Goal: Information Seeking & Learning: Learn about a topic

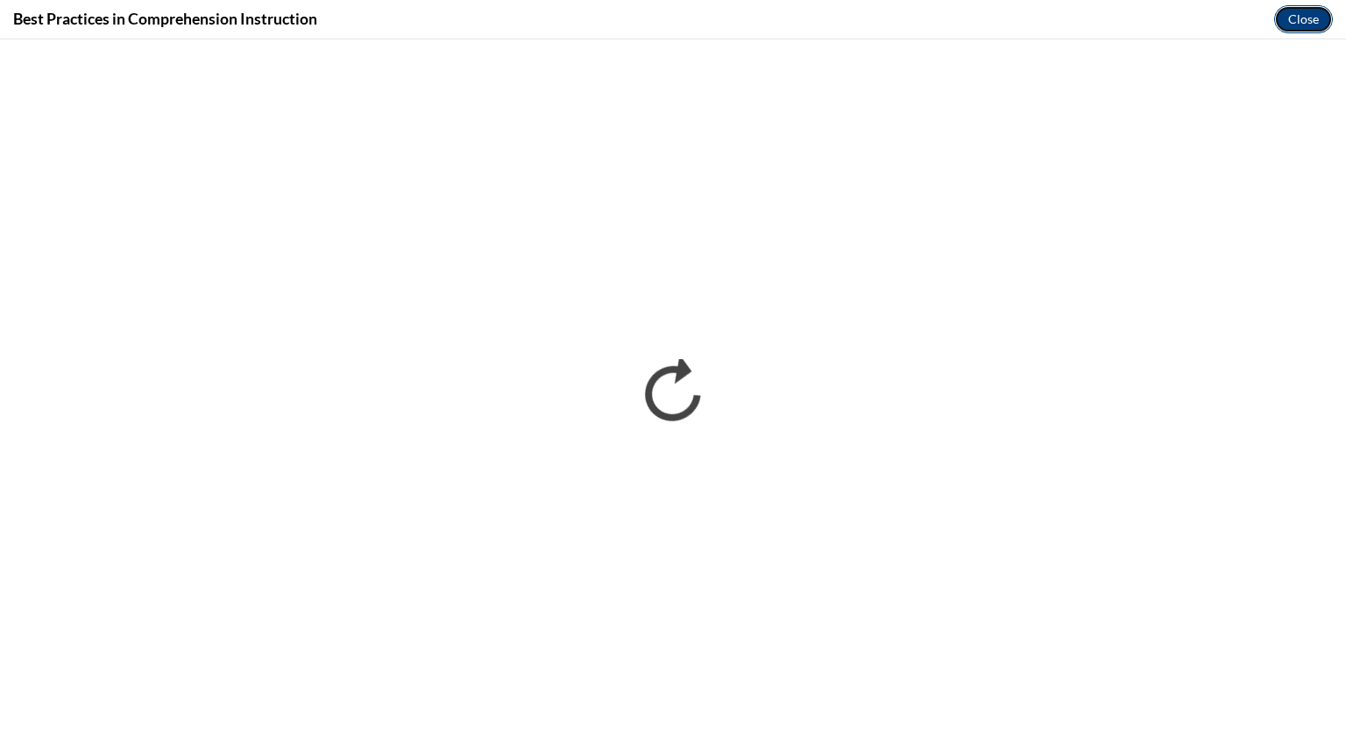
click at [1301, 25] on button "Close" at bounding box center [1304, 19] width 59 height 28
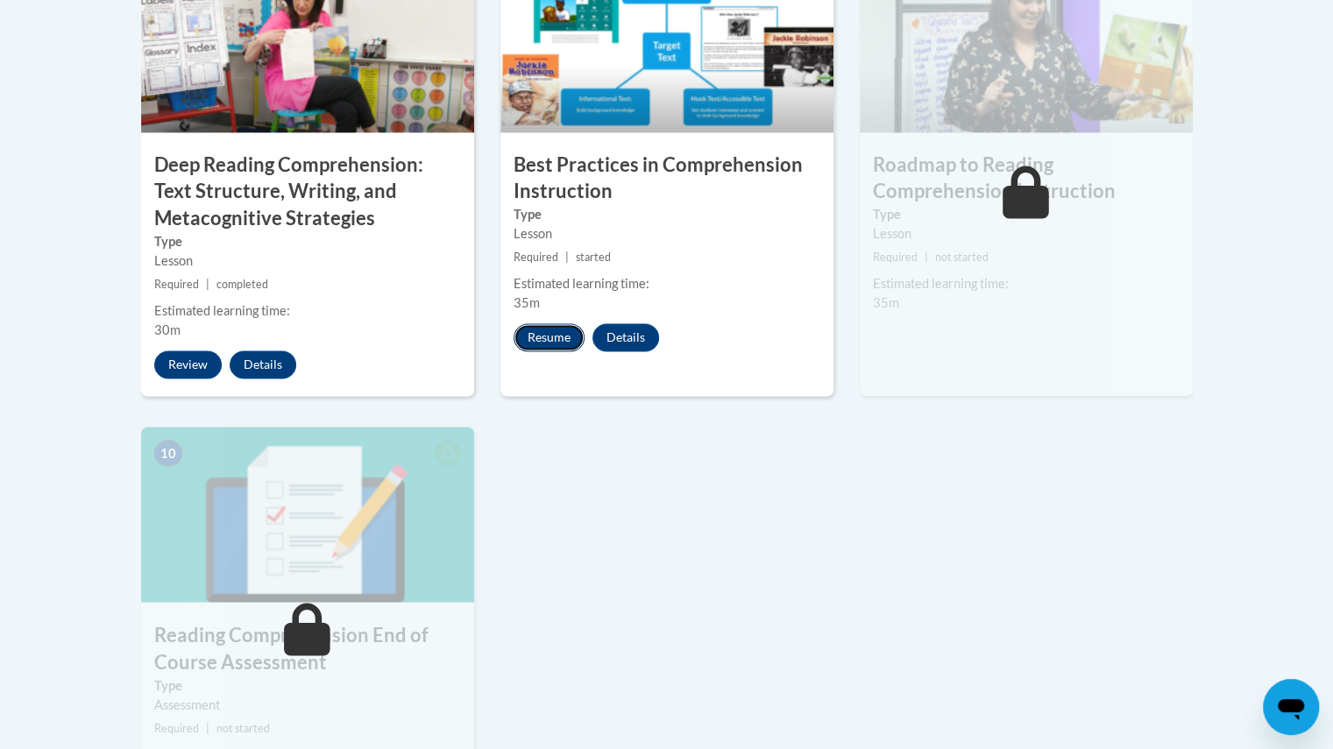
click at [550, 330] on button "Resume" at bounding box center [549, 337] width 71 height 28
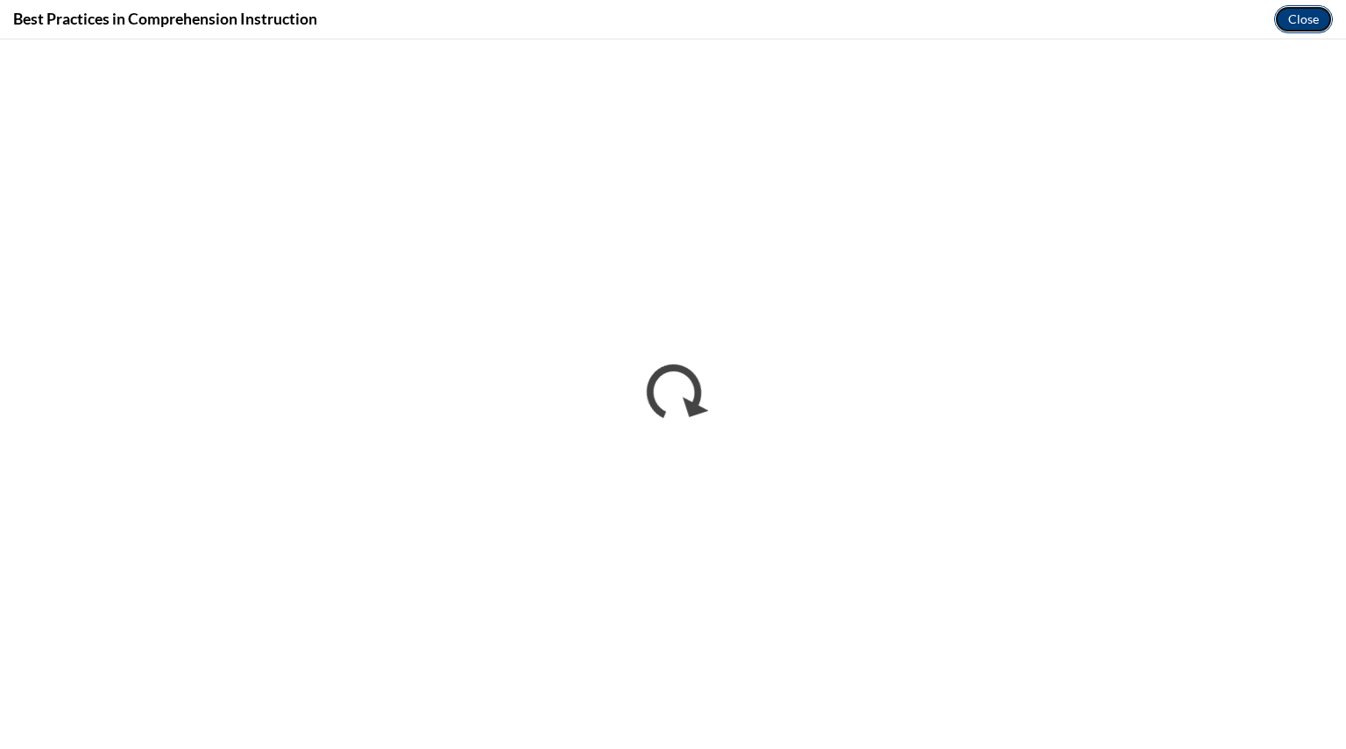
click at [1310, 18] on button "Close" at bounding box center [1304, 19] width 59 height 28
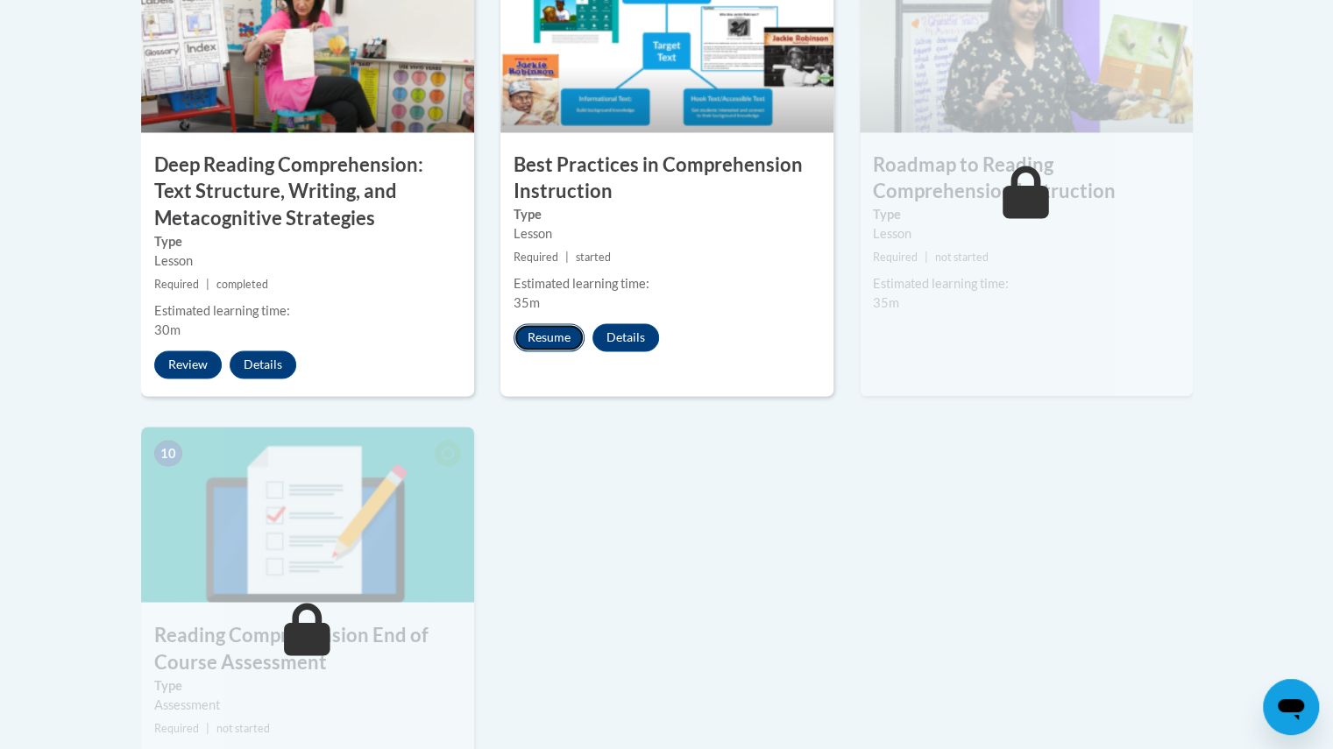
click at [557, 337] on button "Resume" at bounding box center [549, 337] width 71 height 28
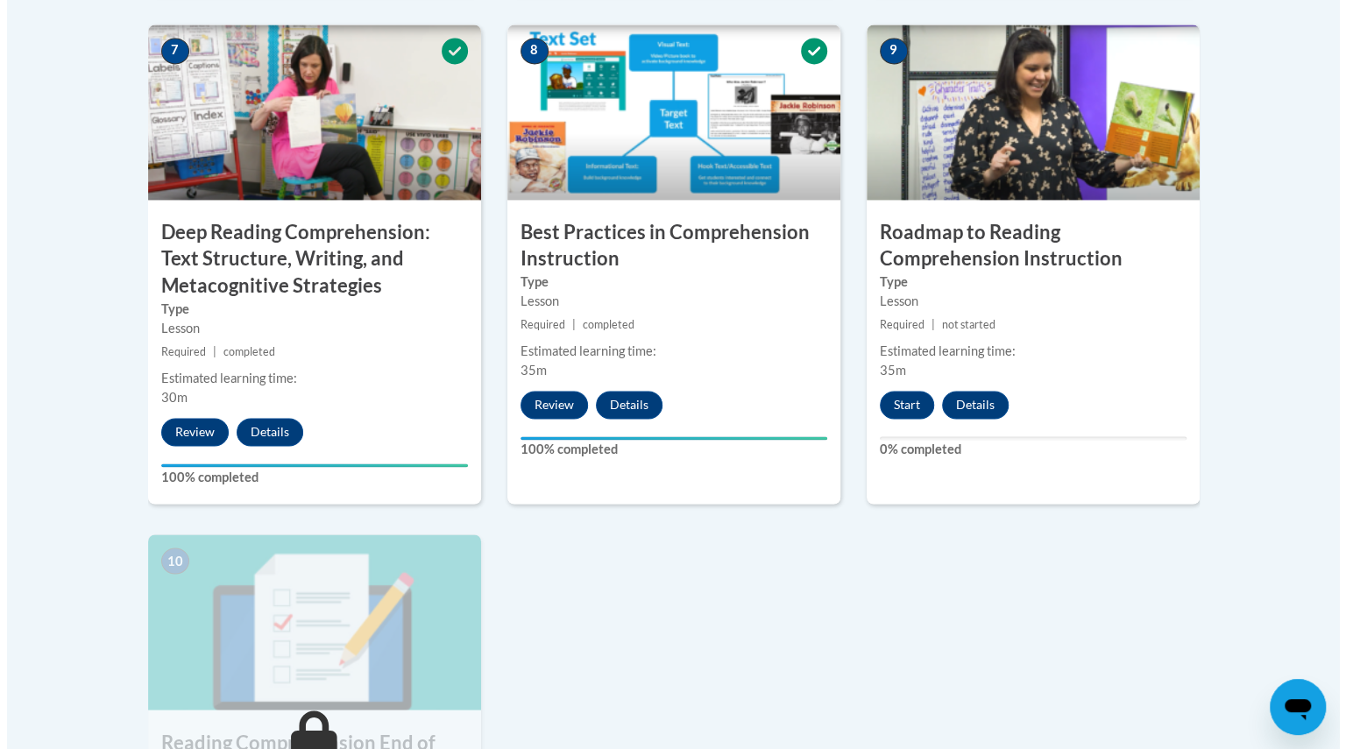
scroll to position [1530, 0]
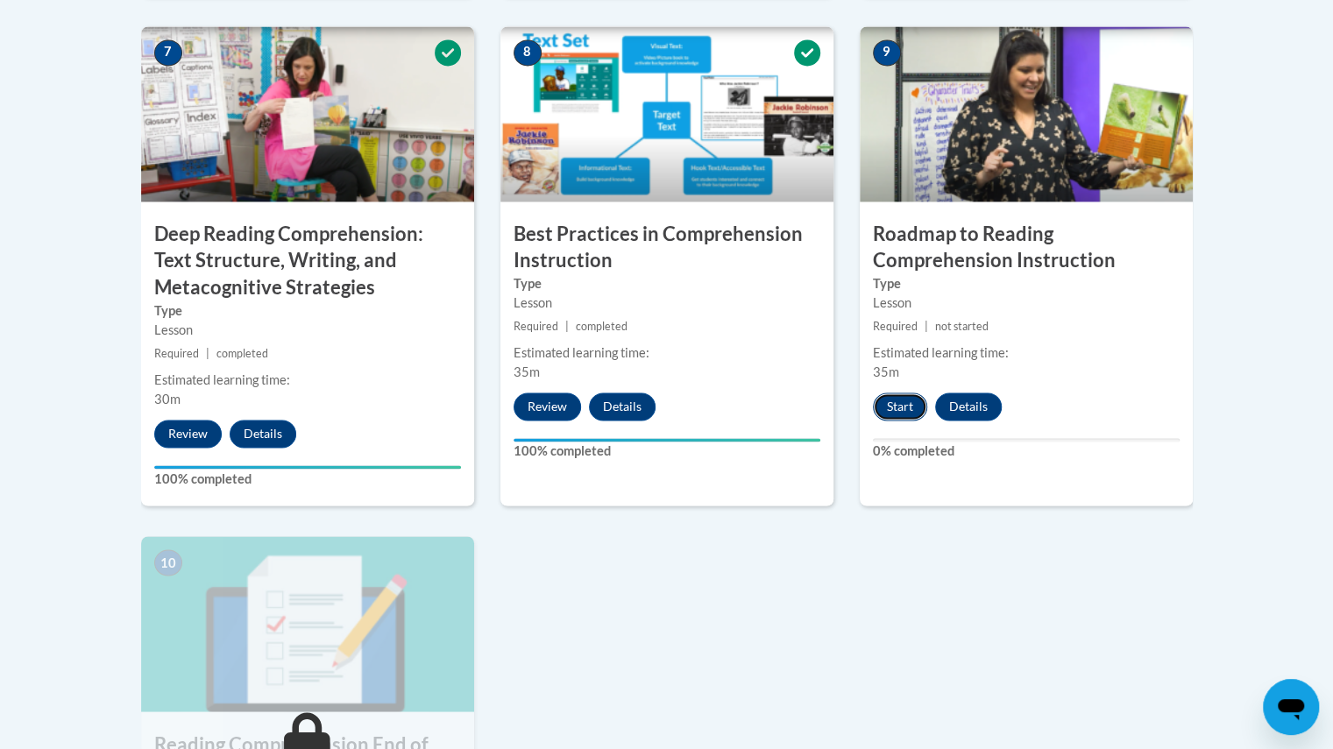
click at [894, 415] on button "Start" at bounding box center [900, 407] width 54 height 28
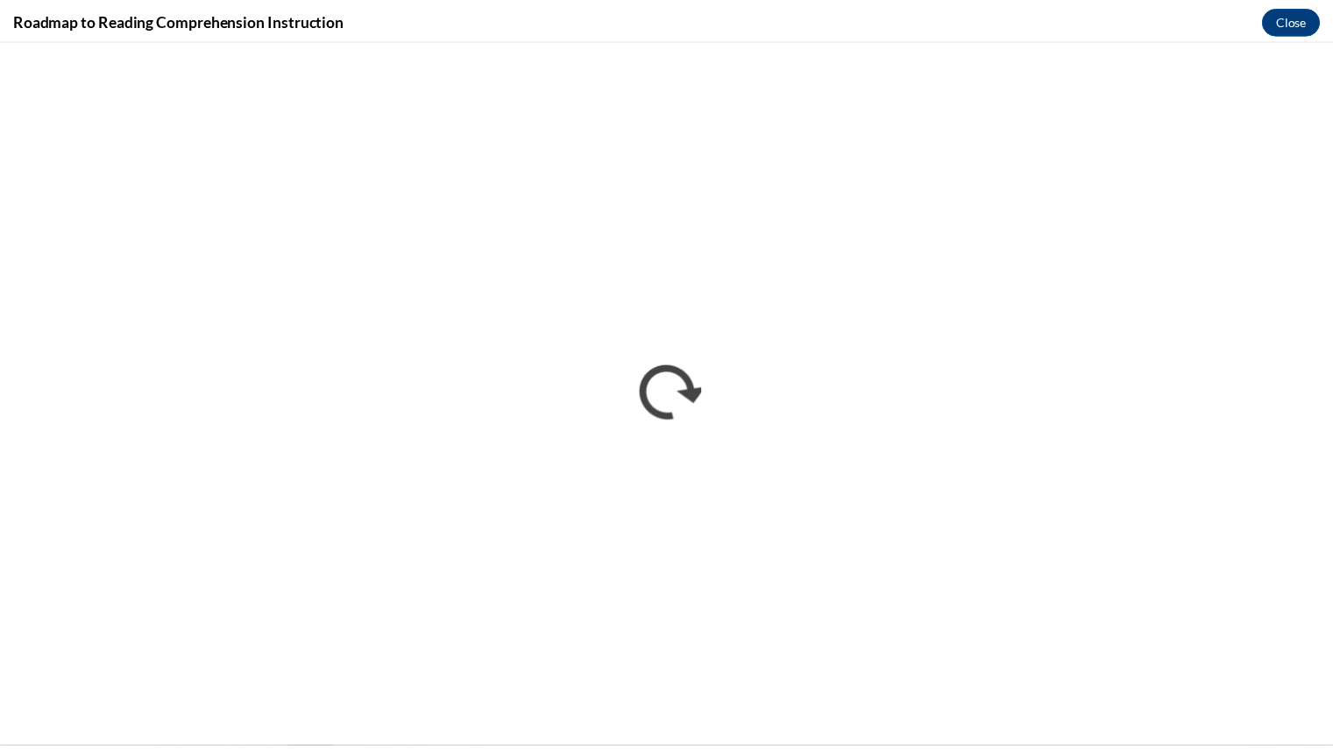
scroll to position [0, 0]
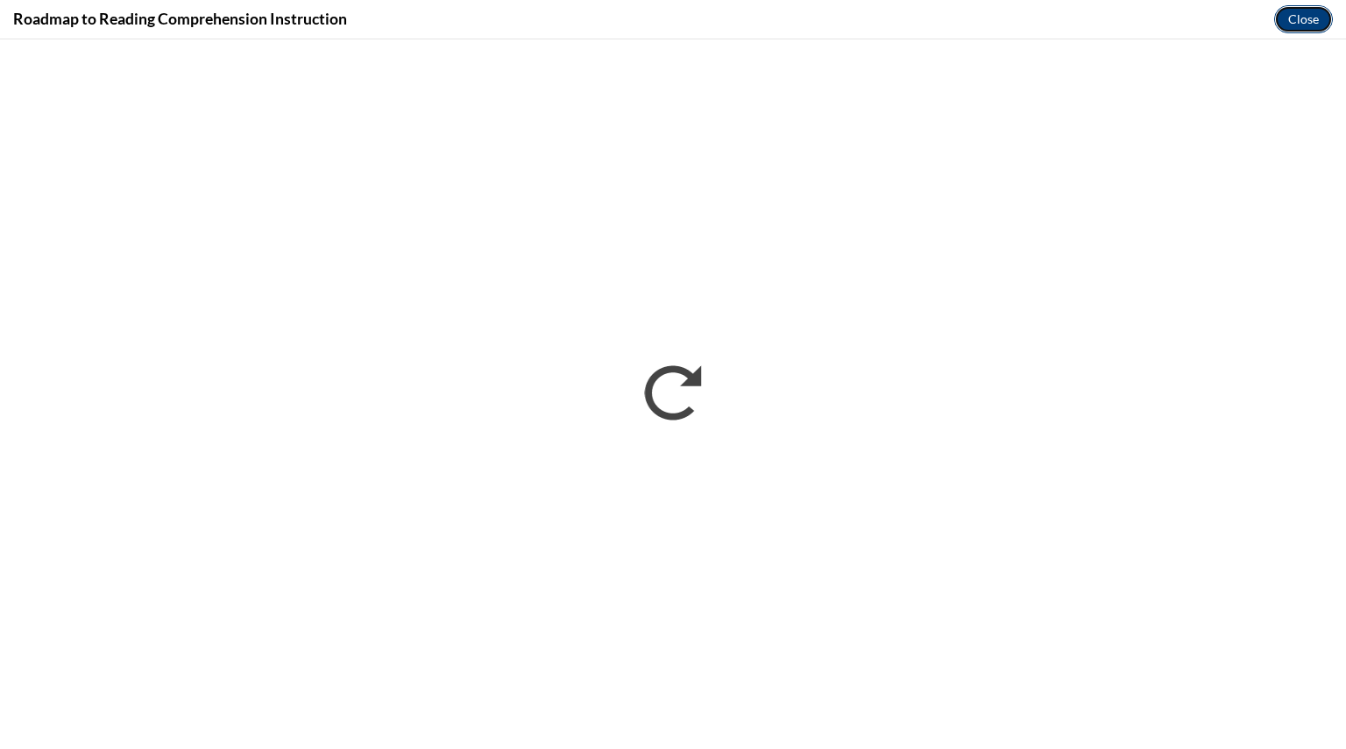
click at [1304, 21] on button "Close" at bounding box center [1304, 19] width 59 height 28
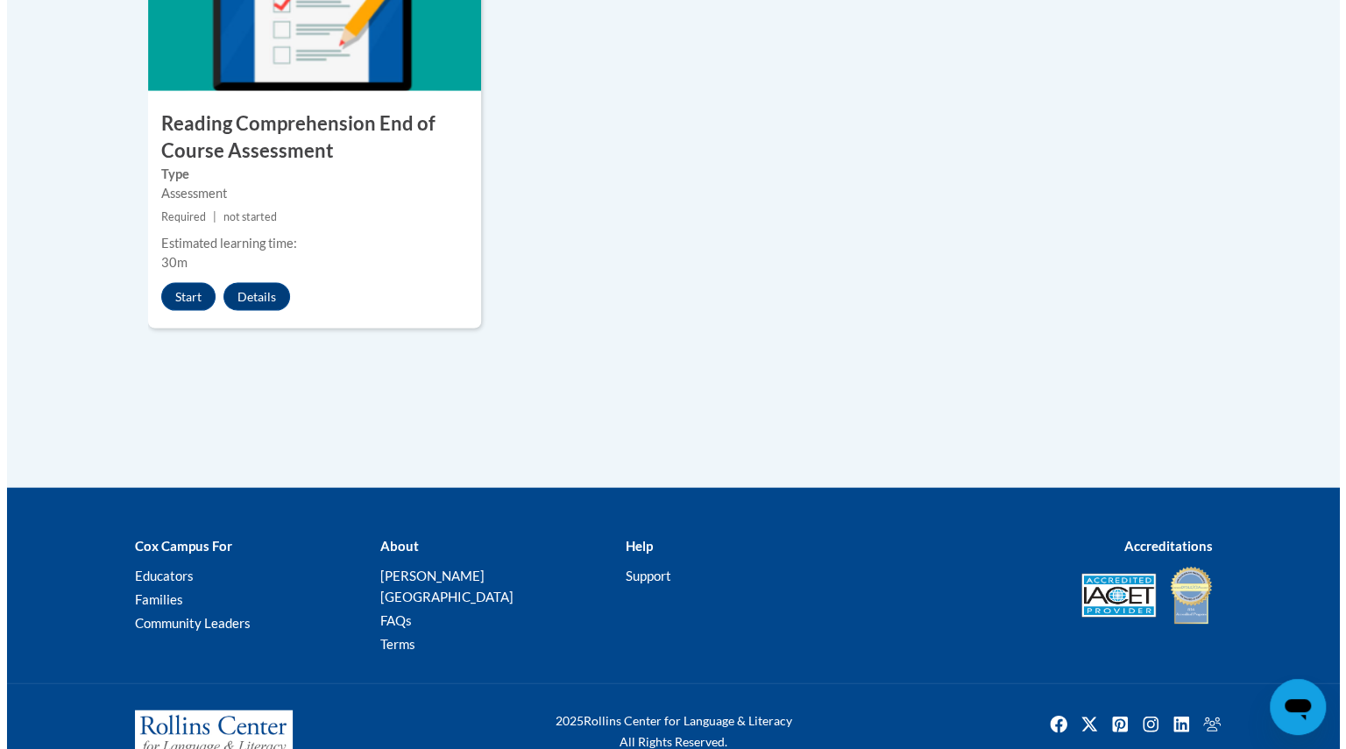
scroll to position [2153, 0]
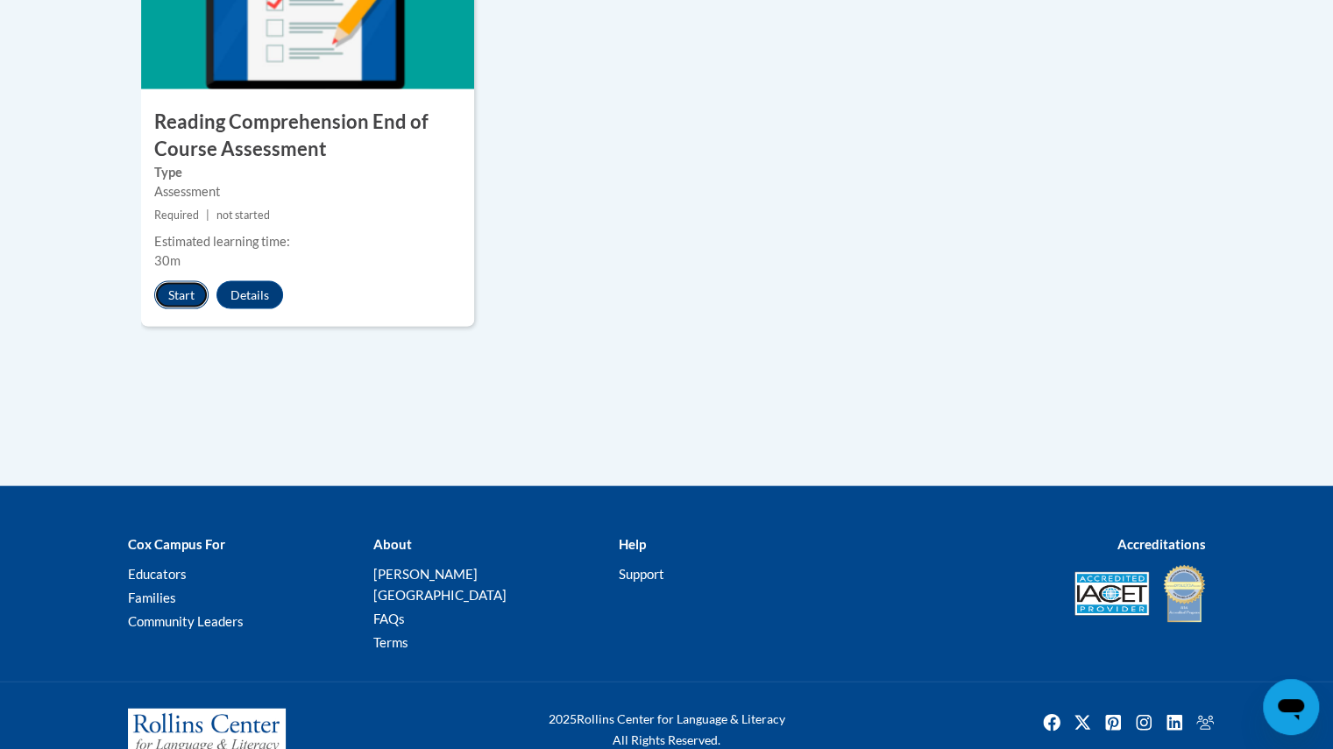
click at [169, 305] on button "Start" at bounding box center [181, 295] width 54 height 28
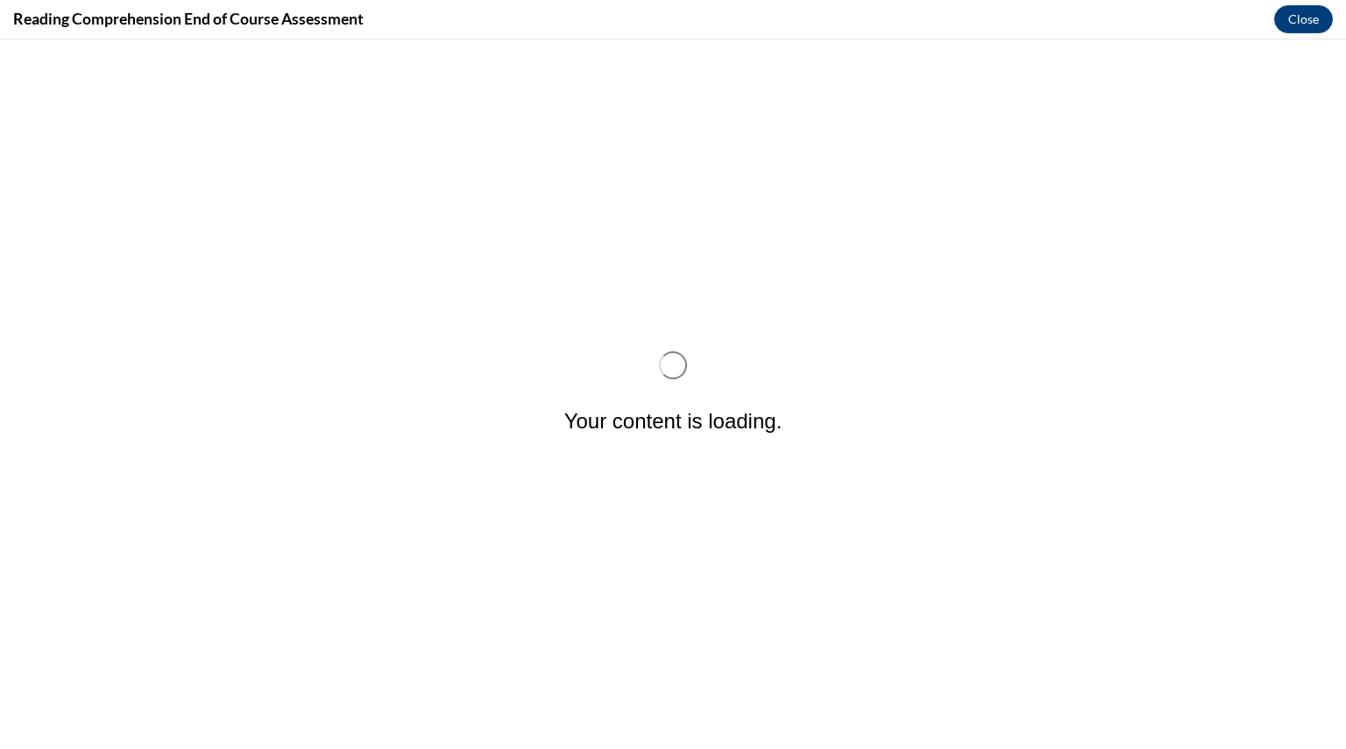
scroll to position [0, 0]
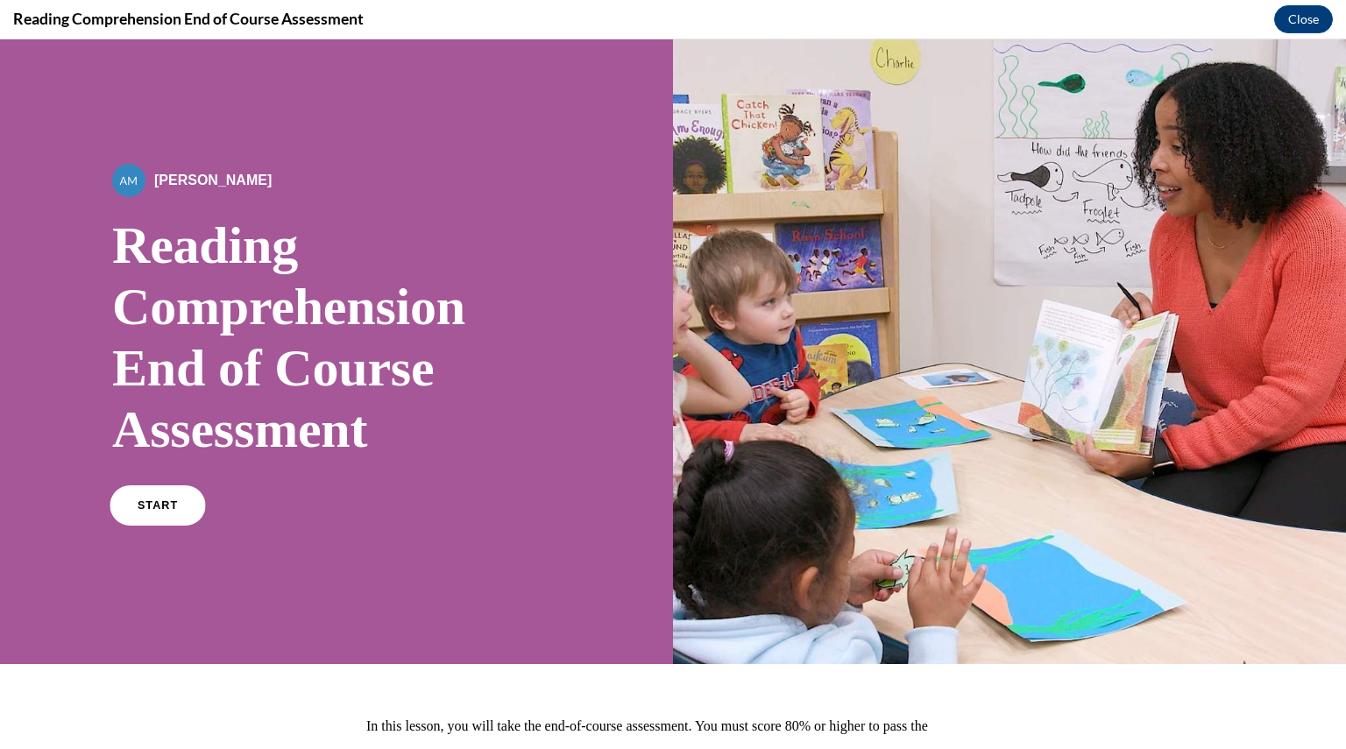
click at [161, 506] on span "START" at bounding box center [158, 506] width 40 height 13
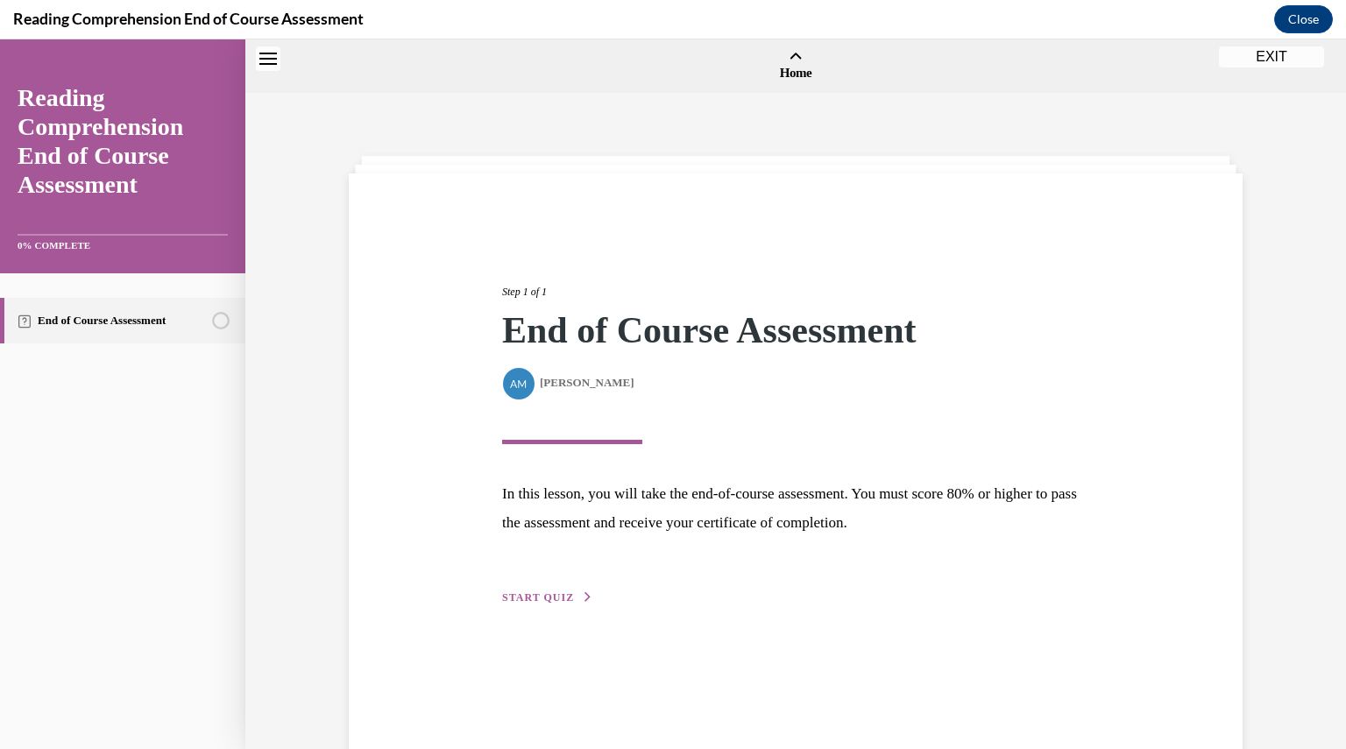
scroll to position [54, 0]
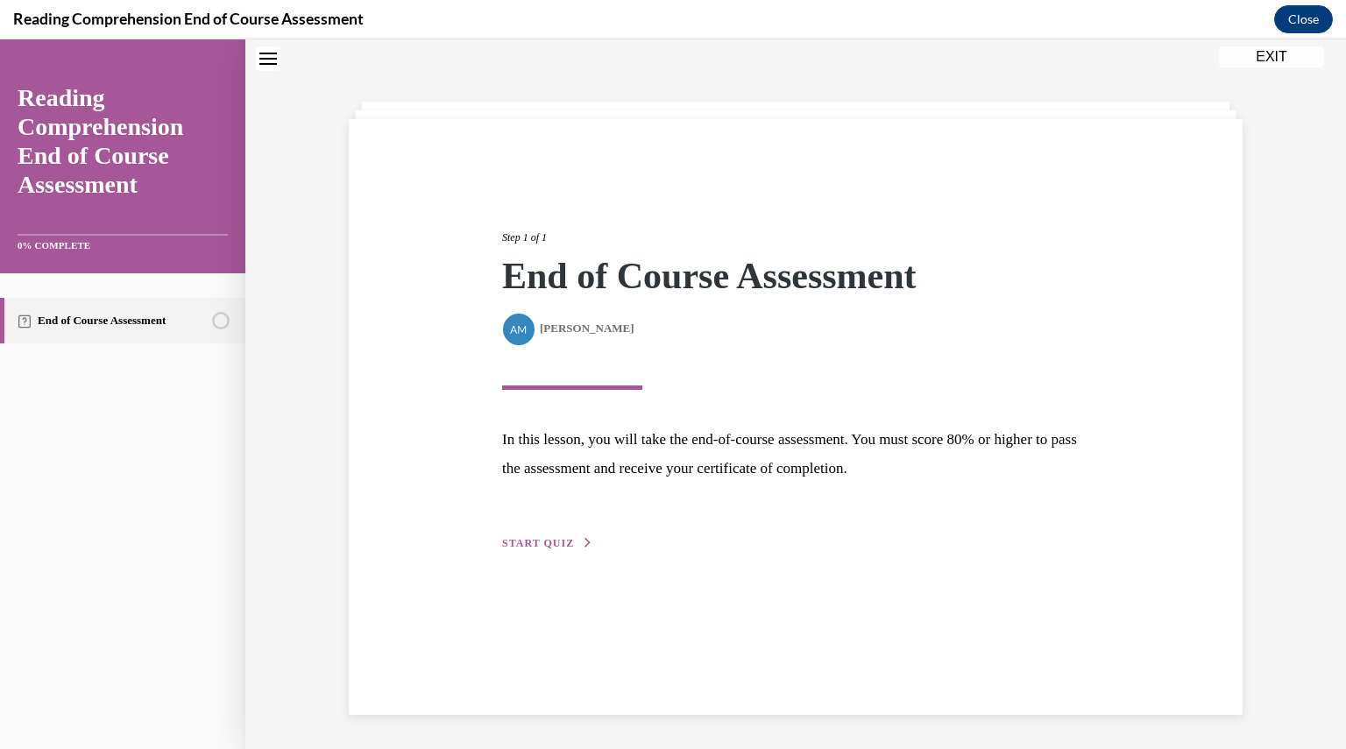
click at [511, 547] on span "START QUIZ" at bounding box center [538, 543] width 72 height 12
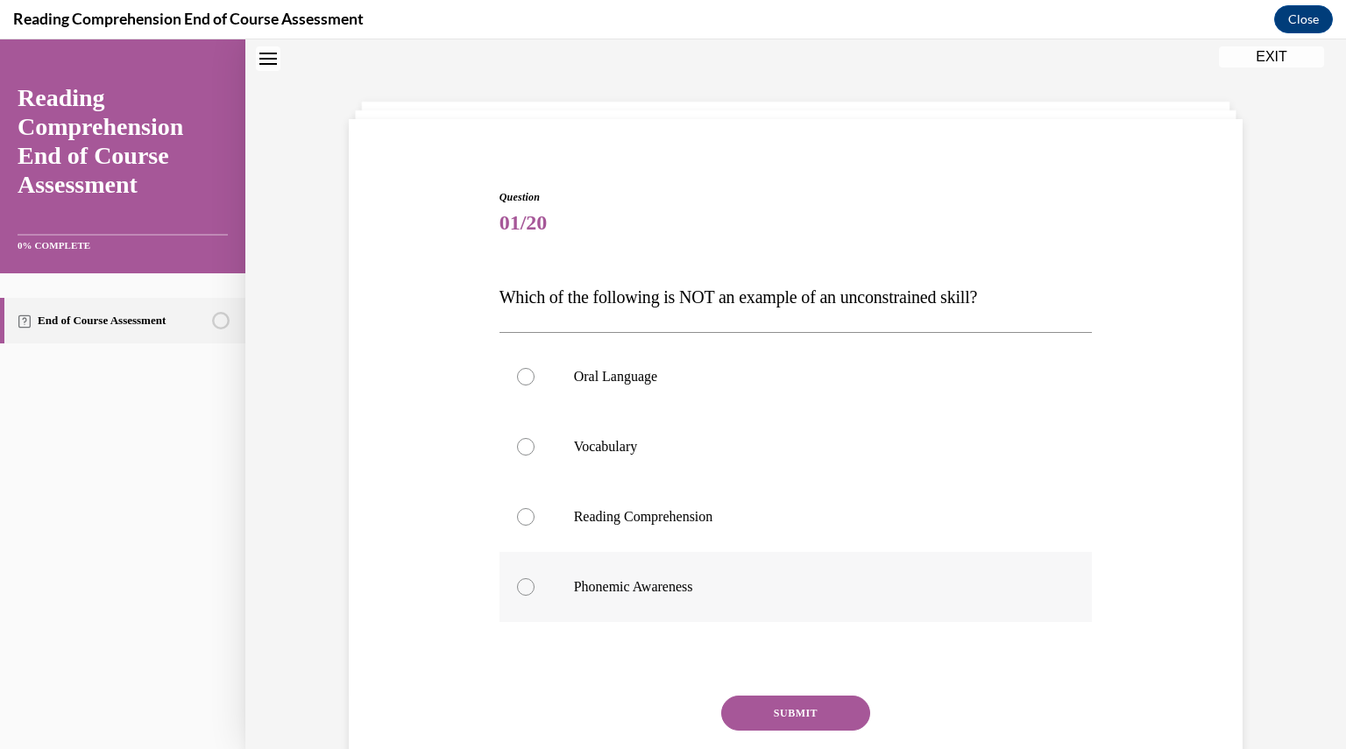
click at [500, 585] on label "Phonemic Awareness" at bounding box center [796, 587] width 593 height 70
click at [517, 585] on input "Phonemic Awareness" at bounding box center [526, 588] width 18 height 18
radio input "true"
click at [784, 708] on button "SUBMIT" at bounding box center [795, 713] width 149 height 35
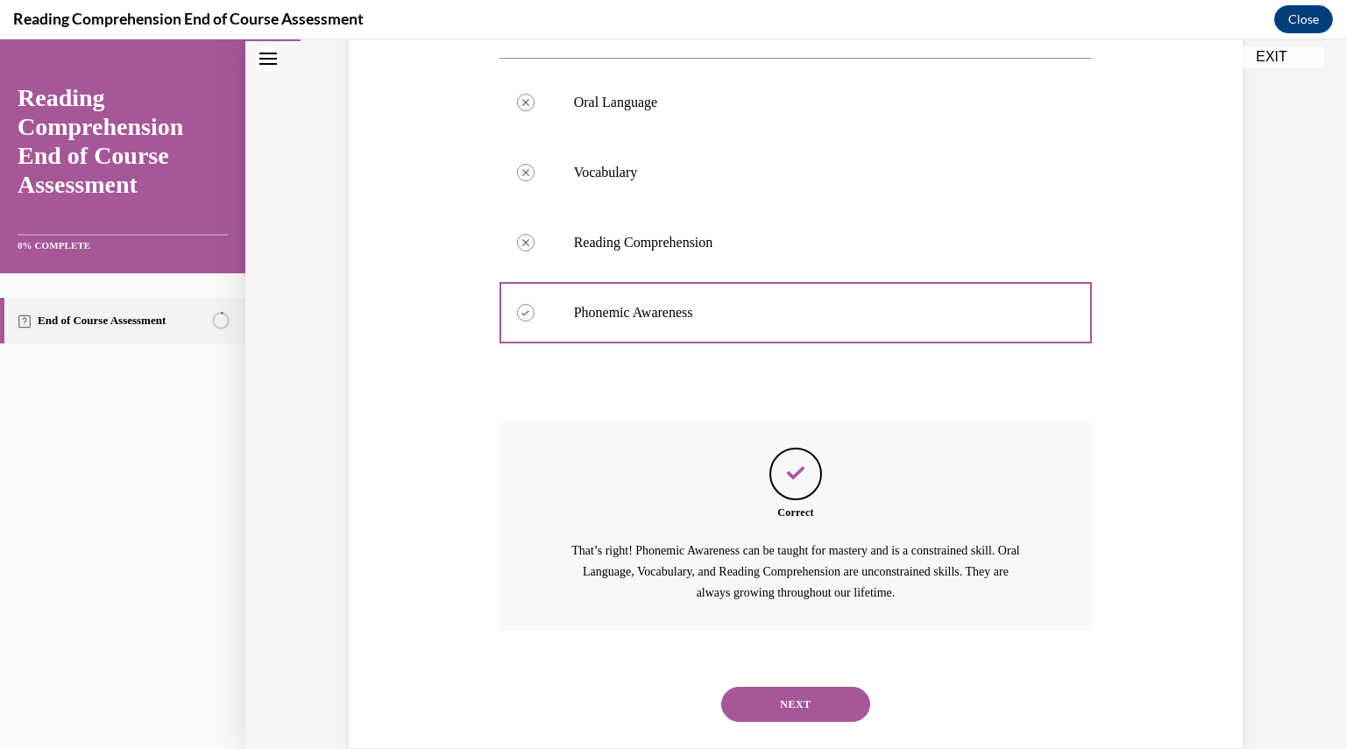
scroll to position [362, 0]
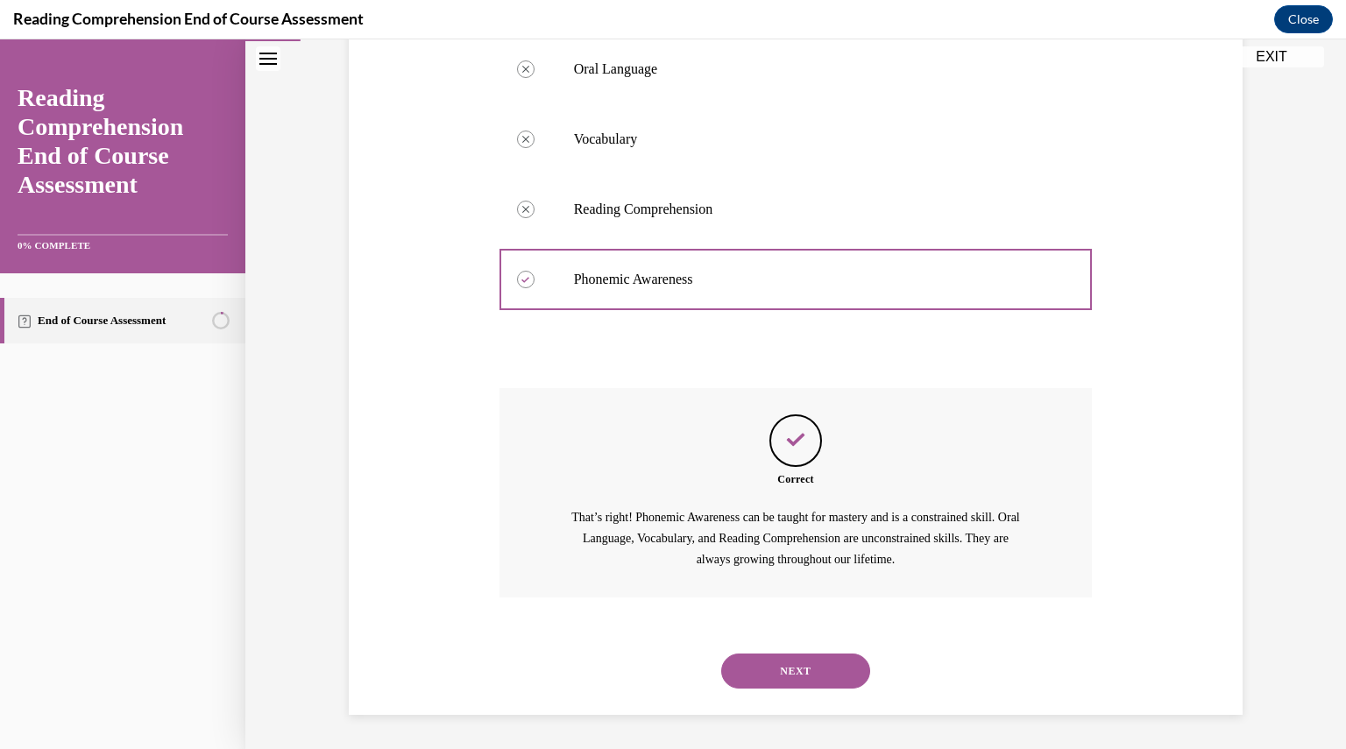
click at [763, 664] on button "NEXT" at bounding box center [795, 671] width 149 height 35
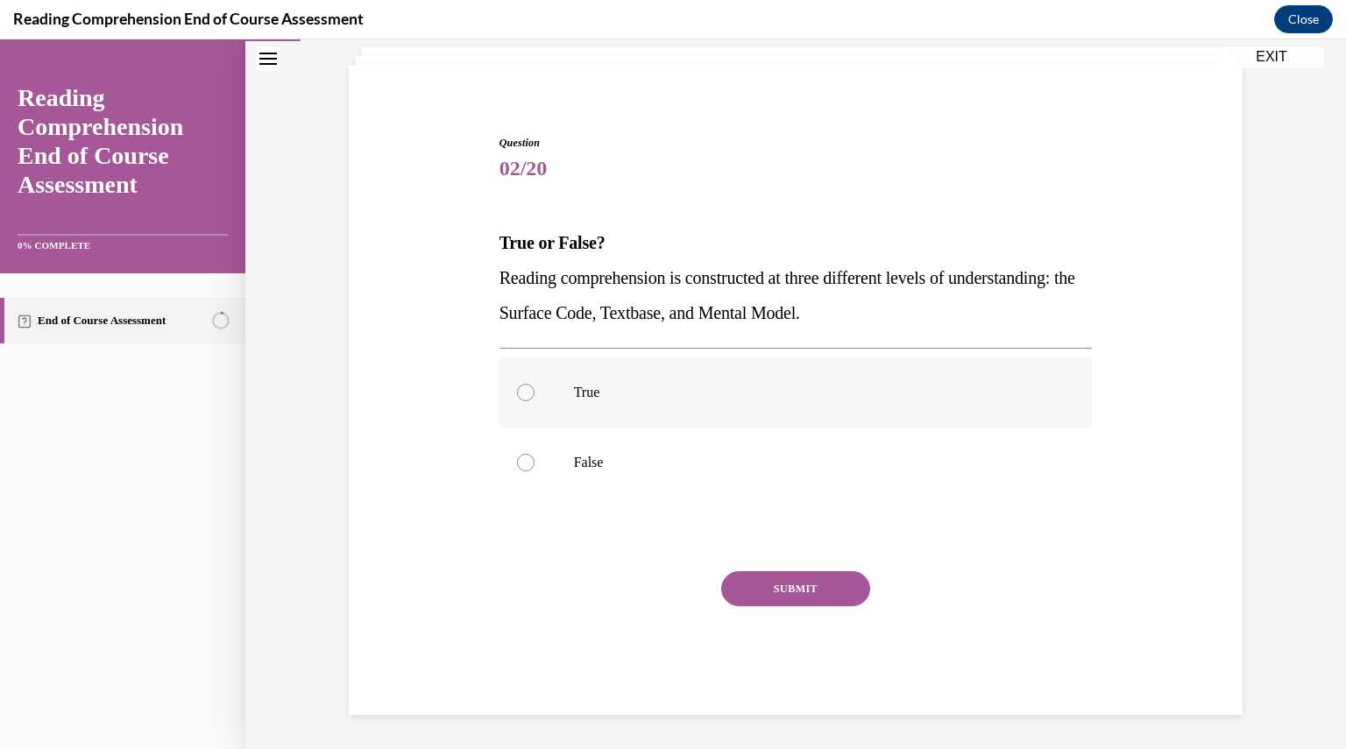
click at [508, 412] on label "True" at bounding box center [796, 393] width 593 height 70
click at [517, 401] on input "True" at bounding box center [526, 393] width 18 height 18
radio input "true"
click at [781, 588] on button "SUBMIT" at bounding box center [795, 589] width 149 height 35
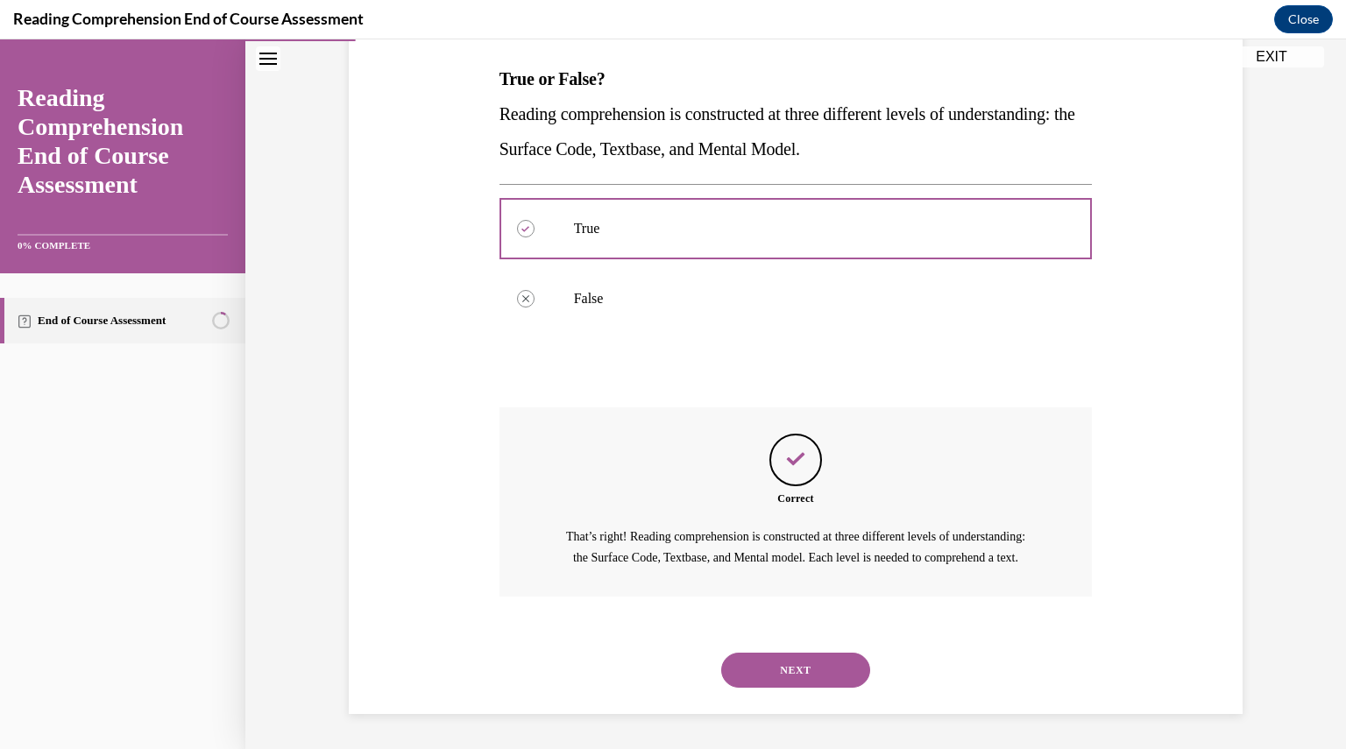
scroll to position [292, 0]
click at [755, 671] on button "NEXT" at bounding box center [795, 670] width 149 height 35
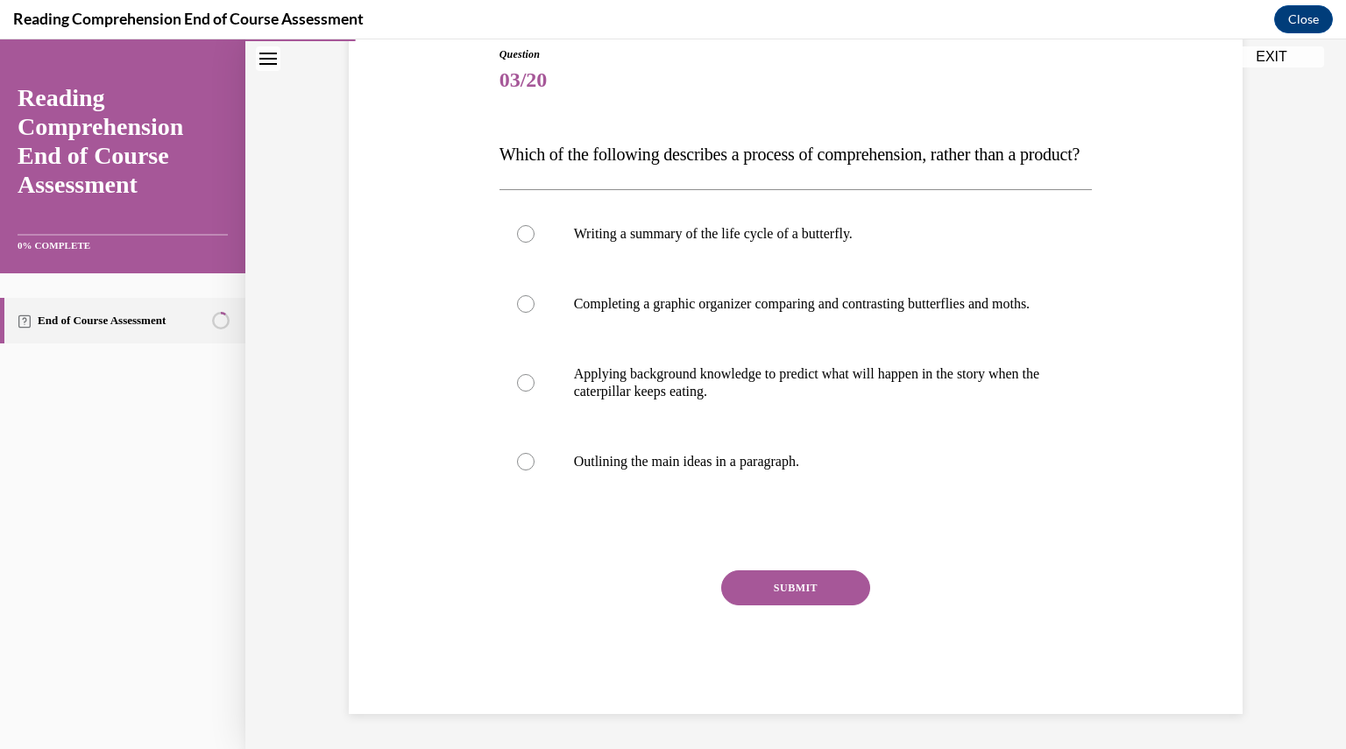
scroll to position [249, 0]
click at [529, 396] on label "Applying background knowledge to predict what will happen in the story when the…" at bounding box center [796, 383] width 593 height 88
click at [529, 392] on input "Applying background knowledge to predict what will happen in the story when the…" at bounding box center [526, 383] width 18 height 18
radio input "true"
click at [759, 591] on button "SUBMIT" at bounding box center [795, 588] width 149 height 35
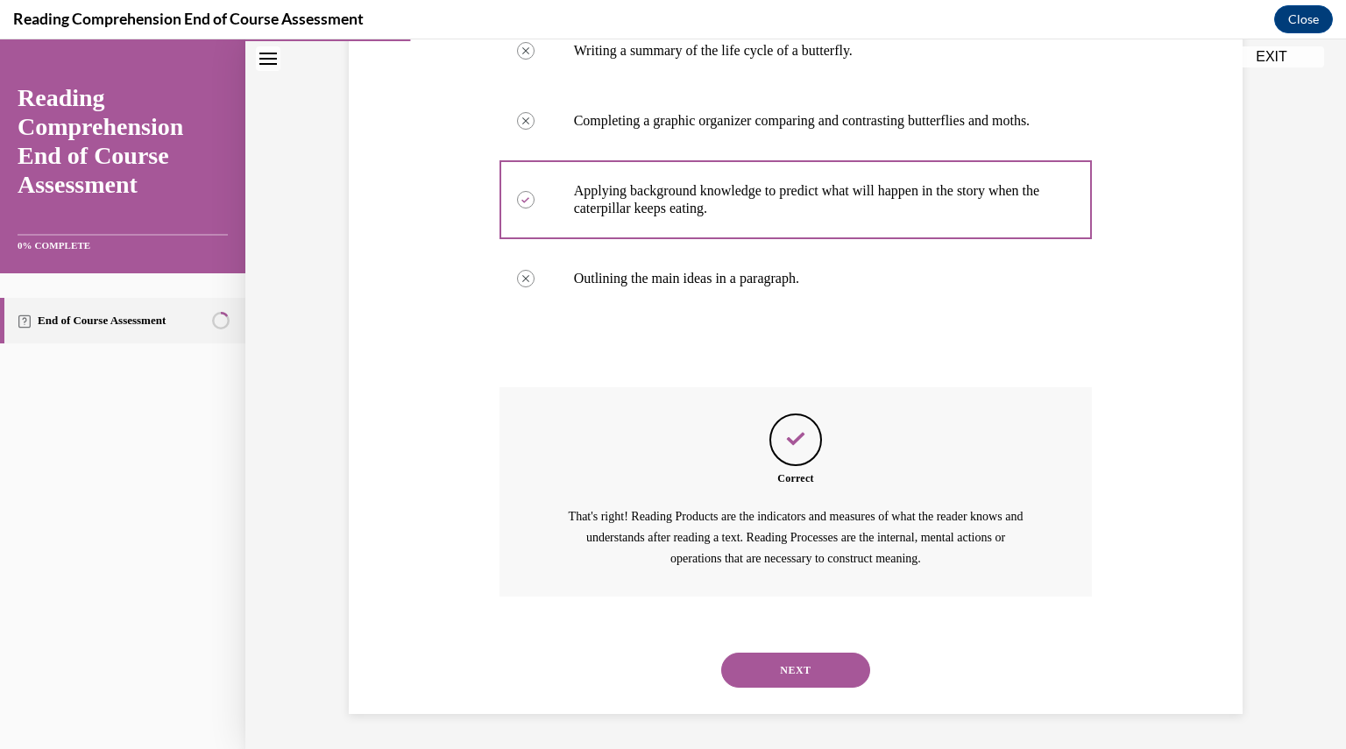
scroll to position [432, 0]
click at [776, 685] on button "NEXT" at bounding box center [795, 670] width 149 height 35
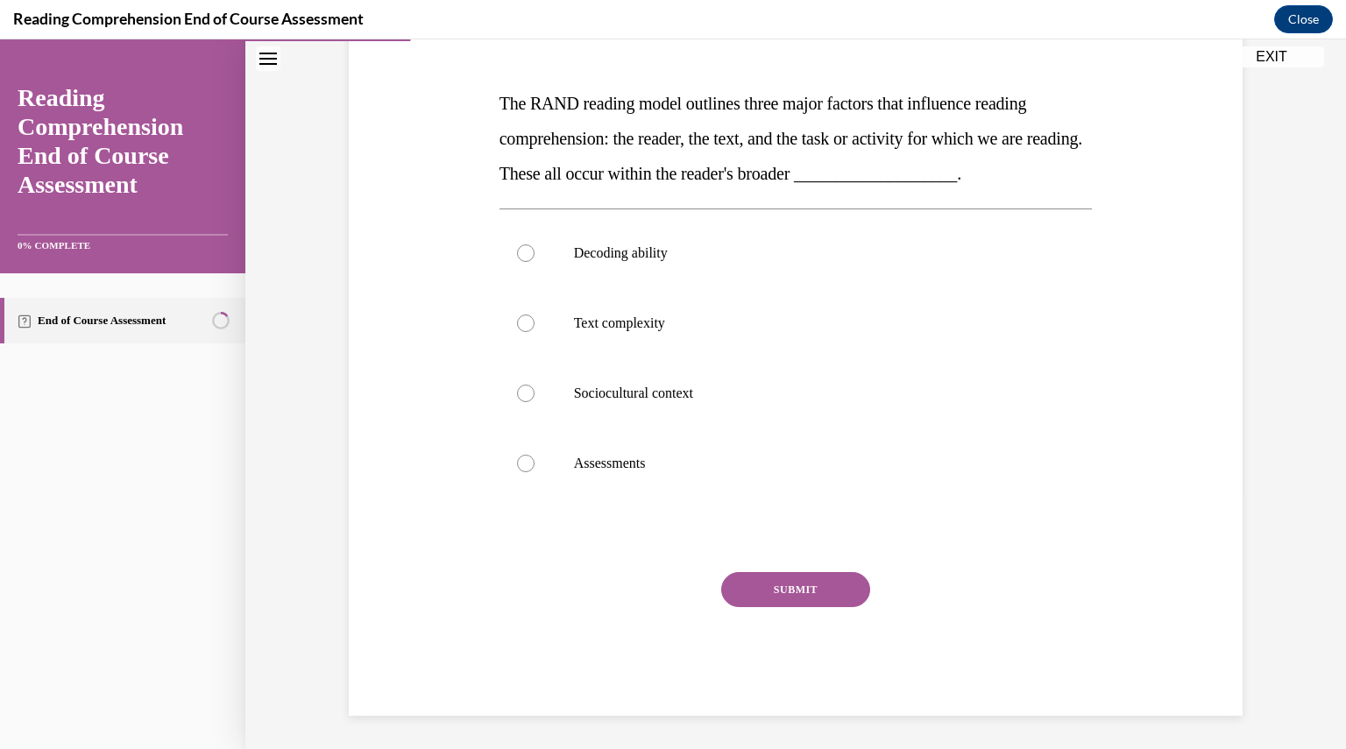
scroll to position [249, 0]
click at [510, 334] on label "Text complexity" at bounding box center [796, 323] width 593 height 70
click at [517, 331] on input "Text complexity" at bounding box center [526, 323] width 18 height 18
radio input "true"
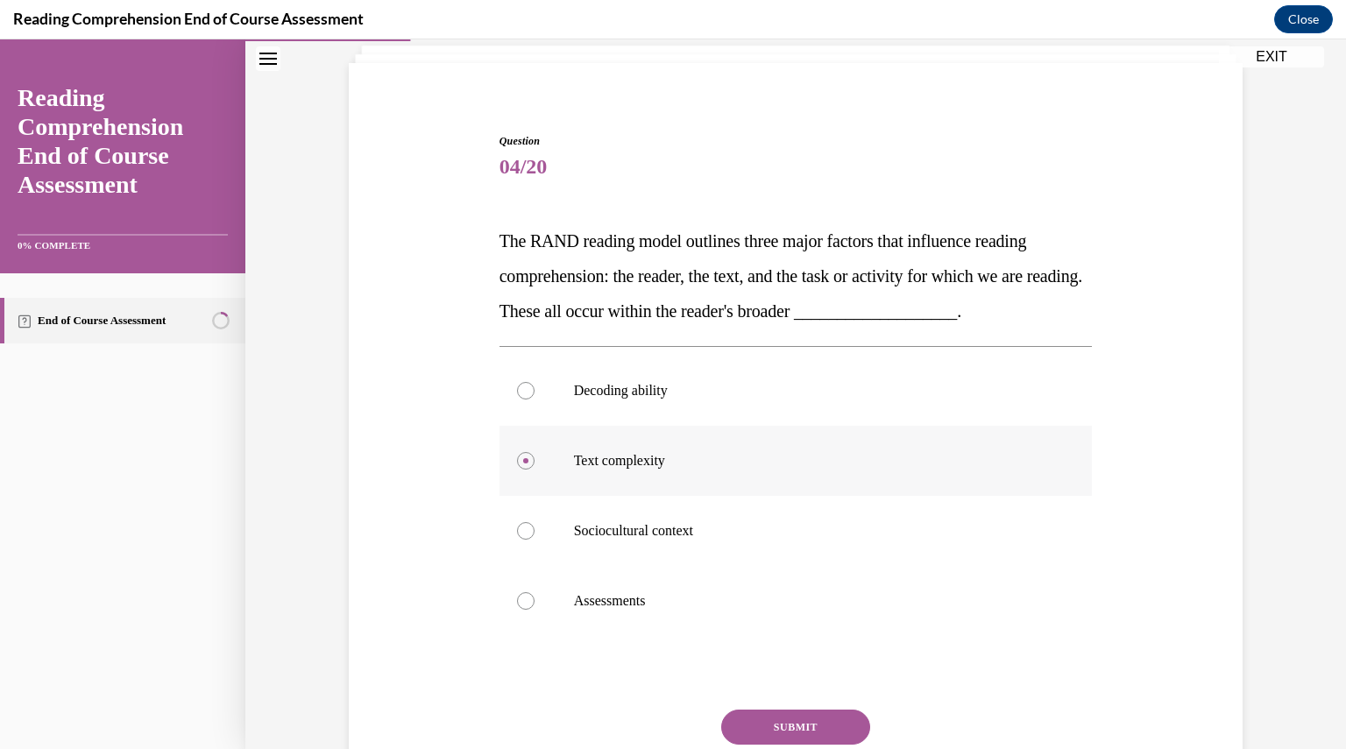
scroll to position [111, 0]
click at [524, 550] on label "Sociocultural context" at bounding box center [796, 530] width 593 height 70
click at [524, 539] on input "Sociocultural context" at bounding box center [526, 531] width 18 height 18
radio input "true"
click at [761, 733] on button "SUBMIT" at bounding box center [795, 726] width 149 height 35
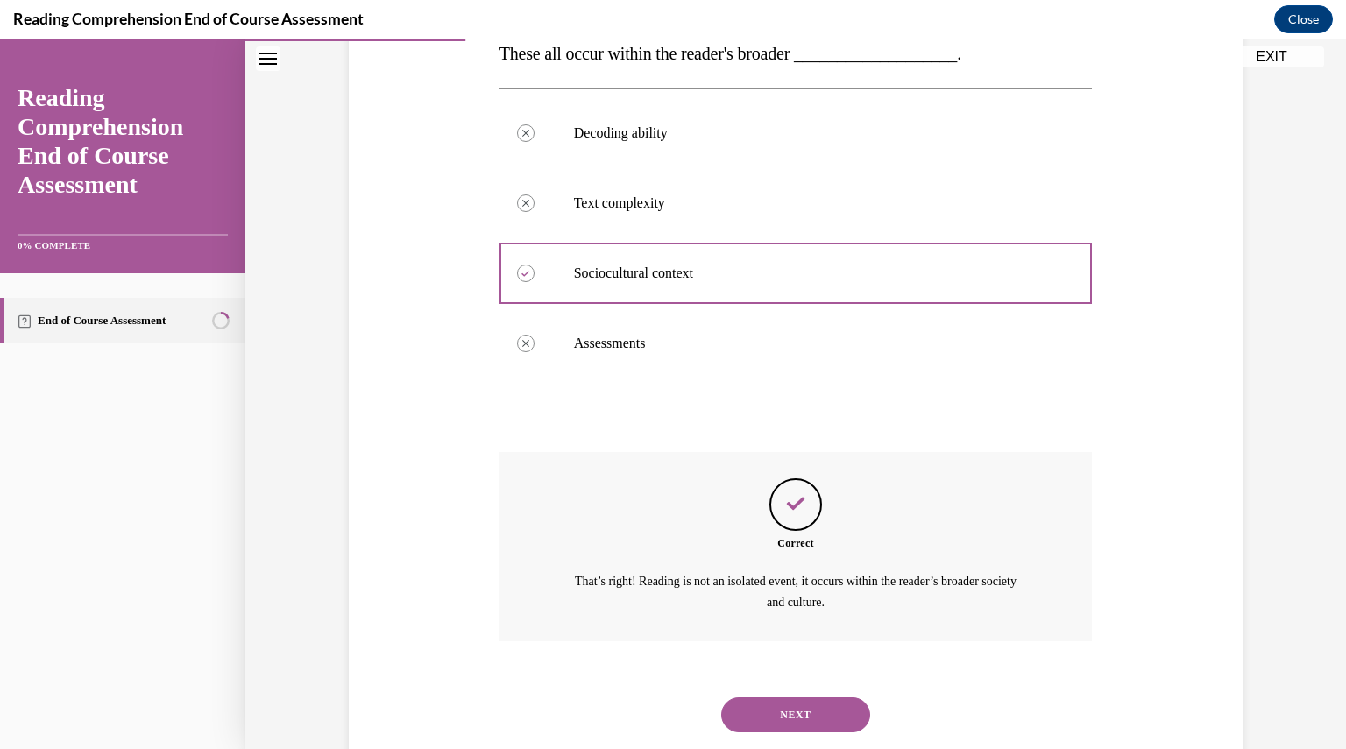
scroll to position [411, 0]
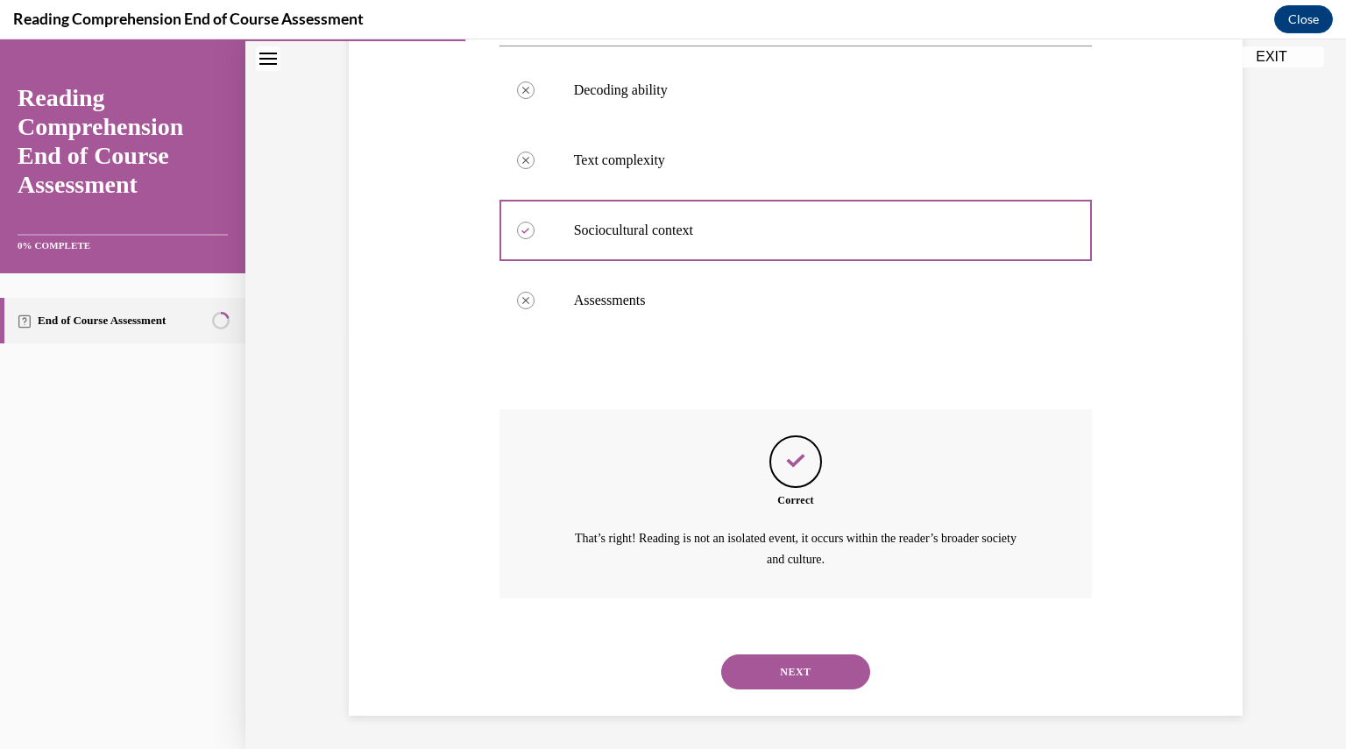
click at [749, 678] on button "NEXT" at bounding box center [795, 672] width 149 height 35
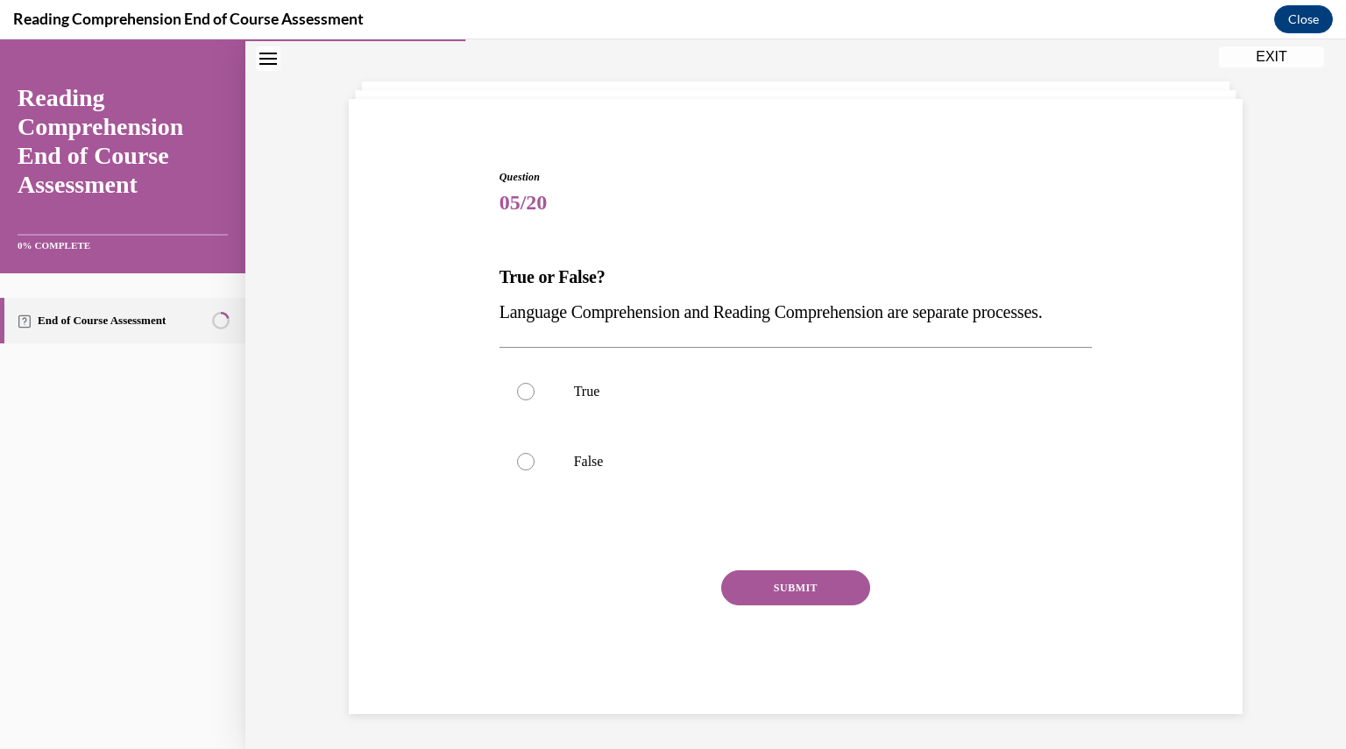
scroll to position [109, 0]
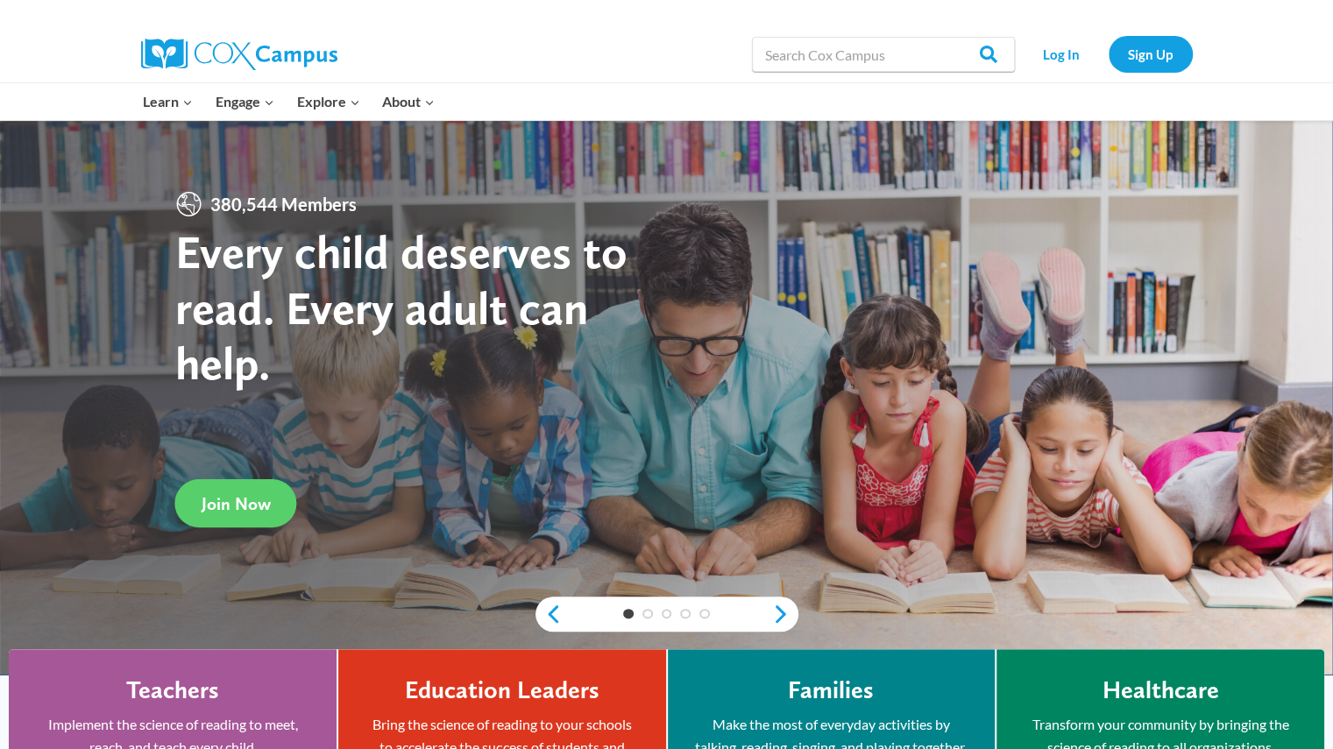
scroll to position [3, 0]
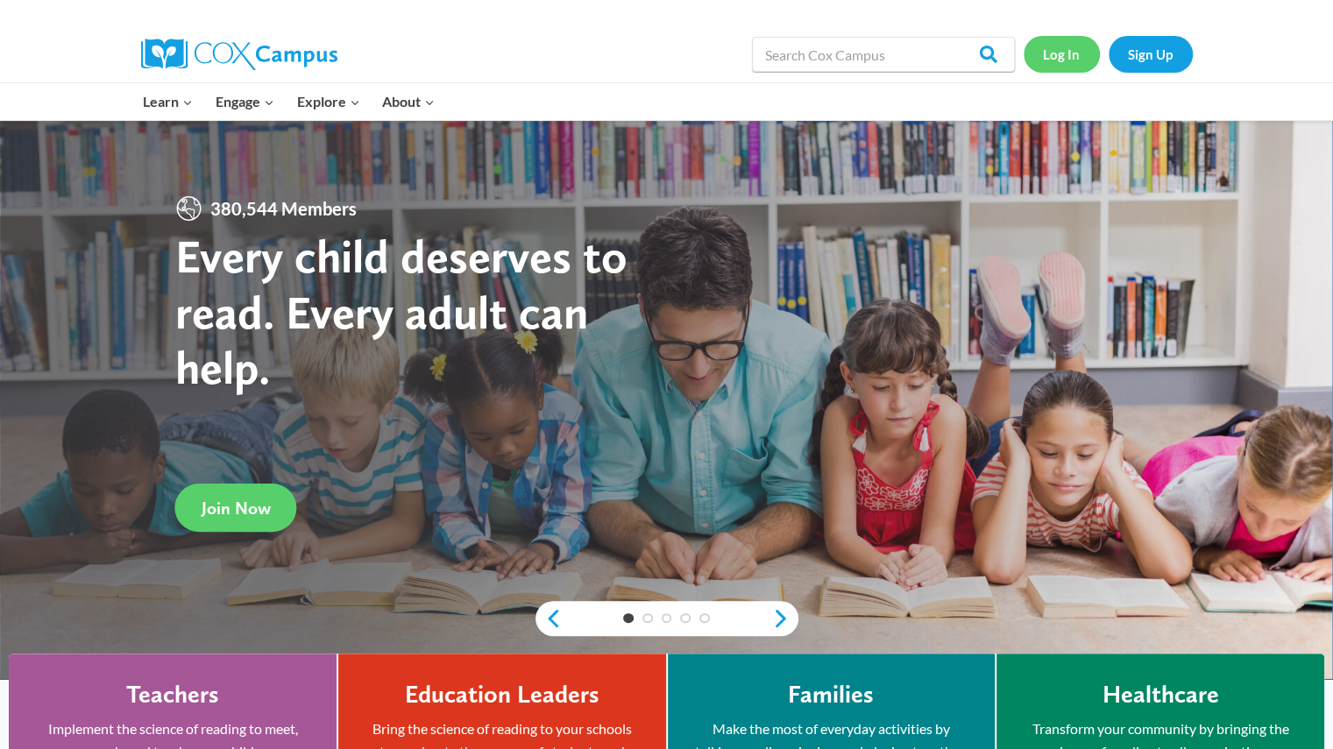
click at [1061, 47] on link "Log In" at bounding box center [1062, 54] width 76 height 36
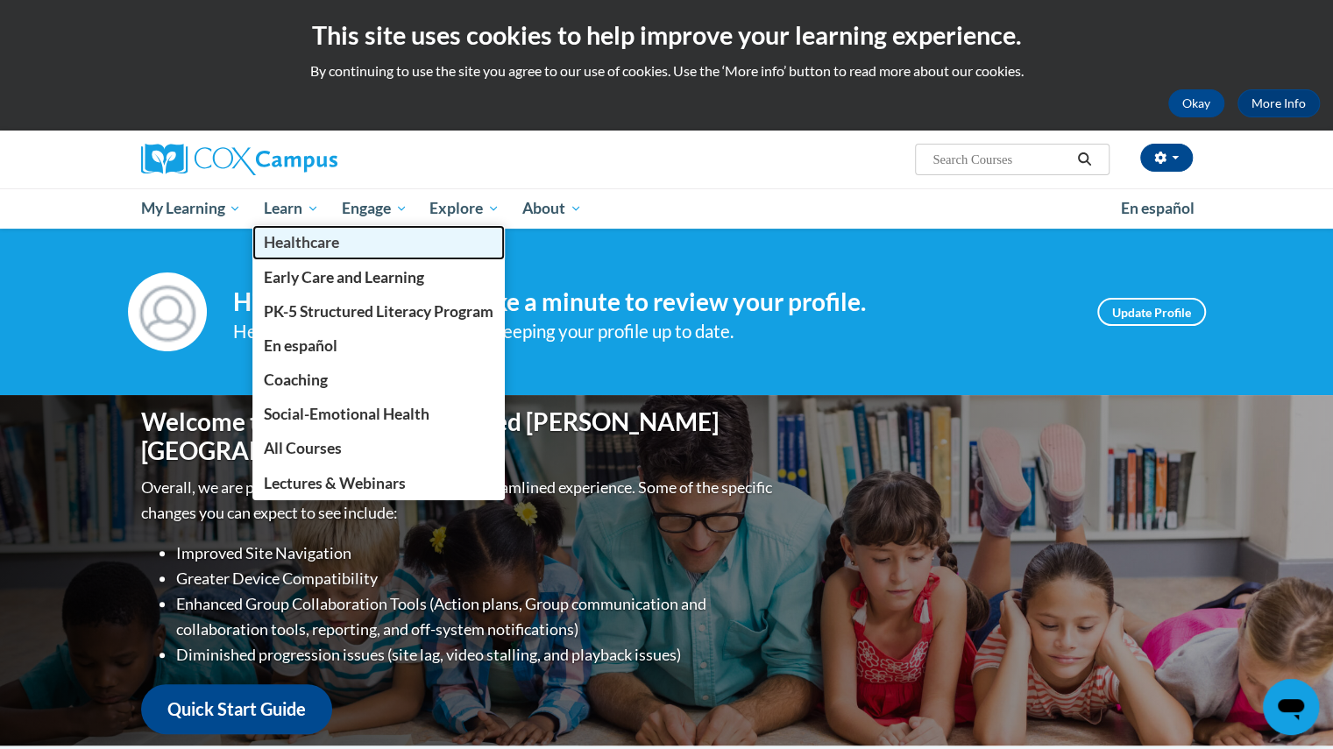
click at [295, 228] on link "Healthcare" at bounding box center [378, 242] width 252 height 34
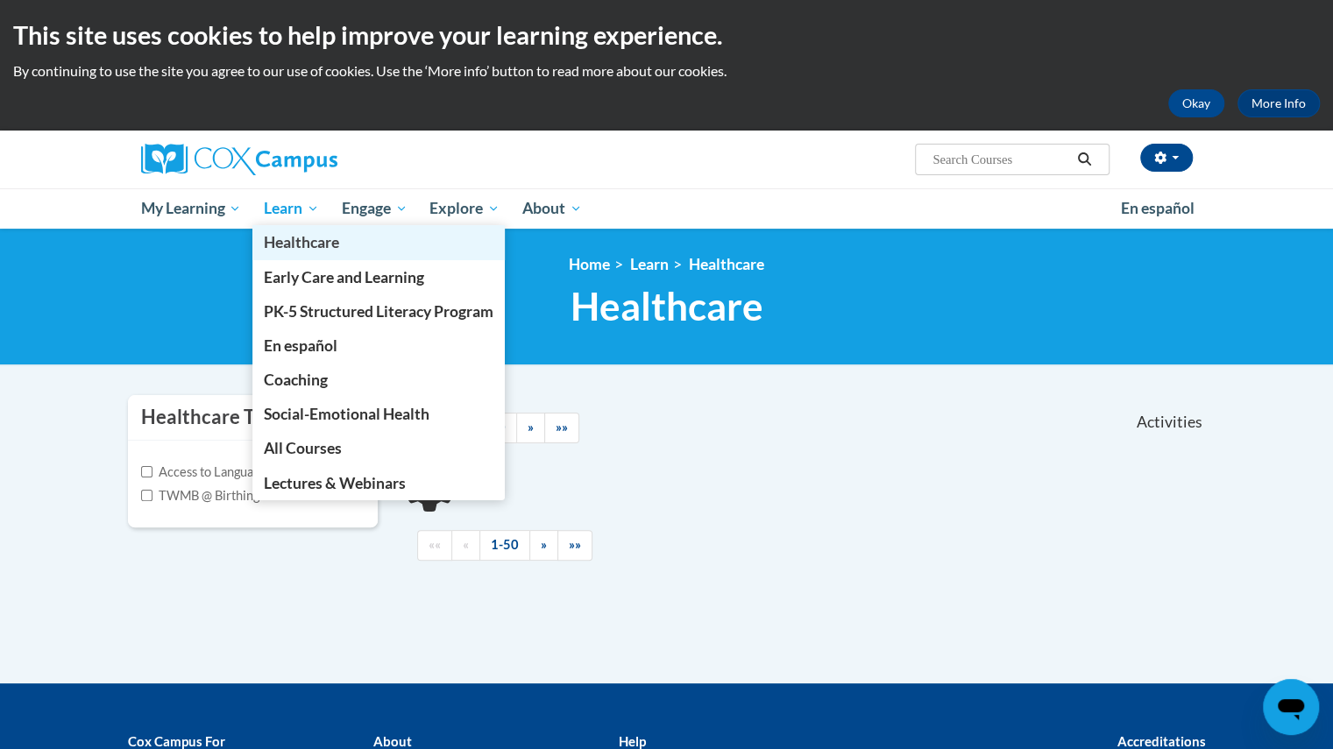
click at [291, 228] on link "Healthcare" at bounding box center [378, 242] width 252 height 34
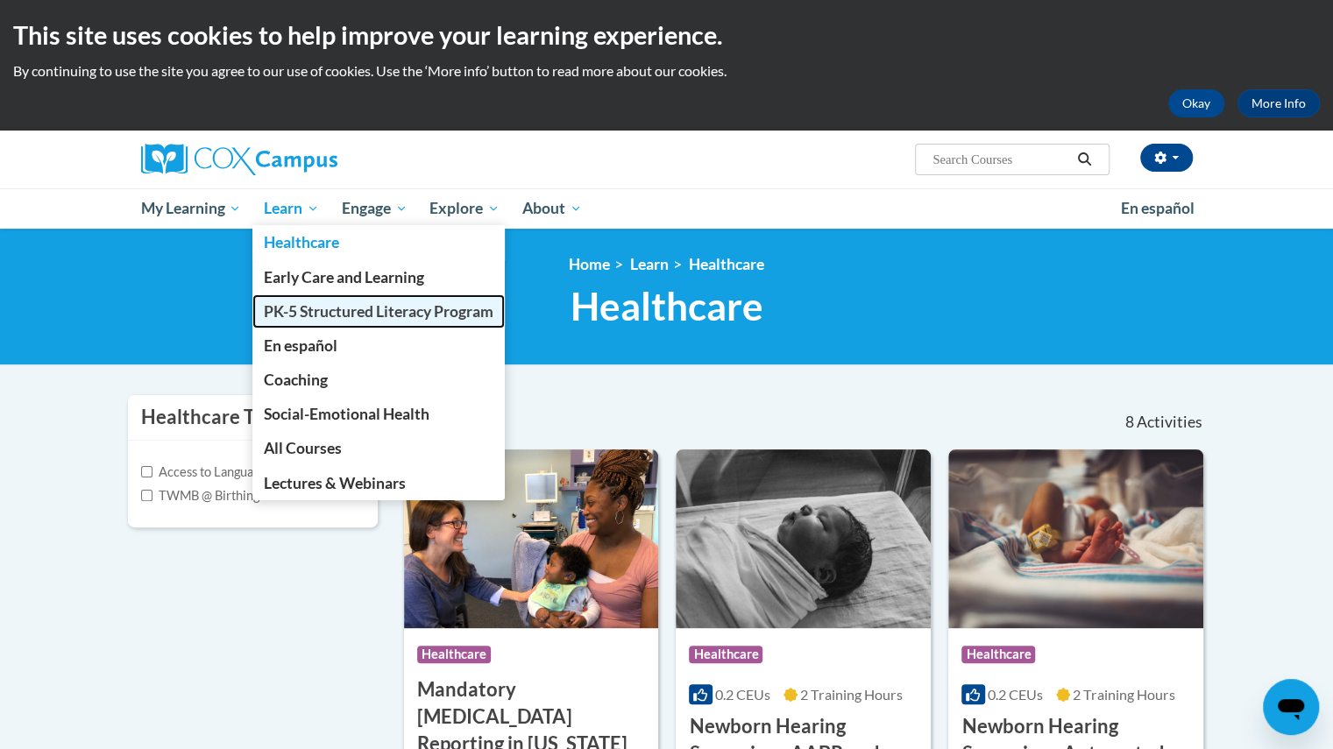
click at [321, 313] on span "PK-5 Structured Literacy Program" at bounding box center [379, 311] width 230 height 18
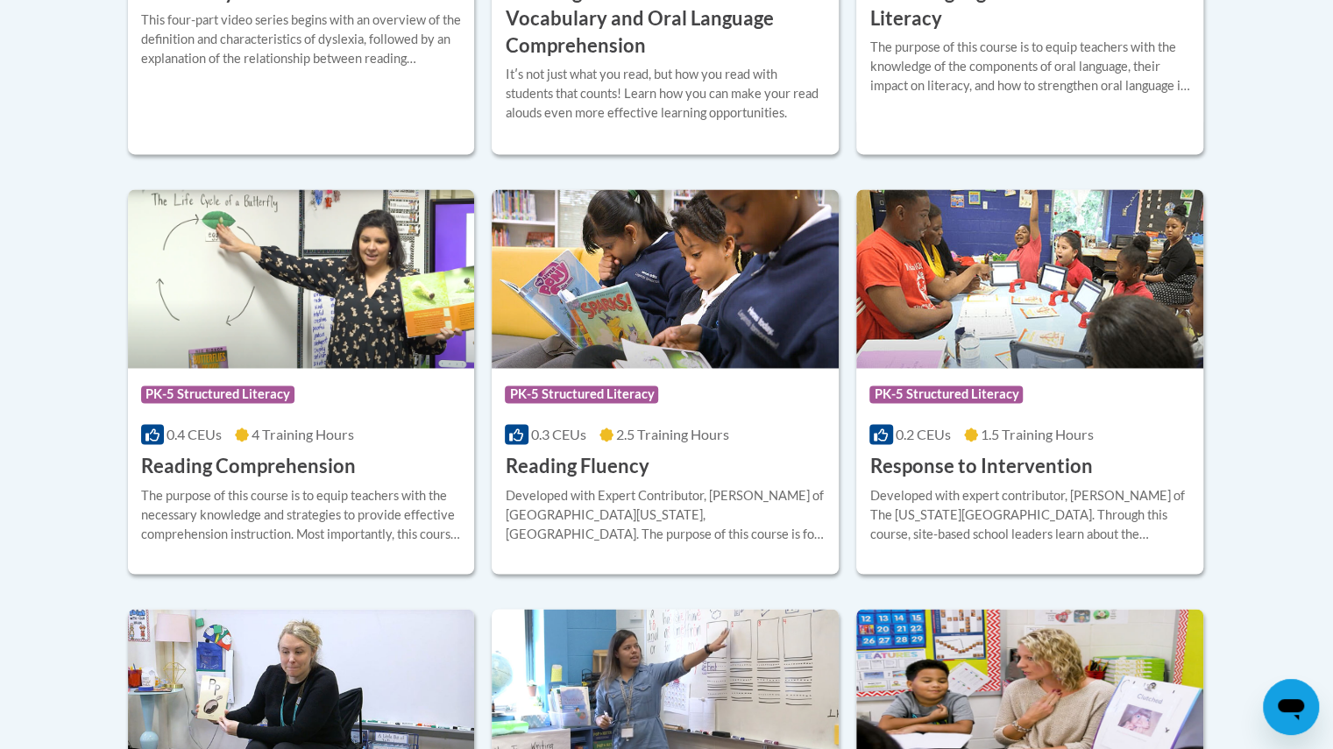
scroll to position [1519, 0]
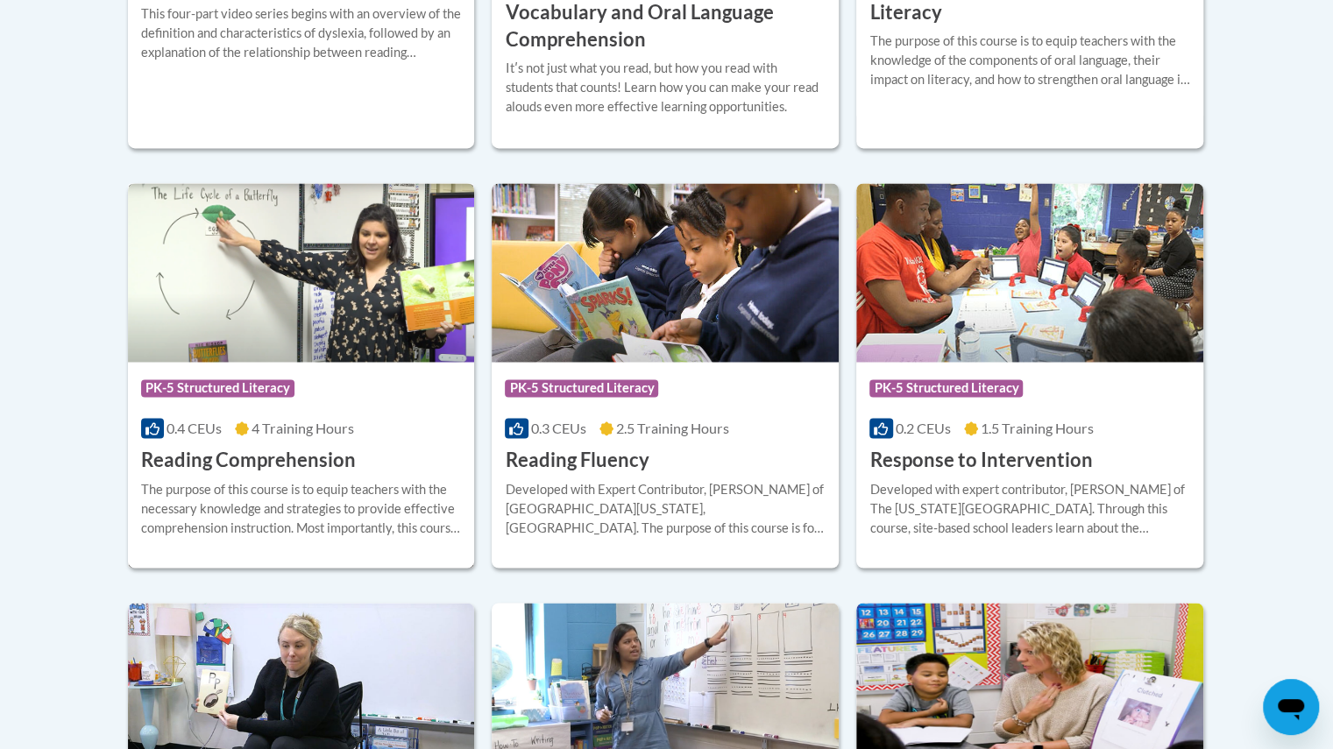
click at [222, 474] on div "More Info Open The purpose of this course is to equip teachers with the necessa…" at bounding box center [301, 518] width 347 height 89
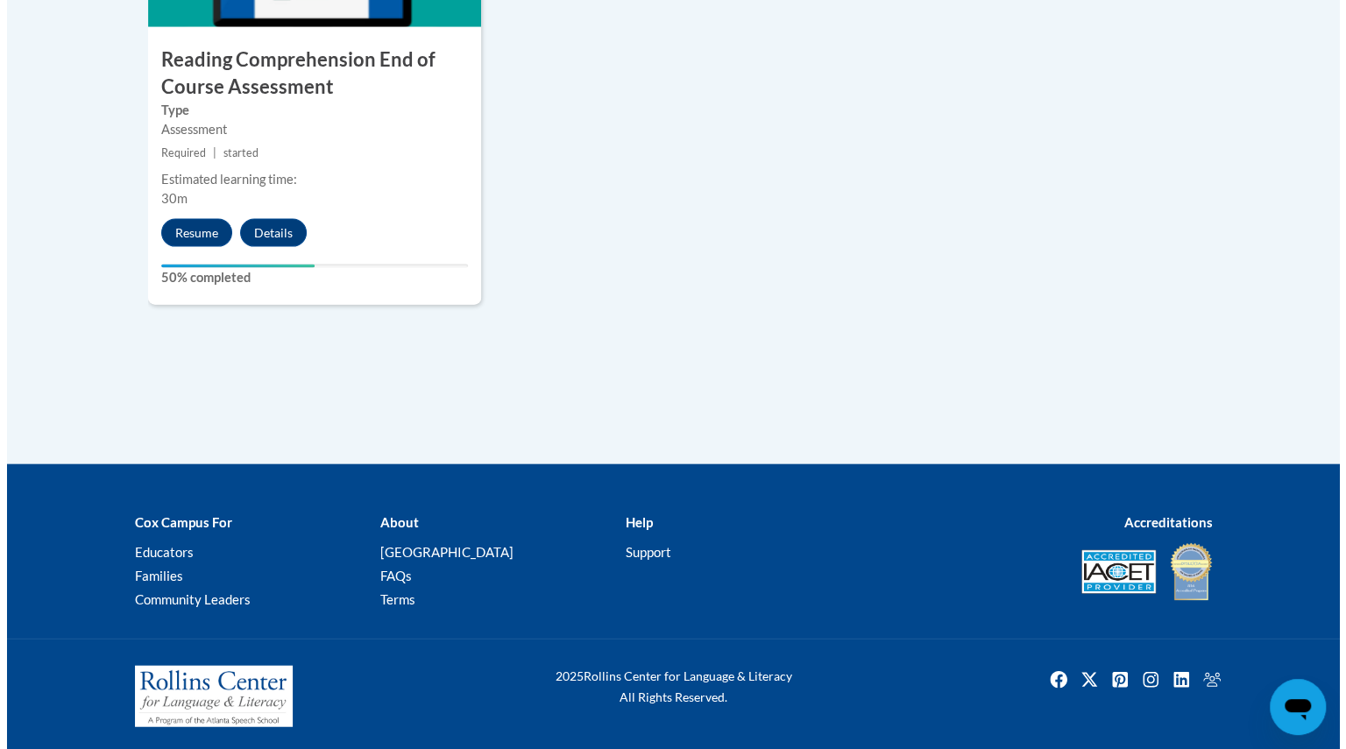
scroll to position [2217, 0]
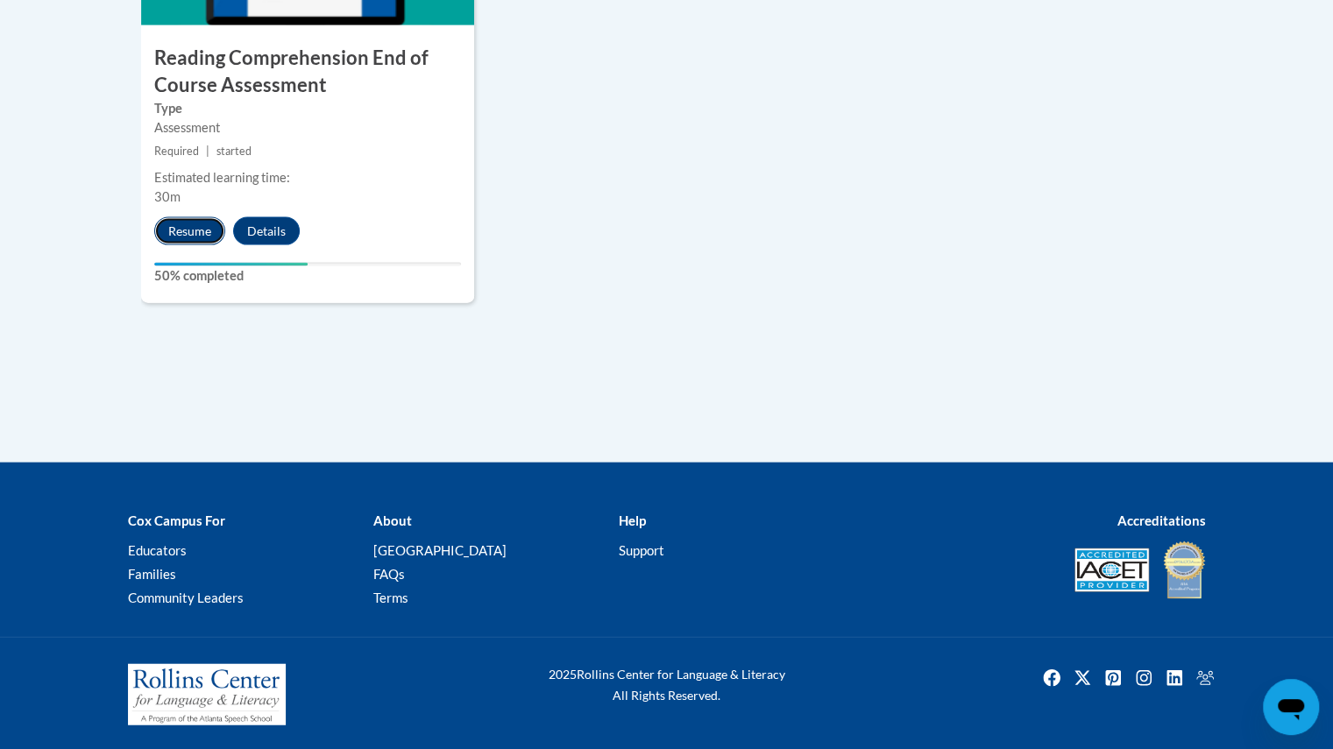
click at [191, 238] on button "Resume" at bounding box center [189, 231] width 71 height 28
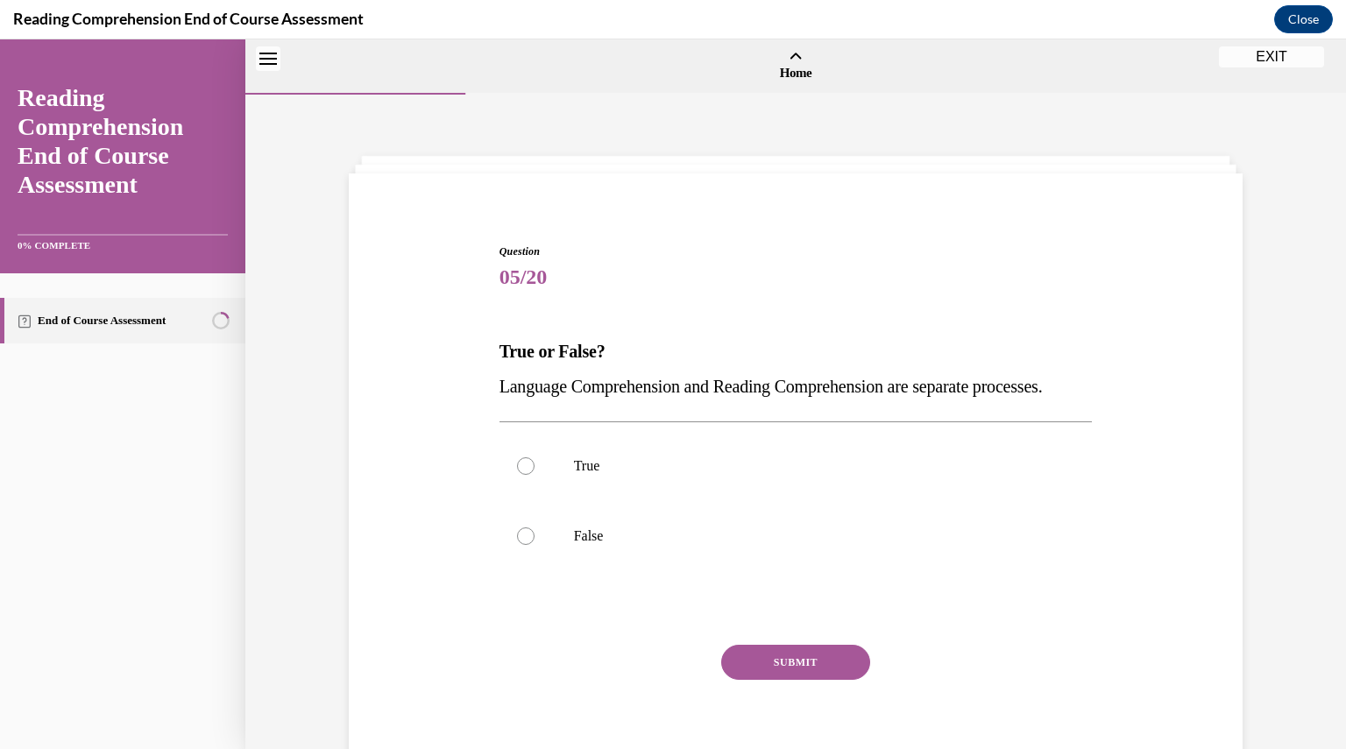
scroll to position [54, 0]
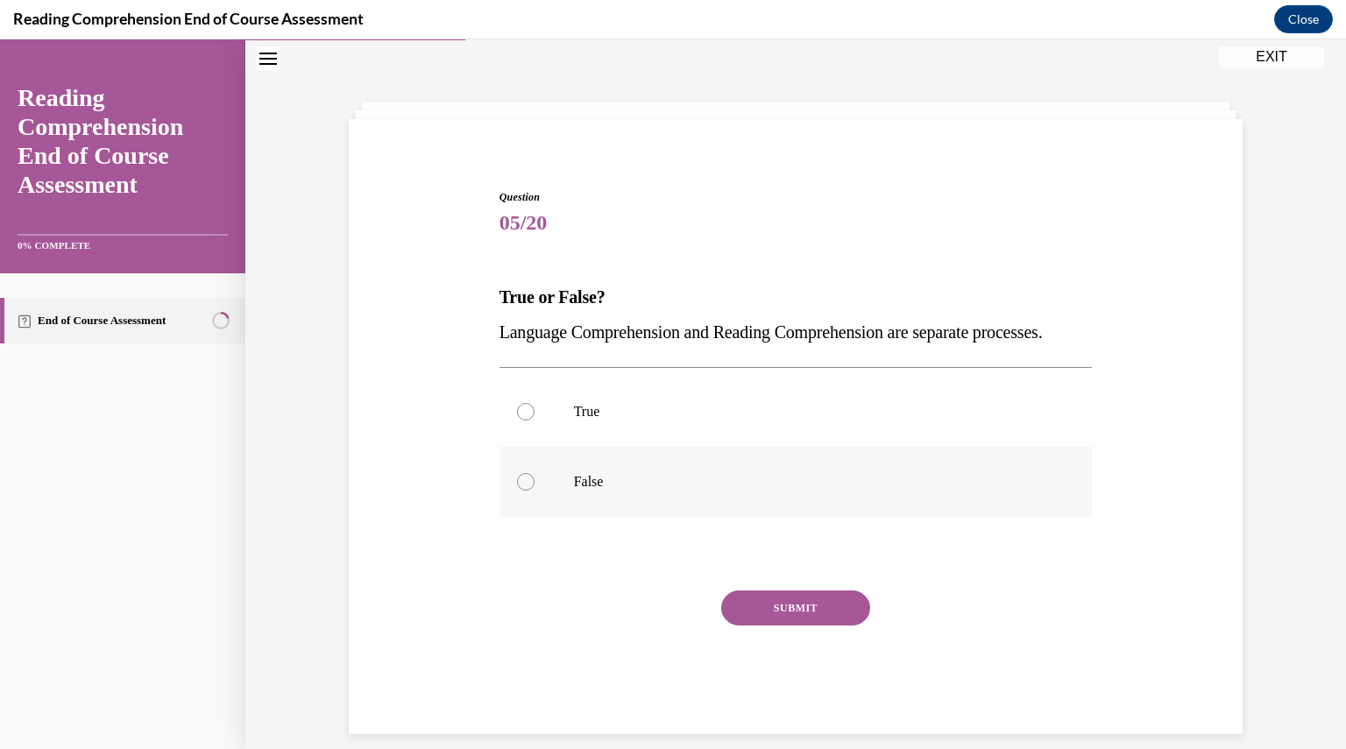
click at [526, 517] on label "False" at bounding box center [796, 482] width 593 height 70
click at [526, 491] on input "False" at bounding box center [526, 482] width 18 height 18
radio input "true"
click at [817, 626] on button "SUBMIT" at bounding box center [795, 608] width 149 height 35
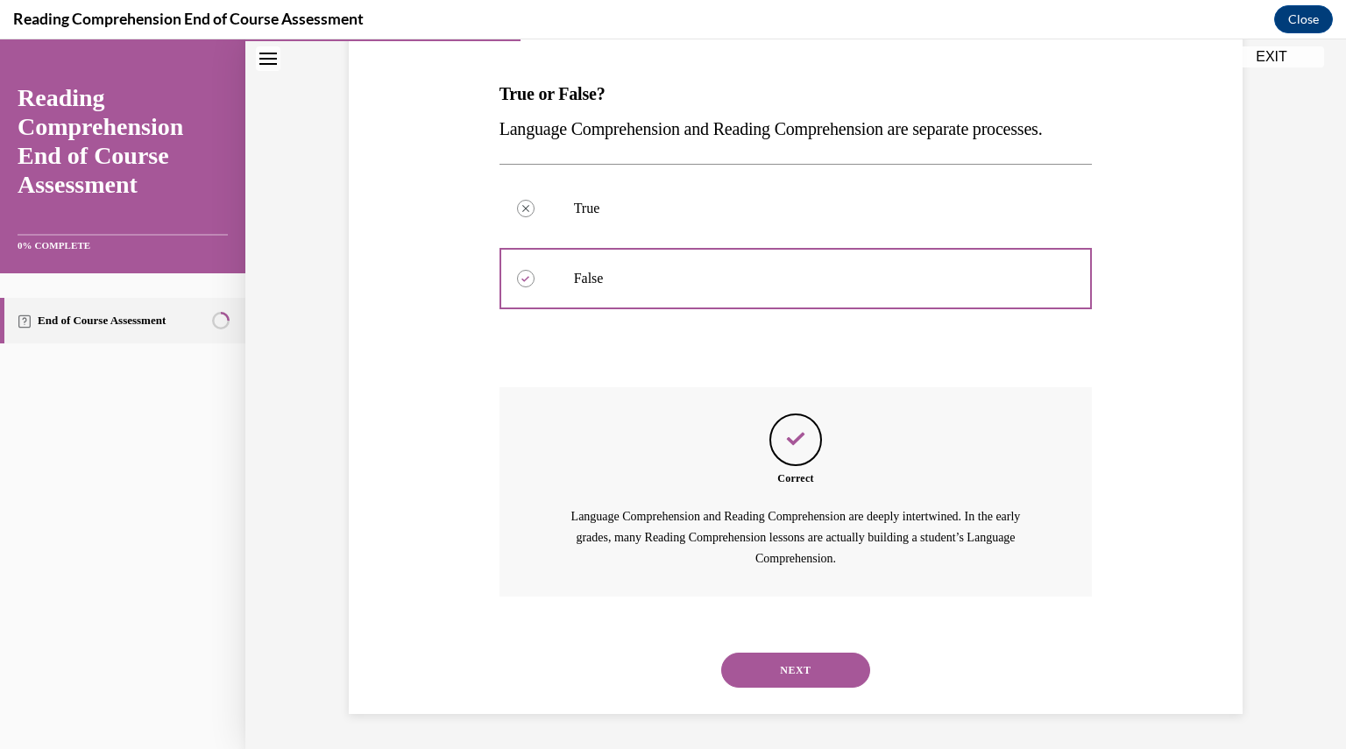
scroll to position [292, 0]
click at [798, 675] on button "NEXT" at bounding box center [795, 670] width 149 height 35
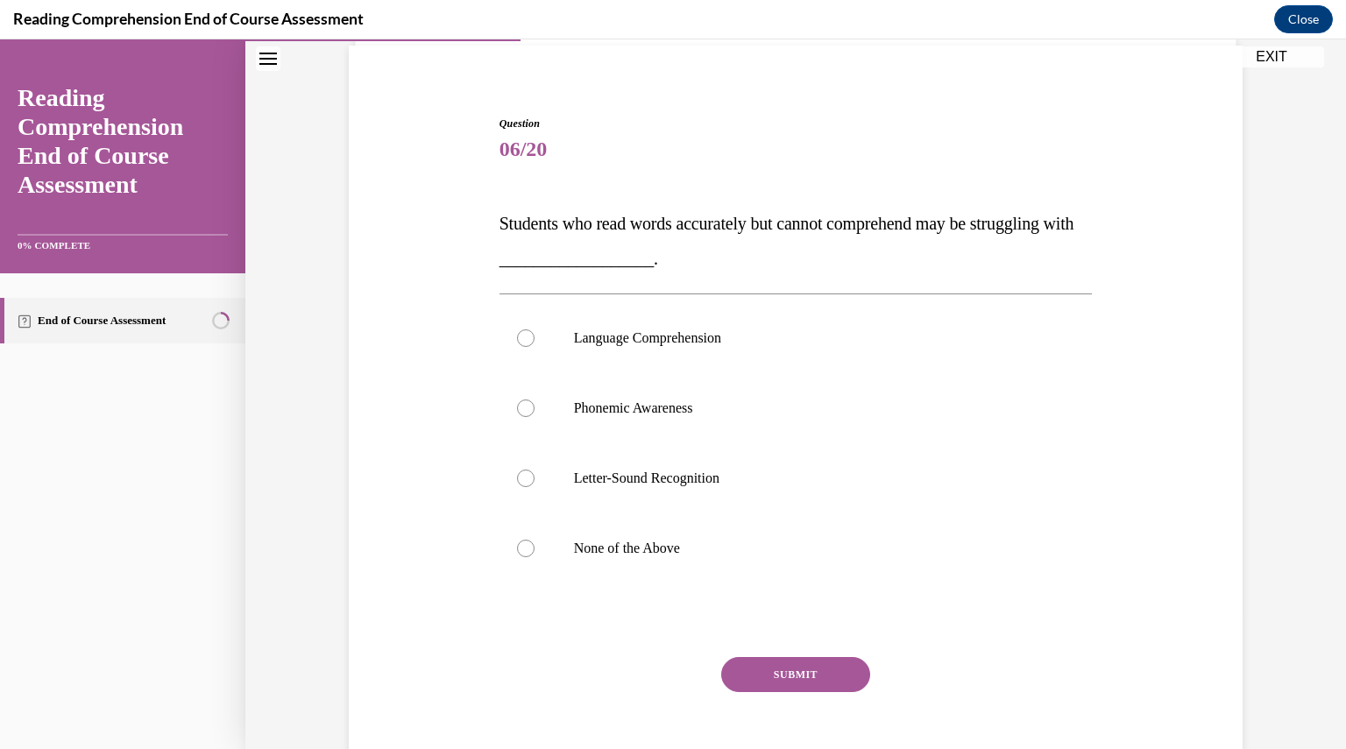
scroll to position [130, 0]
click at [500, 559] on label "None of the Above" at bounding box center [796, 547] width 593 height 70
click at [517, 556] on input "None of the Above" at bounding box center [526, 547] width 18 height 18
radio input "true"
click at [810, 685] on button "SUBMIT" at bounding box center [795, 673] width 149 height 35
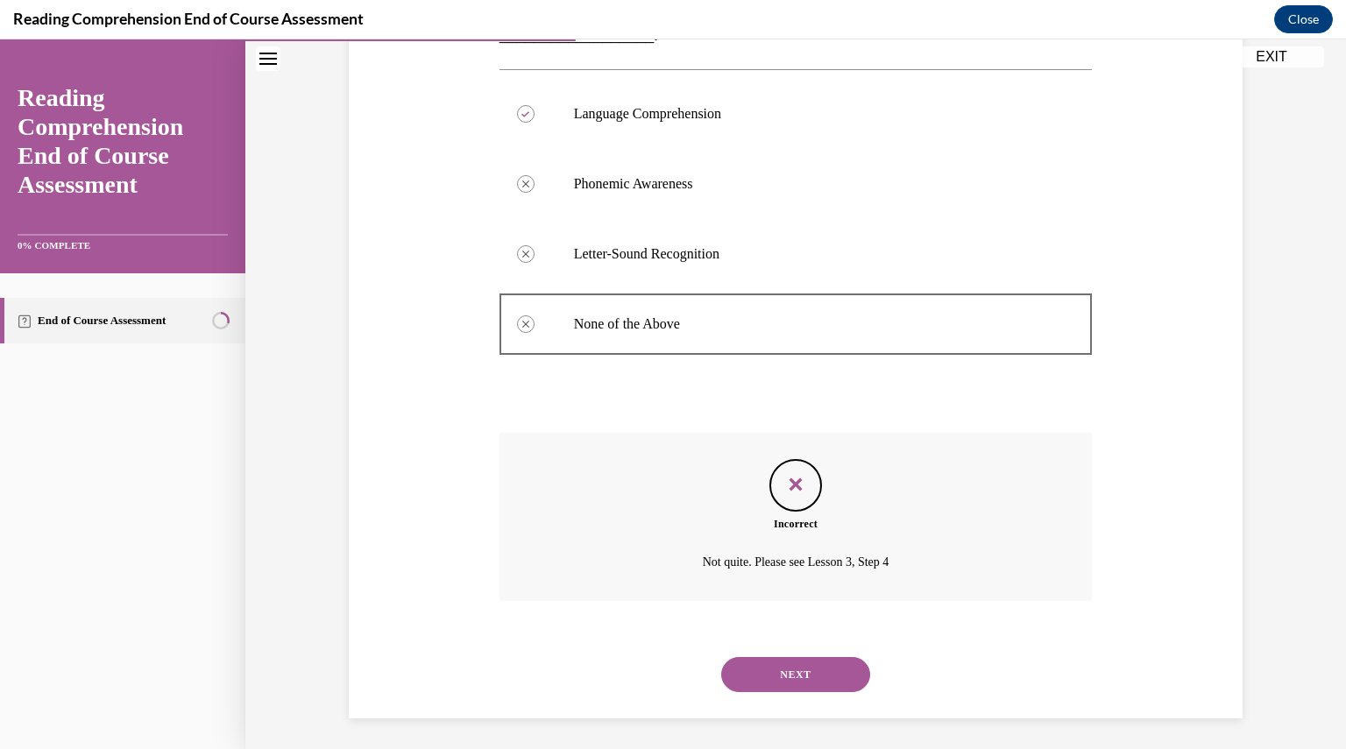
scroll to position [356, 0]
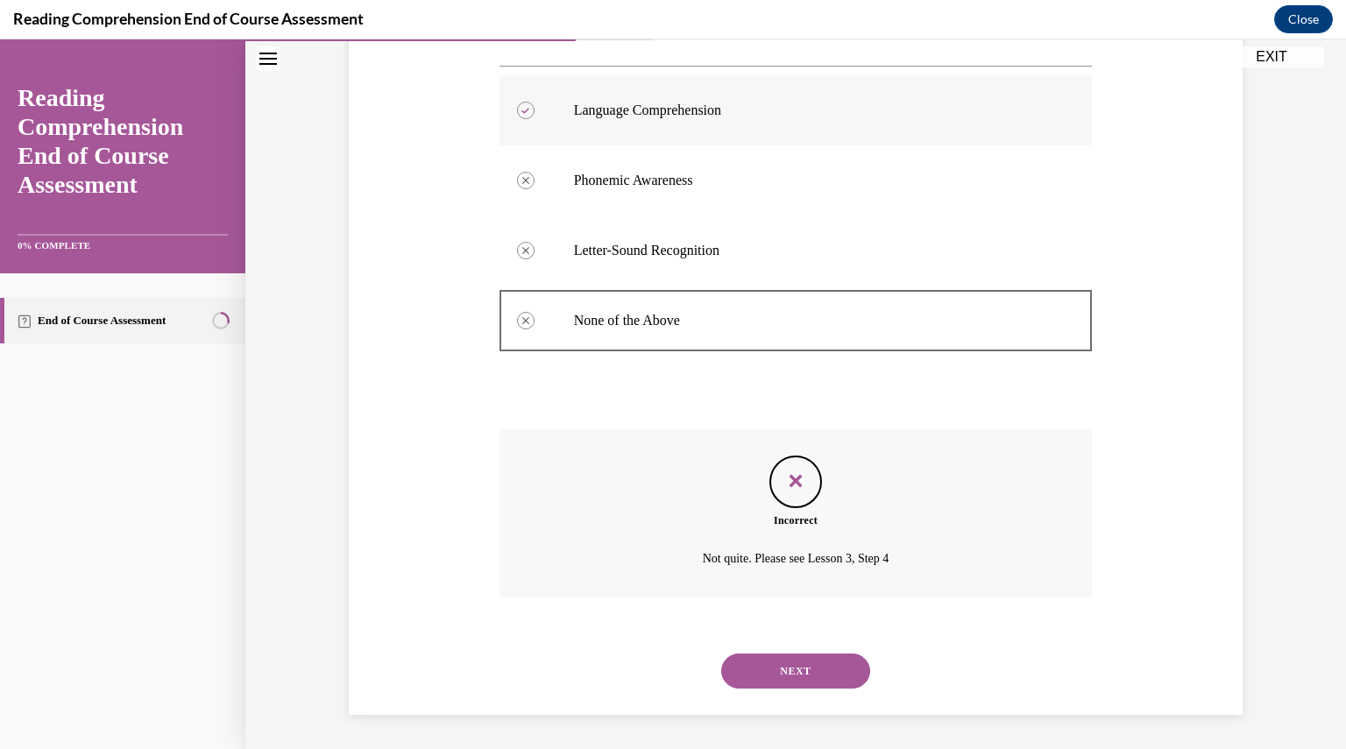
click at [519, 116] on div at bounding box center [526, 111] width 18 height 18
click at [735, 678] on button "NEXT" at bounding box center [795, 671] width 149 height 35
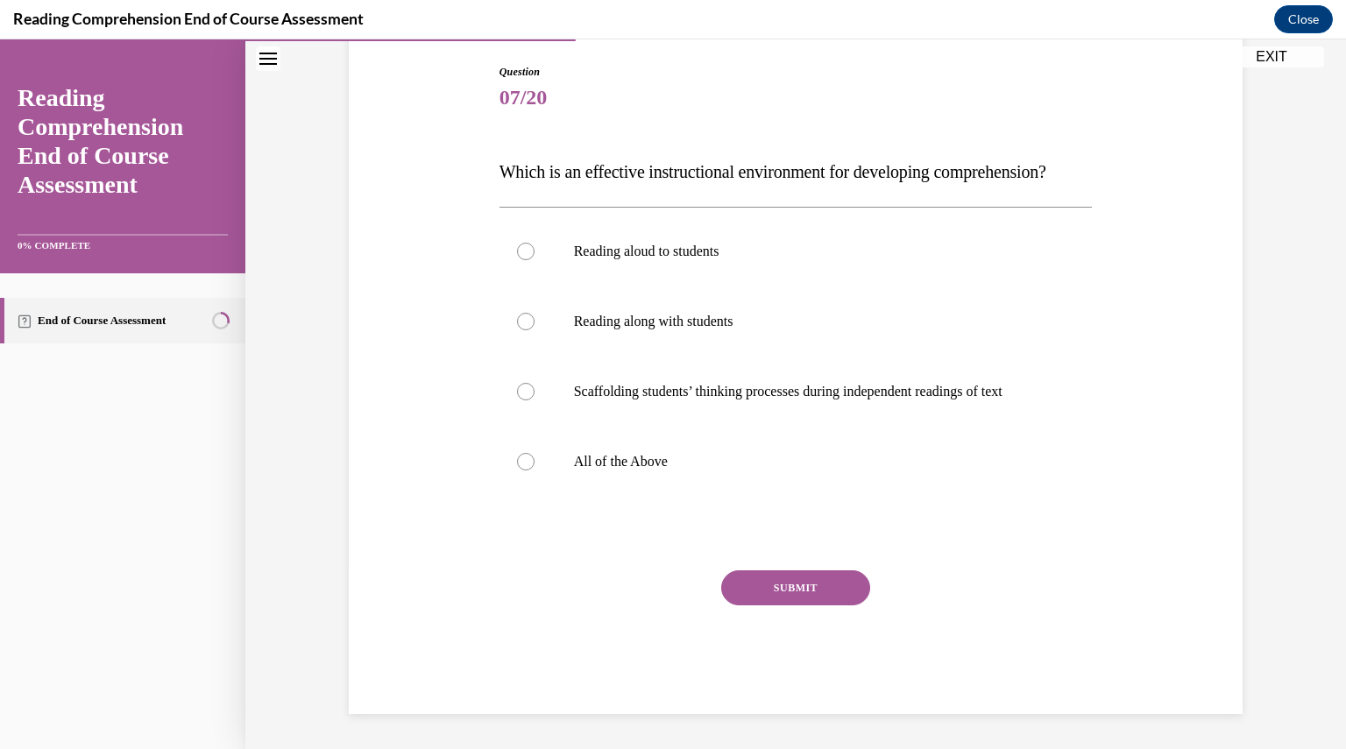
scroll to position [200, 0]
click at [512, 486] on label "All of the Above" at bounding box center [796, 462] width 593 height 70
click at [517, 471] on input "All of the Above" at bounding box center [526, 462] width 18 height 18
radio input "true"
click at [782, 596] on button "SUBMIT" at bounding box center [795, 588] width 149 height 35
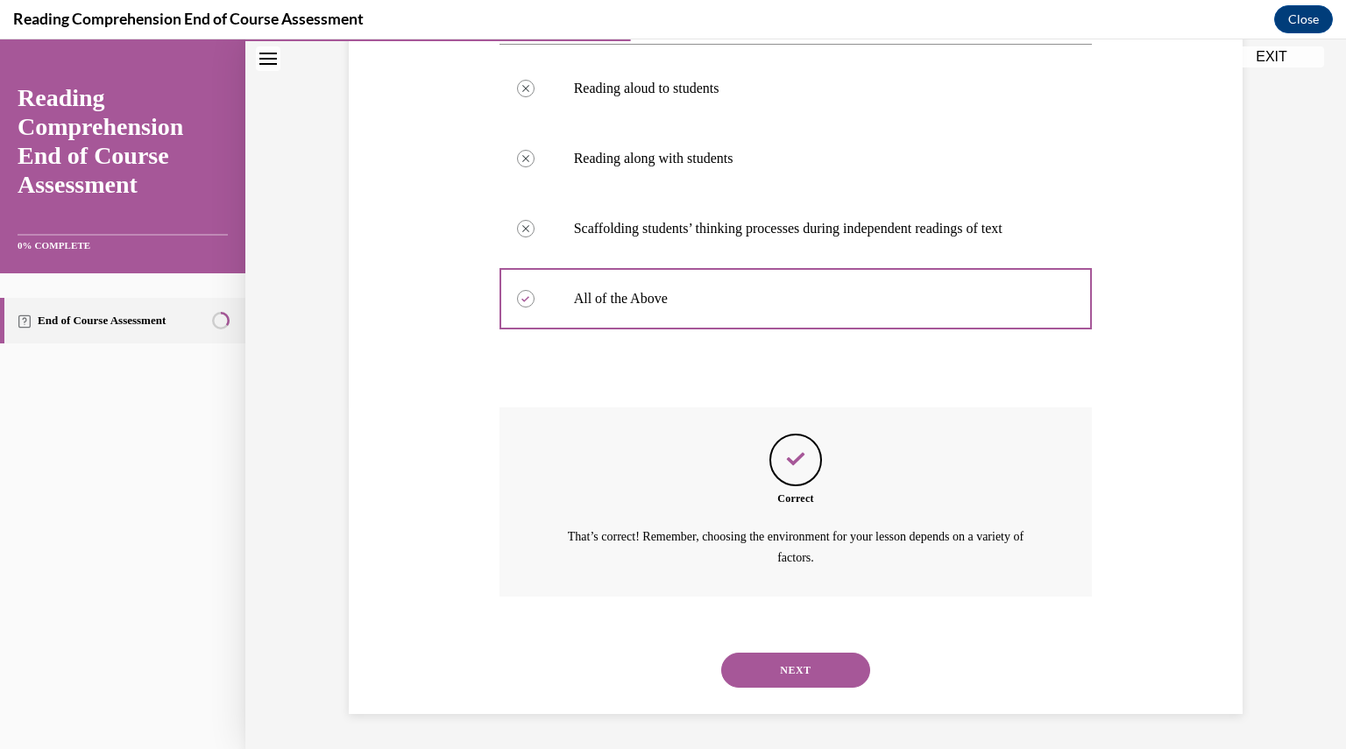
scroll to position [376, 0]
click at [749, 676] on button "NEXT" at bounding box center [795, 670] width 149 height 35
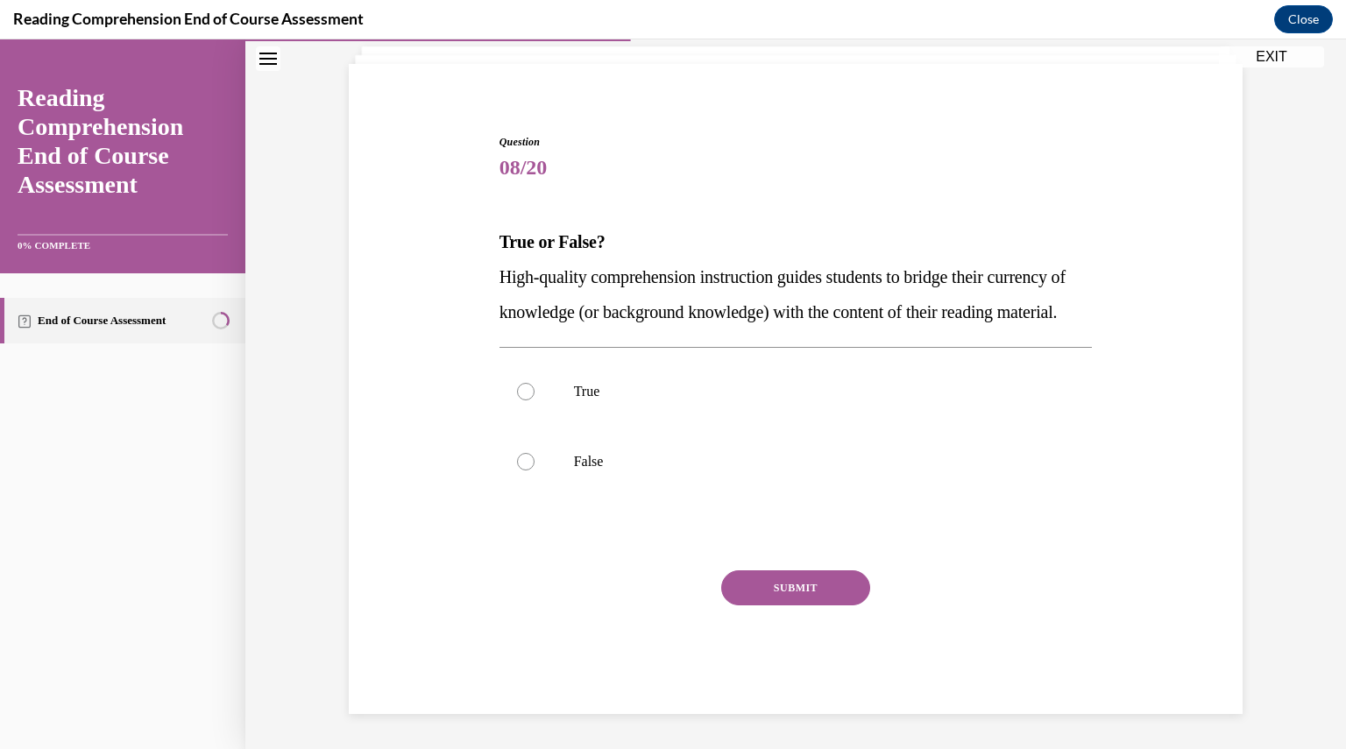
scroll to position [144, 0]
click at [510, 404] on label "True" at bounding box center [796, 392] width 593 height 70
click at [517, 401] on input "True" at bounding box center [526, 392] width 18 height 18
radio input "true"
click at [780, 588] on button "SUBMIT" at bounding box center [795, 588] width 149 height 35
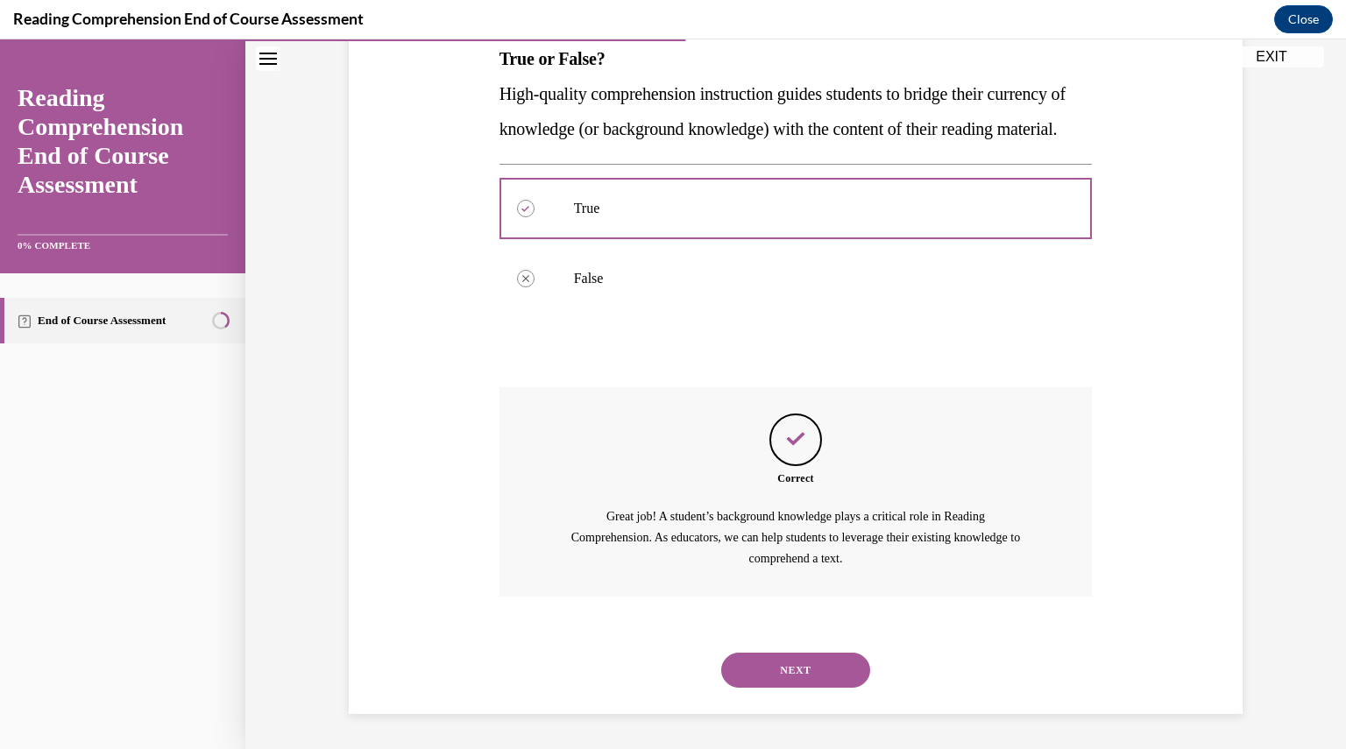
scroll to position [327, 0]
click at [770, 684] on button "NEXT" at bounding box center [795, 670] width 149 height 35
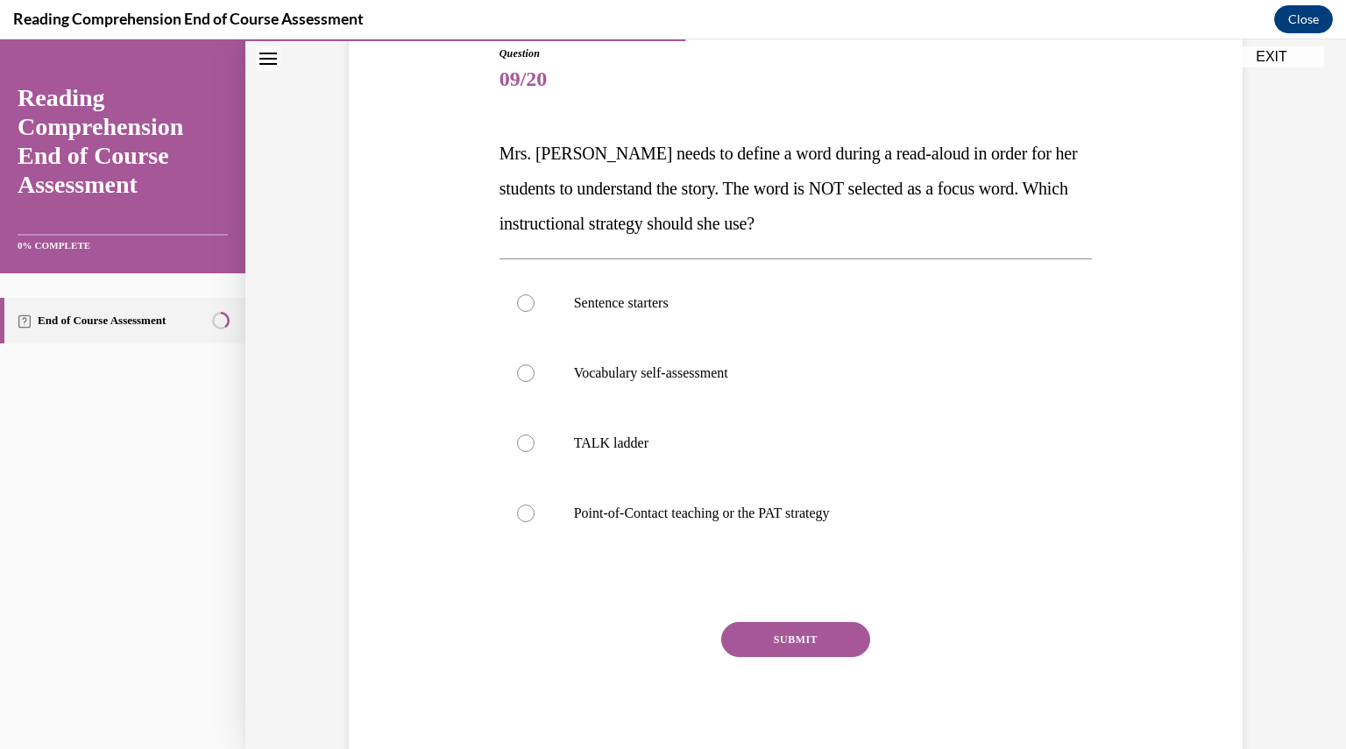
scroll to position [198, 0]
click at [510, 523] on label "Point-of-Contact teaching or the PAT strategy" at bounding box center [796, 514] width 593 height 70
click at [517, 522] on input "Point-of-Contact teaching or the PAT strategy" at bounding box center [526, 514] width 18 height 18
radio input "true"
click at [760, 647] on button "SUBMIT" at bounding box center [795, 639] width 149 height 35
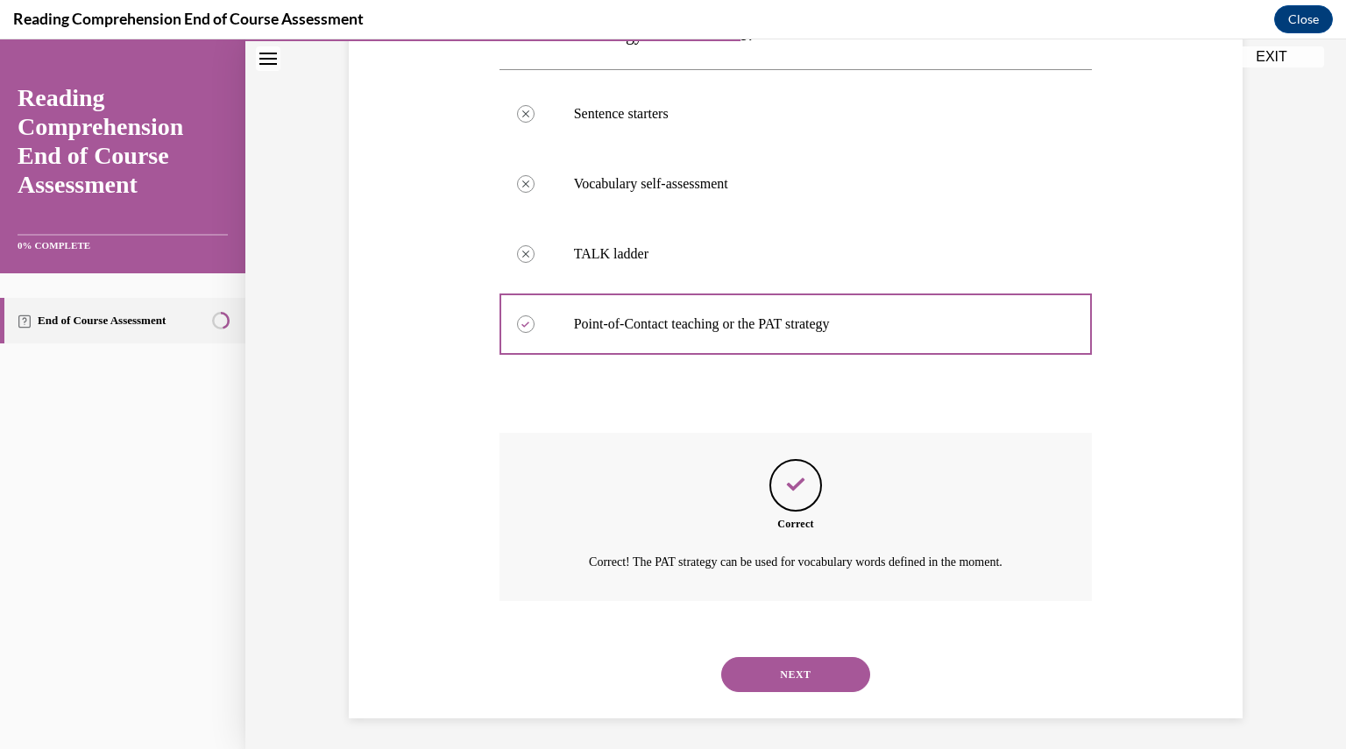
scroll to position [391, 0]
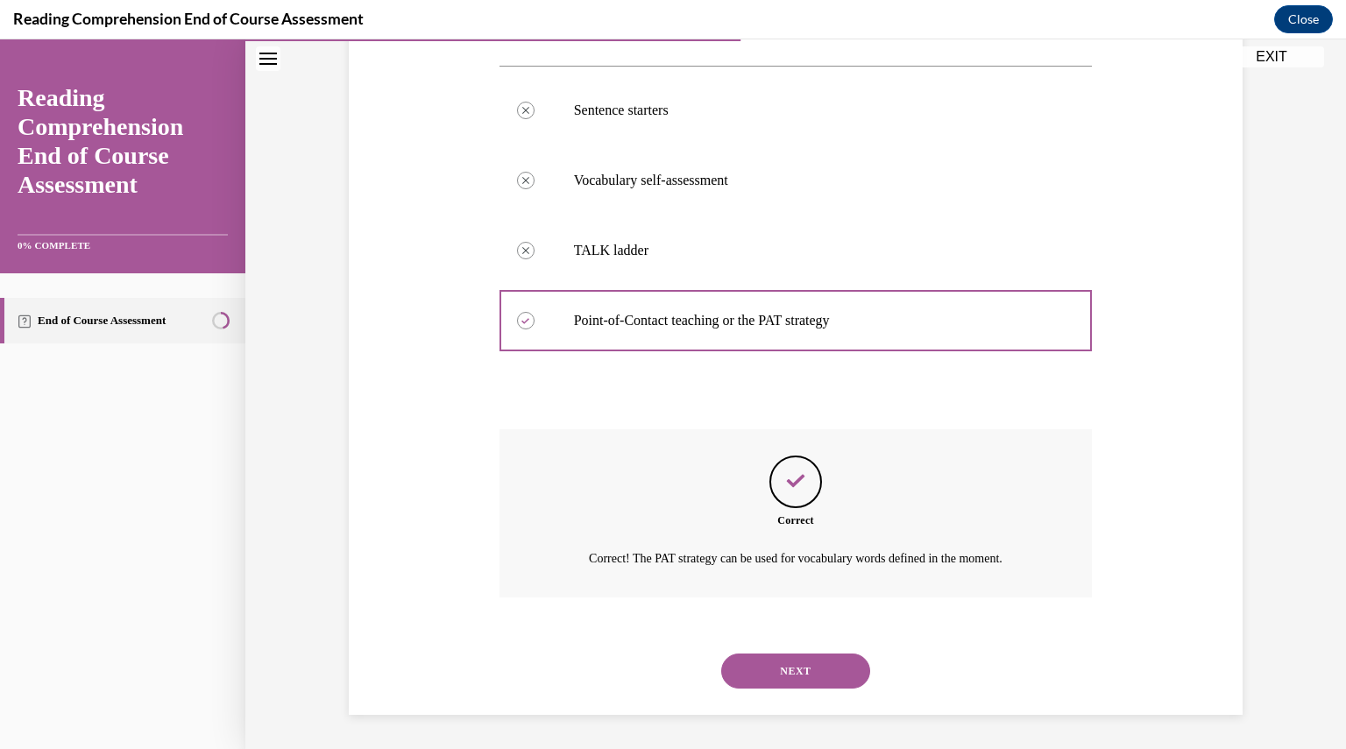
click at [759, 674] on button "NEXT" at bounding box center [795, 671] width 149 height 35
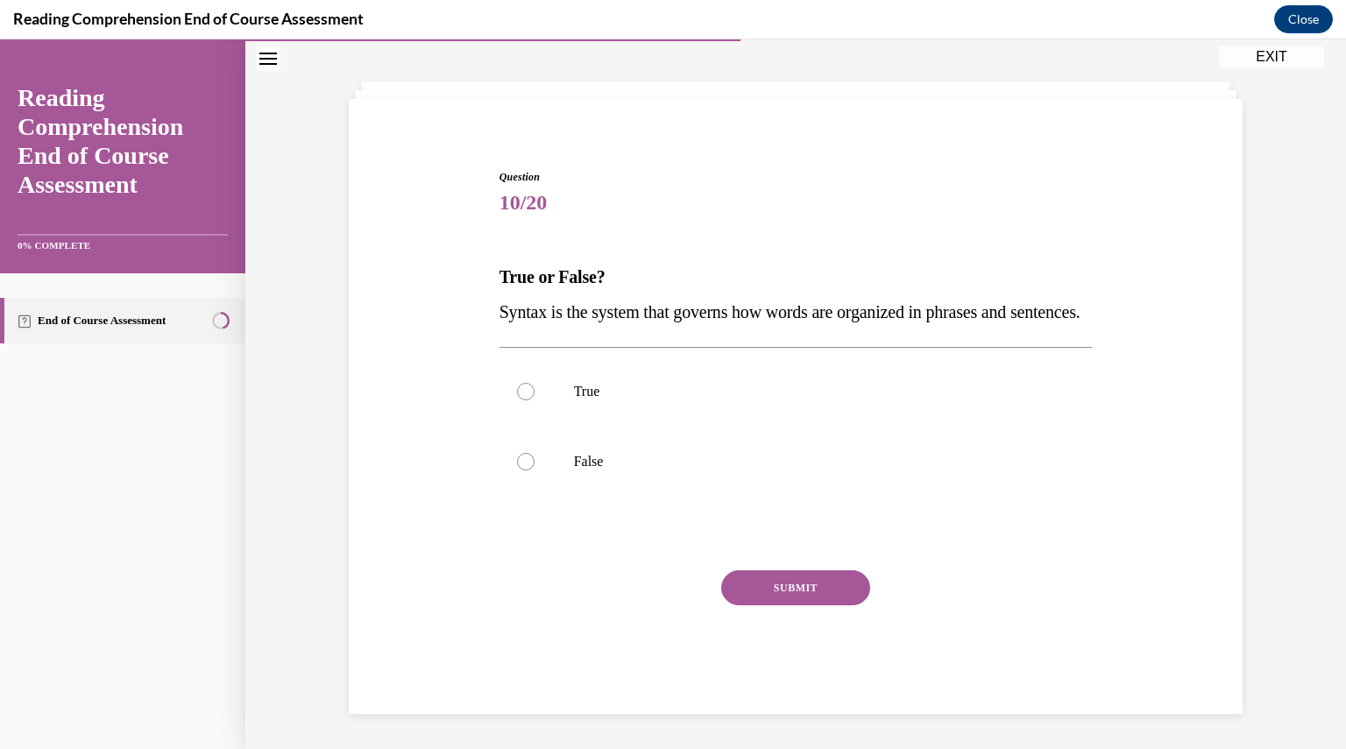
scroll to position [109, 0]
click at [510, 475] on label "False" at bounding box center [796, 462] width 593 height 70
click at [517, 471] on input "False" at bounding box center [526, 462] width 18 height 18
radio input "true"
click at [530, 430] on label "False" at bounding box center [796, 462] width 593 height 70
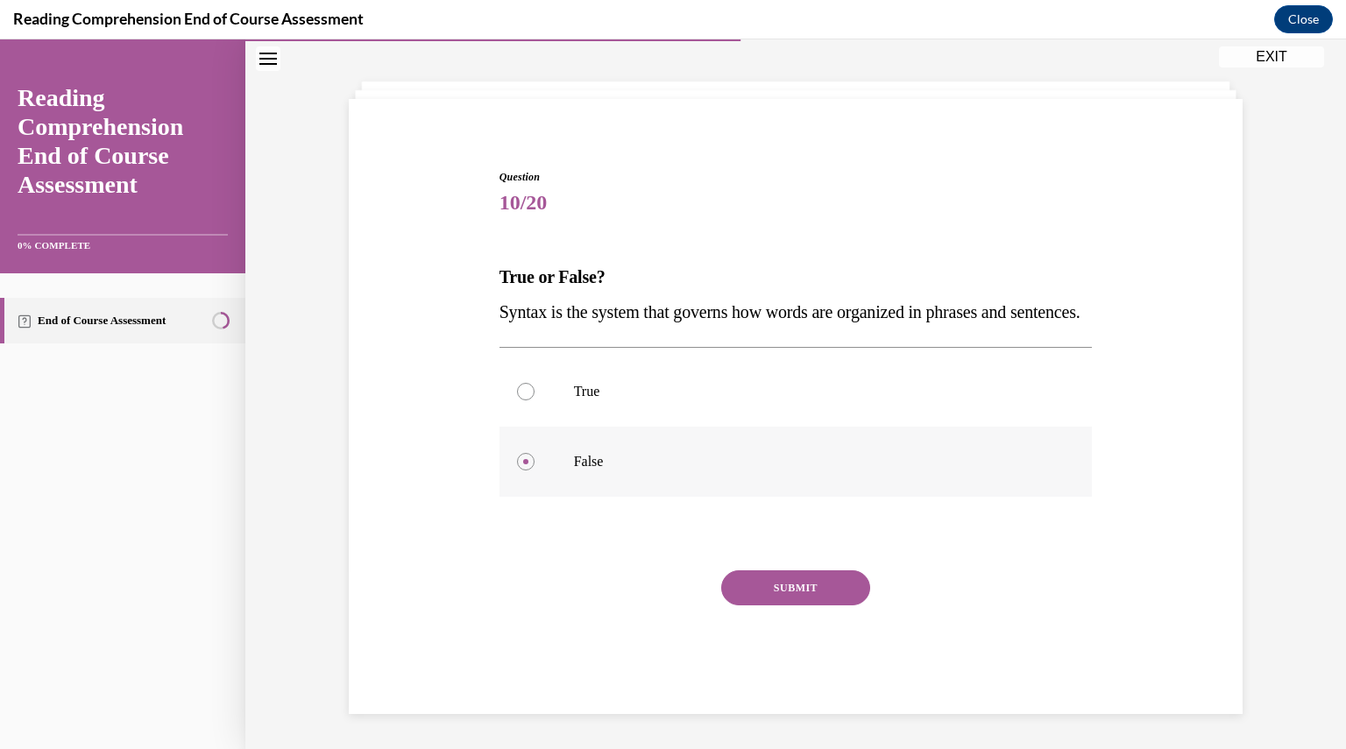
click at [530, 453] on input "False" at bounding box center [526, 462] width 18 height 18
click at [517, 394] on div at bounding box center [526, 392] width 18 height 18
click at [517, 394] on input "True" at bounding box center [526, 392] width 18 height 18
radio input "true"
click at [771, 594] on button "SUBMIT" at bounding box center [795, 588] width 149 height 35
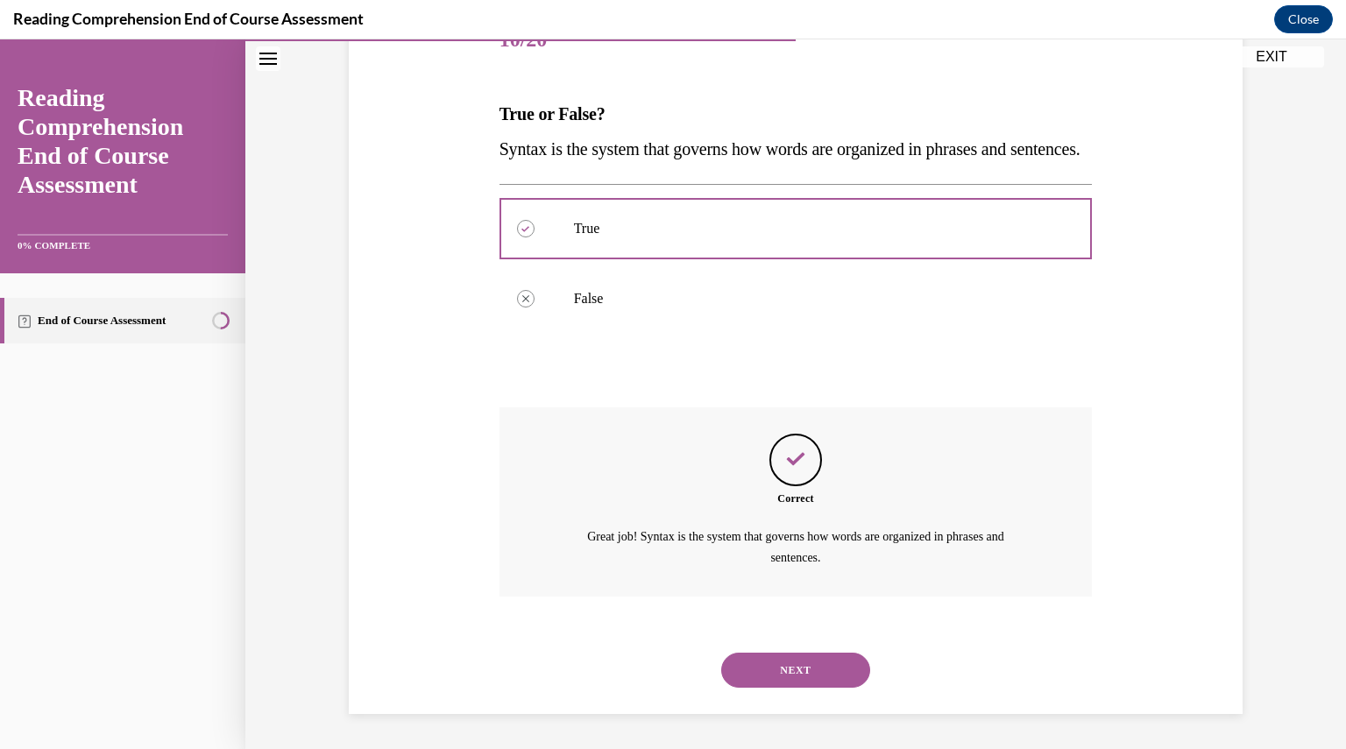
scroll to position [271, 0]
click at [757, 685] on button "NEXT" at bounding box center [795, 670] width 149 height 35
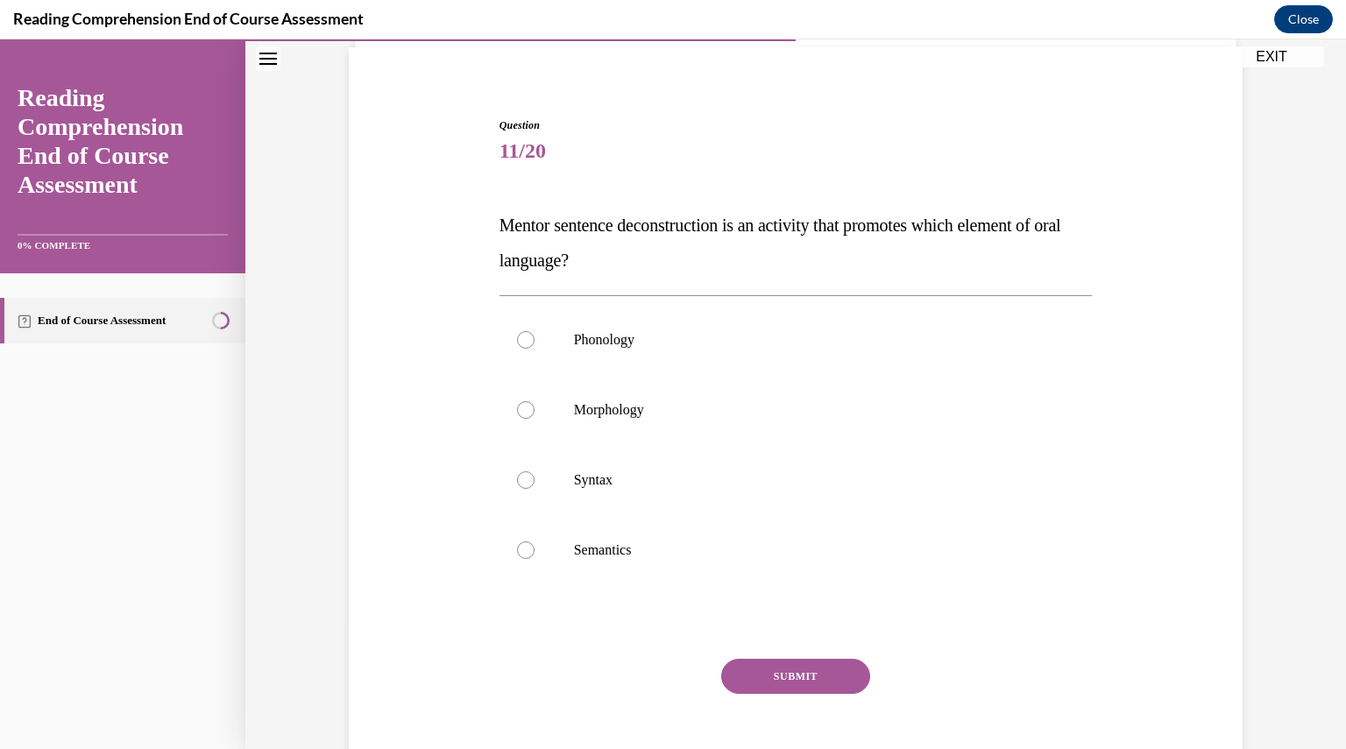
scroll to position [130, 0]
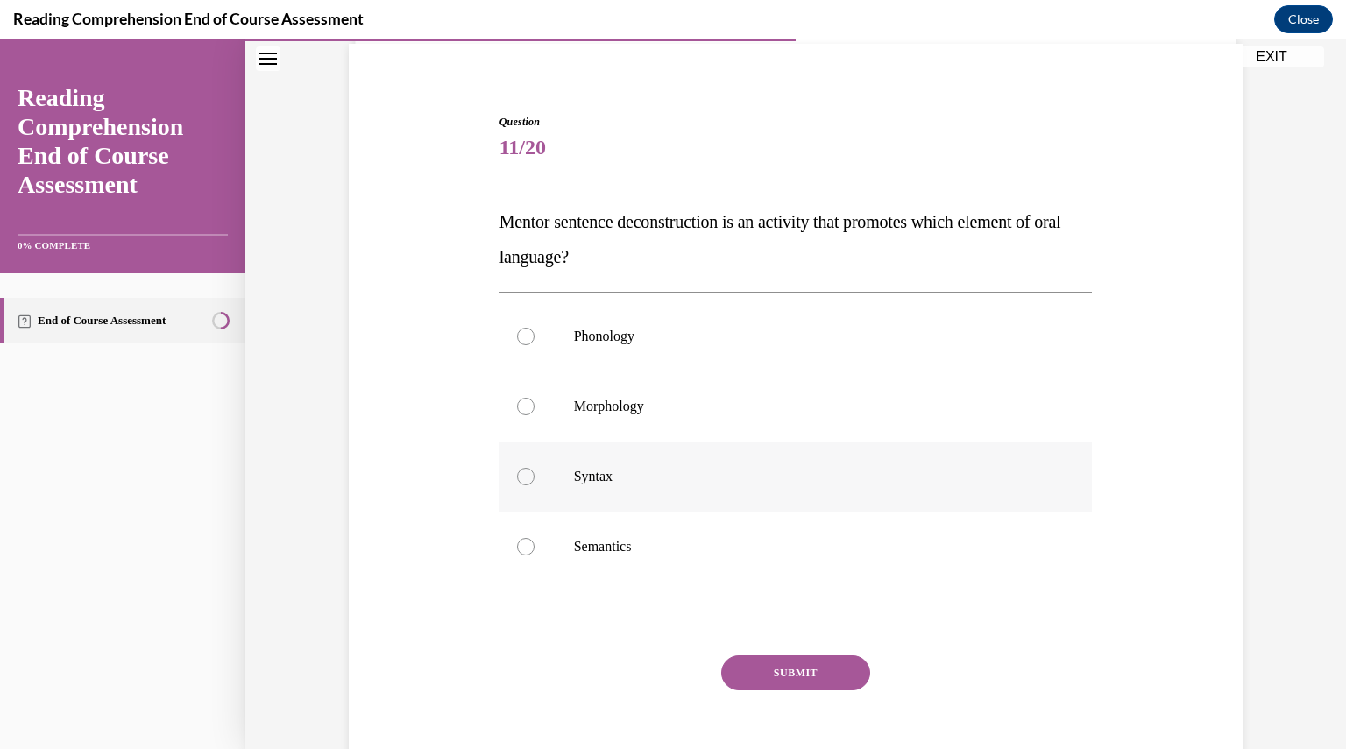
click at [502, 484] on label "Syntax" at bounding box center [796, 477] width 593 height 70
click at [517, 484] on input "Syntax" at bounding box center [526, 477] width 18 height 18
radio input "true"
click at [758, 670] on button "SUBMIT" at bounding box center [795, 673] width 149 height 35
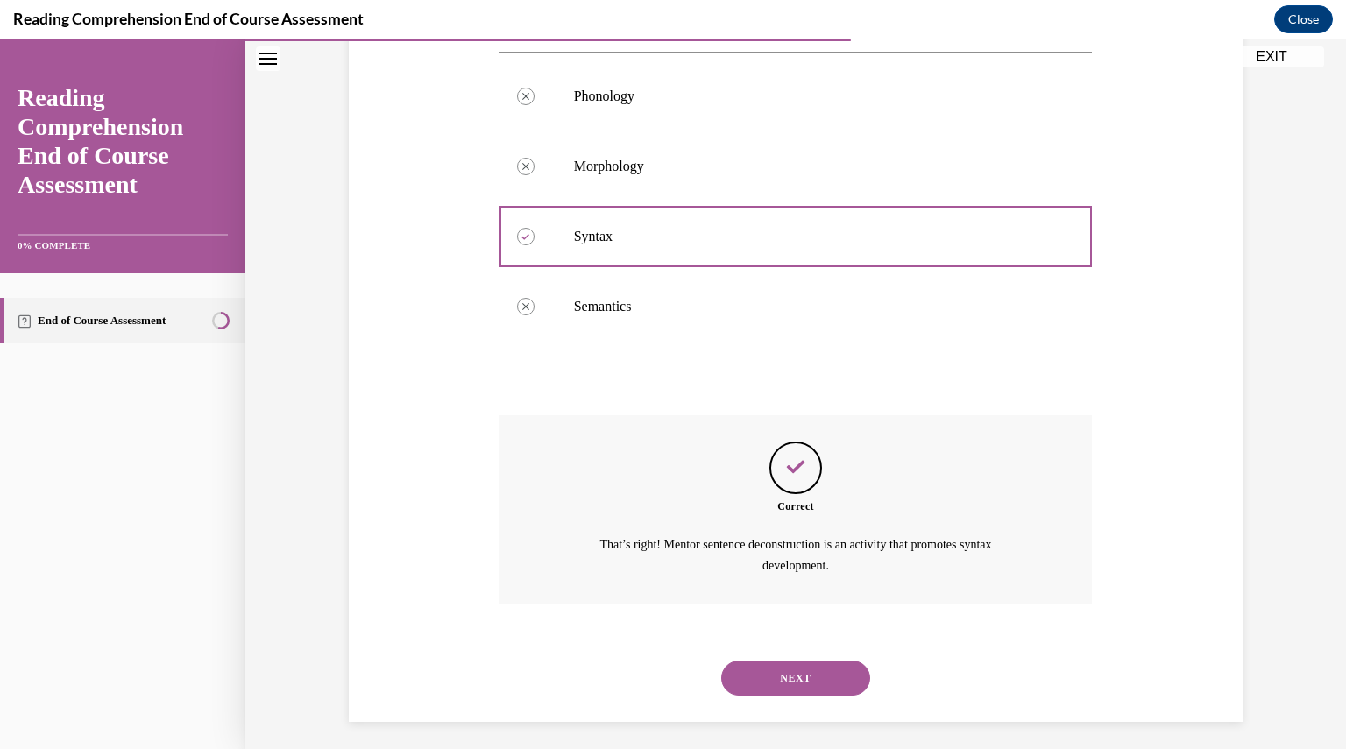
scroll to position [376, 0]
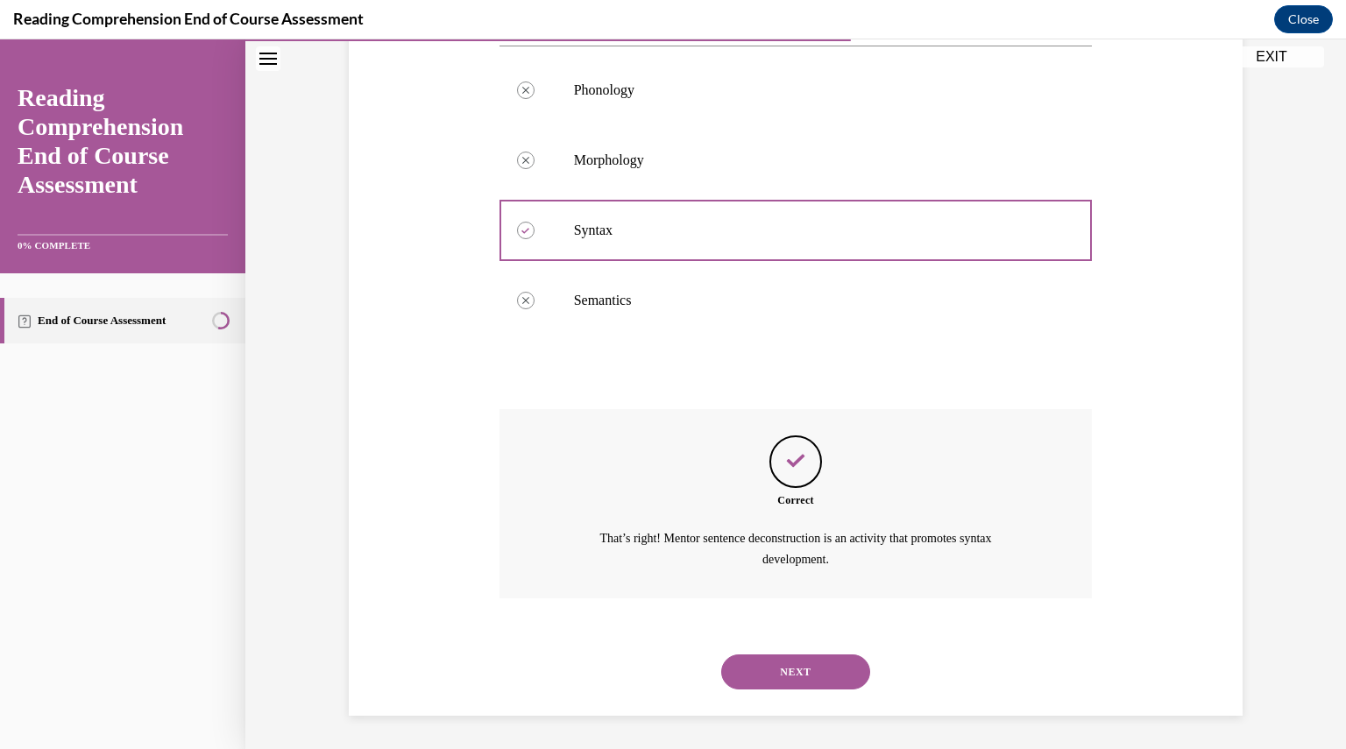
click at [761, 681] on button "NEXT" at bounding box center [795, 672] width 149 height 35
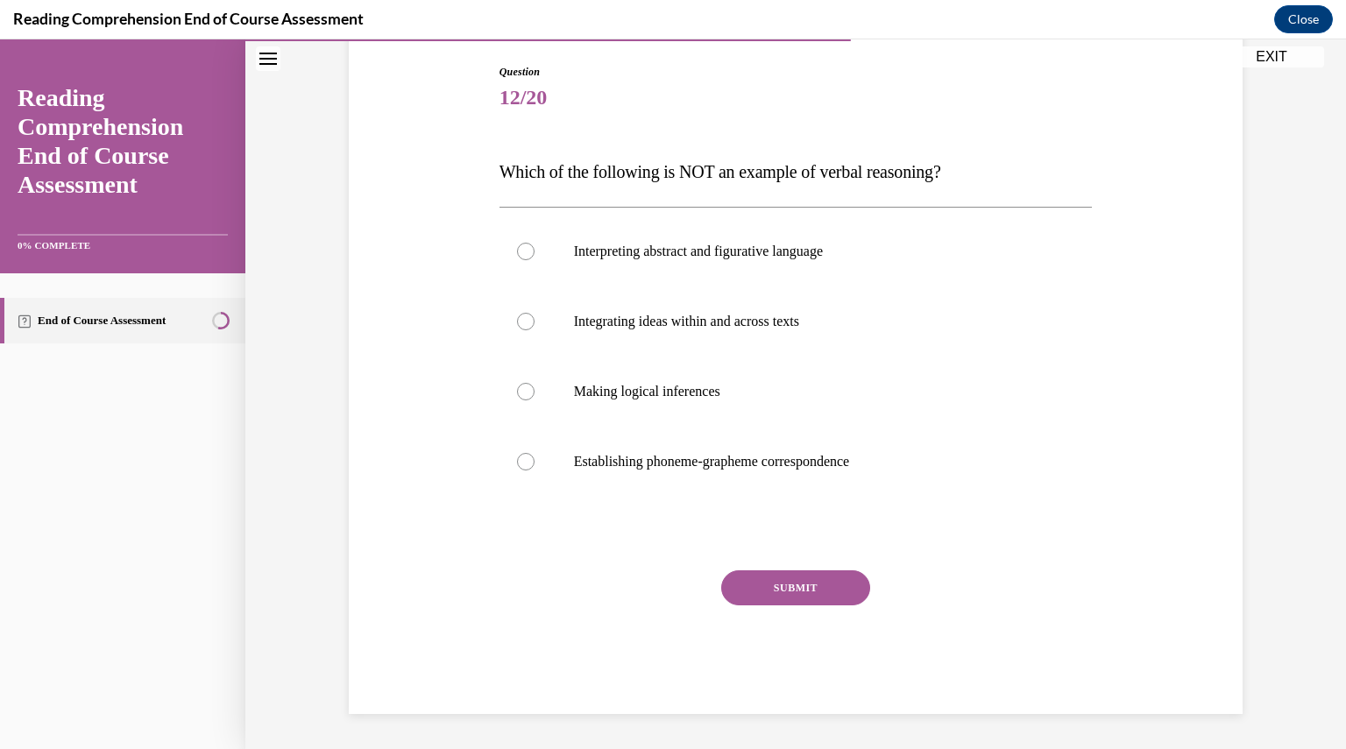
scroll to position [179, 0]
click at [520, 470] on div at bounding box center [526, 463] width 18 height 18
click at [520, 470] on input "Establishing phoneme-grapheme correspondence" at bounding box center [526, 463] width 18 height 18
radio input "true"
click at [766, 586] on button "SUBMIT" at bounding box center [795, 589] width 149 height 35
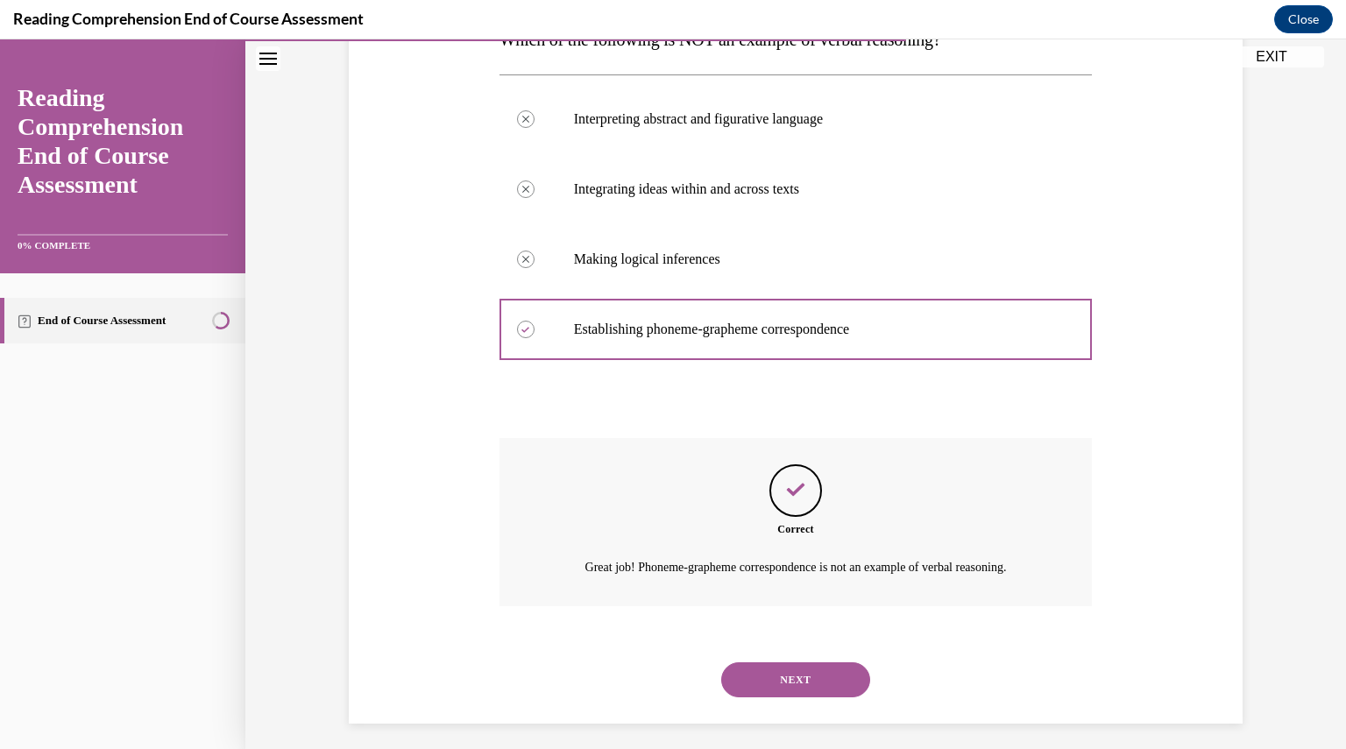
scroll to position [321, 0]
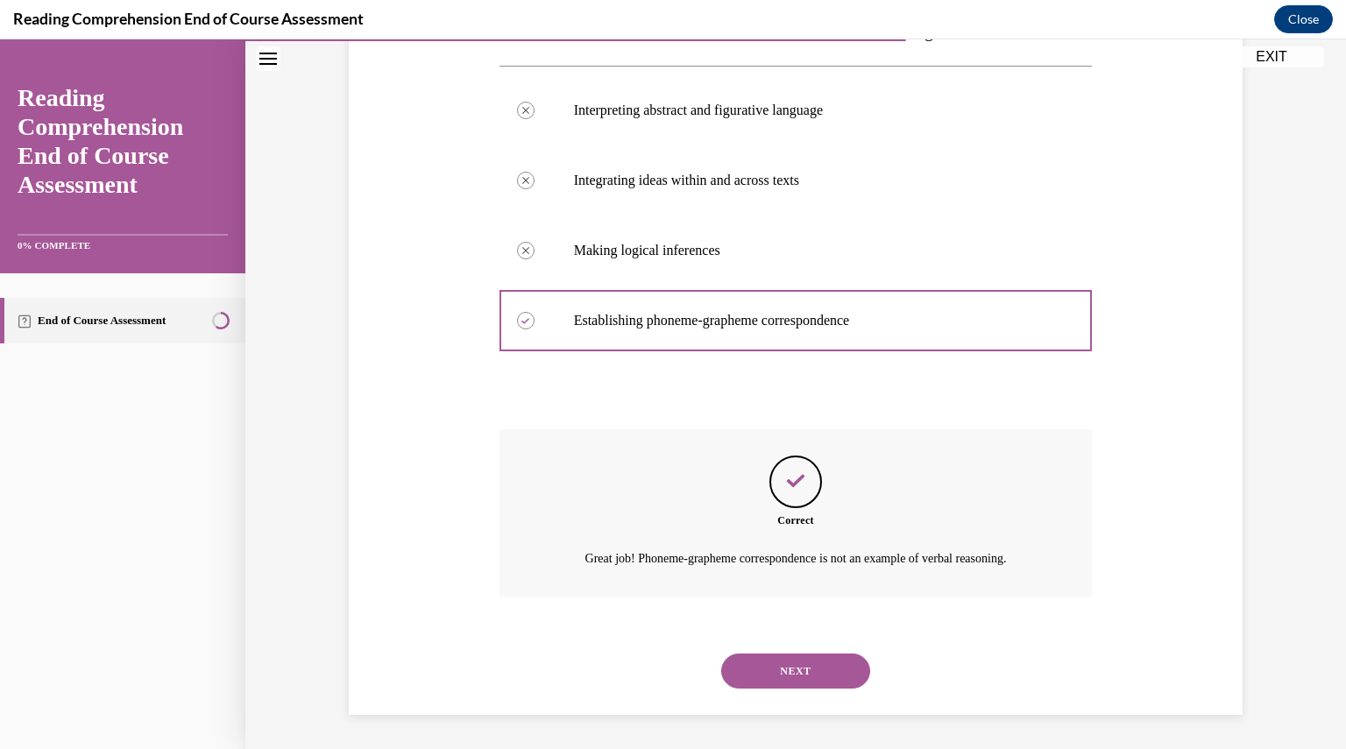
click at [764, 681] on button "NEXT" at bounding box center [795, 671] width 149 height 35
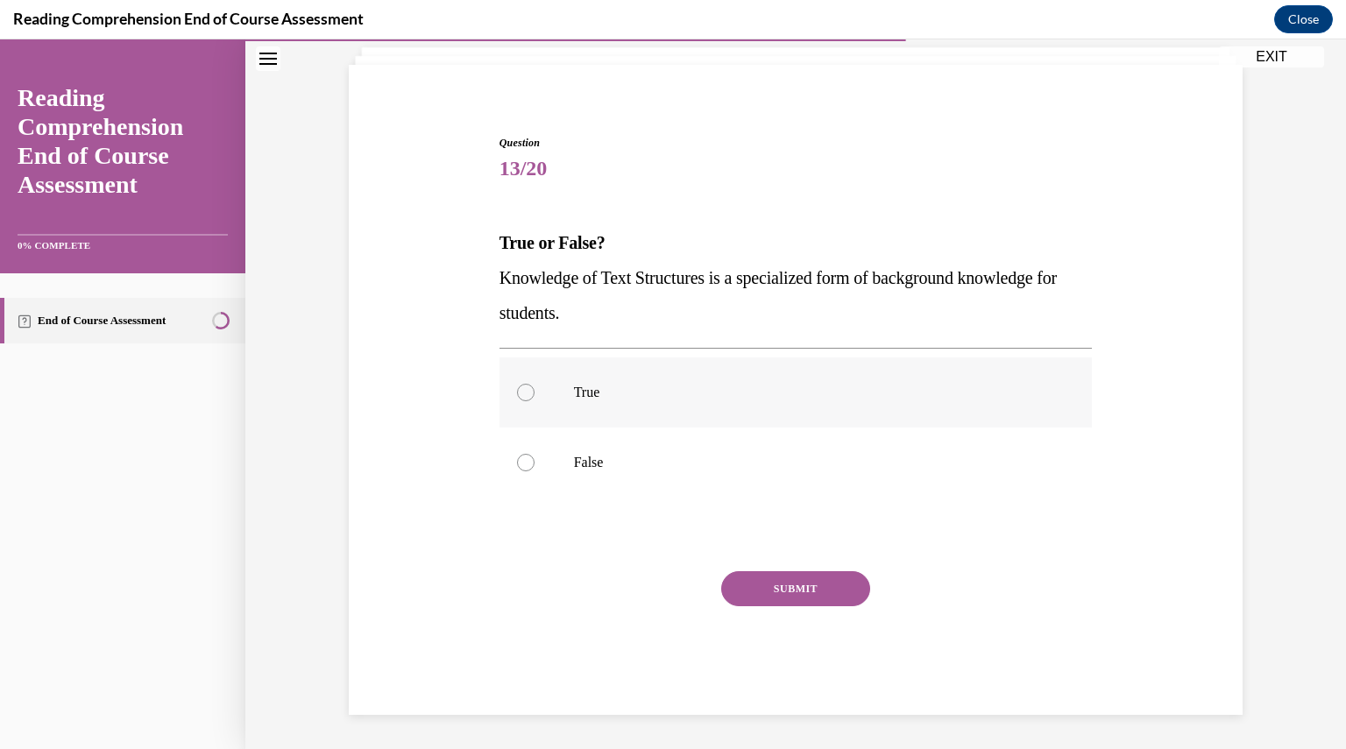
click at [517, 394] on div at bounding box center [526, 393] width 18 height 18
click at [517, 394] on input "True" at bounding box center [526, 393] width 18 height 18
radio input "true"
click at [766, 593] on button "SUBMIT" at bounding box center [795, 589] width 149 height 35
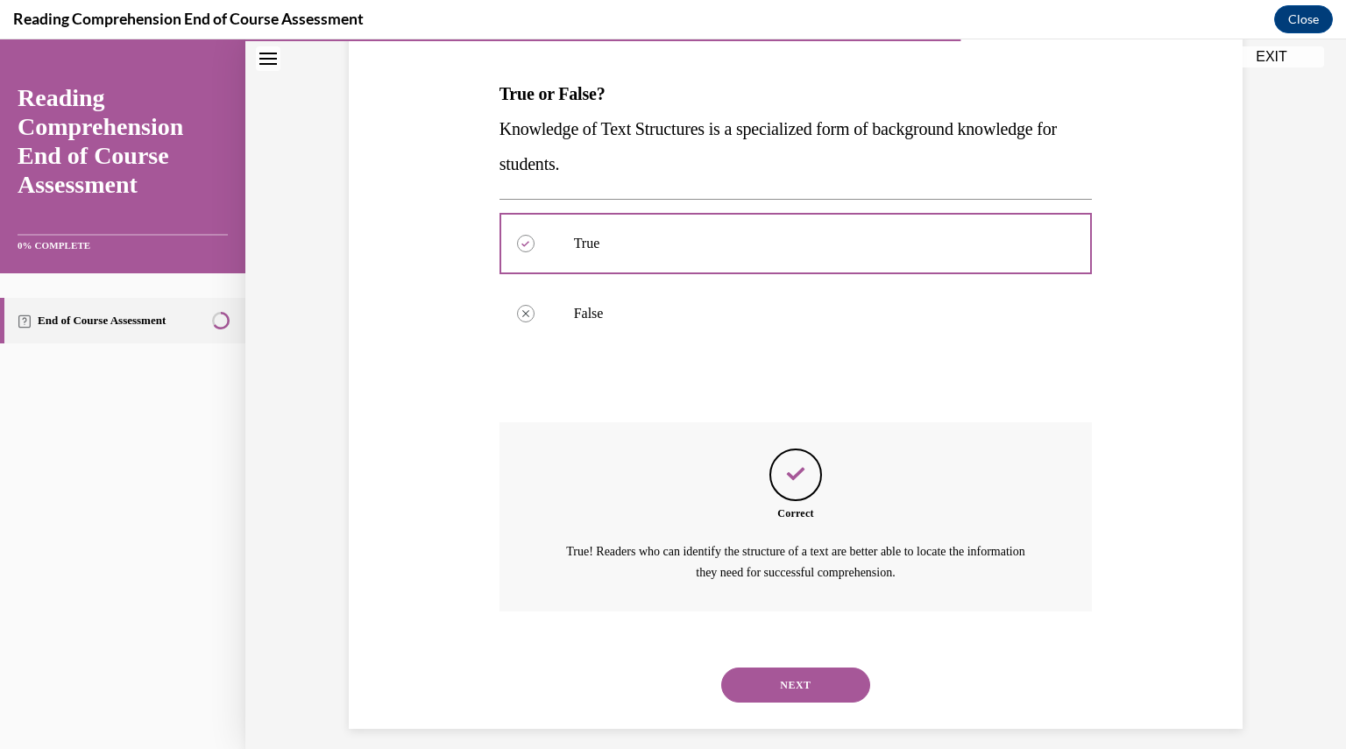
scroll to position [271, 0]
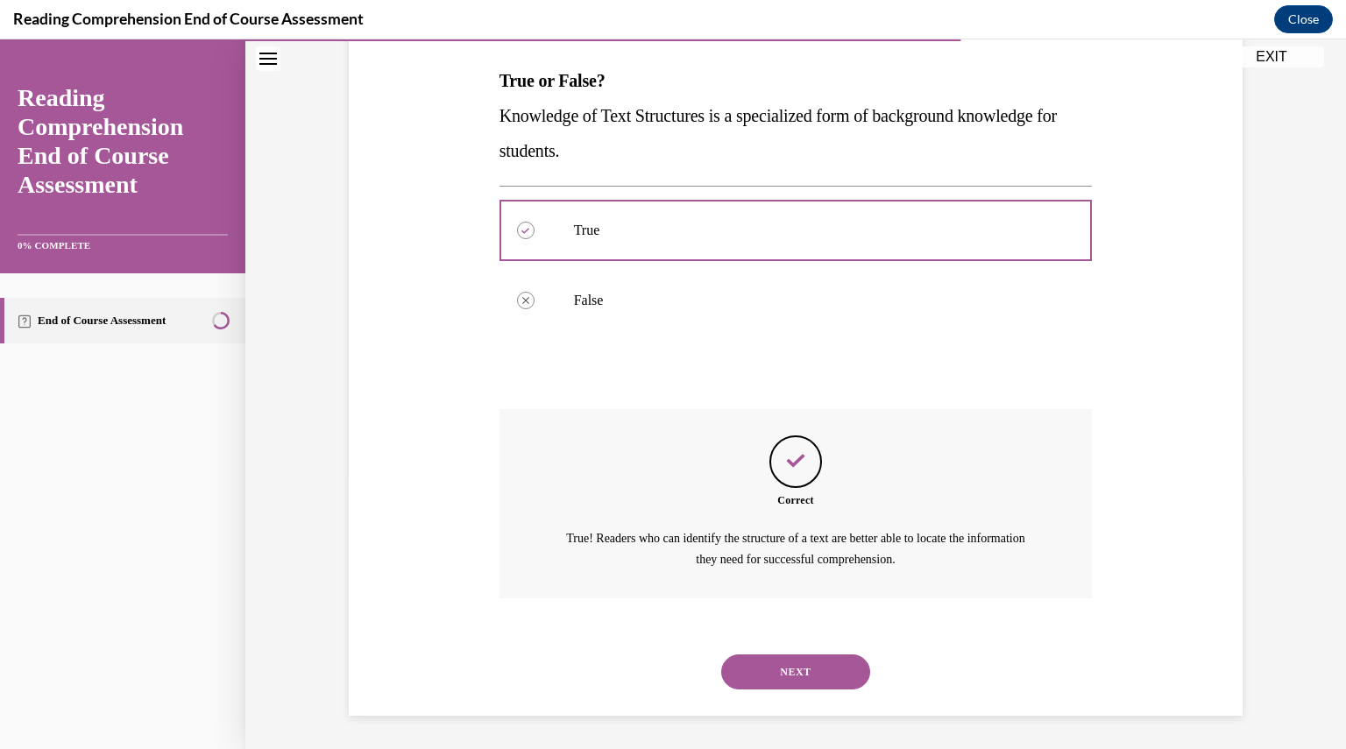
click at [744, 673] on button "NEXT" at bounding box center [795, 672] width 149 height 35
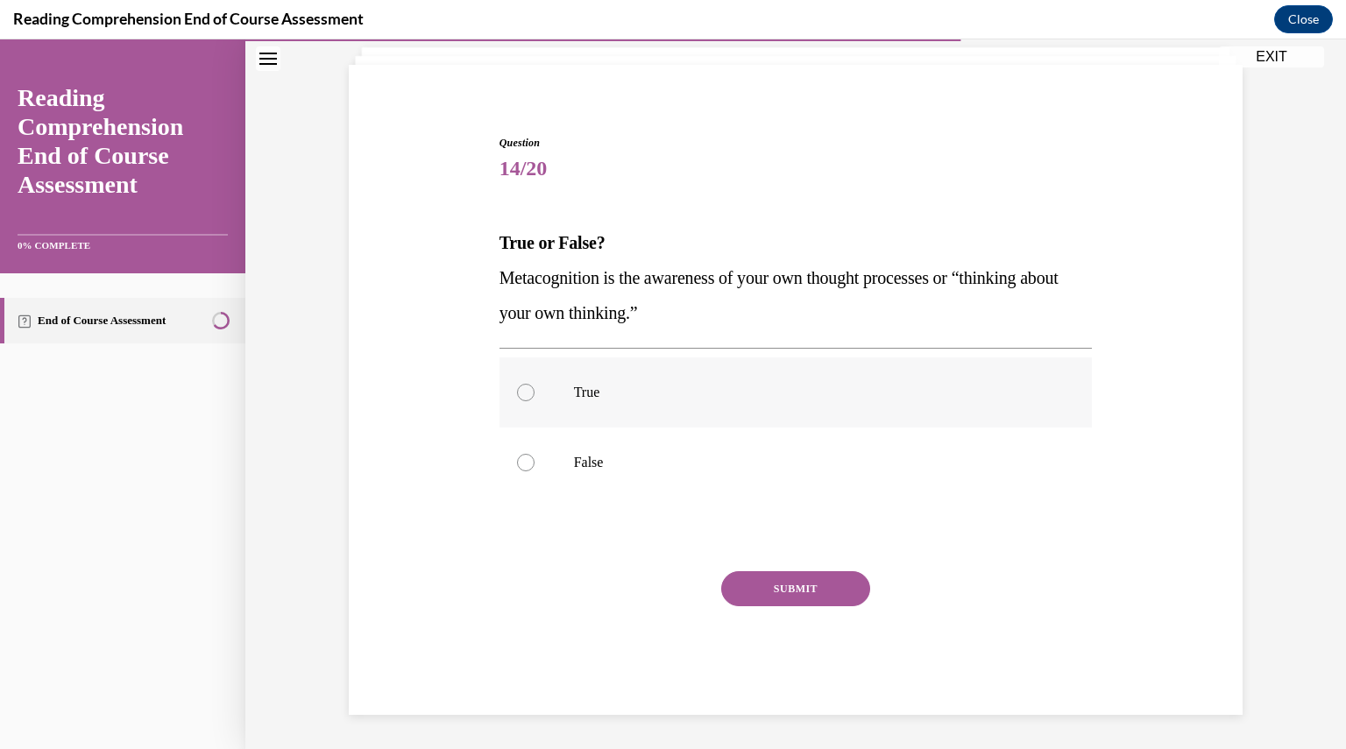
click at [519, 386] on div at bounding box center [526, 393] width 18 height 18
click at [519, 386] on input "True" at bounding box center [526, 393] width 18 height 18
radio input "true"
click at [798, 590] on button "SUBMIT" at bounding box center [795, 589] width 149 height 35
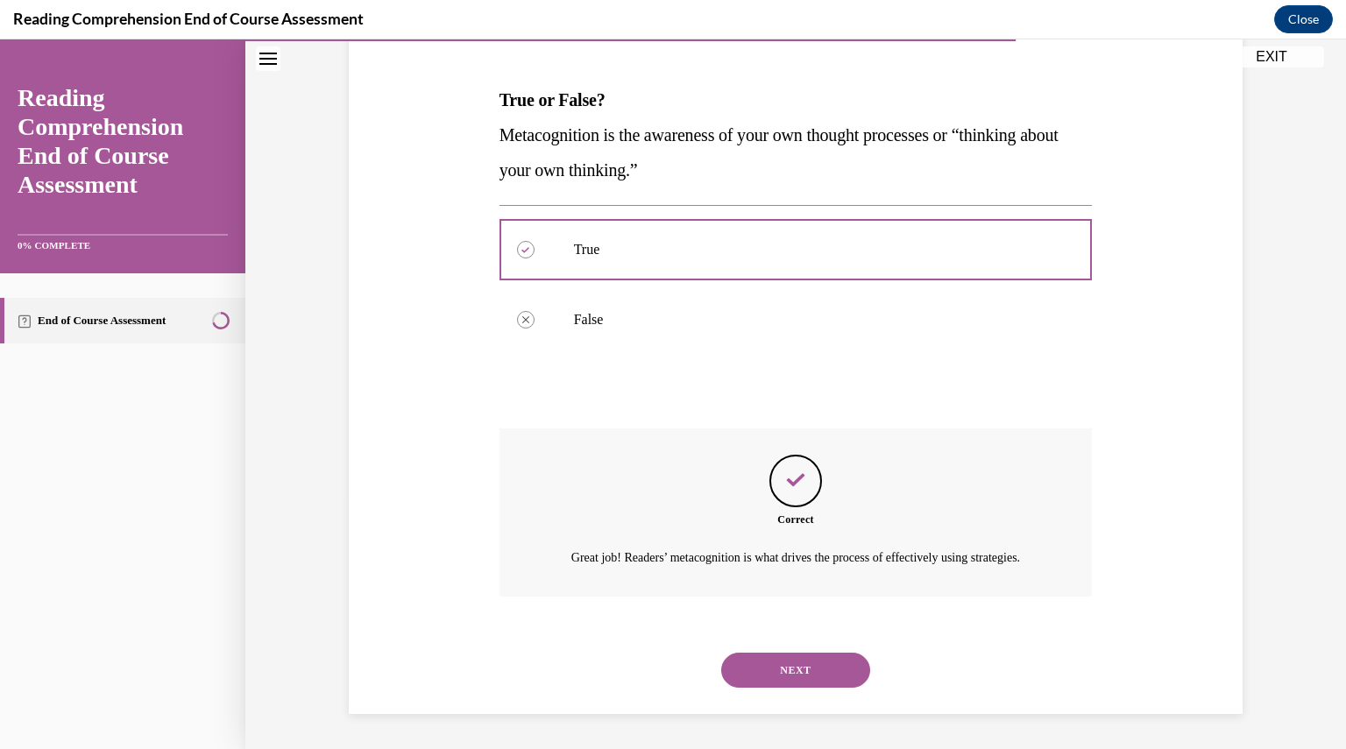
click at [762, 687] on button "NEXT" at bounding box center [795, 670] width 149 height 35
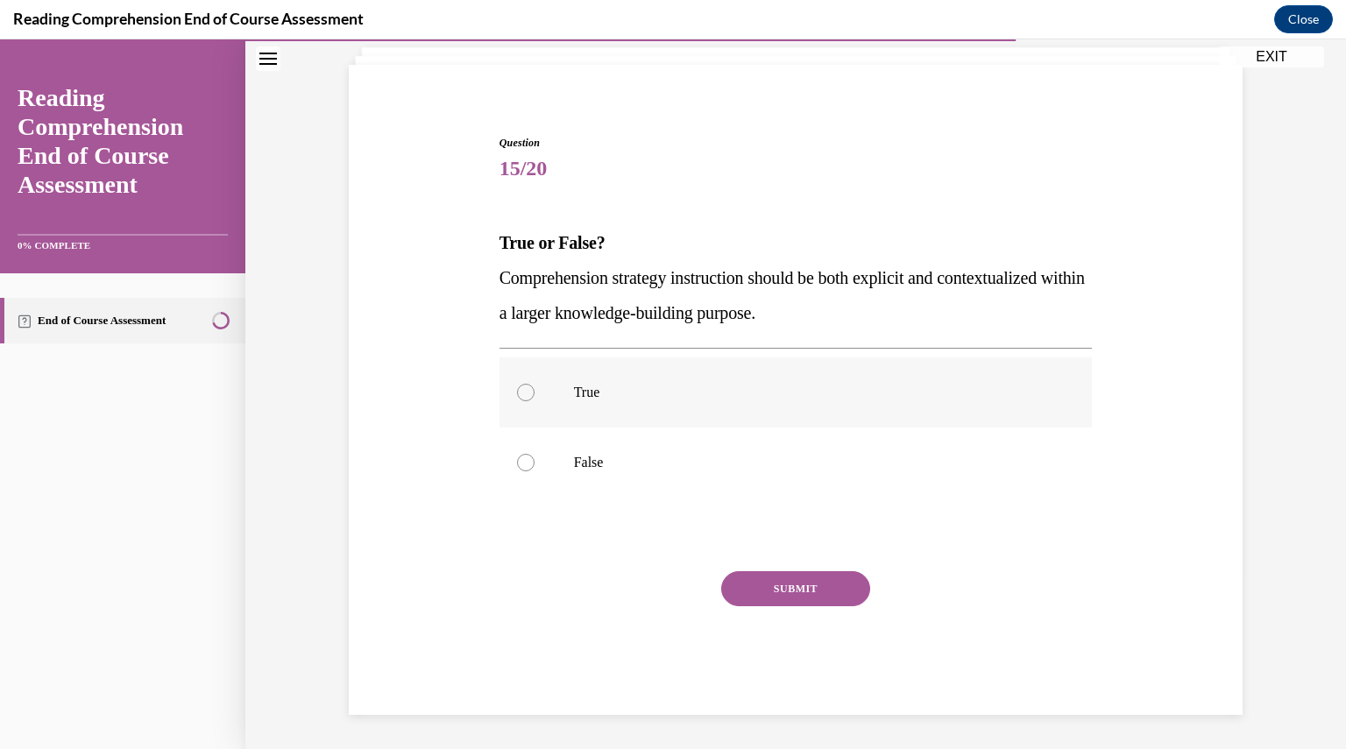
click at [508, 395] on label "True" at bounding box center [796, 393] width 593 height 70
click at [517, 395] on input "True" at bounding box center [526, 393] width 18 height 18
radio input "true"
click at [781, 572] on button "SUBMIT" at bounding box center [795, 589] width 149 height 35
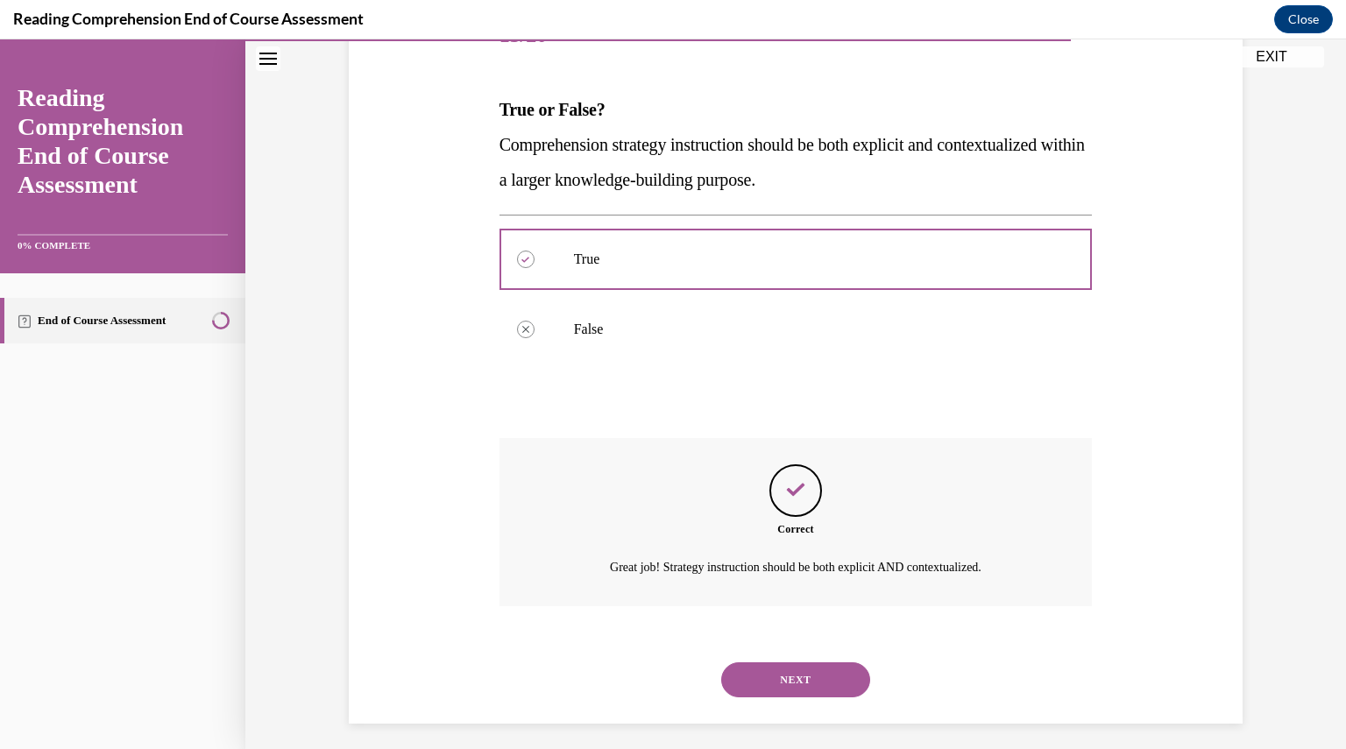
scroll to position [251, 0]
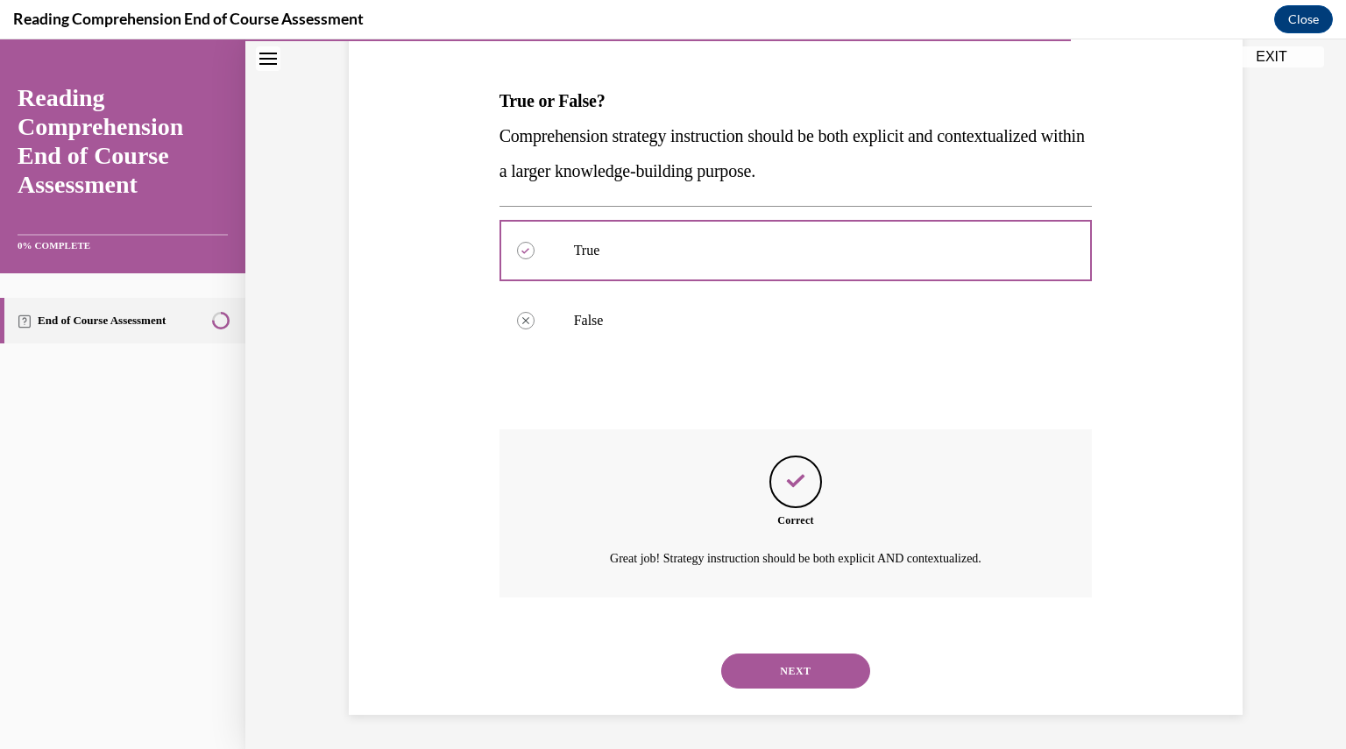
click at [773, 679] on button "NEXT" at bounding box center [795, 671] width 149 height 35
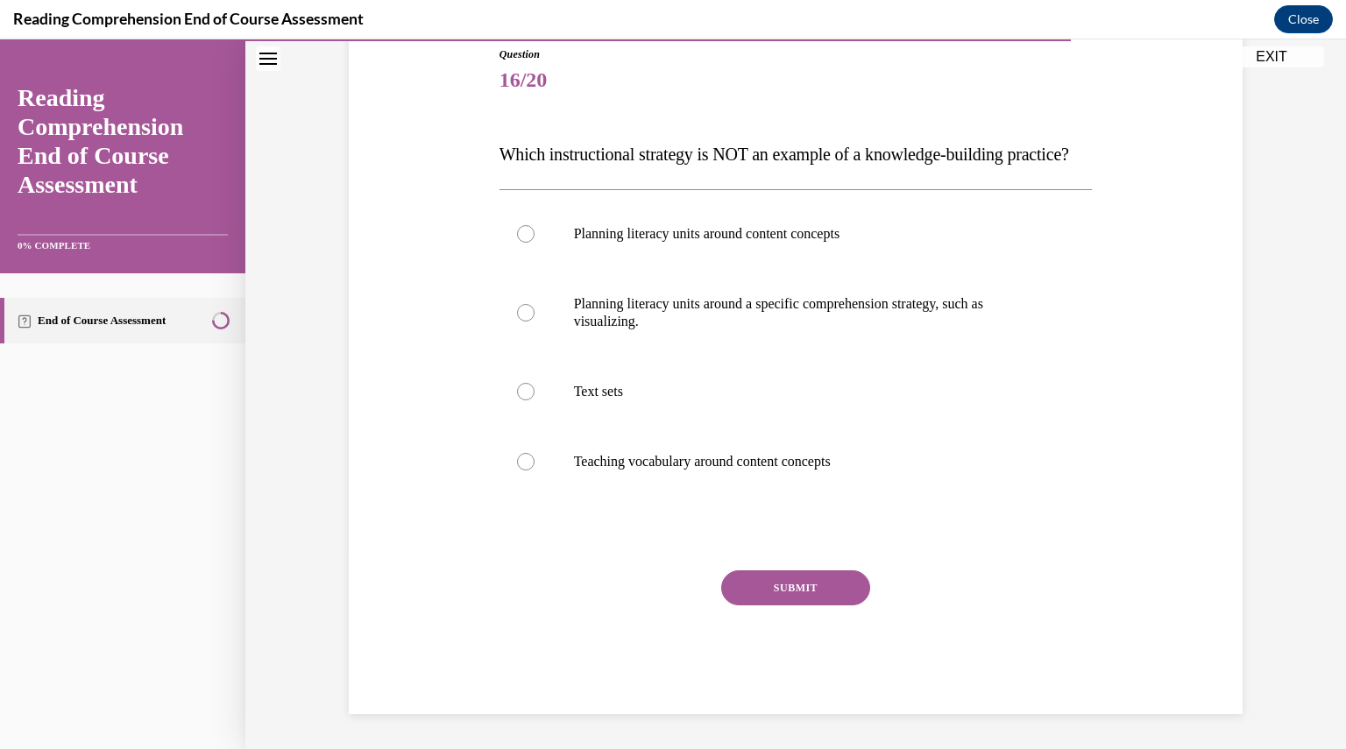
scroll to position [231, 0]
click at [522, 394] on div at bounding box center [526, 392] width 18 height 18
click at [522, 394] on input "Text sets" at bounding box center [526, 392] width 18 height 18
radio input "true"
click at [517, 464] on div at bounding box center [526, 462] width 18 height 18
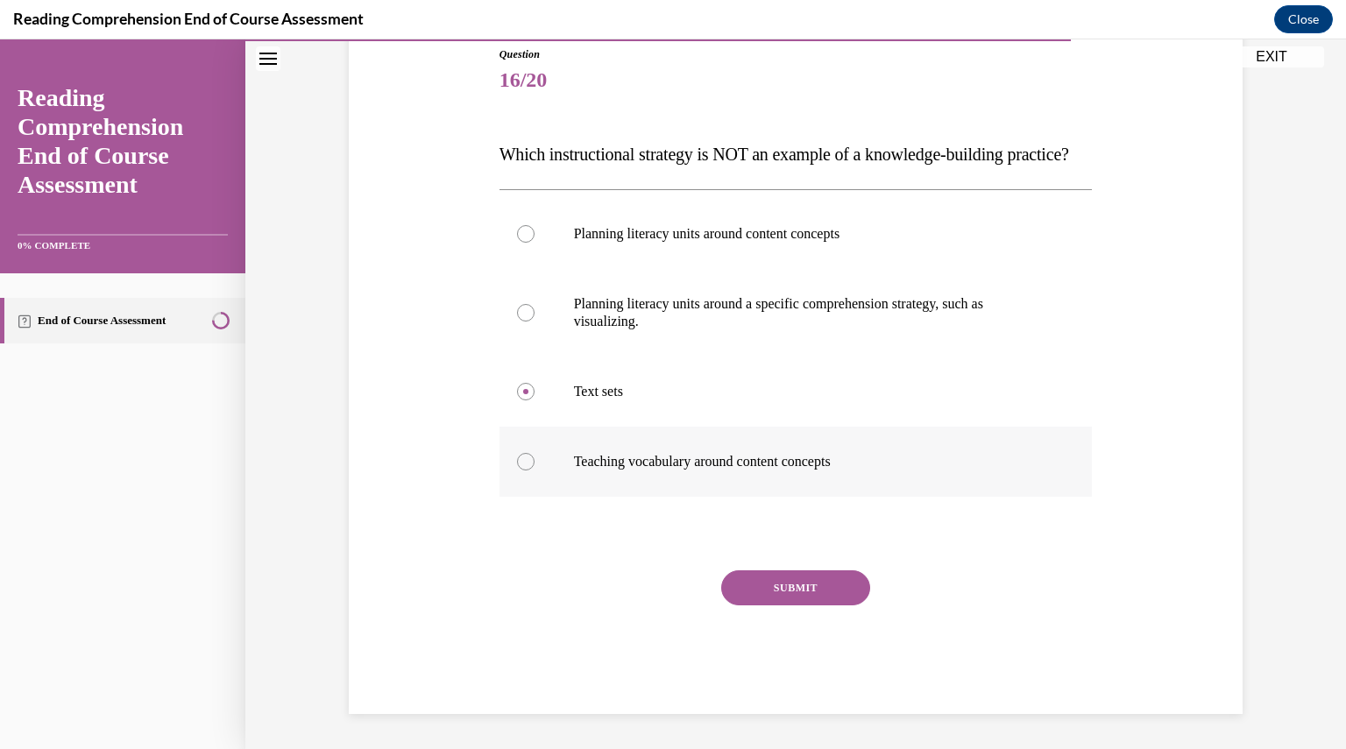
click at [517, 464] on input "Teaching vocabulary around content concepts" at bounding box center [526, 462] width 18 height 18
radio input "true"
click at [521, 316] on div at bounding box center [526, 313] width 18 height 18
click at [521, 316] on input "Planning literacy units around a specific comprehension strategy, such as visua…" at bounding box center [526, 313] width 18 height 18
radio input "true"
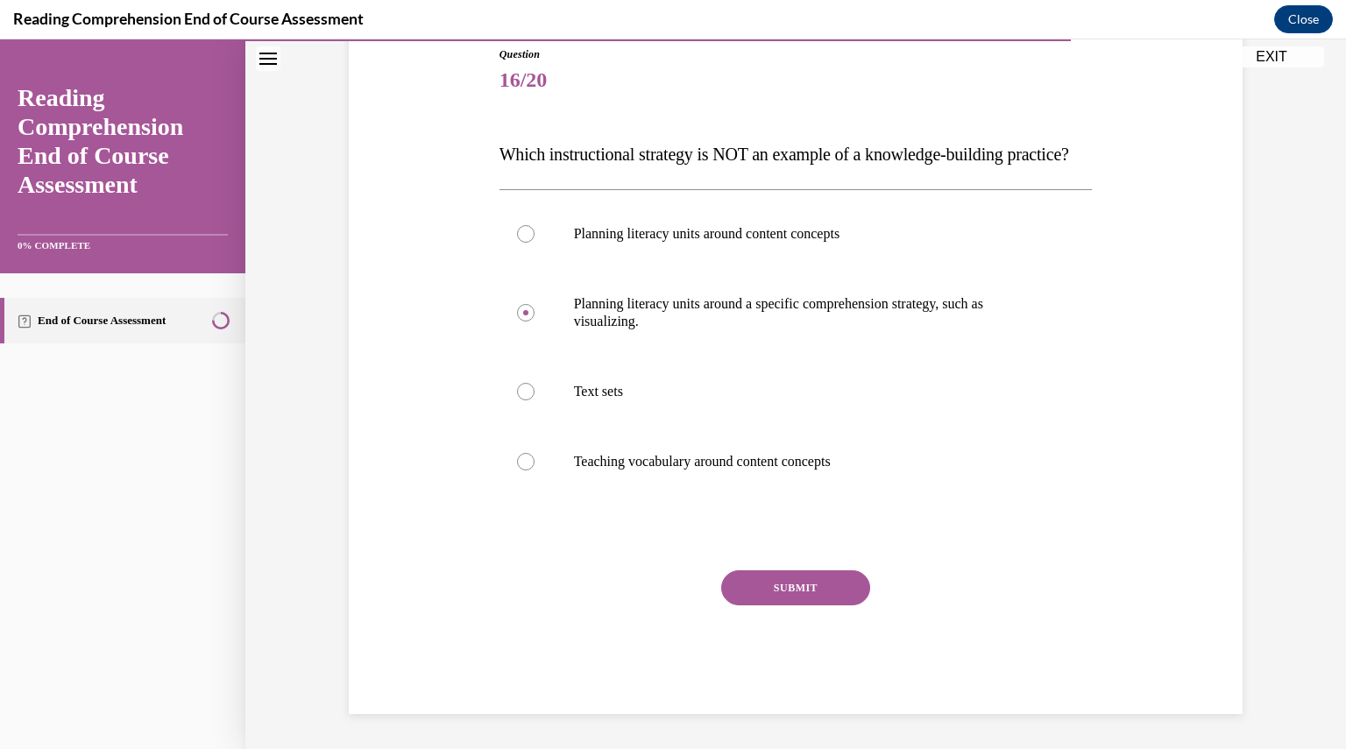
click at [744, 601] on button "SUBMIT" at bounding box center [795, 588] width 149 height 35
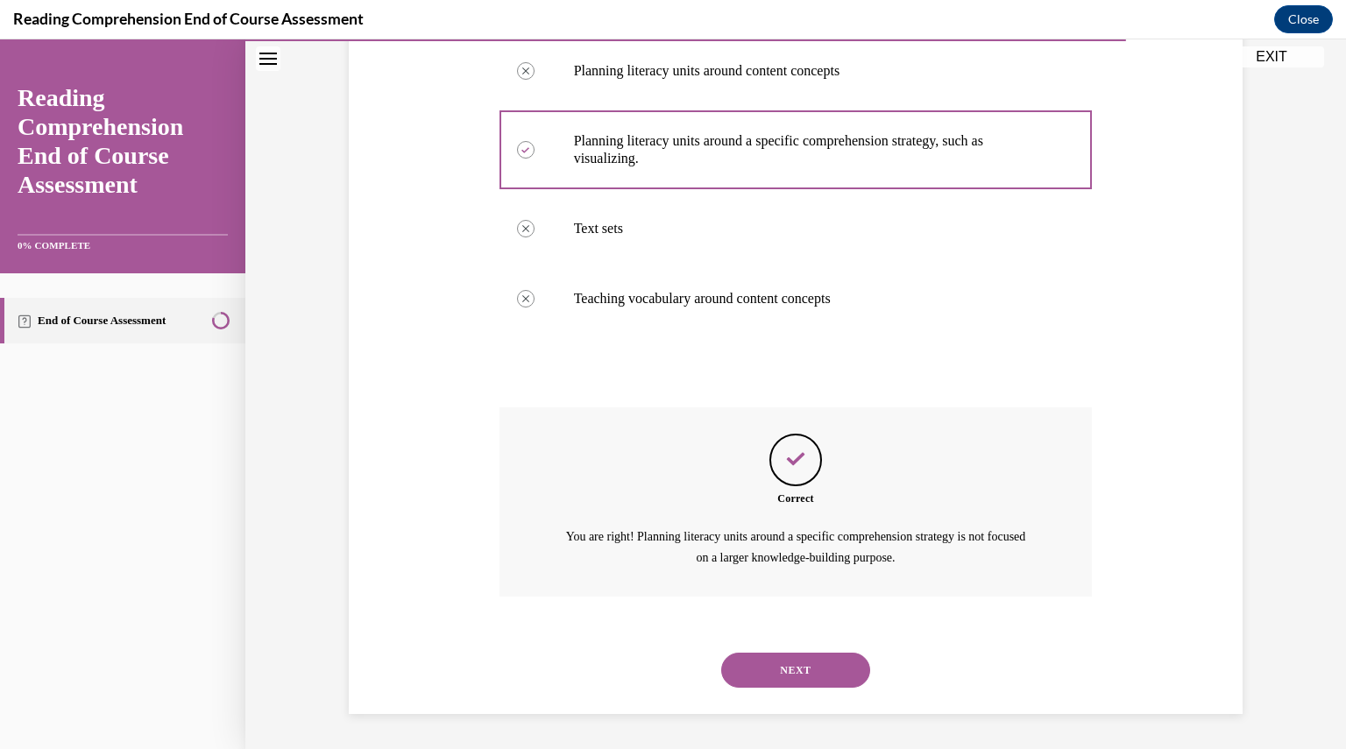
scroll to position [394, 0]
click at [747, 682] on button "NEXT" at bounding box center [795, 670] width 149 height 35
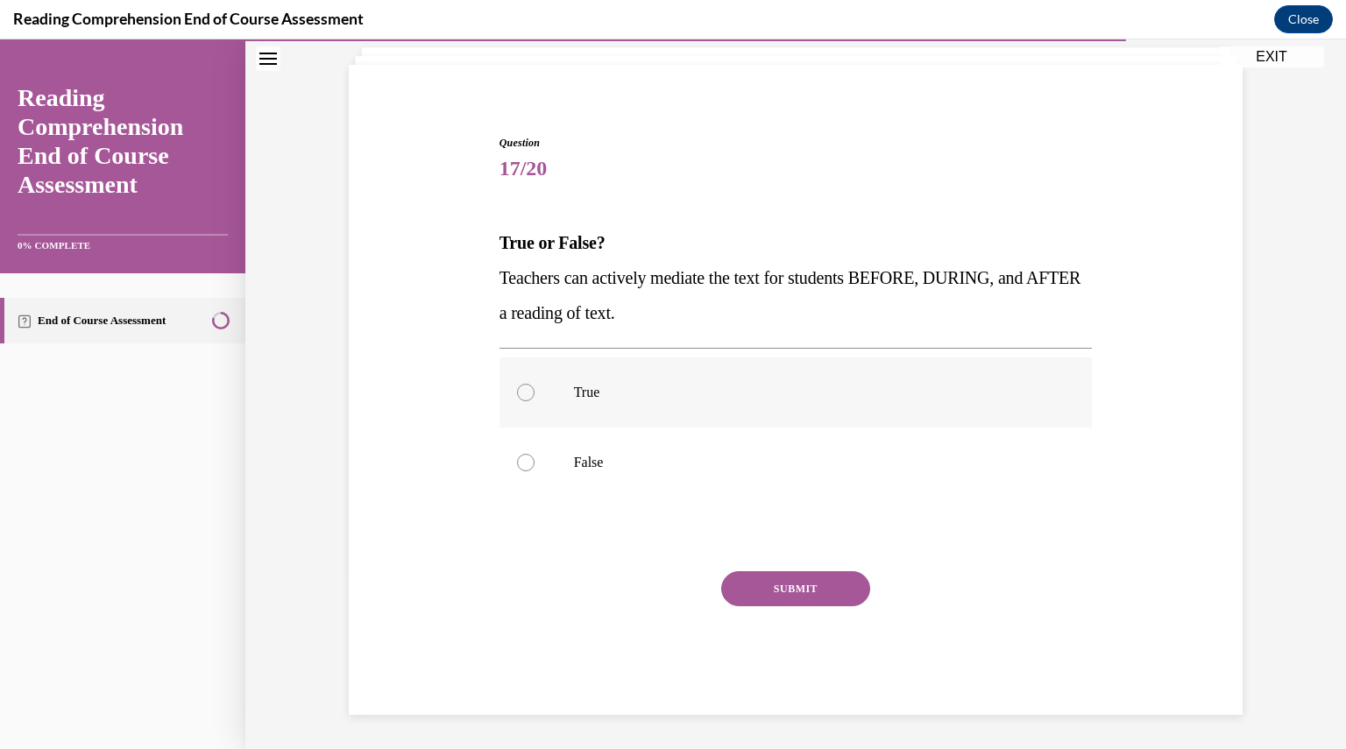
click at [520, 413] on label "True" at bounding box center [796, 393] width 593 height 70
click at [520, 401] on input "True" at bounding box center [526, 393] width 18 height 18
radio input "true"
click at [755, 573] on button "SUBMIT" at bounding box center [795, 589] width 149 height 35
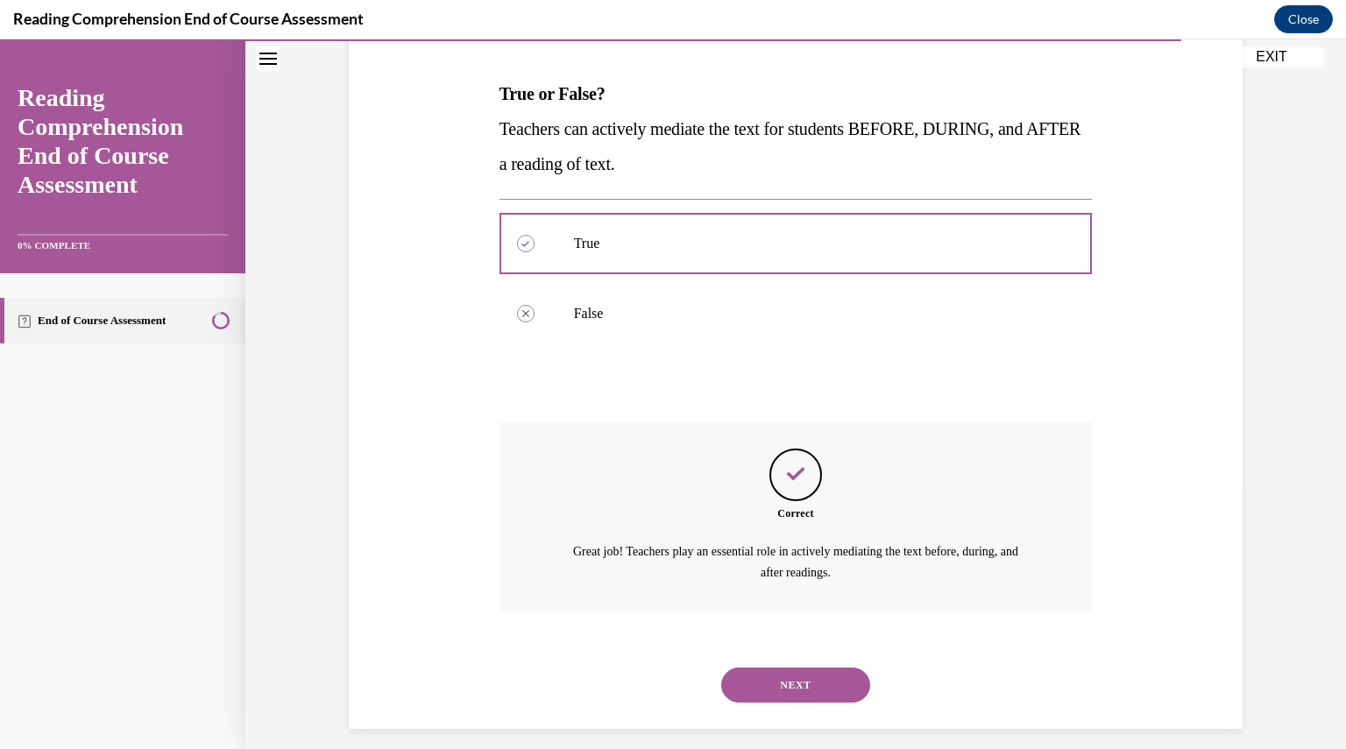
scroll to position [271, 0]
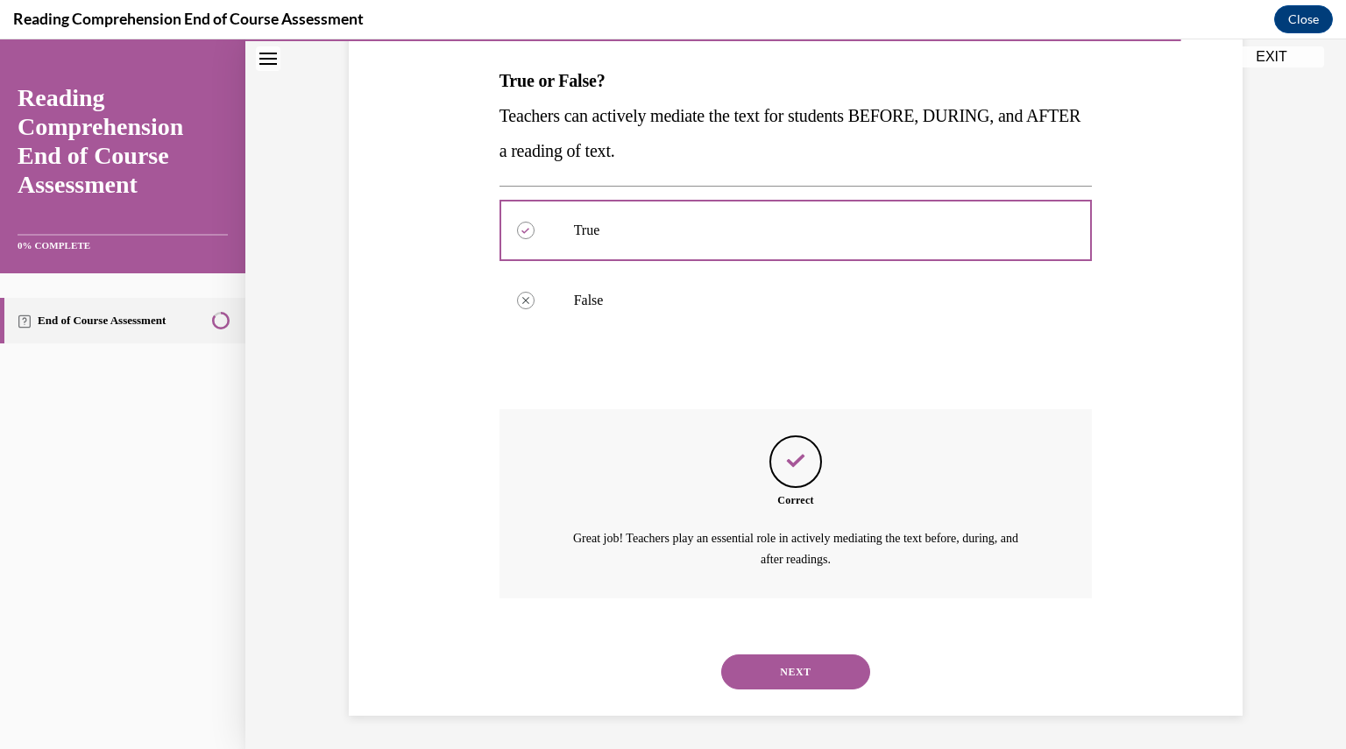
click at [784, 671] on button "NEXT" at bounding box center [795, 672] width 149 height 35
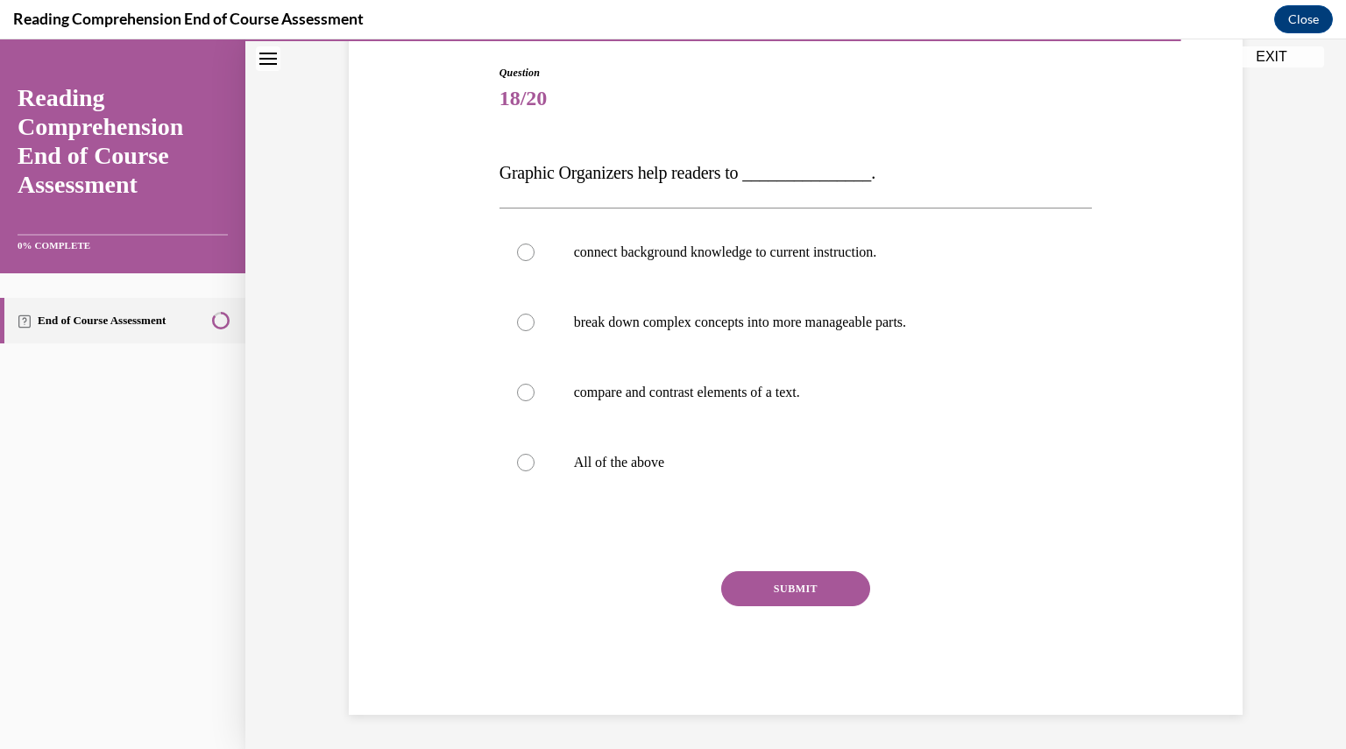
scroll to position [178, 0]
click at [503, 466] on label "All of the above" at bounding box center [796, 464] width 593 height 70
click at [517, 466] on input "All of the above" at bounding box center [526, 464] width 18 height 18
radio input "true"
click at [779, 594] on button "SUBMIT" at bounding box center [795, 589] width 149 height 35
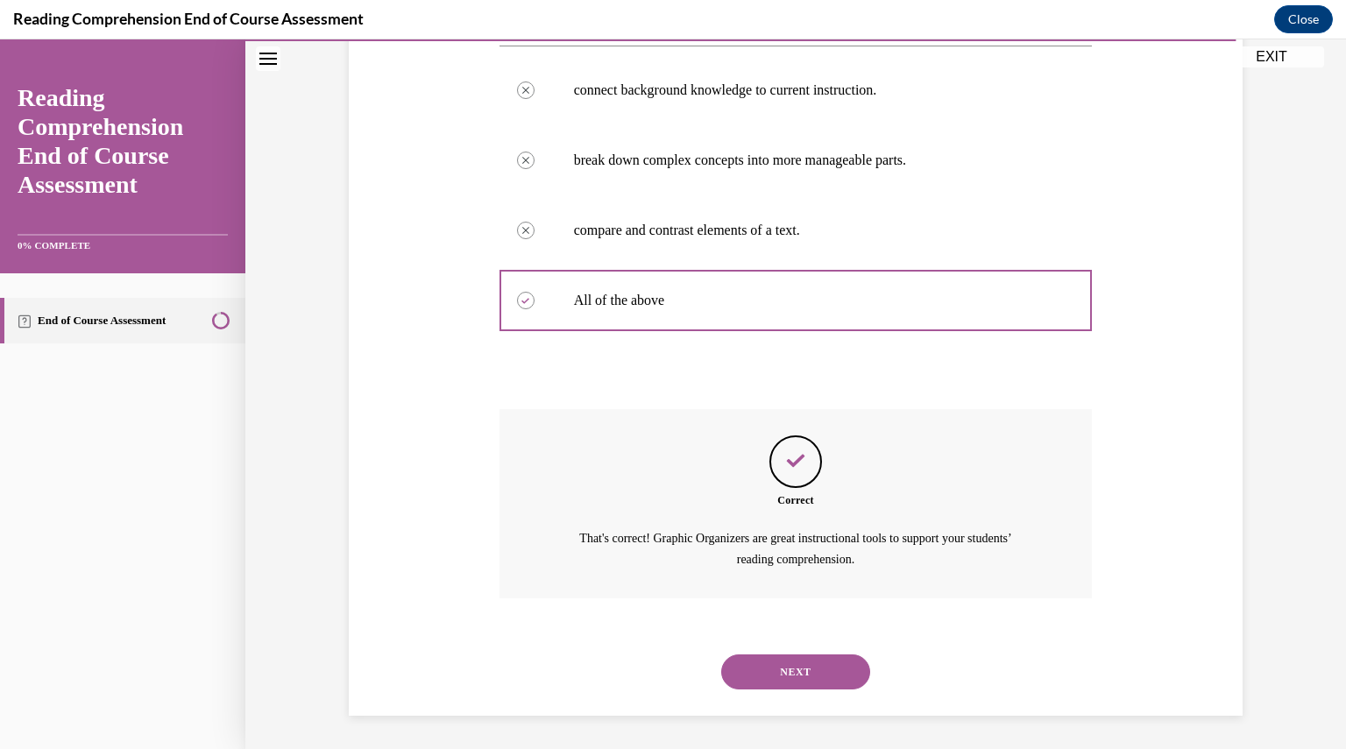
click at [770, 680] on button "NEXT" at bounding box center [795, 672] width 149 height 35
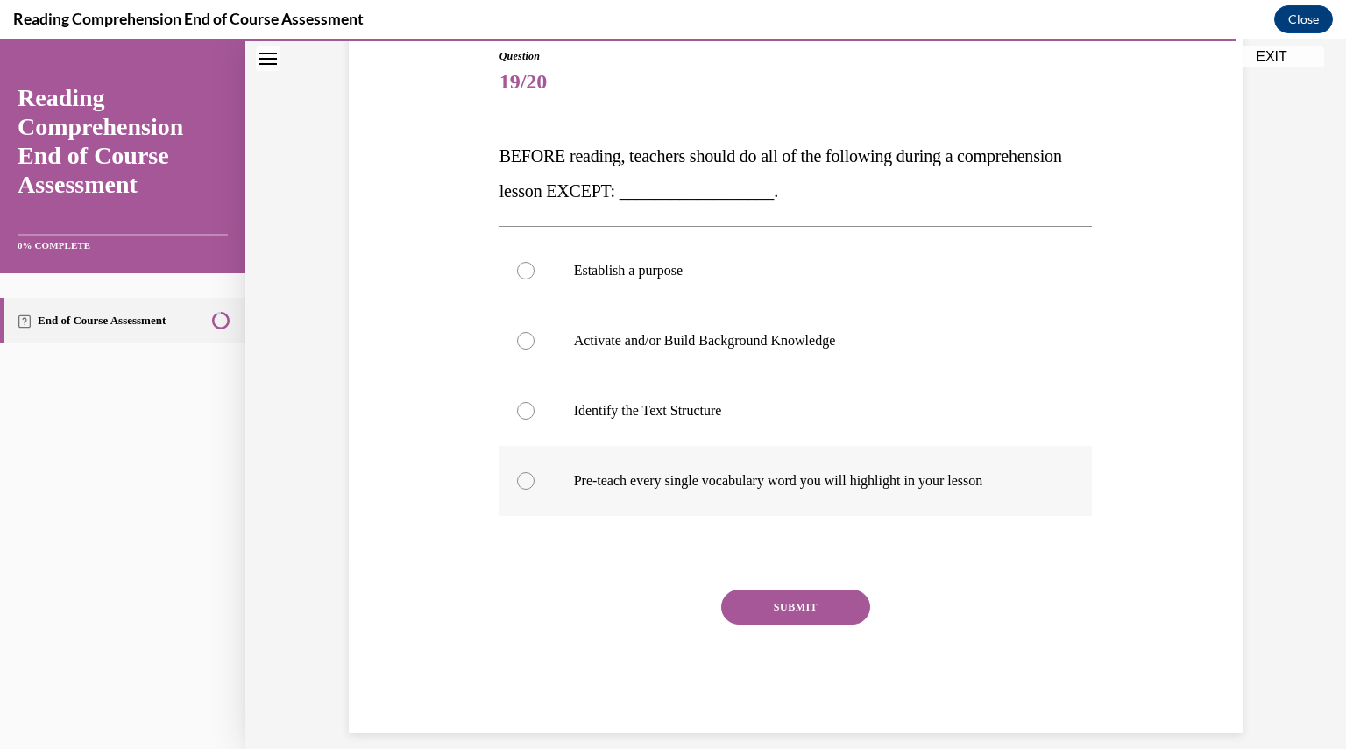
click at [512, 491] on label "Pre-teach every single vocabulary word you will highlight in your lesson" at bounding box center [796, 481] width 593 height 70
click at [517, 490] on input "Pre-teach every single vocabulary word you will highlight in your lesson" at bounding box center [526, 481] width 18 height 18
radio input "true"
click at [765, 613] on button "SUBMIT" at bounding box center [795, 607] width 149 height 35
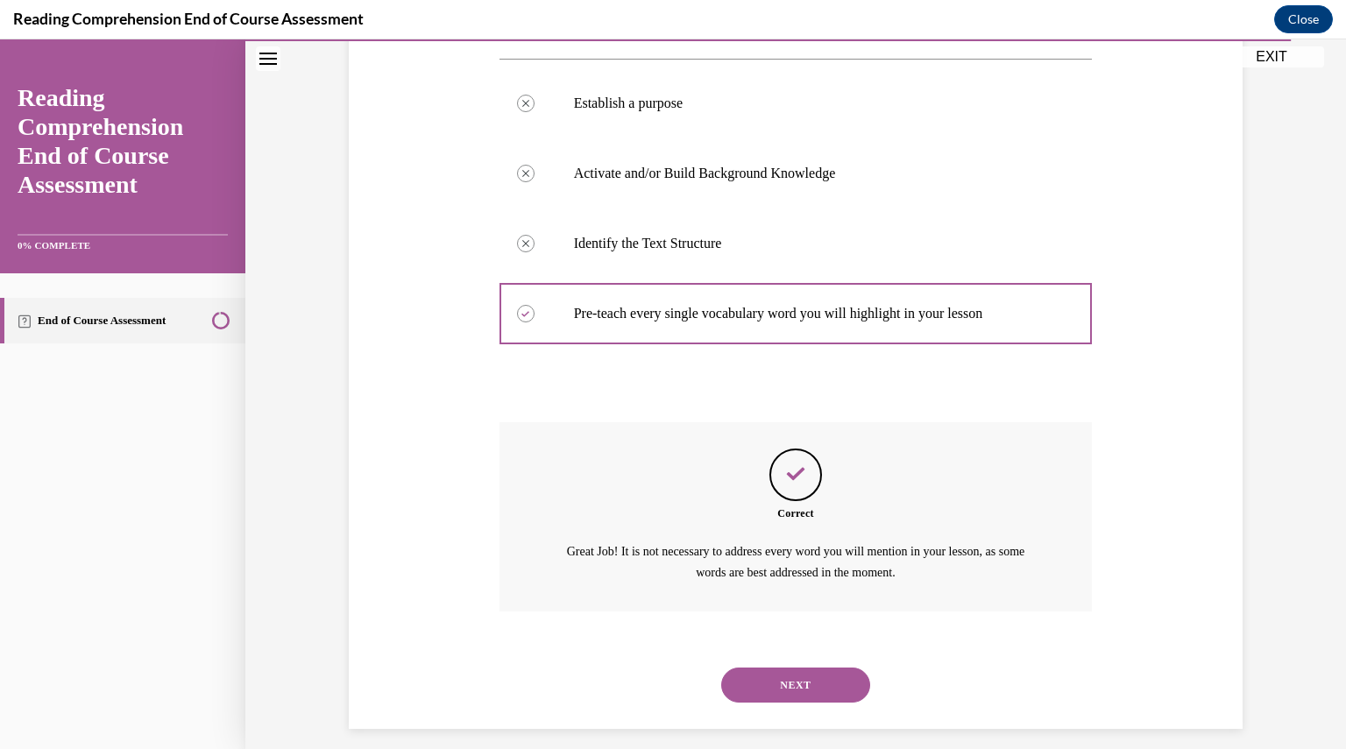
scroll to position [376, 0]
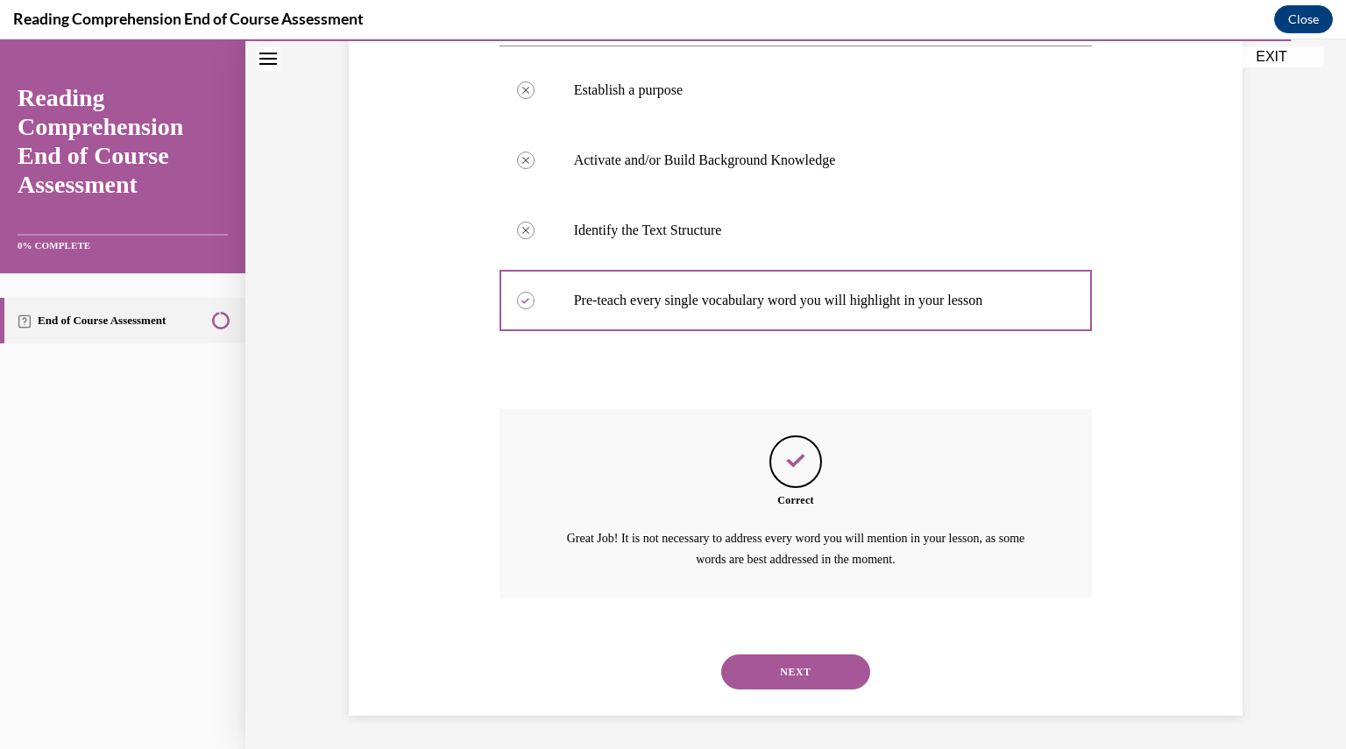
click at [756, 671] on button "NEXT" at bounding box center [795, 672] width 149 height 35
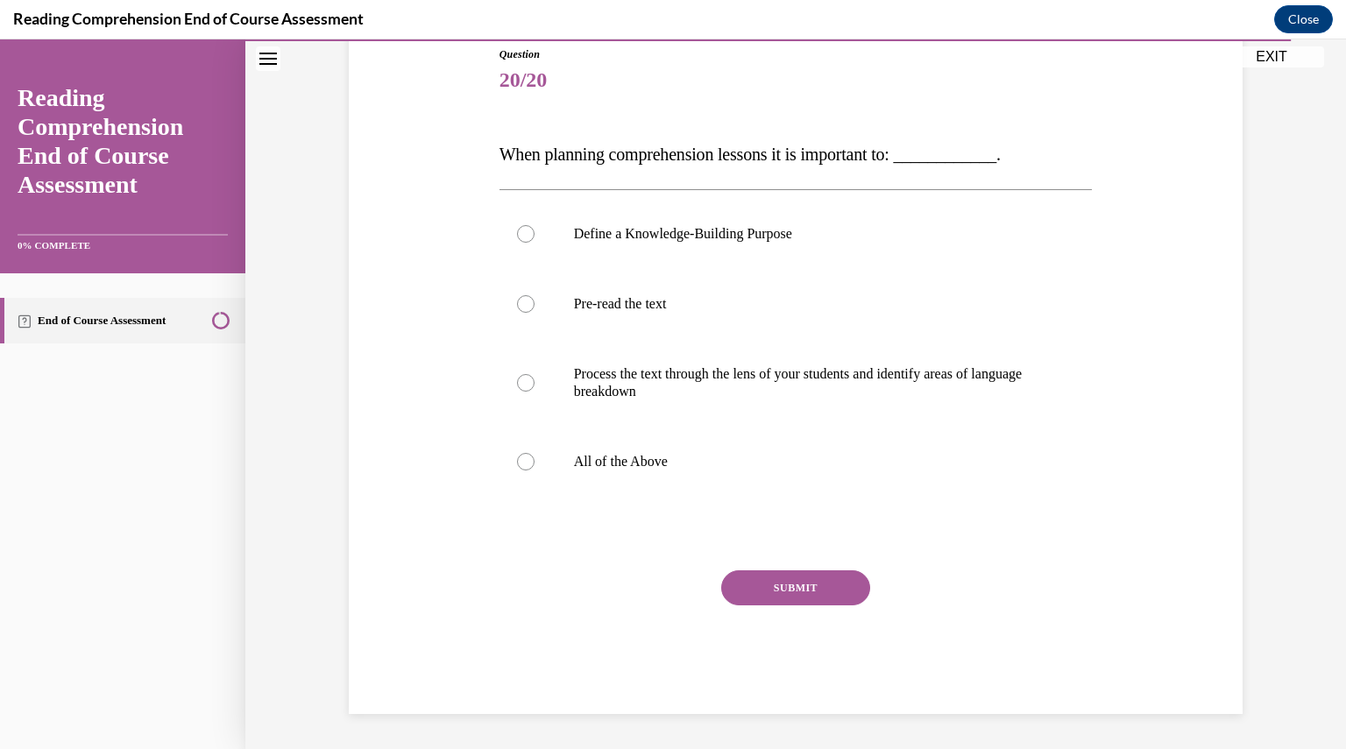
scroll to position [195, 0]
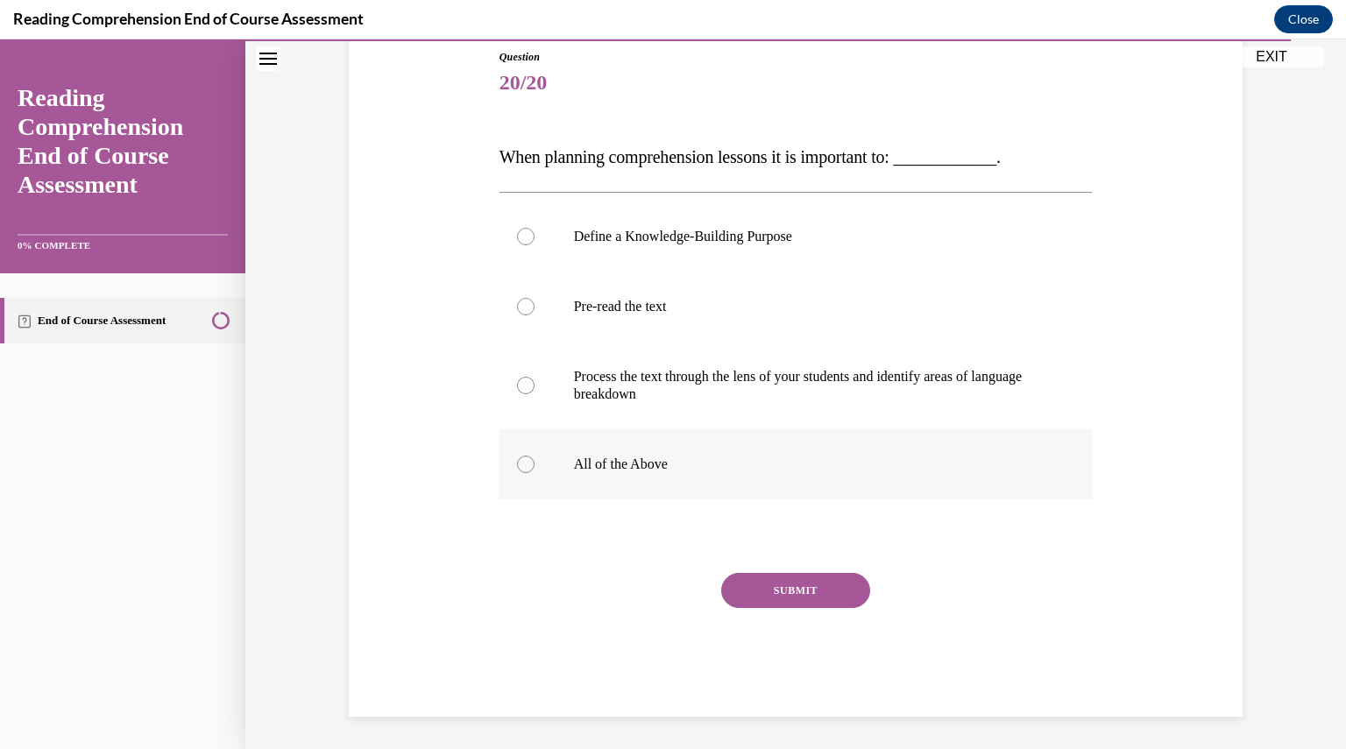
click at [517, 465] on div at bounding box center [526, 465] width 18 height 18
click at [517, 465] on input "All of the Above" at bounding box center [526, 465] width 18 height 18
radio input "true"
click at [762, 584] on button "SUBMIT" at bounding box center [795, 590] width 149 height 35
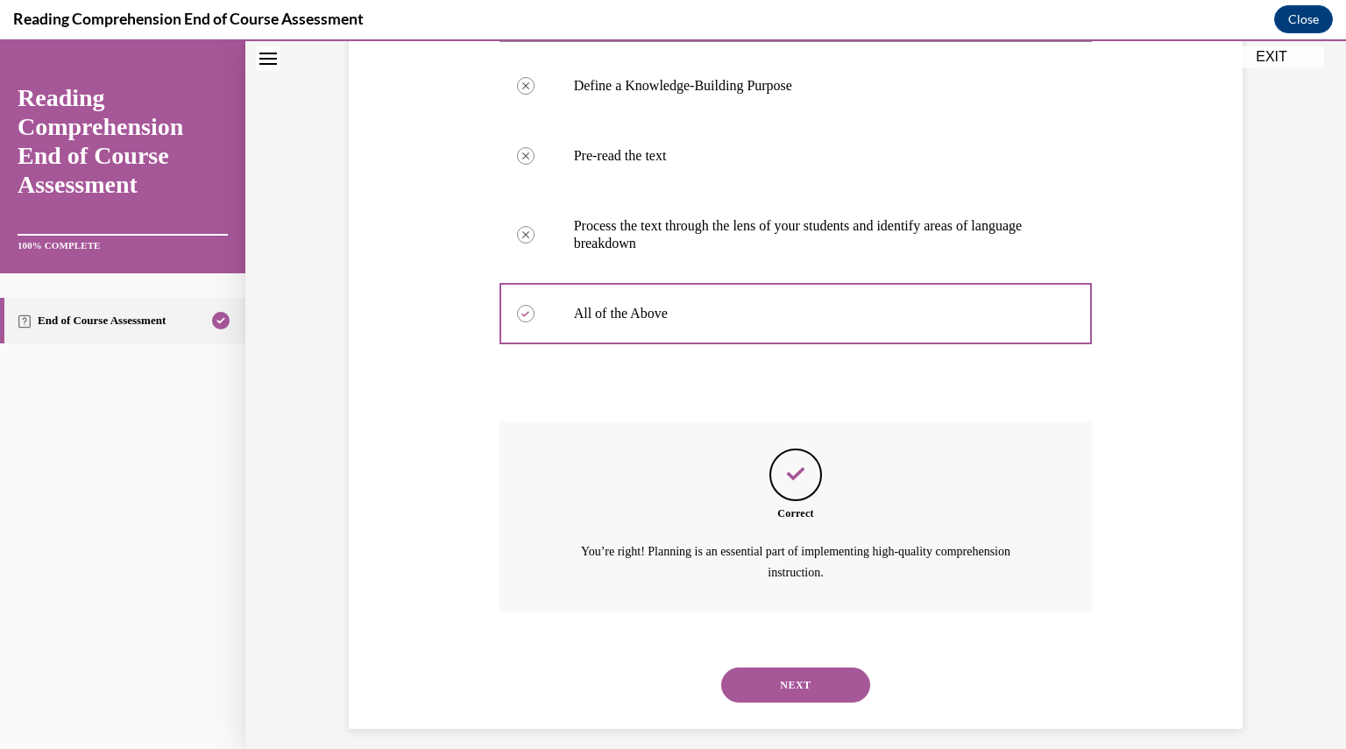
scroll to position [359, 0]
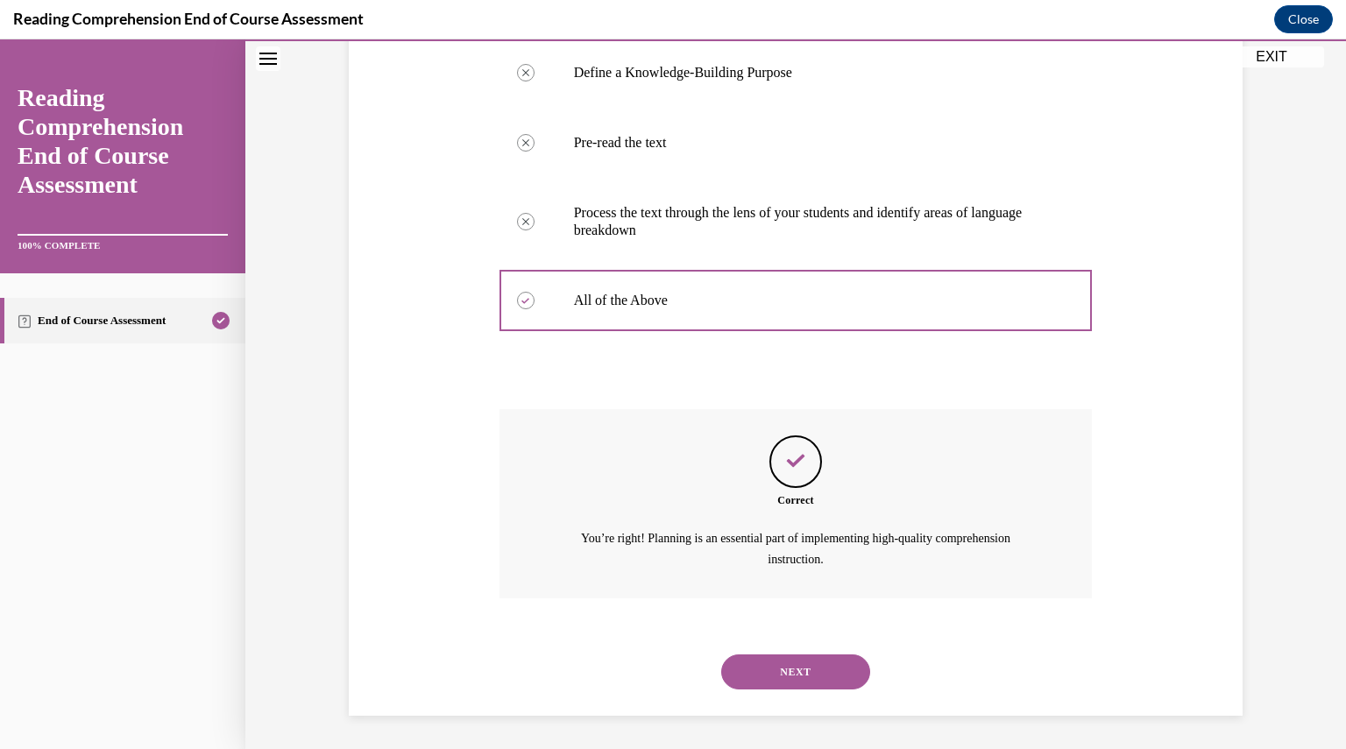
click at [773, 675] on button "NEXT" at bounding box center [795, 672] width 149 height 35
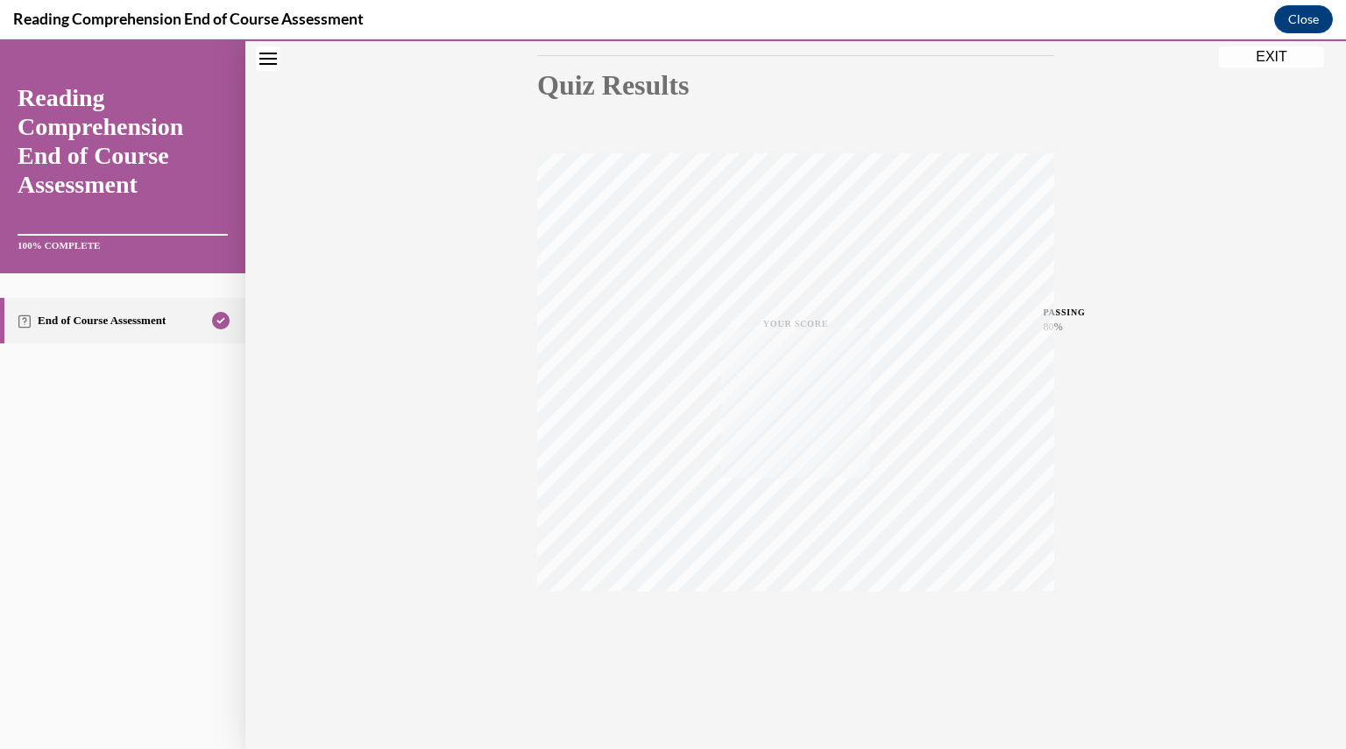
scroll to position [188, 0]
click at [1315, 25] on button "Close" at bounding box center [1304, 19] width 59 height 28
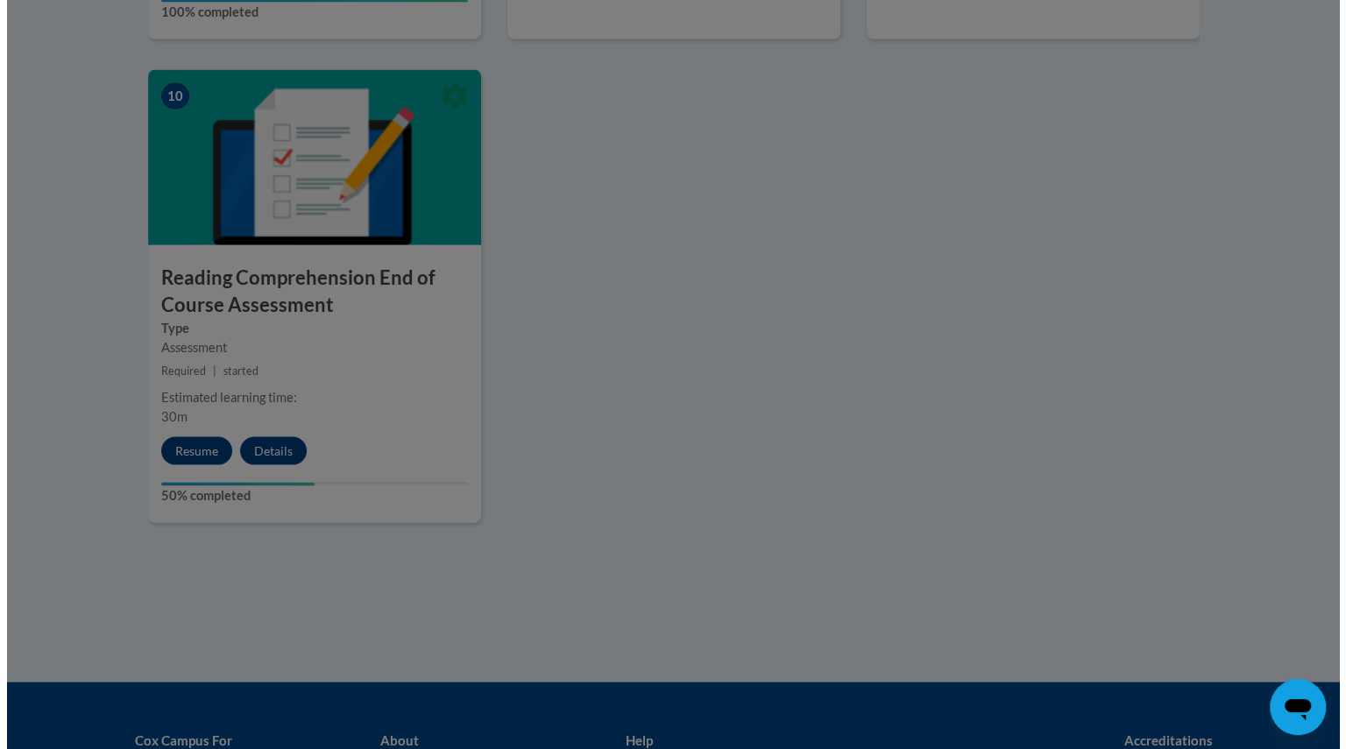
scroll to position [1997, 0]
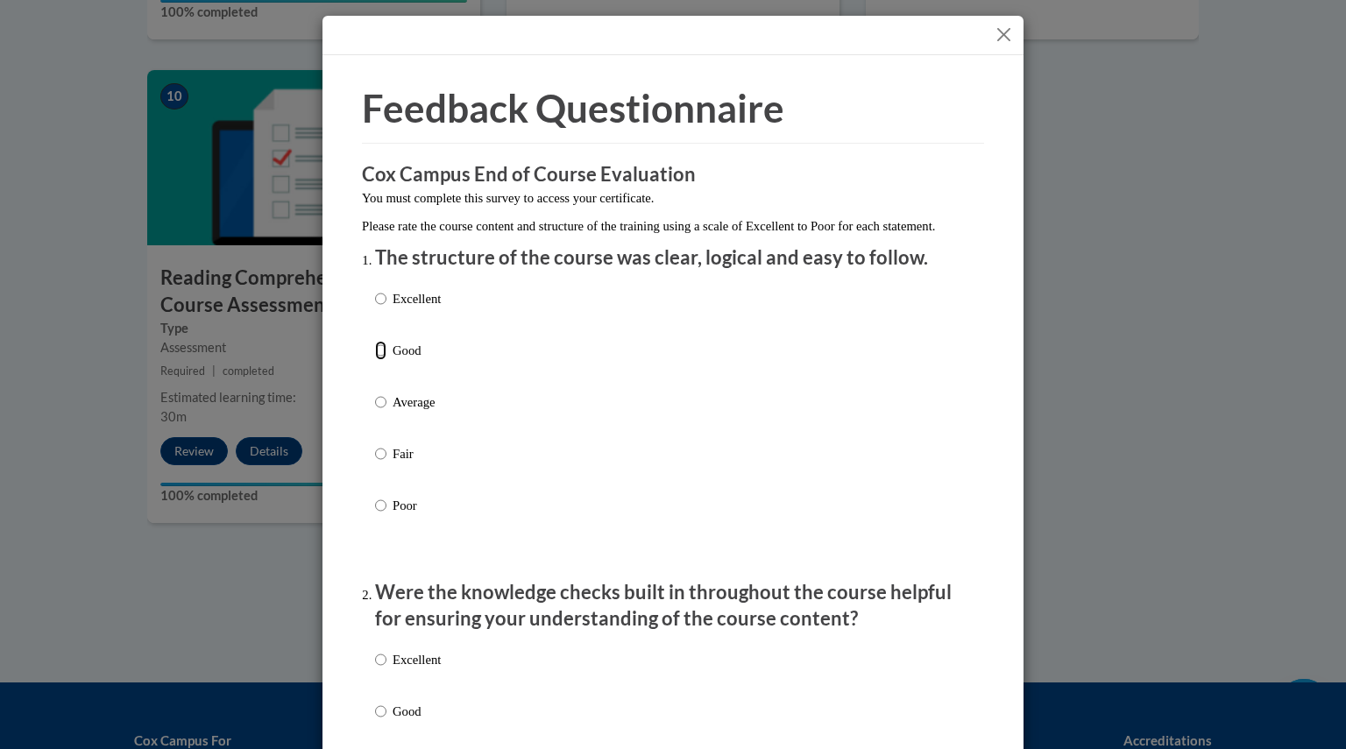
click at [375, 360] on input "Good" at bounding box center [380, 350] width 11 height 19
radio input "true"
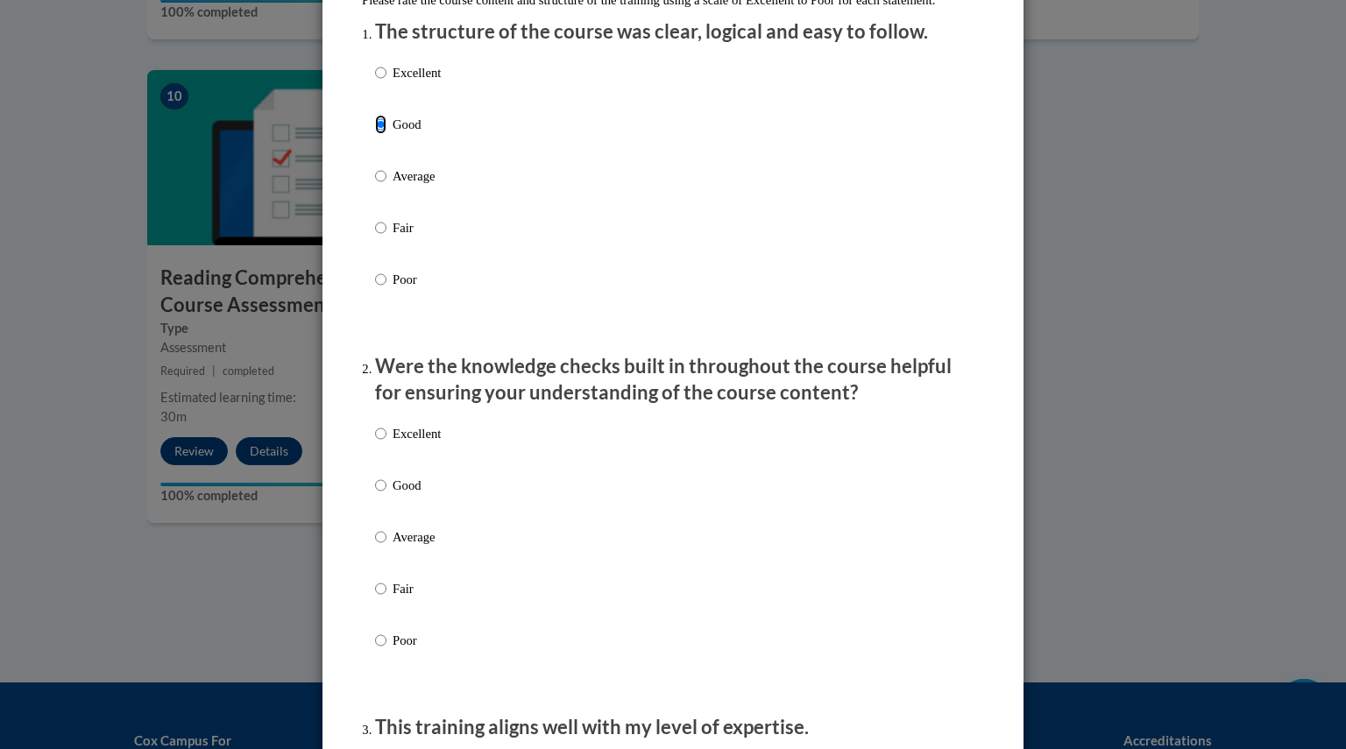
scroll to position [230, 0]
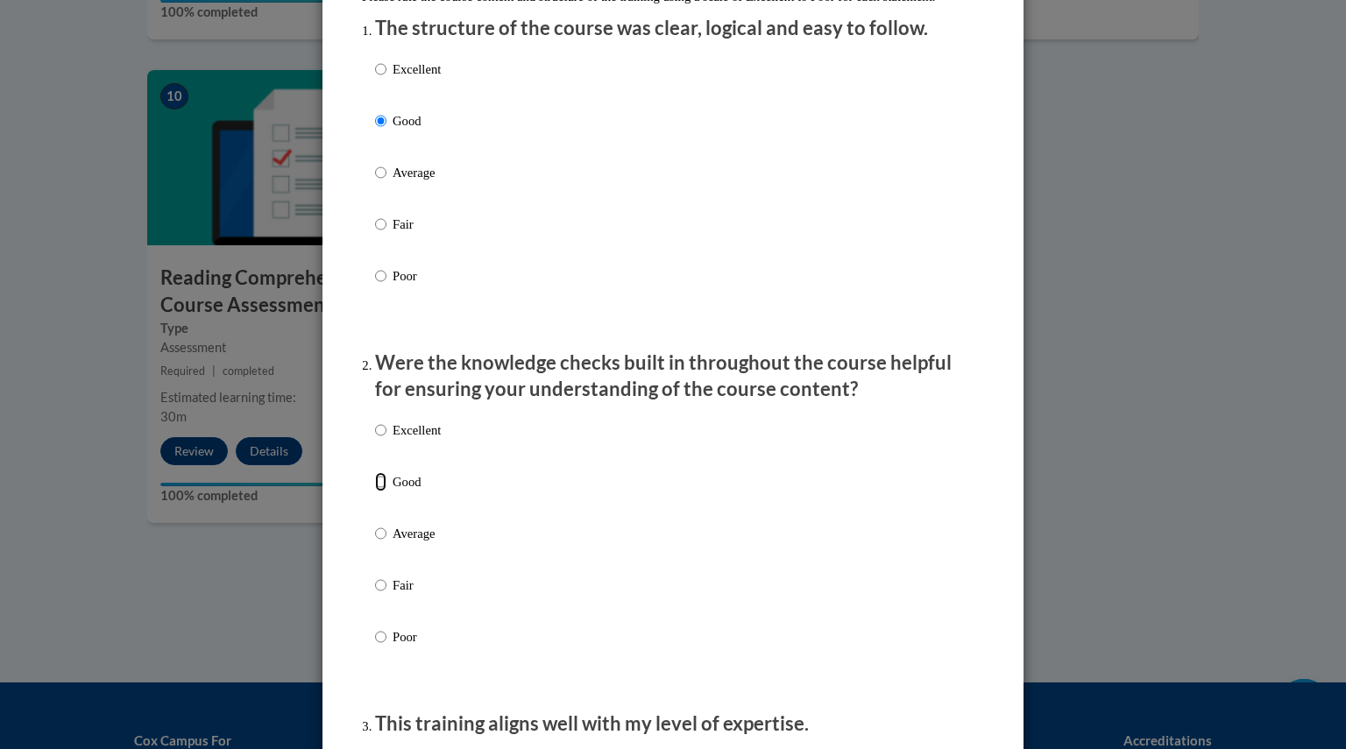
click at [377, 492] on input "Good" at bounding box center [380, 481] width 11 height 19
radio input "true"
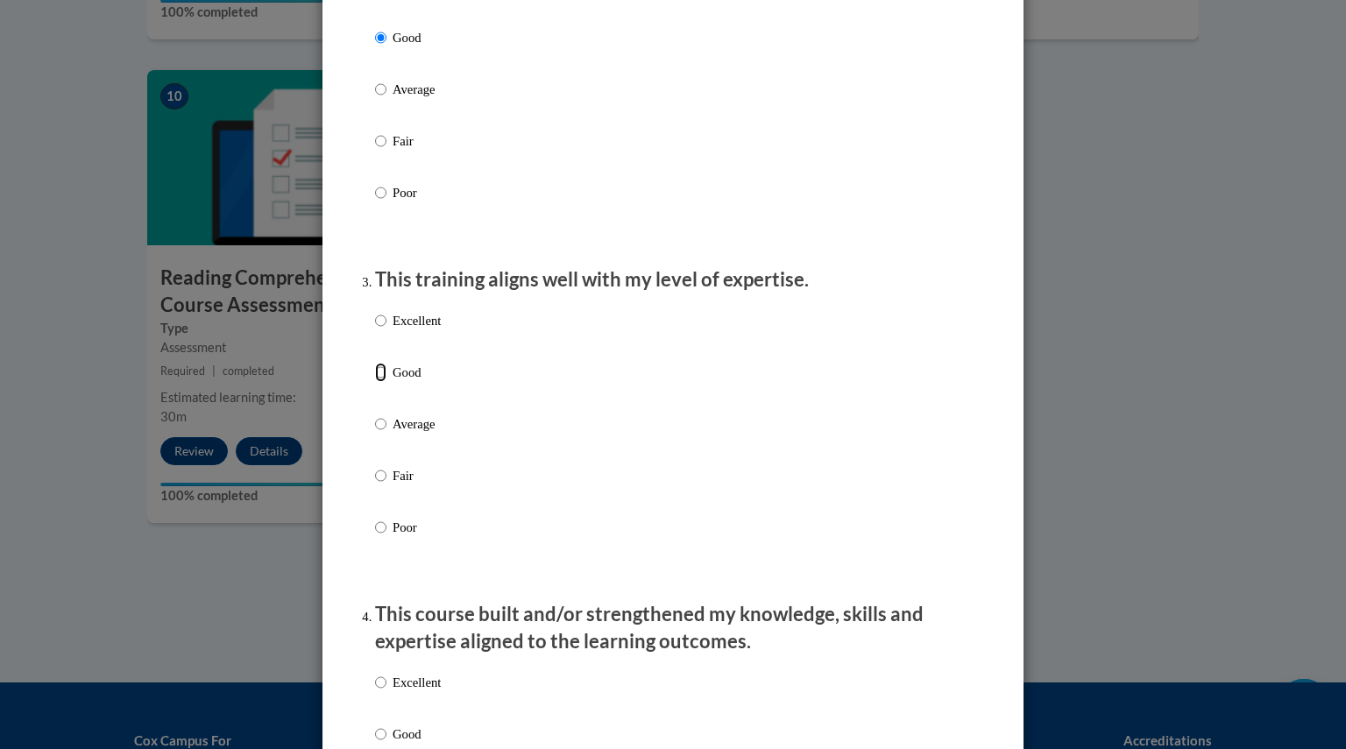
click at [376, 382] on input "Good" at bounding box center [380, 372] width 11 height 19
radio input "true"
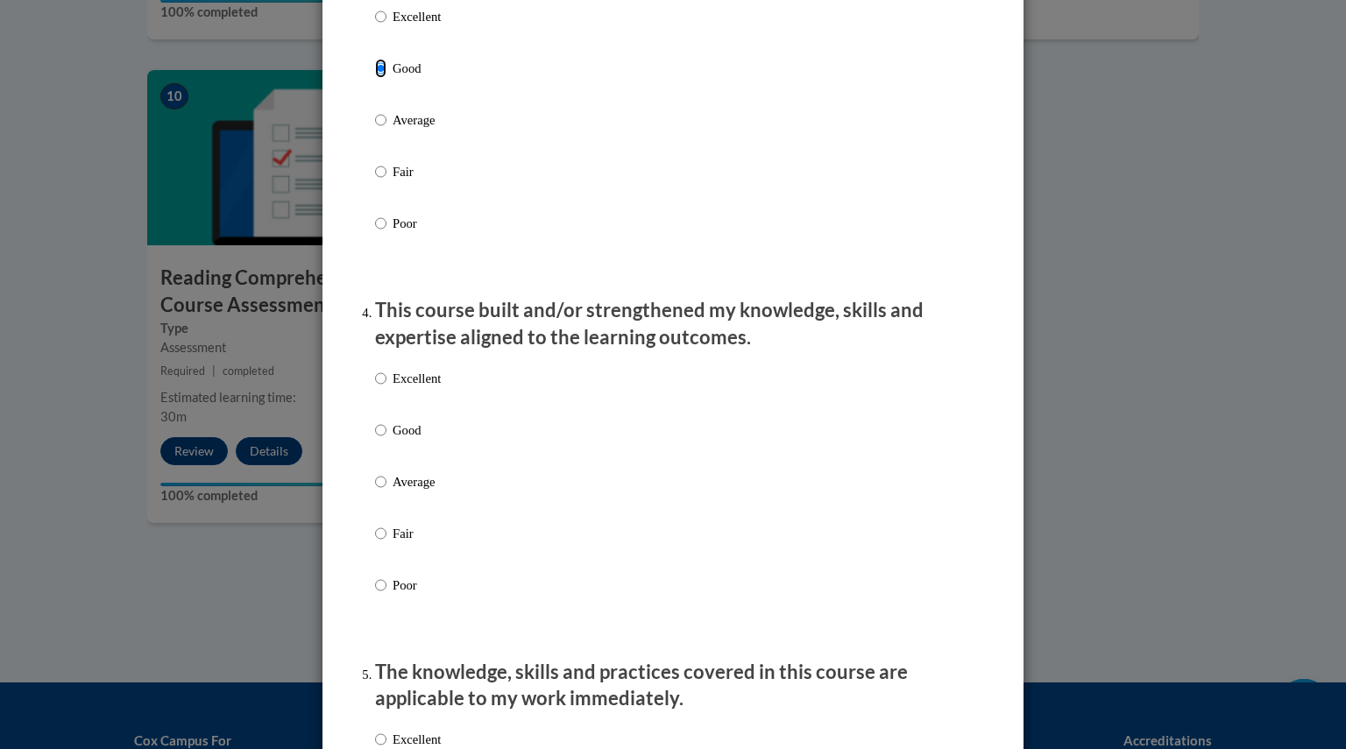
scroll to position [982, 0]
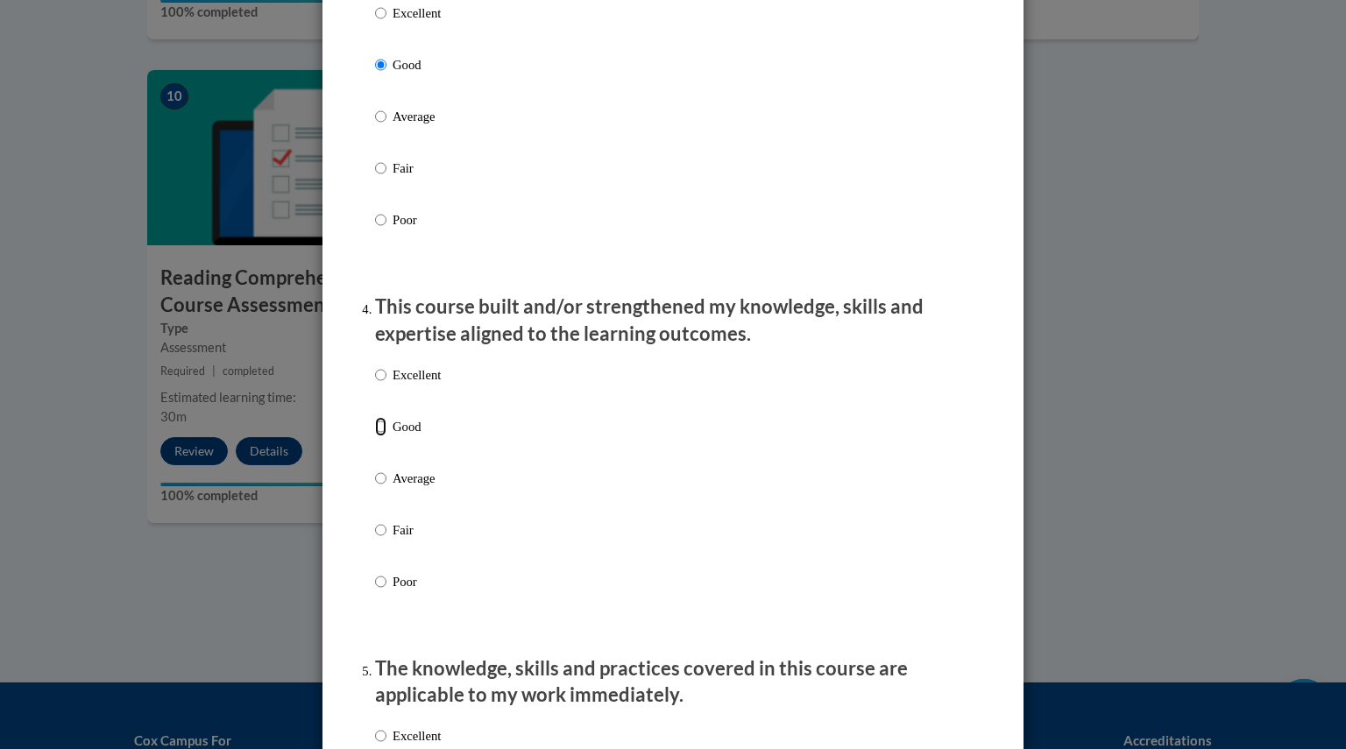
click at [375, 437] on input "Good" at bounding box center [380, 426] width 11 height 19
radio input "true"
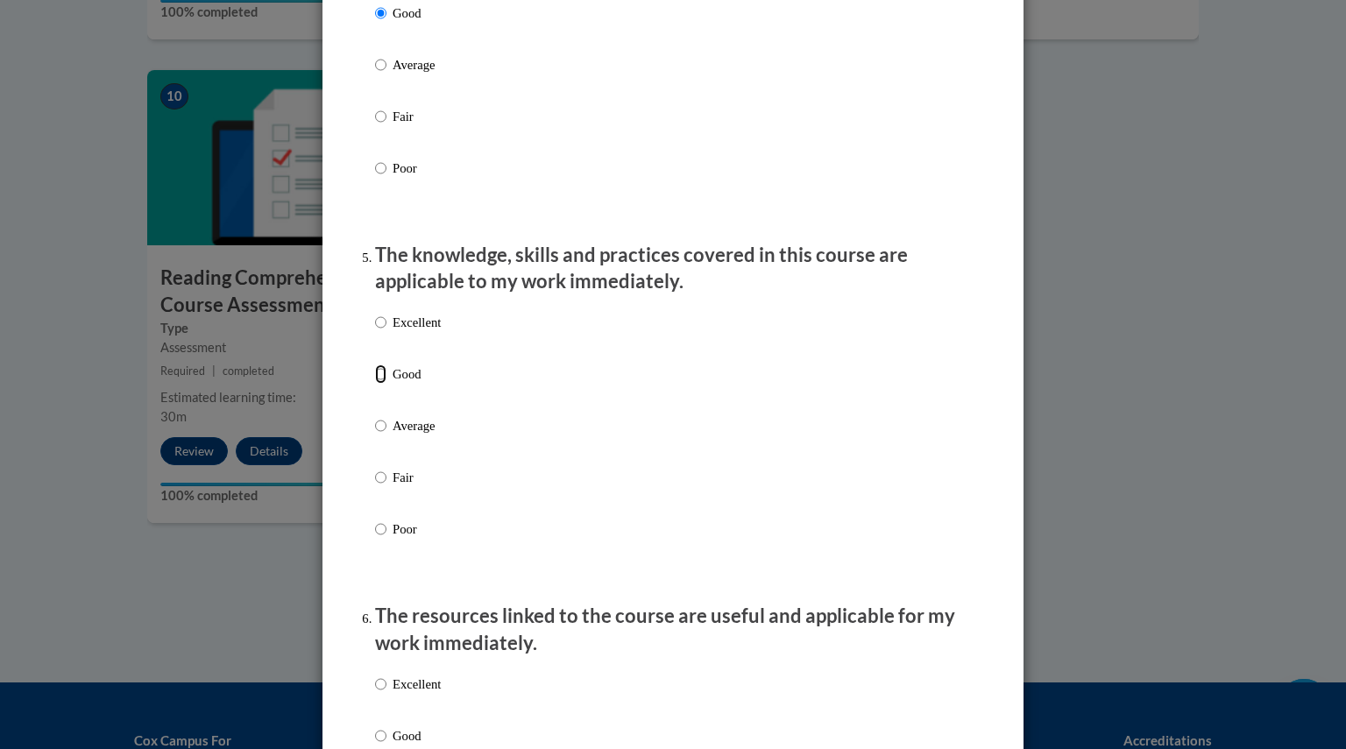
click at [375, 384] on input "Good" at bounding box center [380, 374] width 11 height 19
radio input "true"
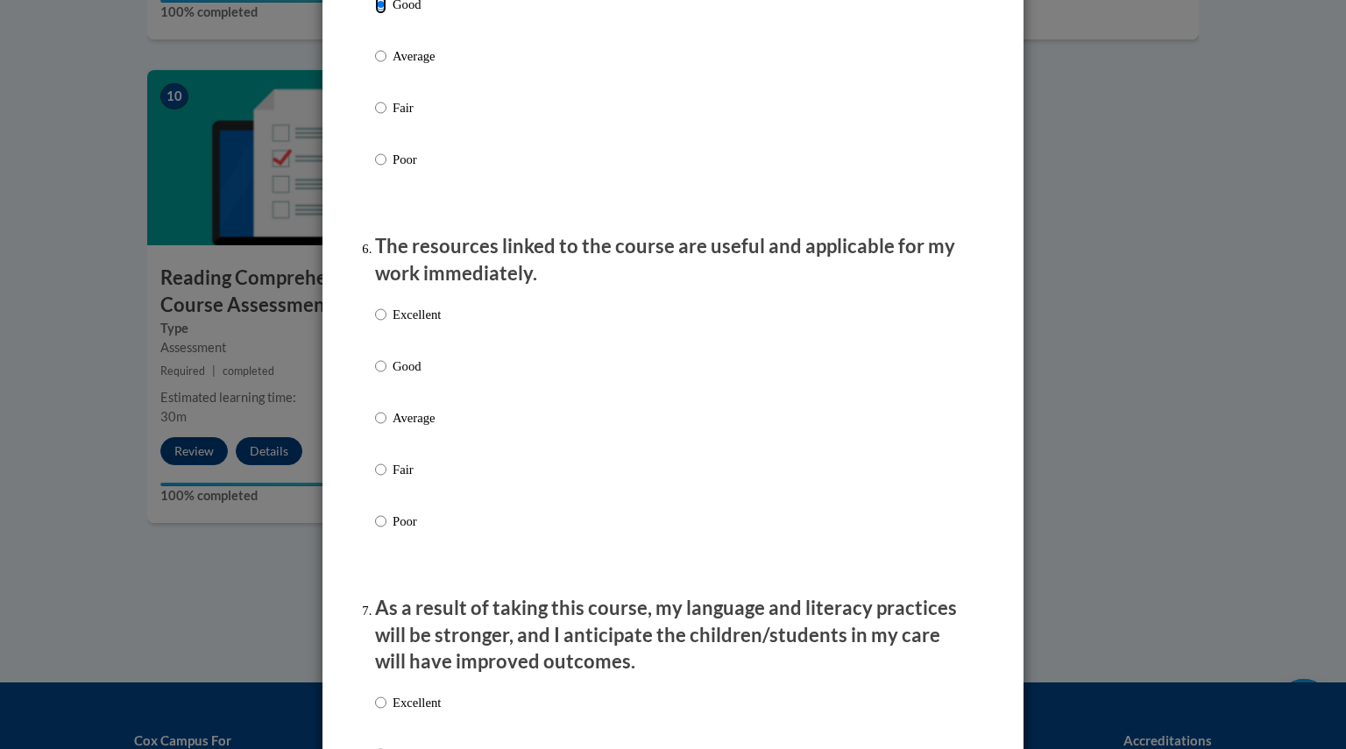
scroll to position [1767, 0]
click at [375, 374] on input "Good" at bounding box center [380, 364] width 11 height 19
radio input "true"
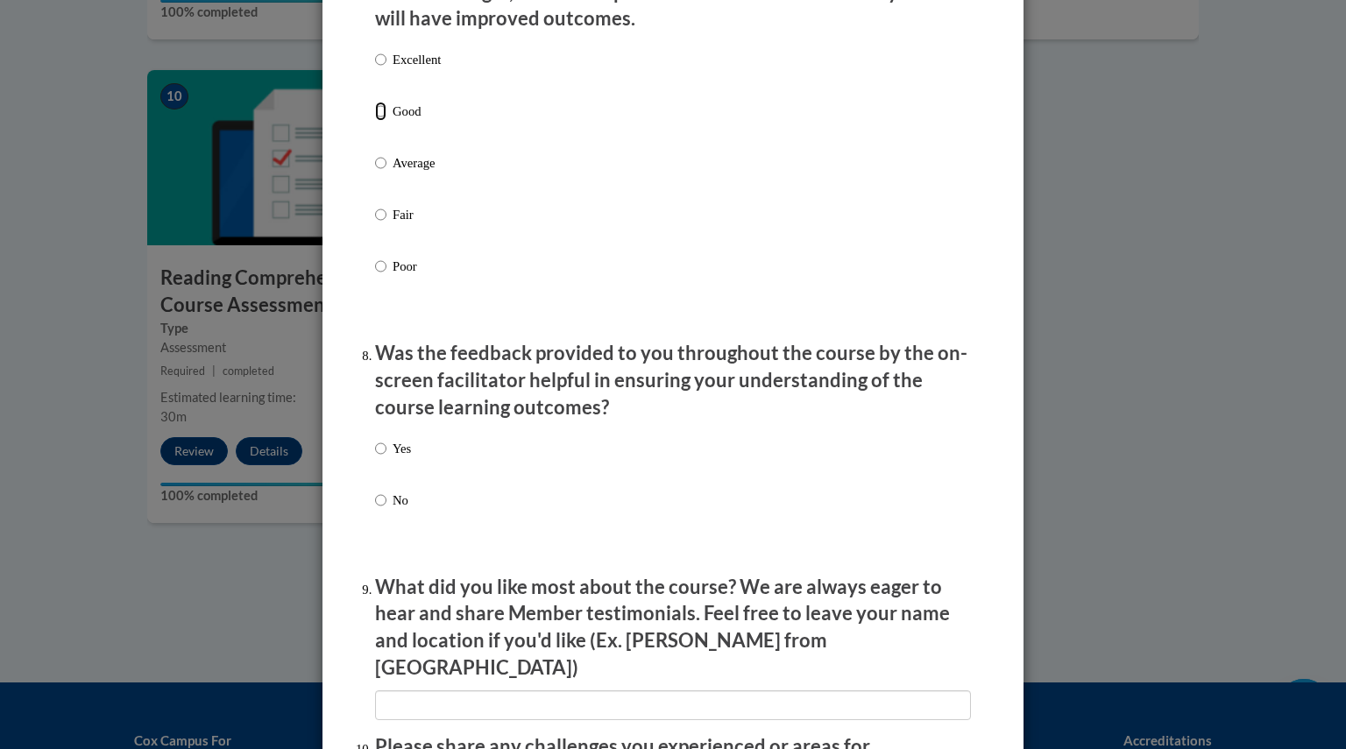
click at [375, 121] on input "Good" at bounding box center [380, 111] width 11 height 19
radio input "true"
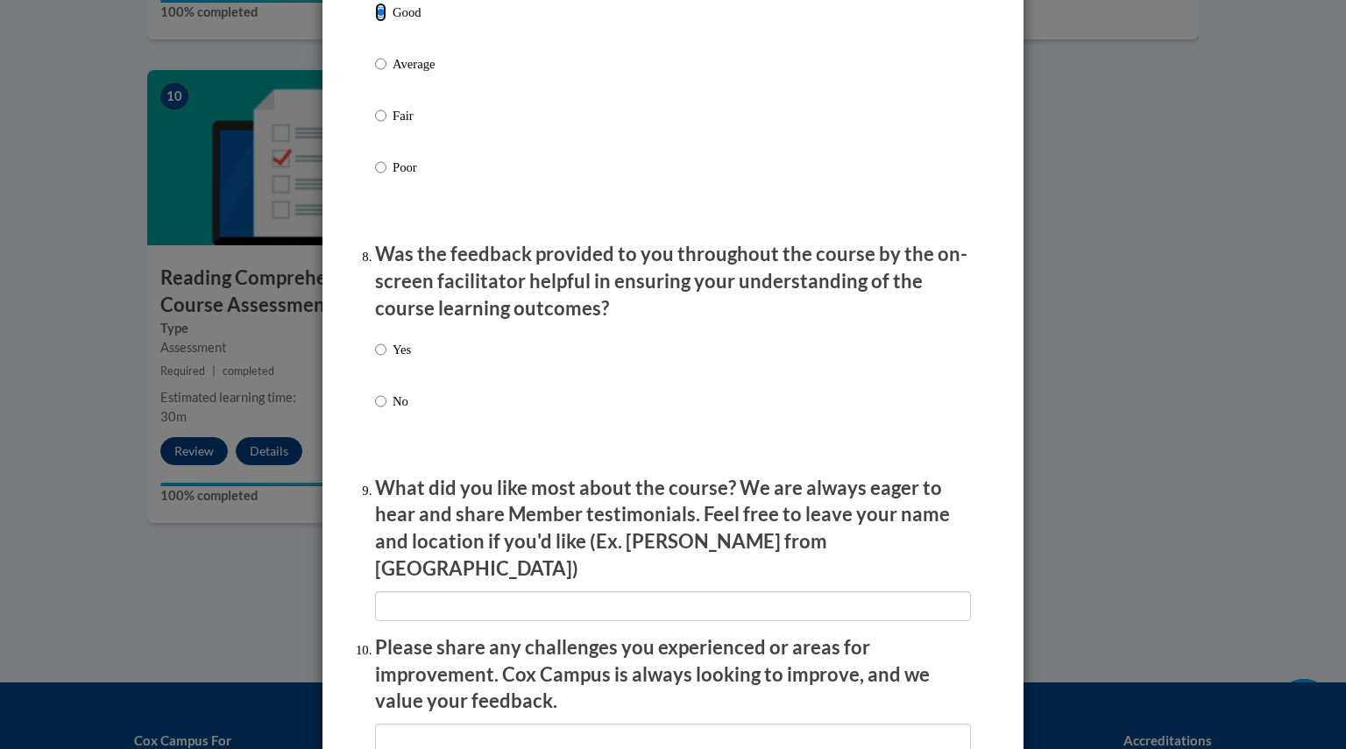
scroll to position [2512, 0]
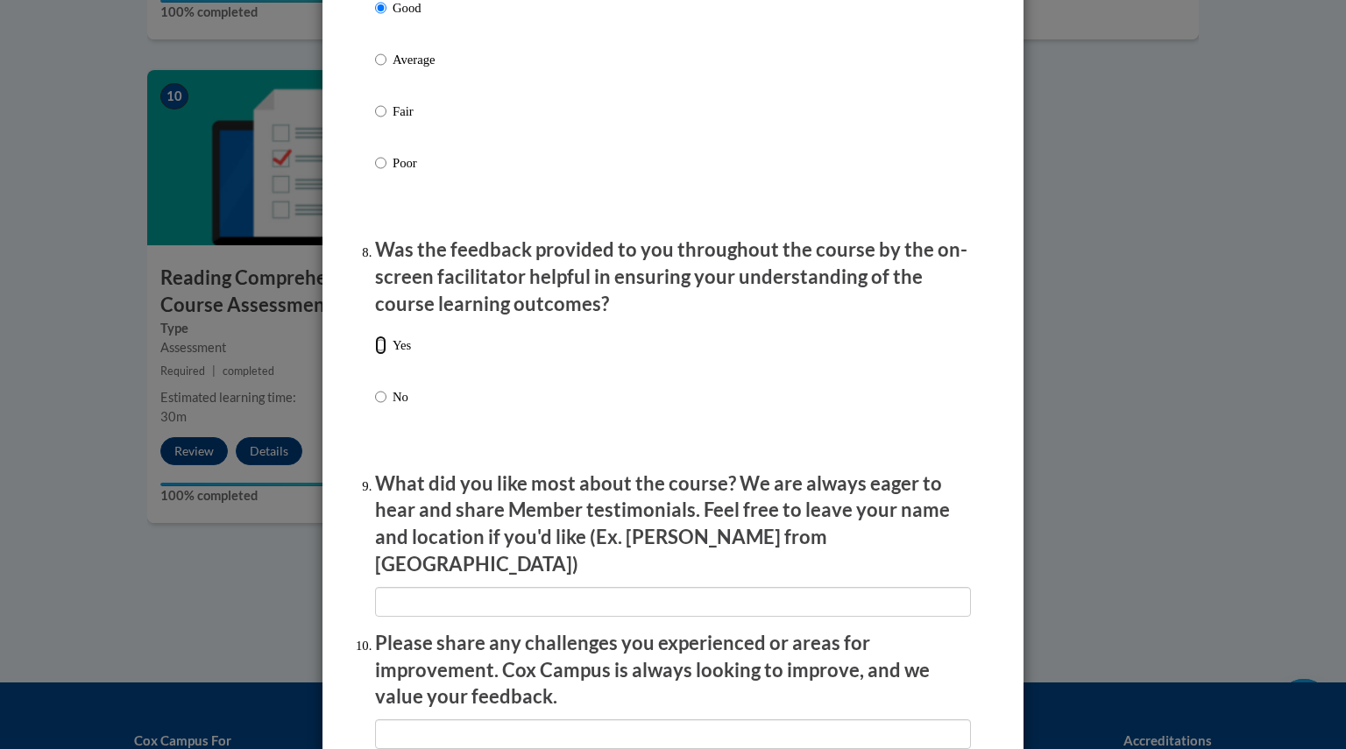
click at [375, 355] on input "Yes" at bounding box center [380, 345] width 11 height 19
radio input "true"
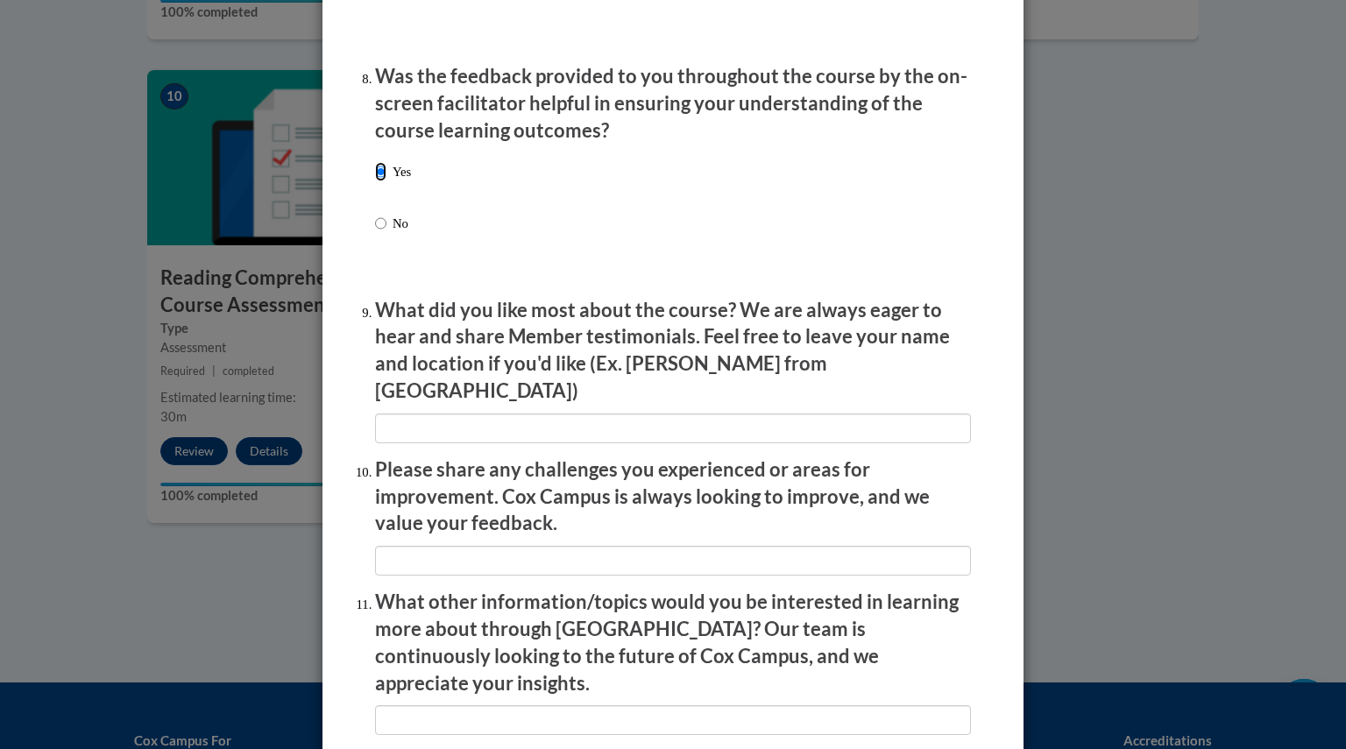
scroll to position [2895, 0]
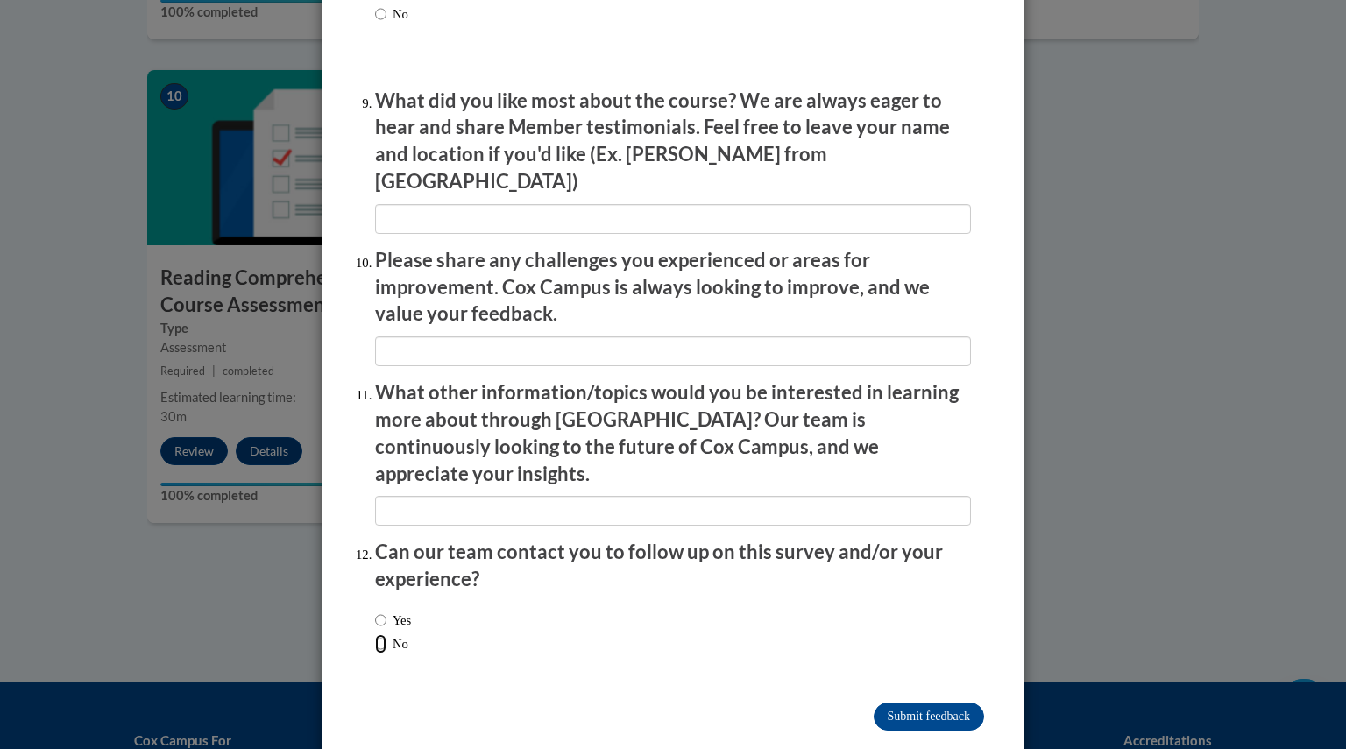
click at [375, 635] on input "No" at bounding box center [380, 644] width 11 height 19
radio input "true"
click at [955, 703] on input "Submit feedback" at bounding box center [929, 717] width 110 height 28
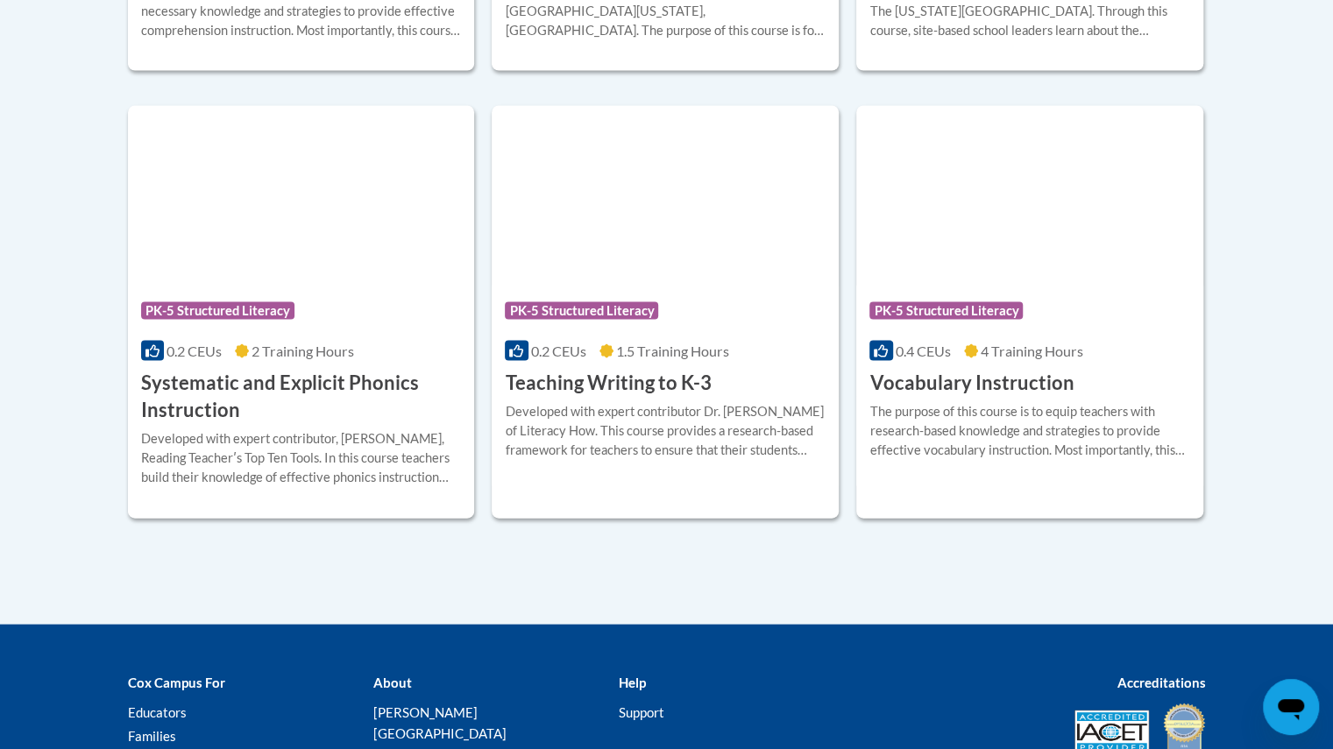
scroll to position [2014, 0]
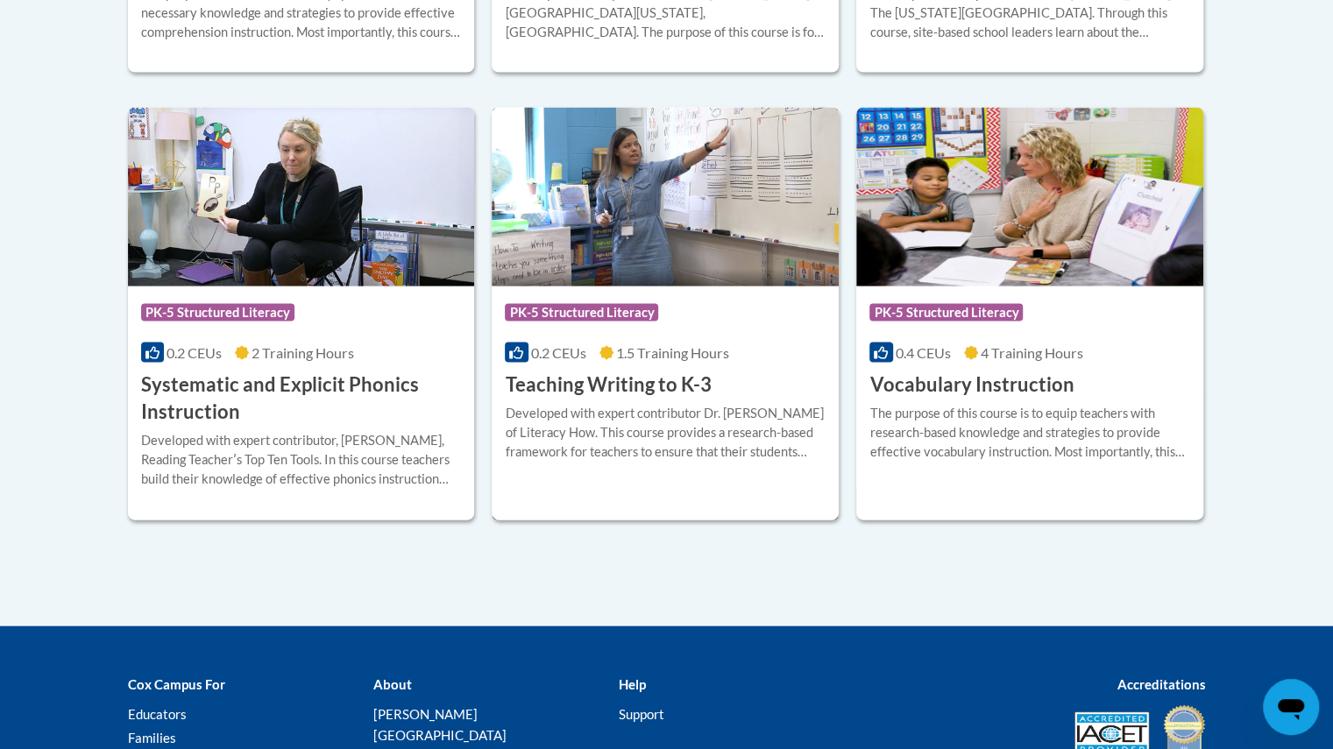
click at [624, 239] on img at bounding box center [665, 197] width 347 height 179
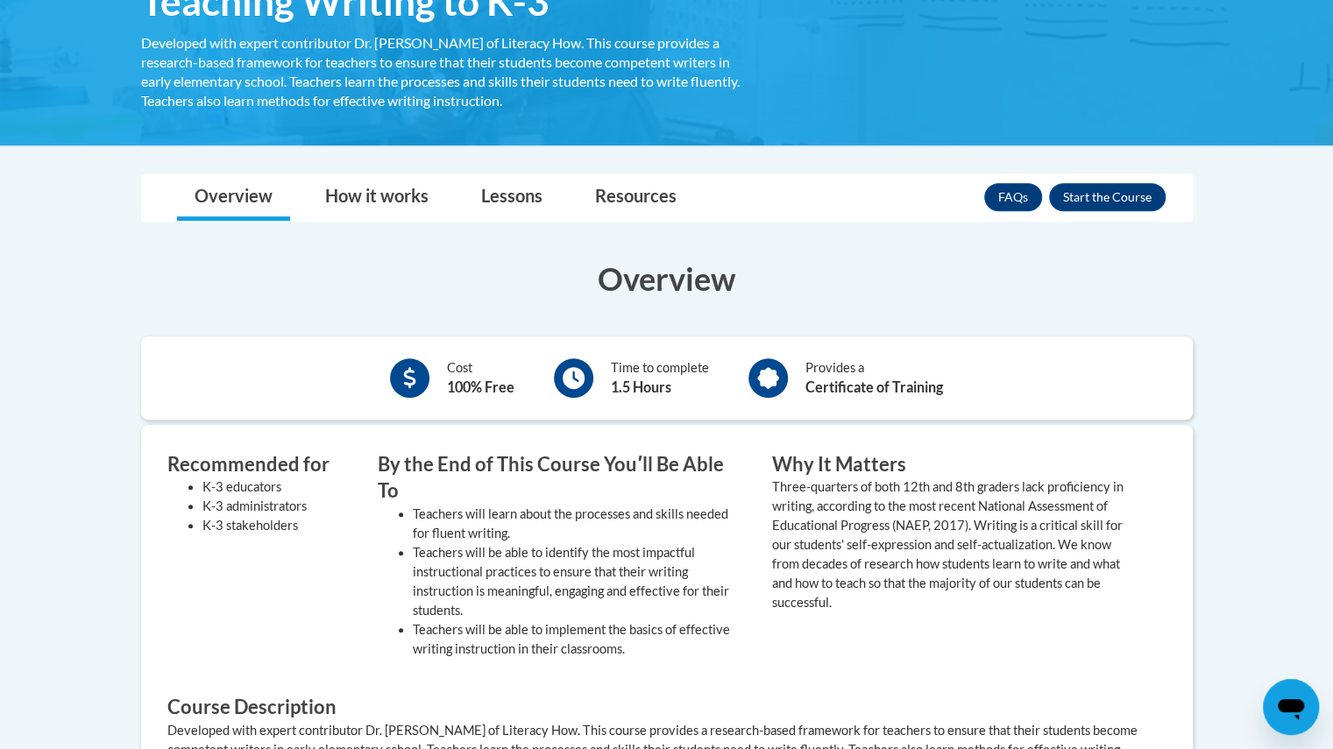
scroll to position [329, 0]
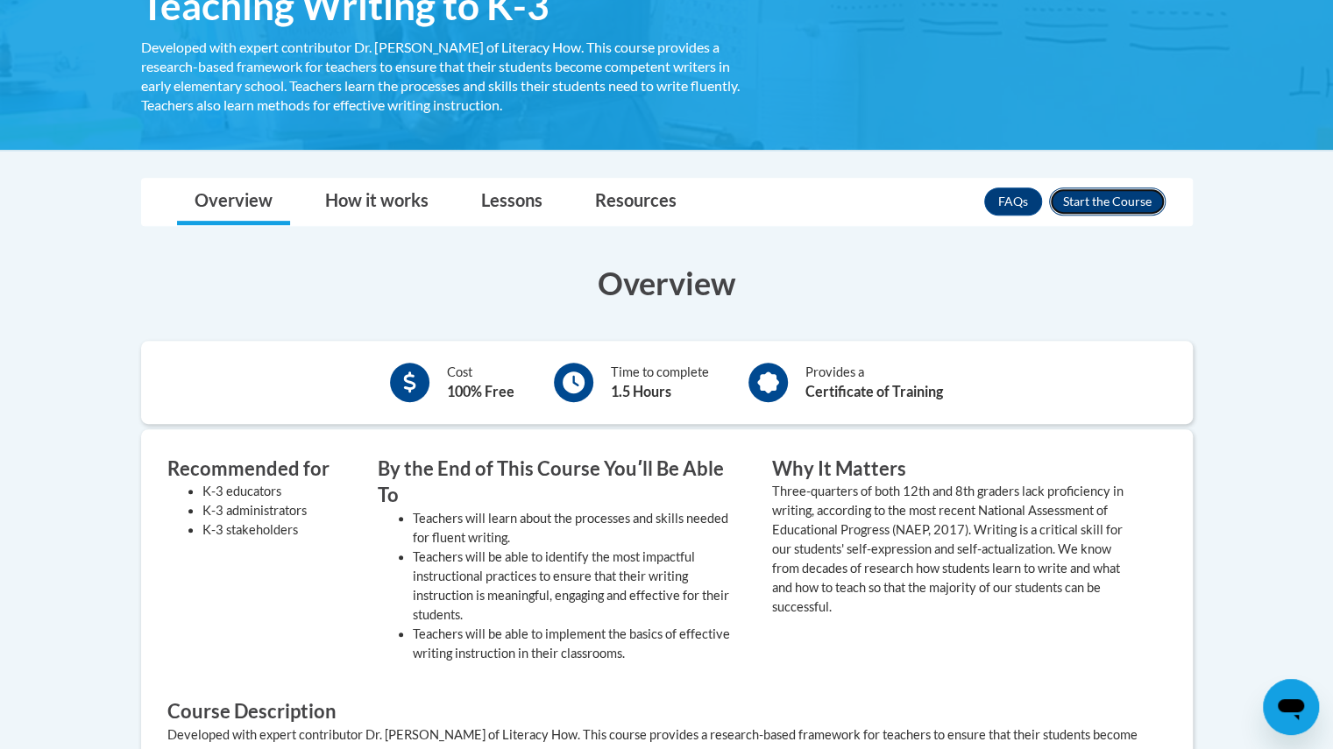
click at [1073, 197] on button "Enroll" at bounding box center [1107, 202] width 117 height 28
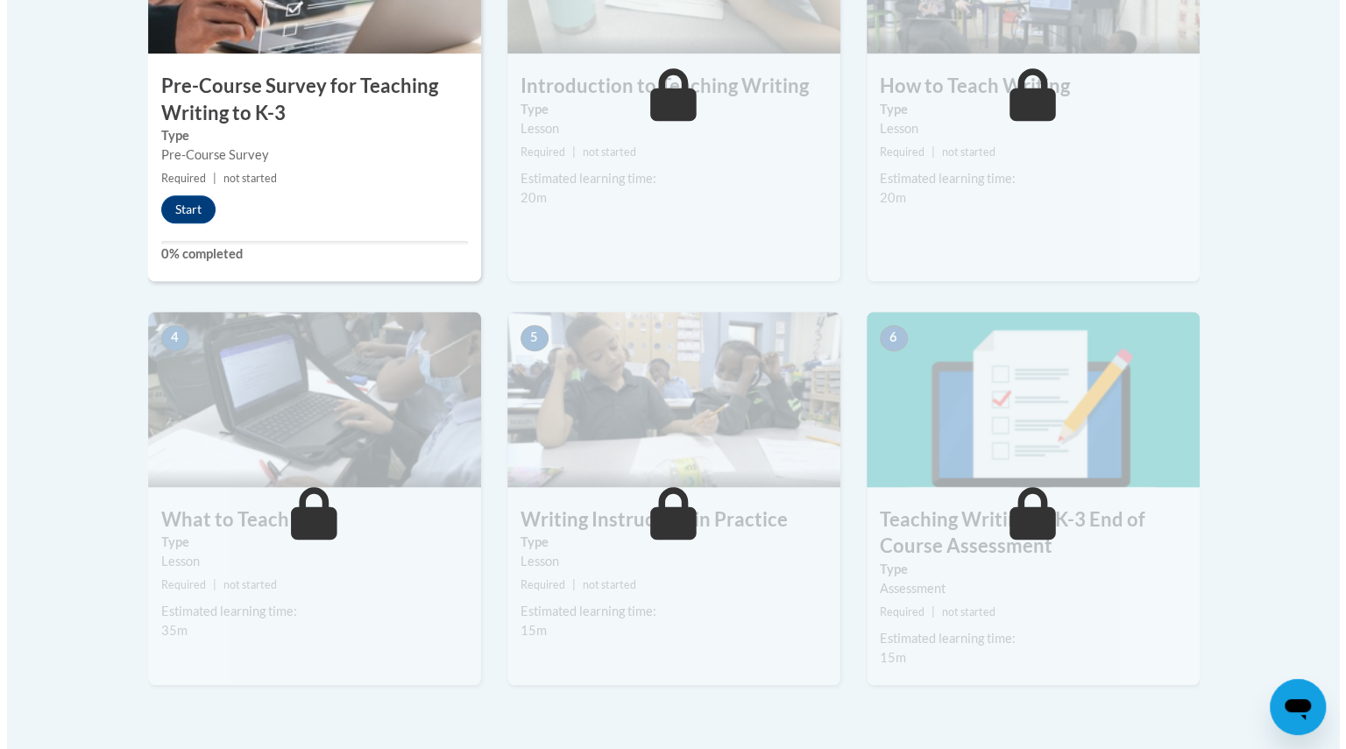
scroll to position [712, 0]
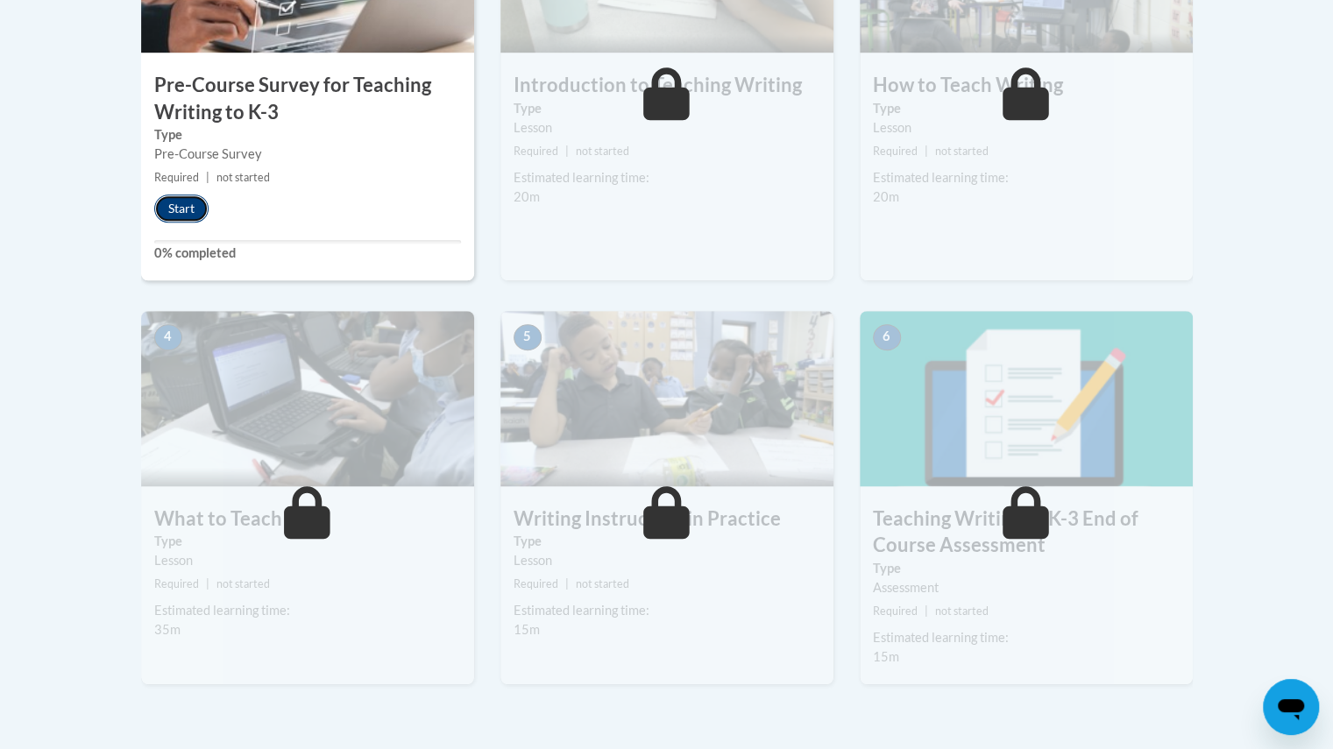
click at [181, 210] on button "Start" at bounding box center [181, 209] width 54 height 28
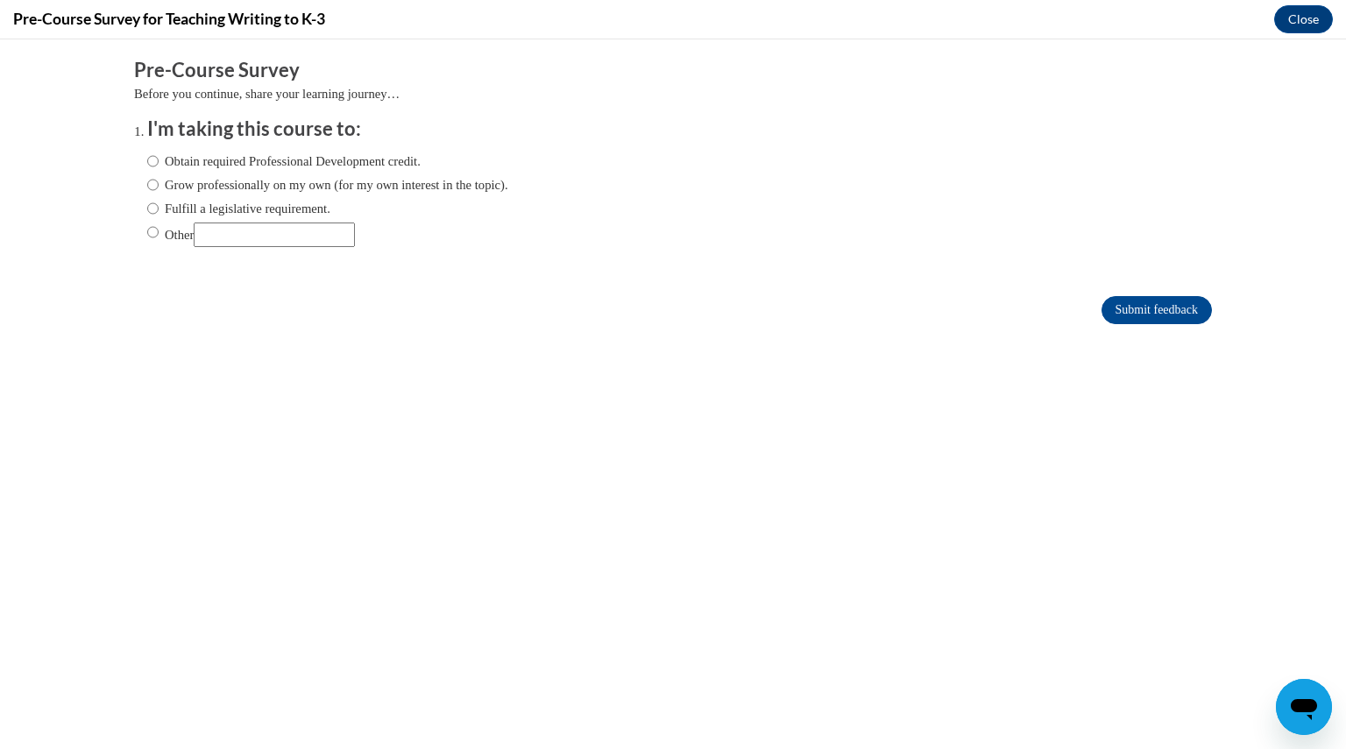
scroll to position [0, 0]
click at [147, 217] on input "Fulfill a legislative requirement." at bounding box center [152, 208] width 11 height 19
radio input "true"
click at [1155, 309] on input "Submit feedback" at bounding box center [1157, 310] width 110 height 28
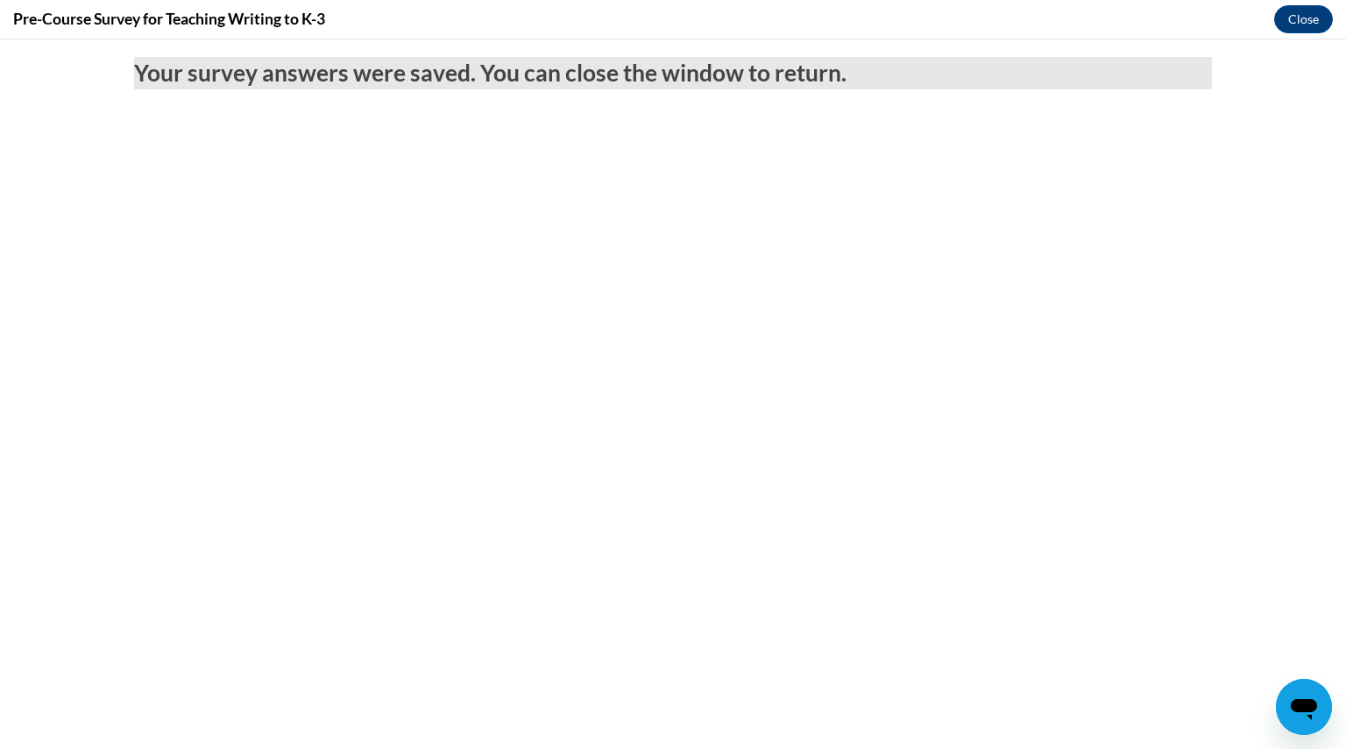
click at [1304, 4] on div "Pre-Course Survey for Teaching Writing to K-3 Close" at bounding box center [673, 19] width 1346 height 39
click at [1304, 14] on button "Close" at bounding box center [1304, 19] width 59 height 28
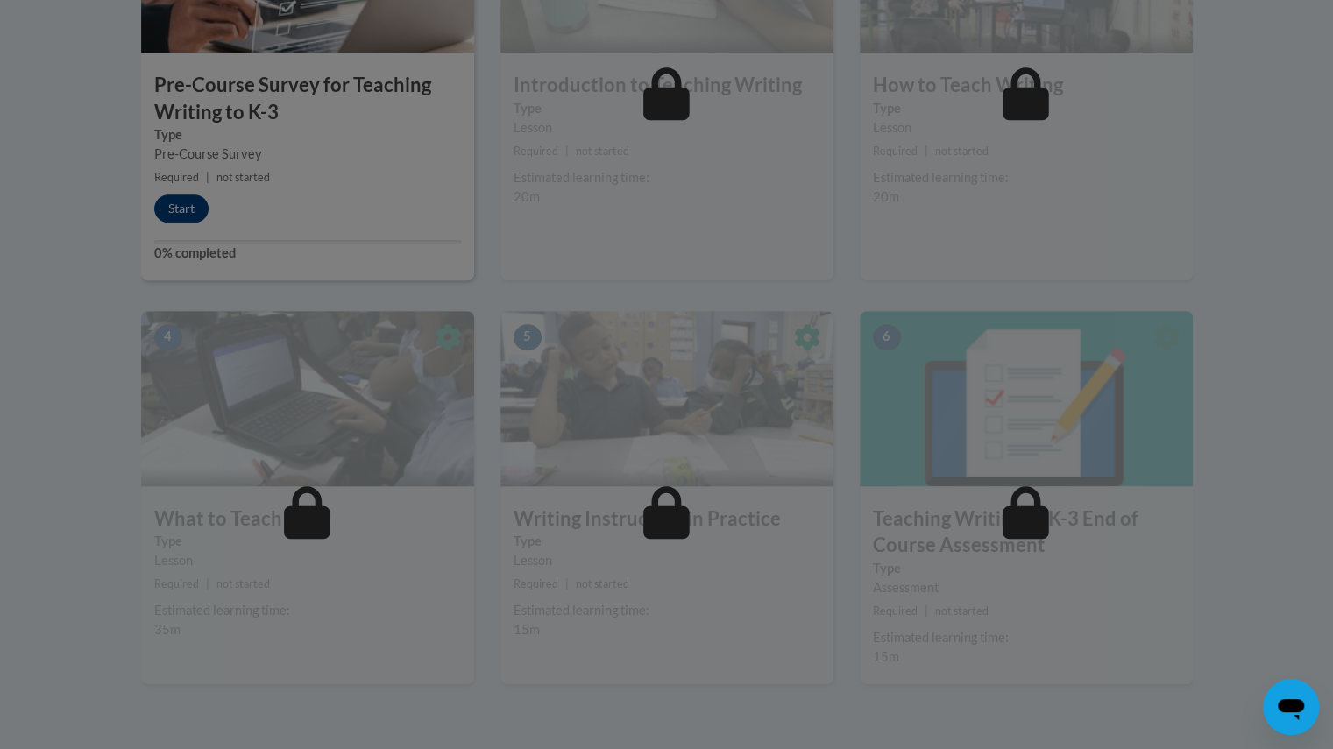
click at [177, 206] on div at bounding box center [667, 43] width 1052 height 333
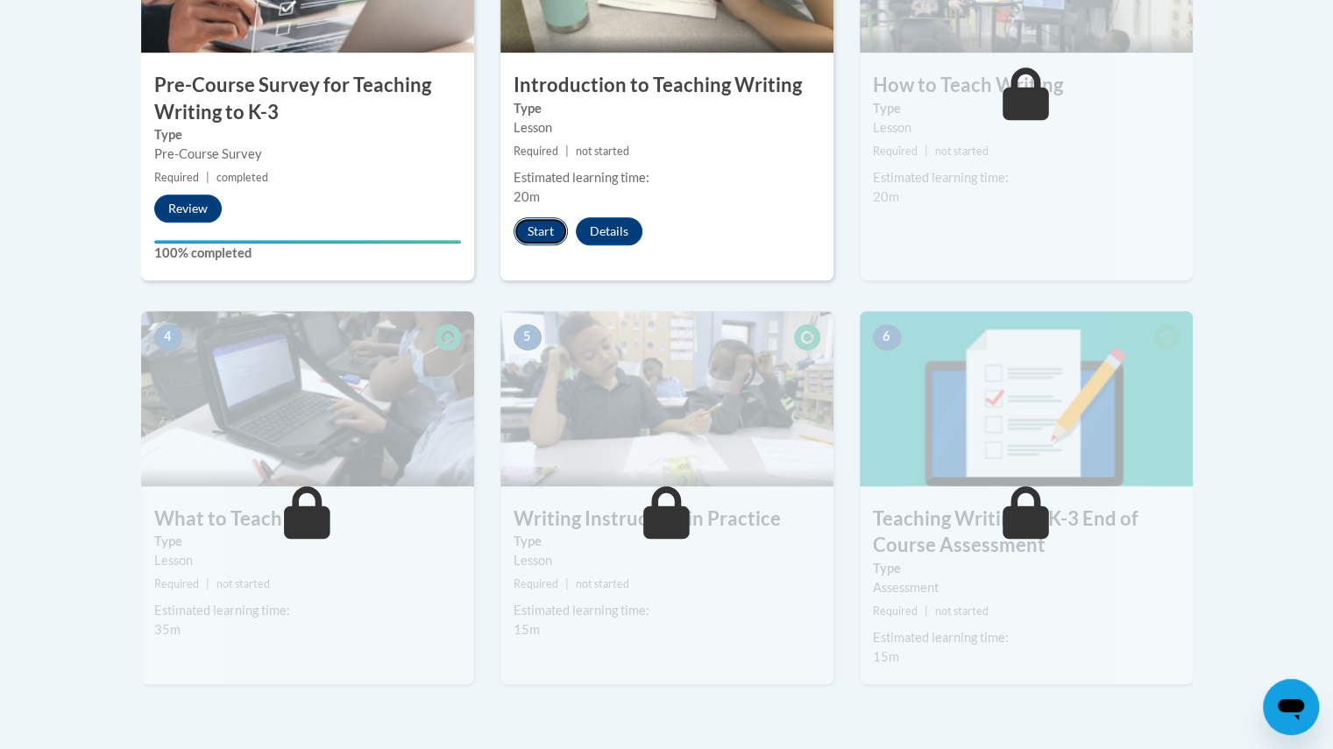
click at [521, 225] on button "Start" at bounding box center [541, 231] width 54 height 28
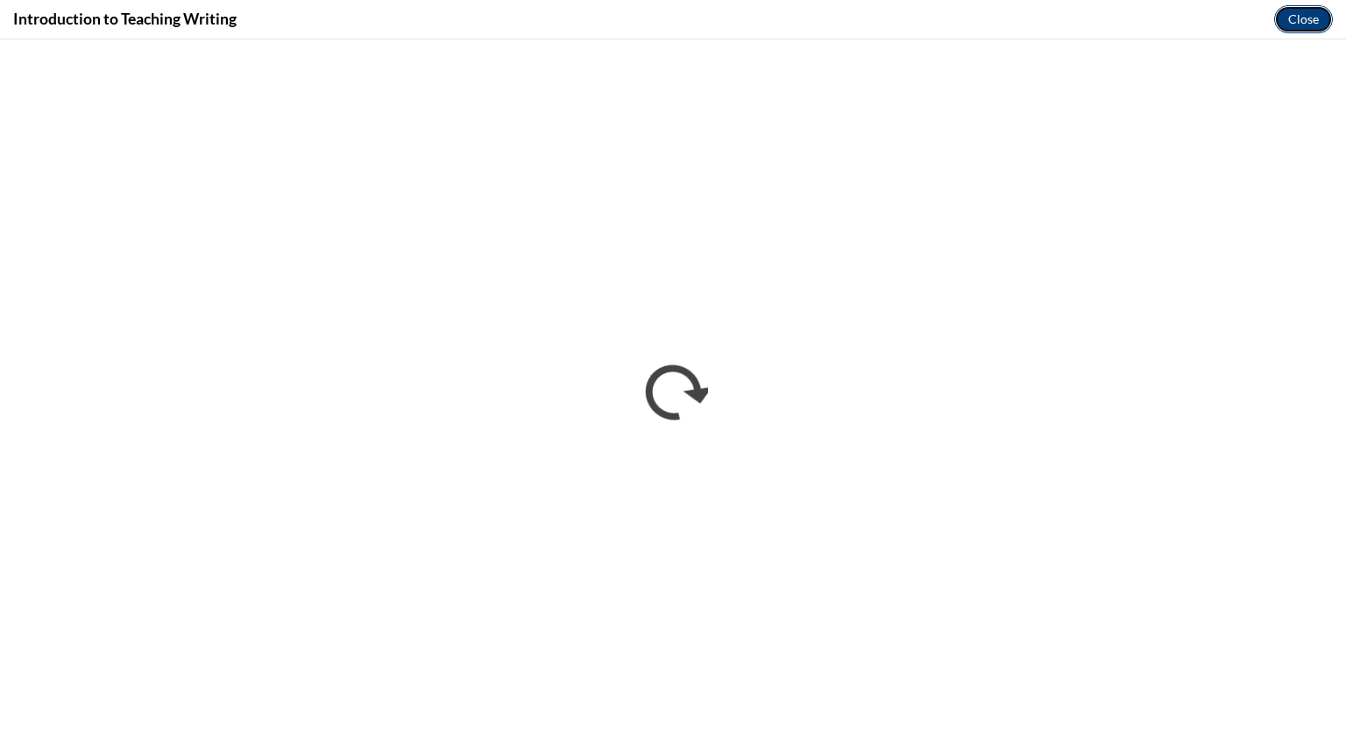
click at [1305, 19] on button "Close" at bounding box center [1304, 19] width 59 height 28
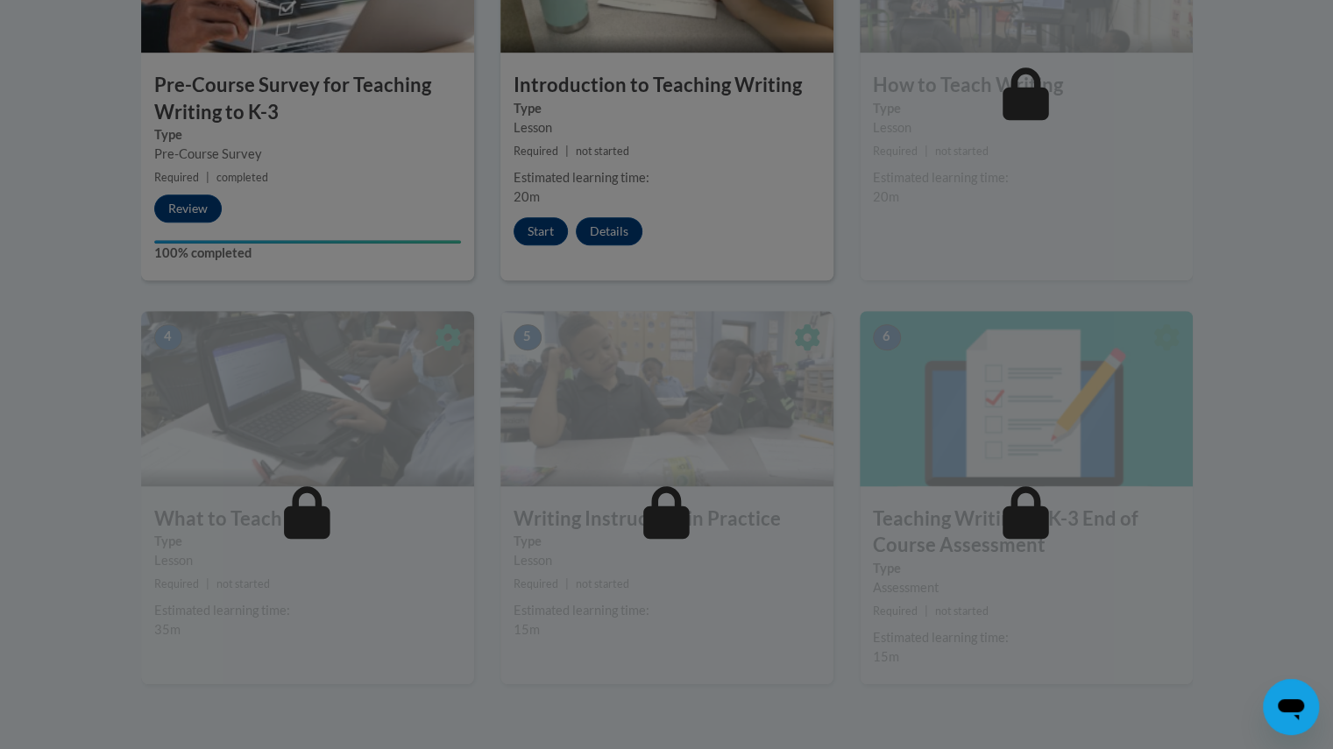
click at [517, 214] on div at bounding box center [666, 374] width 1333 height 749
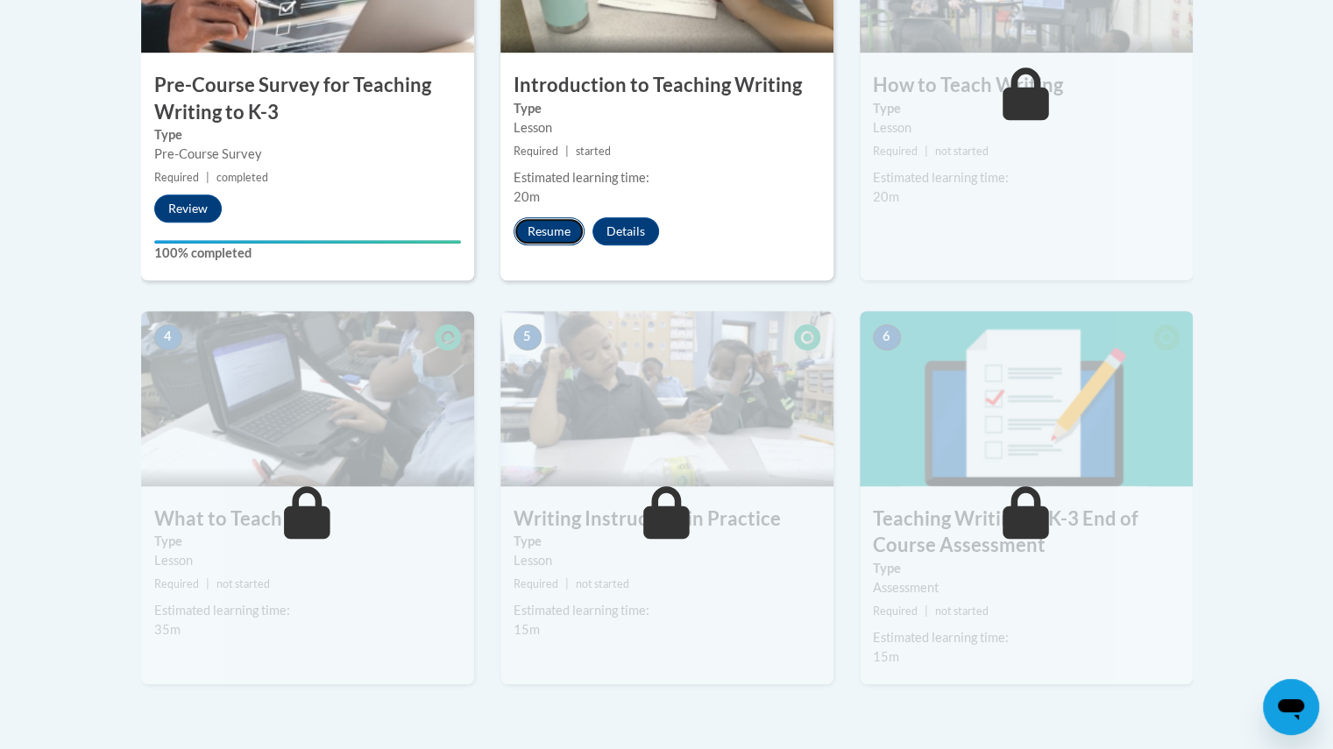
click at [549, 237] on button "Resume" at bounding box center [549, 231] width 71 height 28
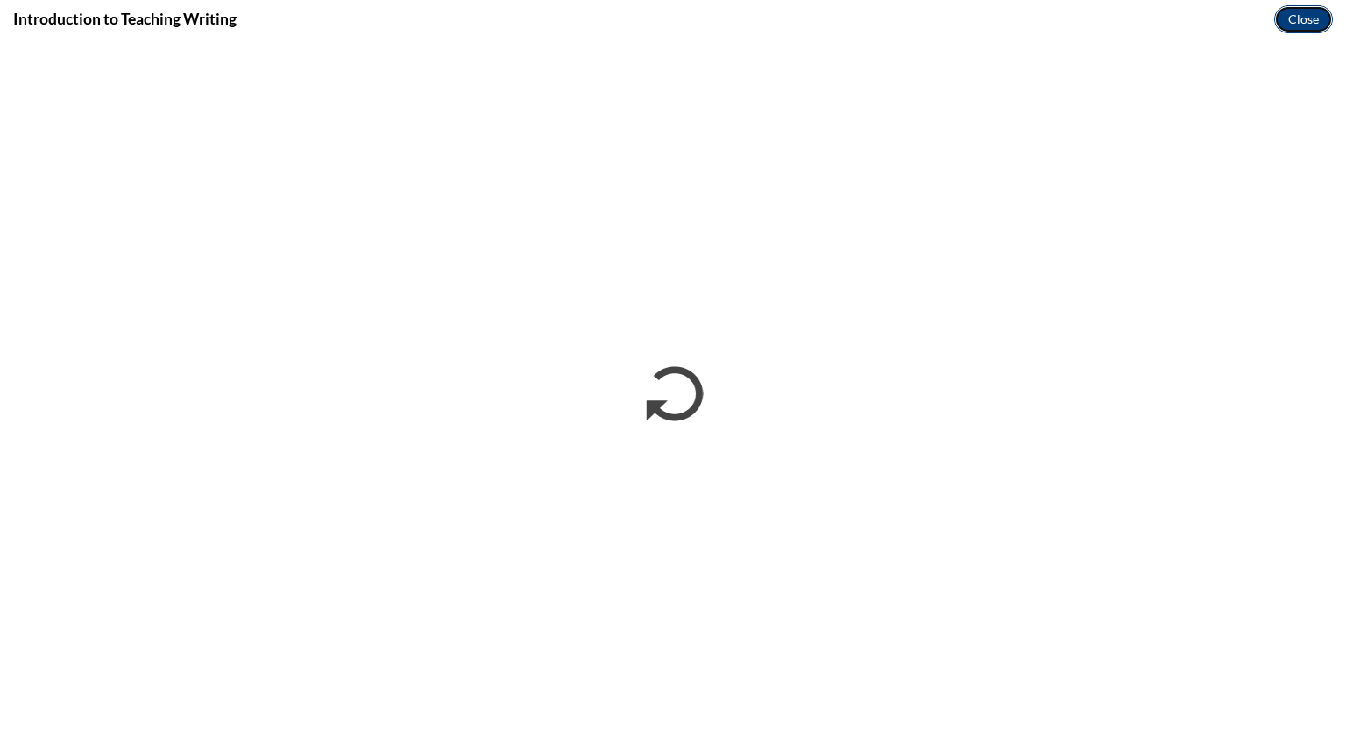
click at [1310, 23] on button "Close" at bounding box center [1304, 19] width 59 height 28
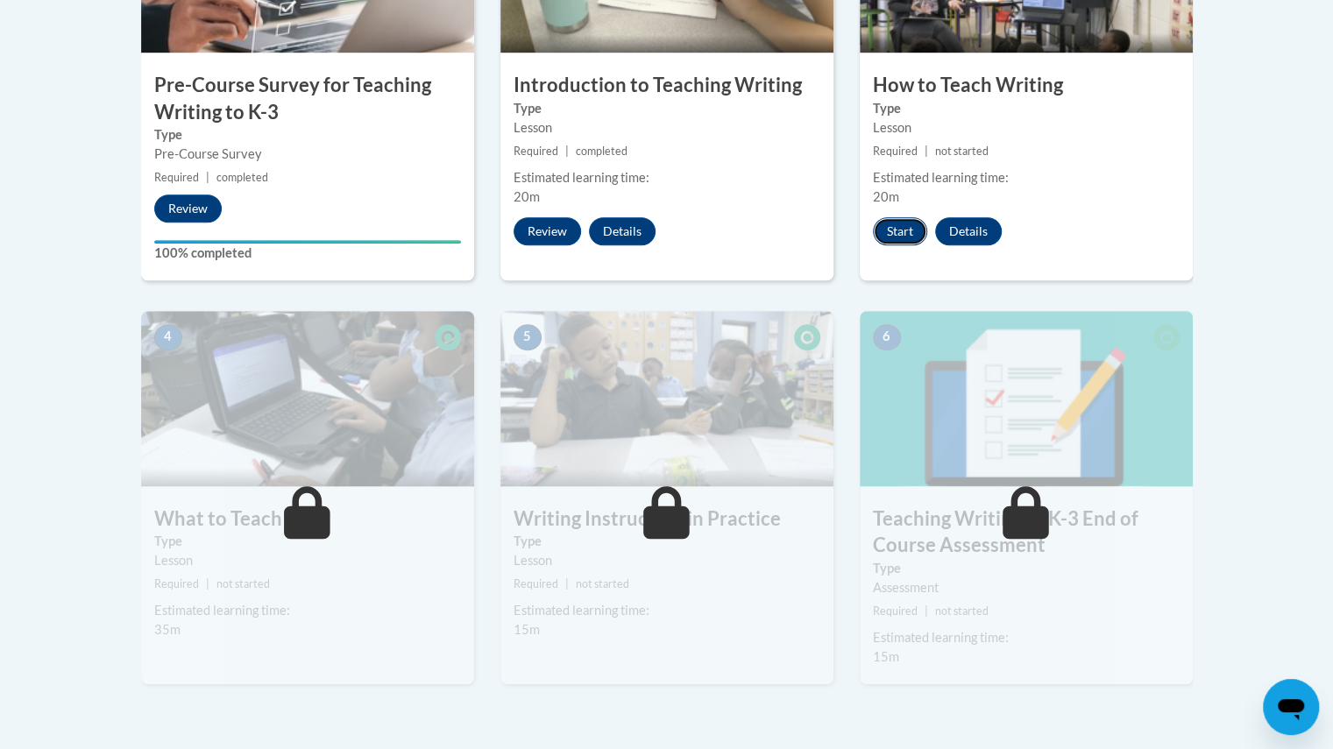
click at [891, 238] on button "Start" at bounding box center [900, 231] width 54 height 28
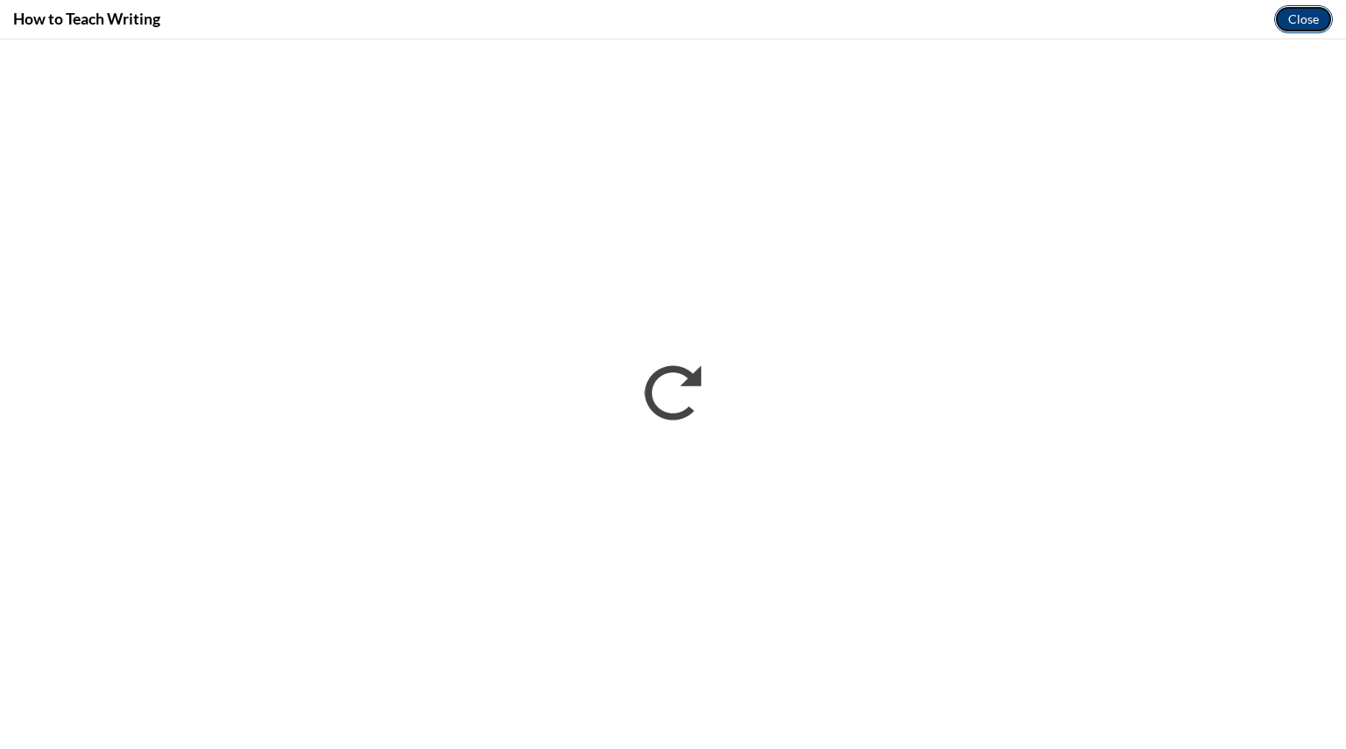
click at [1294, 28] on button "Close" at bounding box center [1304, 19] width 59 height 28
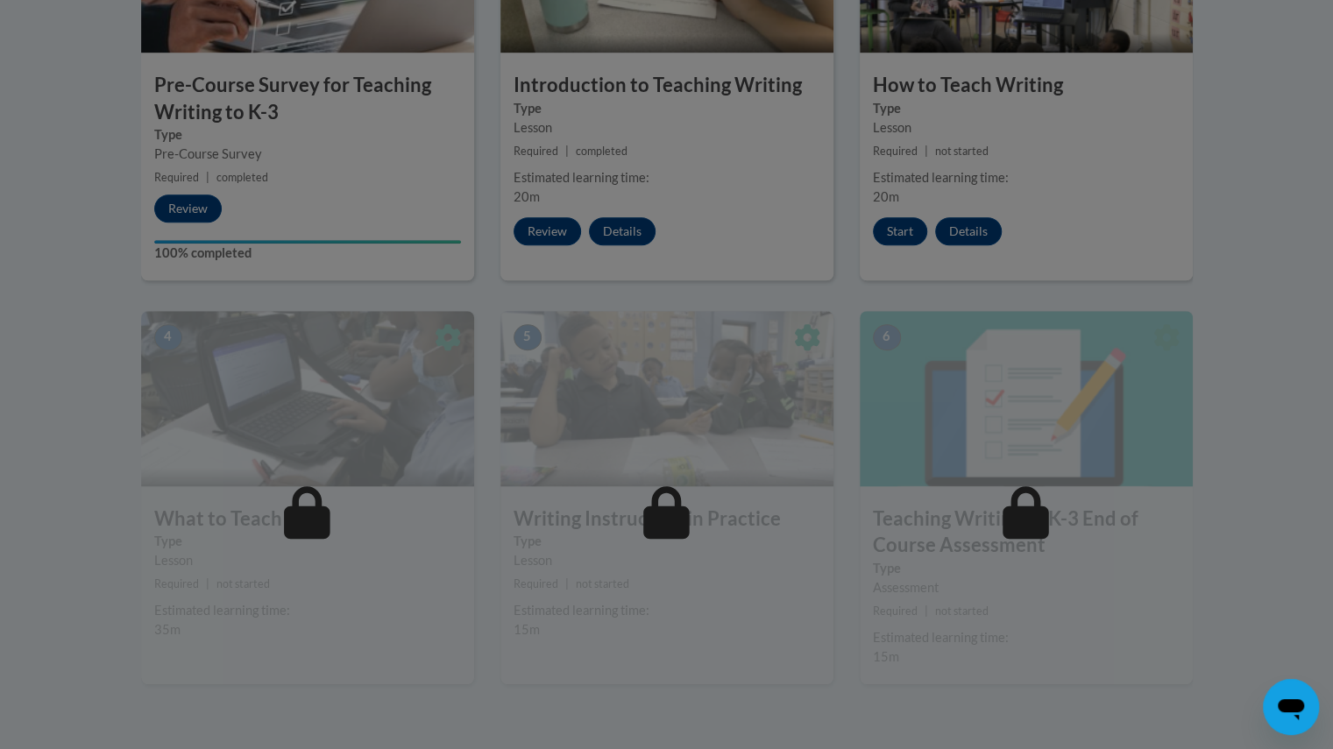
click at [905, 233] on div at bounding box center [666, 374] width 1333 height 749
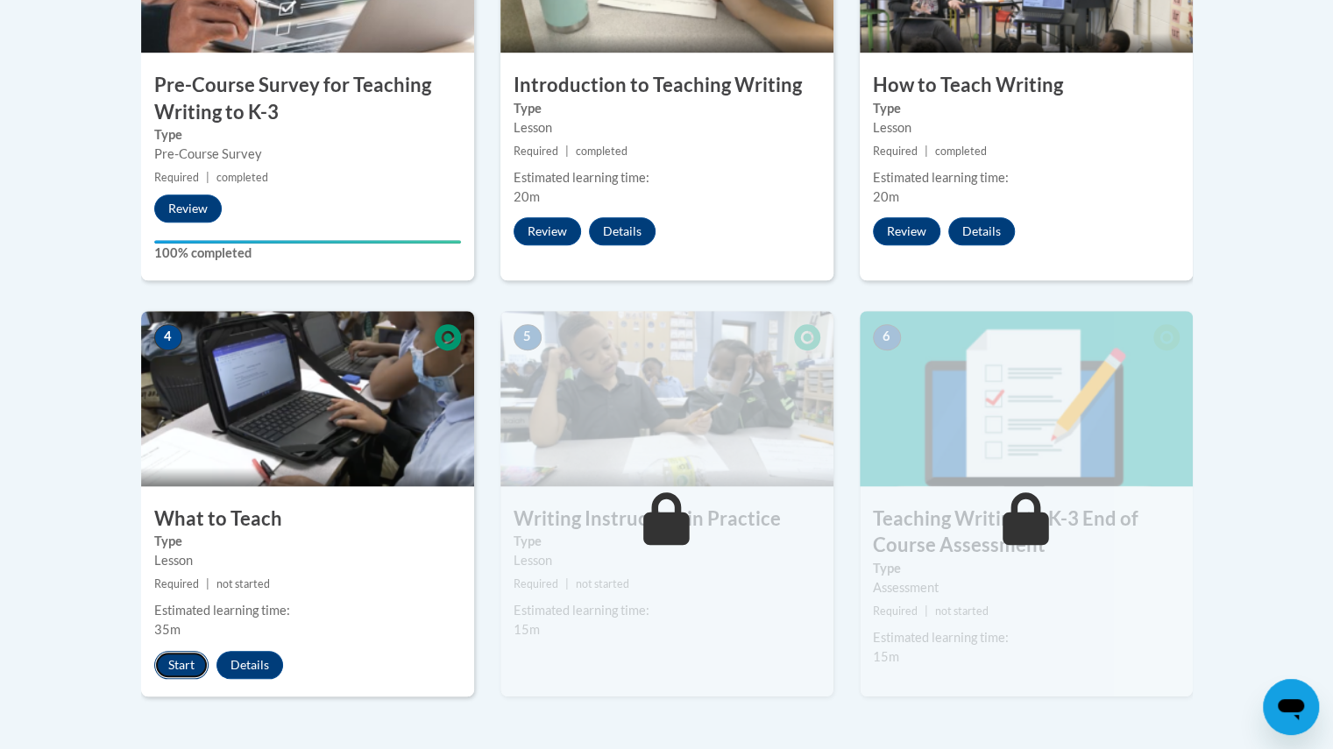
click at [177, 675] on button "Start" at bounding box center [181, 665] width 54 height 28
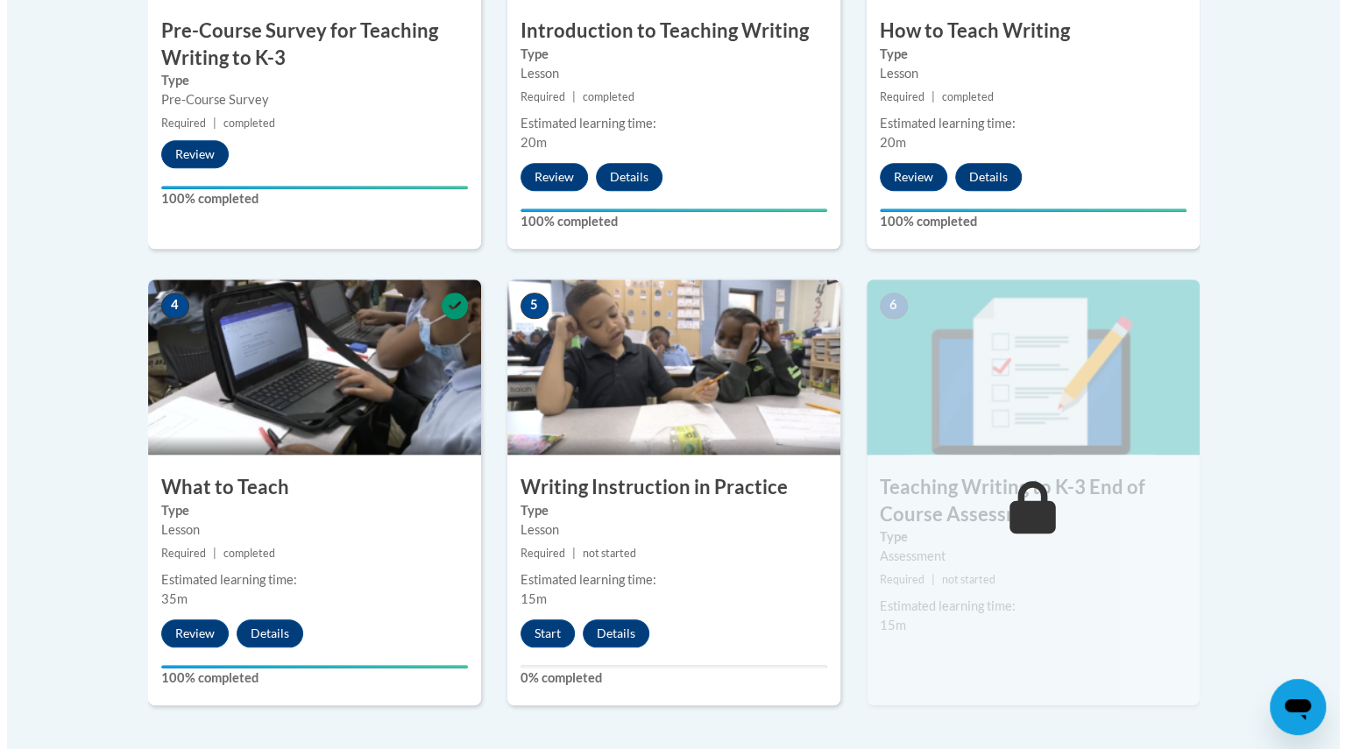
scroll to position [768, 0]
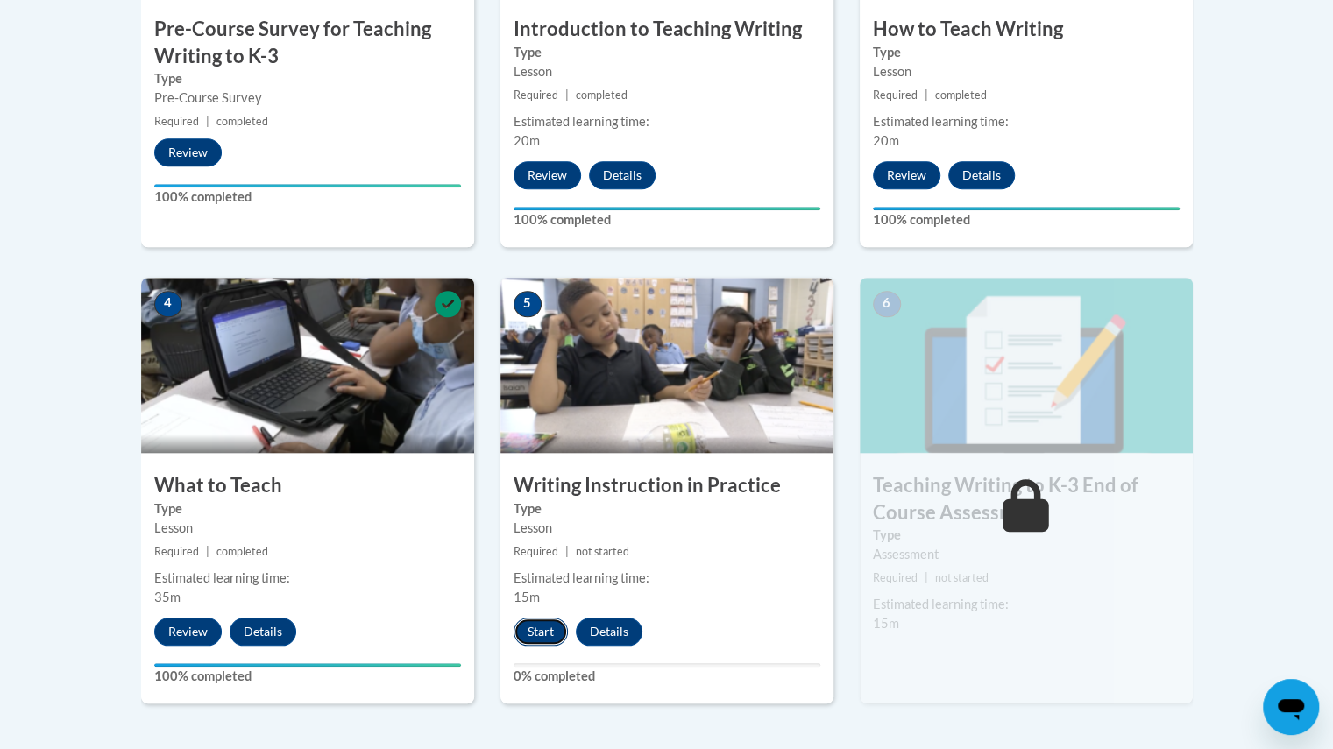
click at [537, 631] on button "Start" at bounding box center [541, 632] width 54 height 28
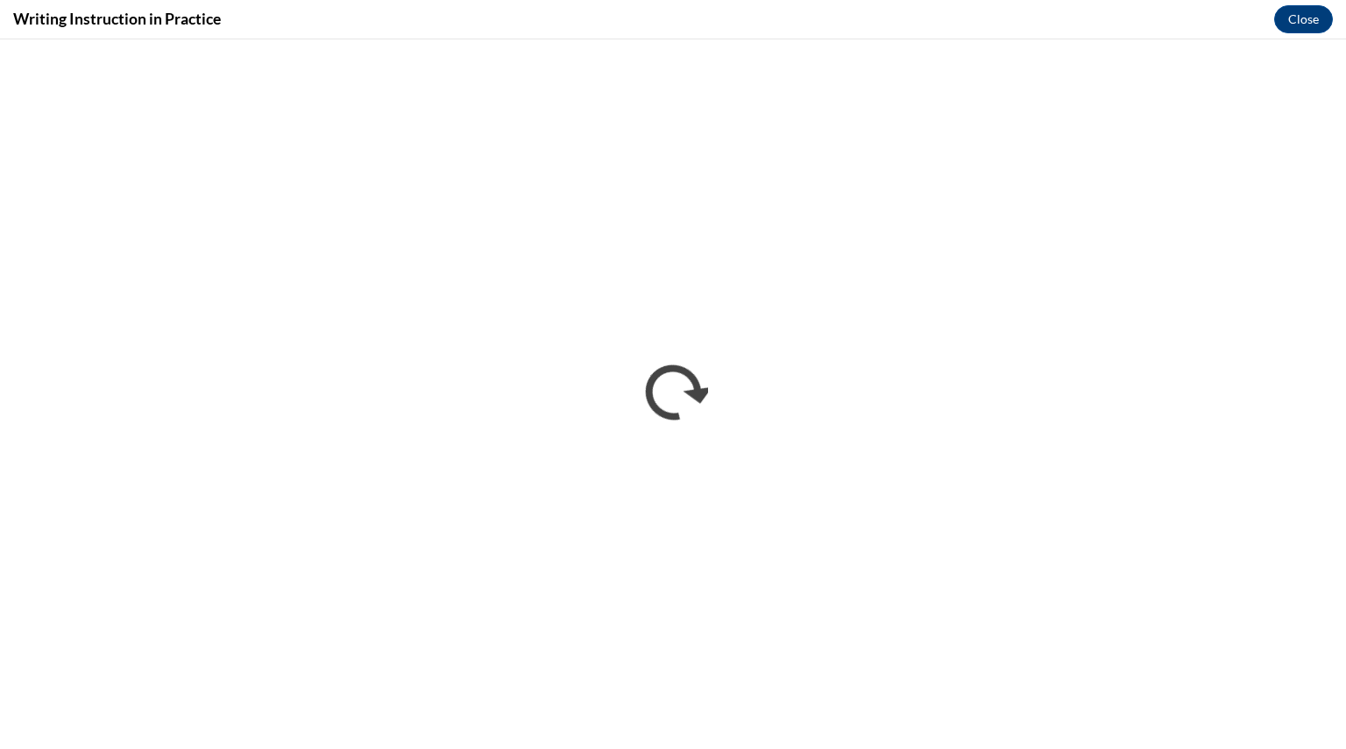
scroll to position [0, 0]
click at [1301, 20] on button "Close" at bounding box center [1304, 19] width 59 height 28
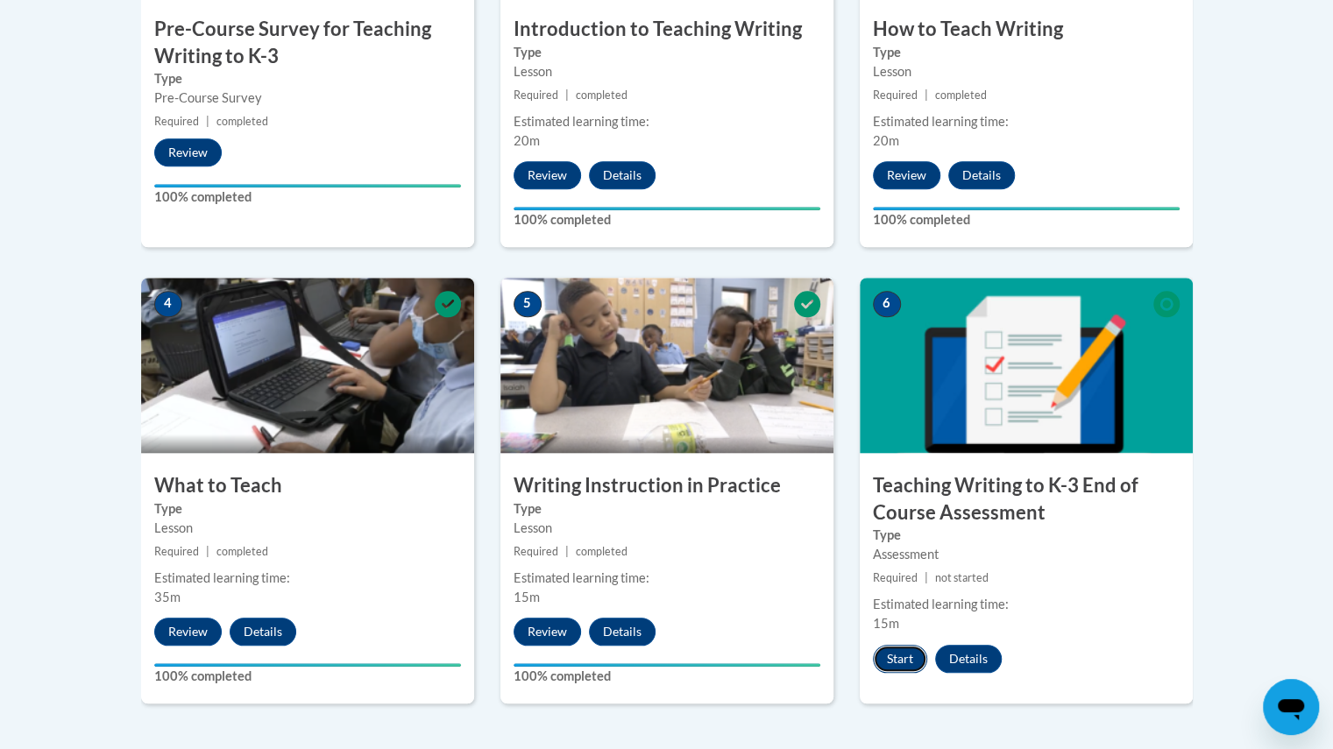
click at [890, 666] on button "Start" at bounding box center [900, 659] width 54 height 28
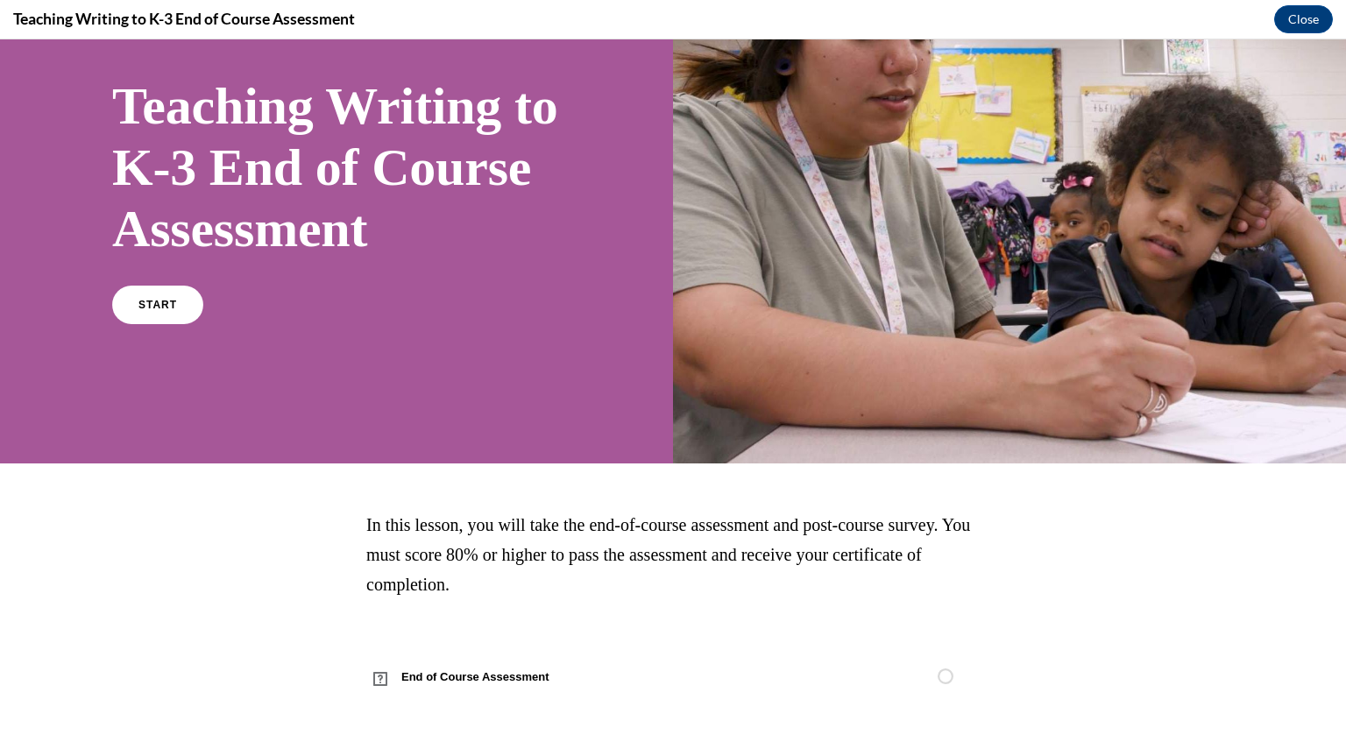
scroll to position [167, 0]
click at [167, 294] on link "START" at bounding box center [158, 305] width 96 height 40
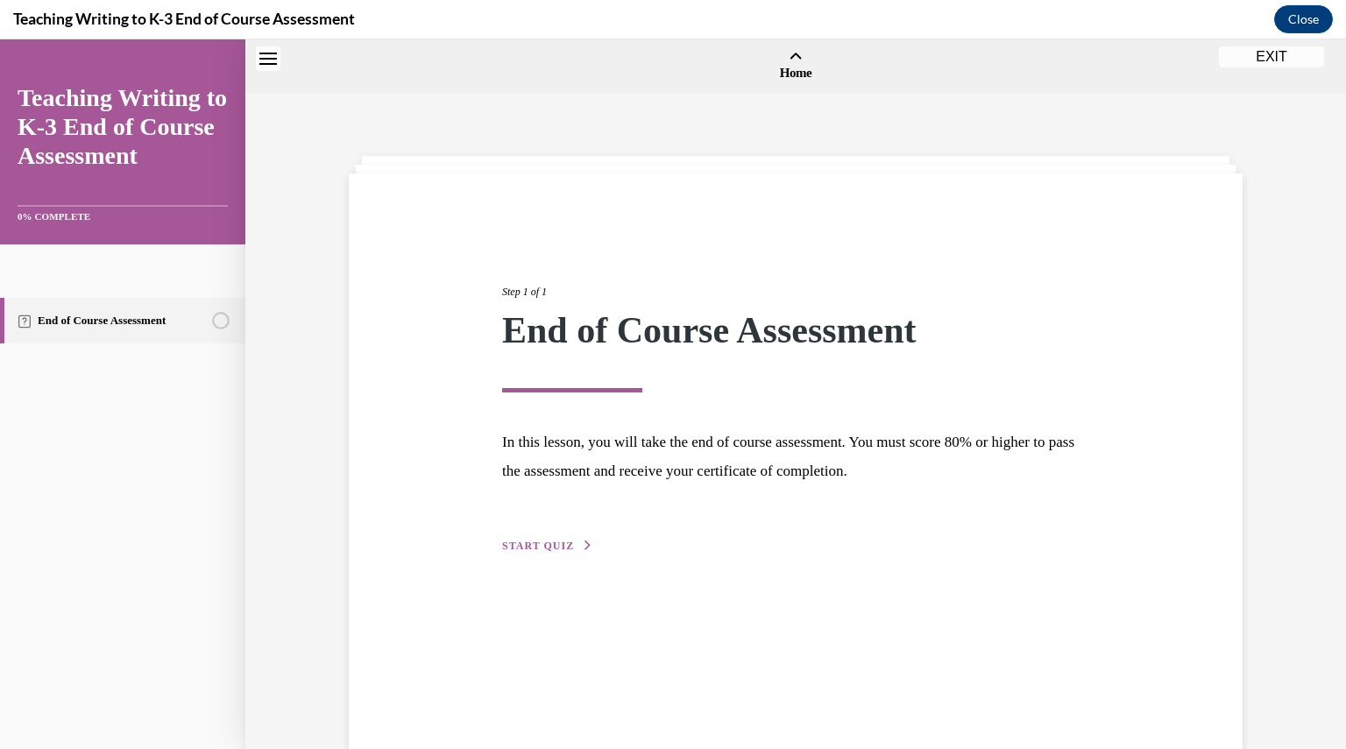
scroll to position [54, 0]
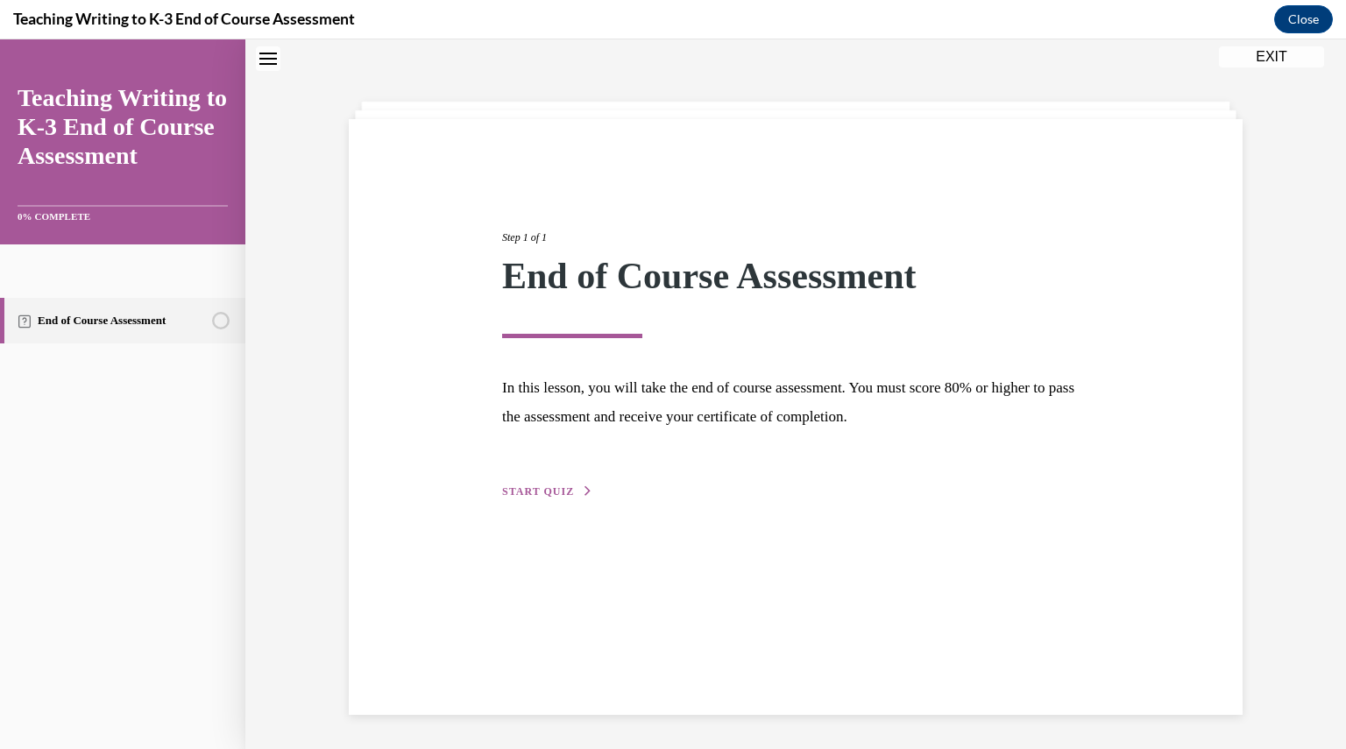
click at [537, 487] on span "START QUIZ" at bounding box center [538, 492] width 72 height 12
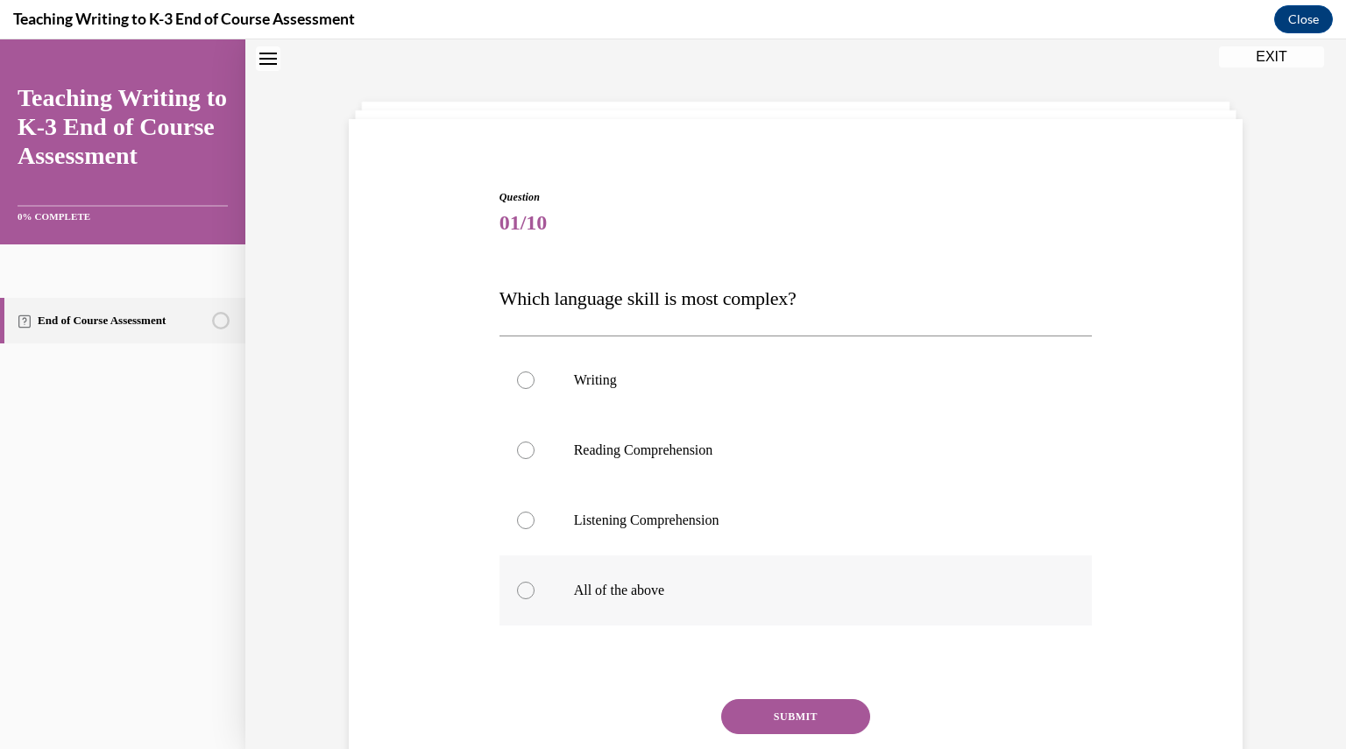
click at [521, 589] on div at bounding box center [526, 591] width 18 height 18
click at [521, 589] on input "All of the above" at bounding box center [526, 591] width 18 height 18
radio input "true"
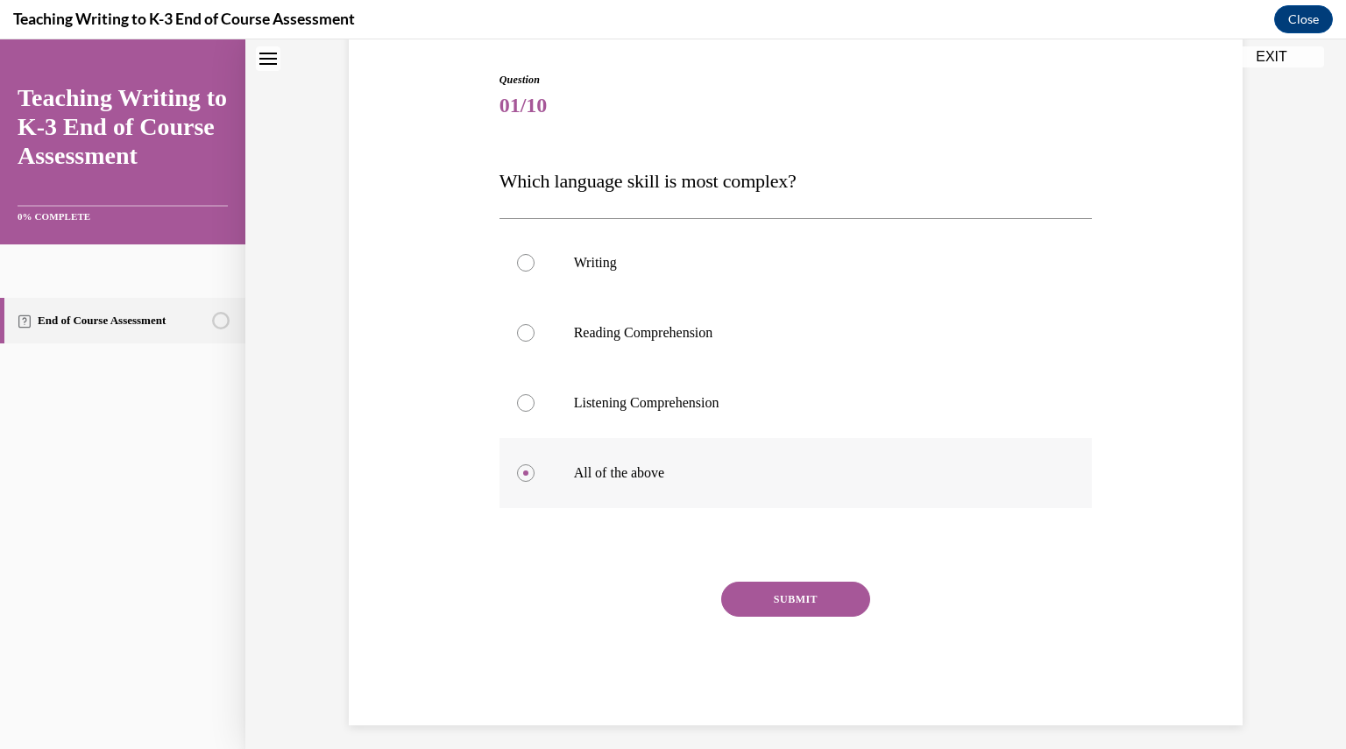
scroll to position [182, 0]
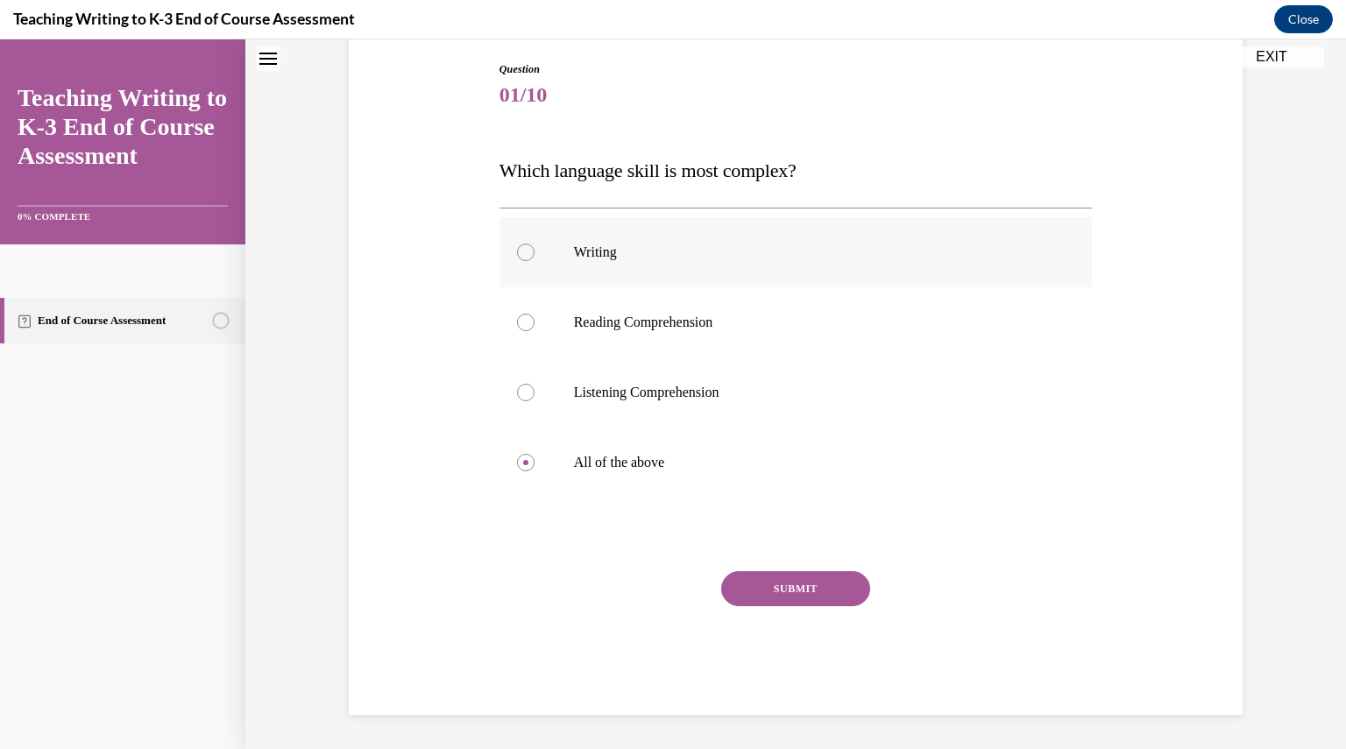
click at [526, 248] on div at bounding box center [526, 253] width 18 height 18
click at [526, 248] on input "Writing" at bounding box center [526, 253] width 18 height 18
radio input "true"
click at [764, 587] on button "SUBMIT" at bounding box center [795, 589] width 149 height 35
click at [524, 457] on div at bounding box center [526, 463] width 18 height 18
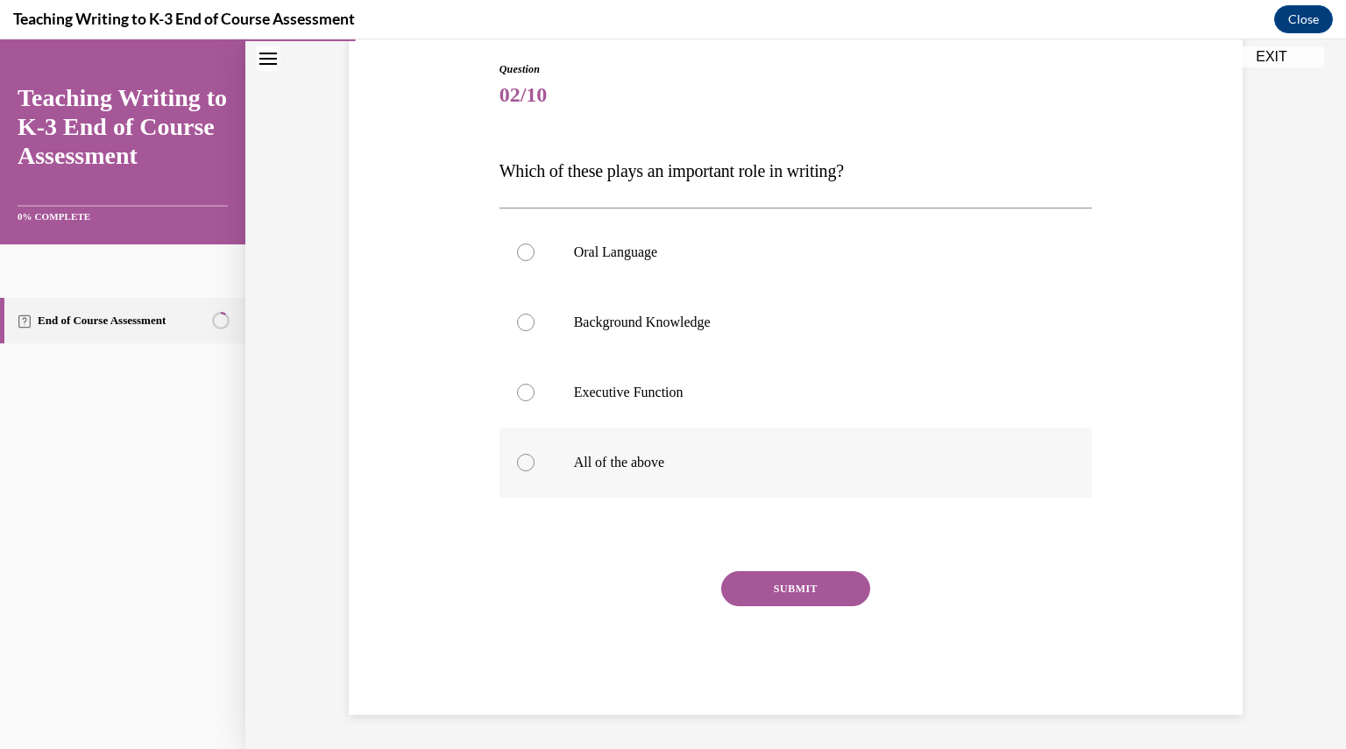
click at [524, 457] on input "All of the above" at bounding box center [526, 463] width 18 height 18
radio input "true"
click at [822, 592] on button "SUBMIT" at bounding box center [795, 589] width 149 height 35
click at [517, 462] on div at bounding box center [526, 463] width 18 height 18
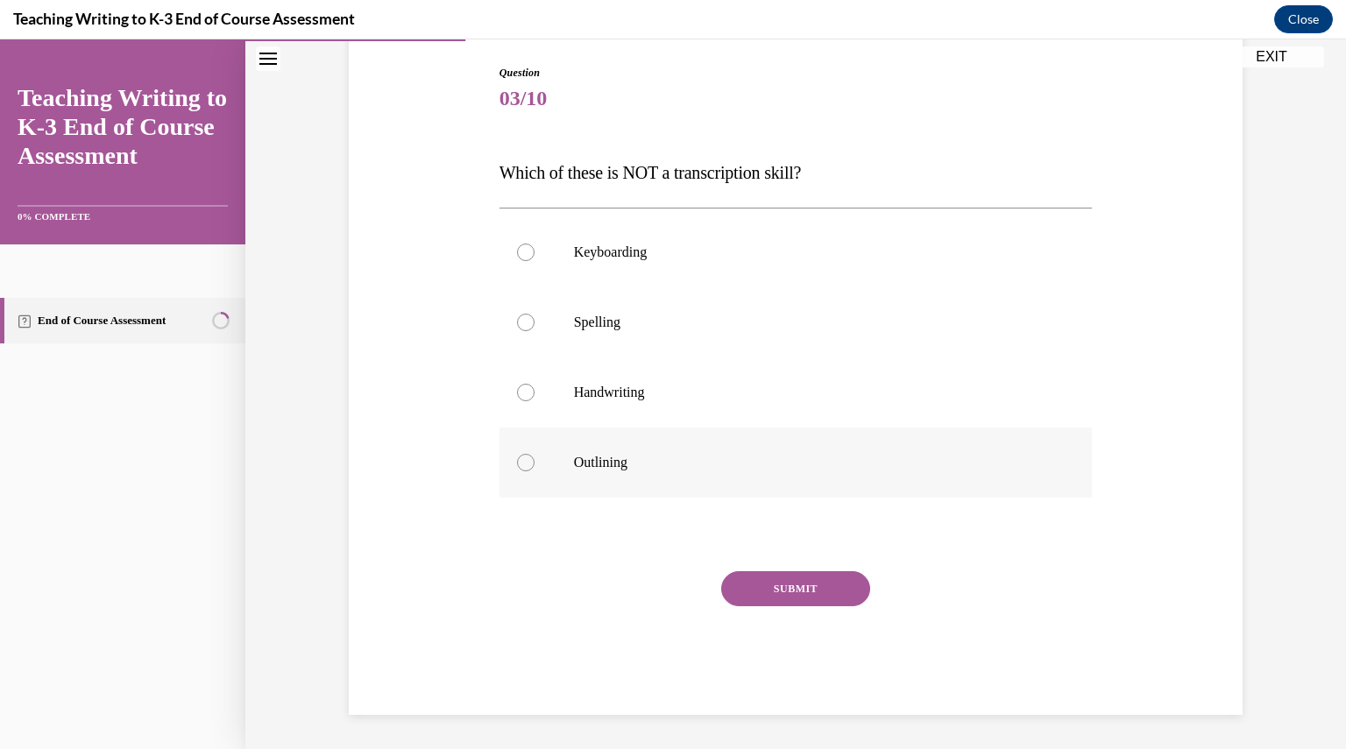
click at [517, 462] on input "Outlining" at bounding box center [526, 463] width 18 height 18
radio input "true"
click at [517, 398] on div at bounding box center [526, 393] width 18 height 18
click at [517, 398] on input "Handwriting" at bounding box center [526, 393] width 18 height 18
radio input "true"
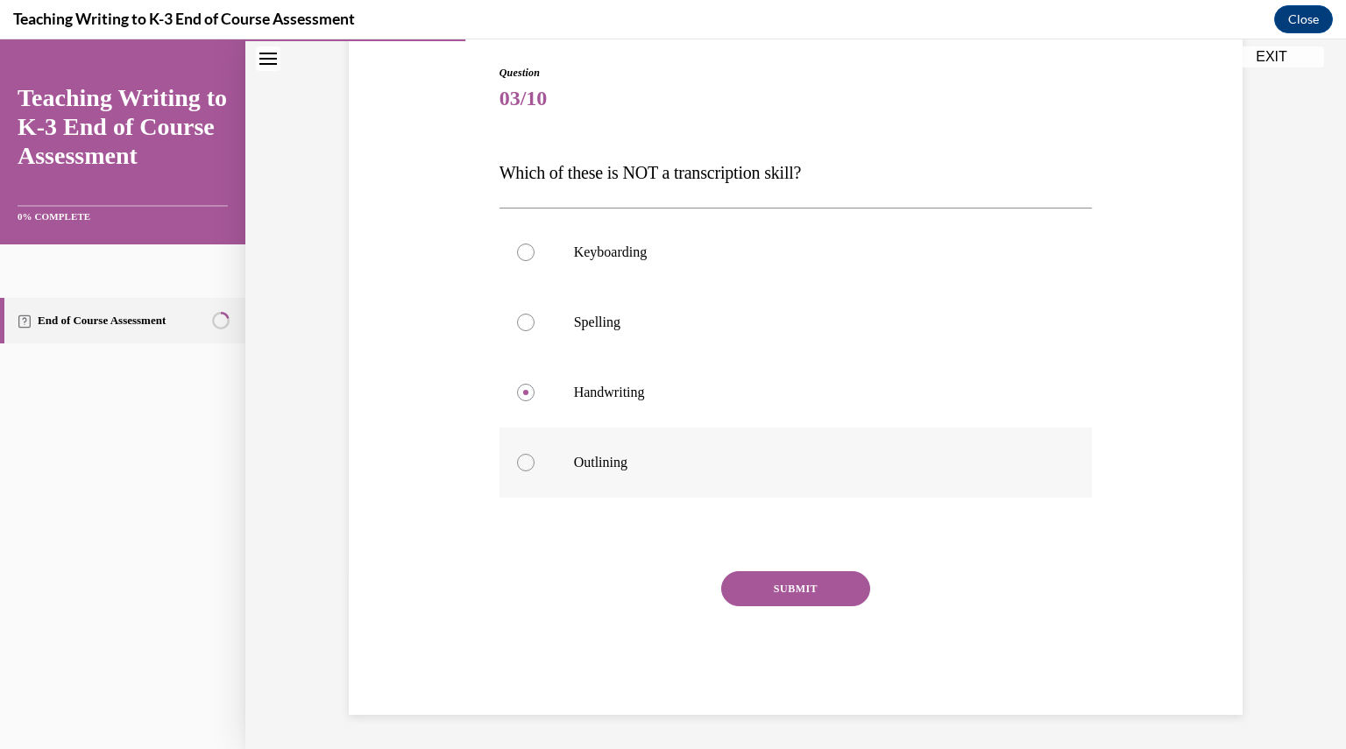
click at [517, 448] on label "Outlining" at bounding box center [796, 463] width 593 height 70
click at [517, 454] on input "Outlining" at bounding box center [526, 463] width 18 height 18
radio input "true"
click at [522, 472] on label "Outlining" at bounding box center [796, 463] width 593 height 70
click at [522, 472] on input "Outlining" at bounding box center [526, 463] width 18 height 18
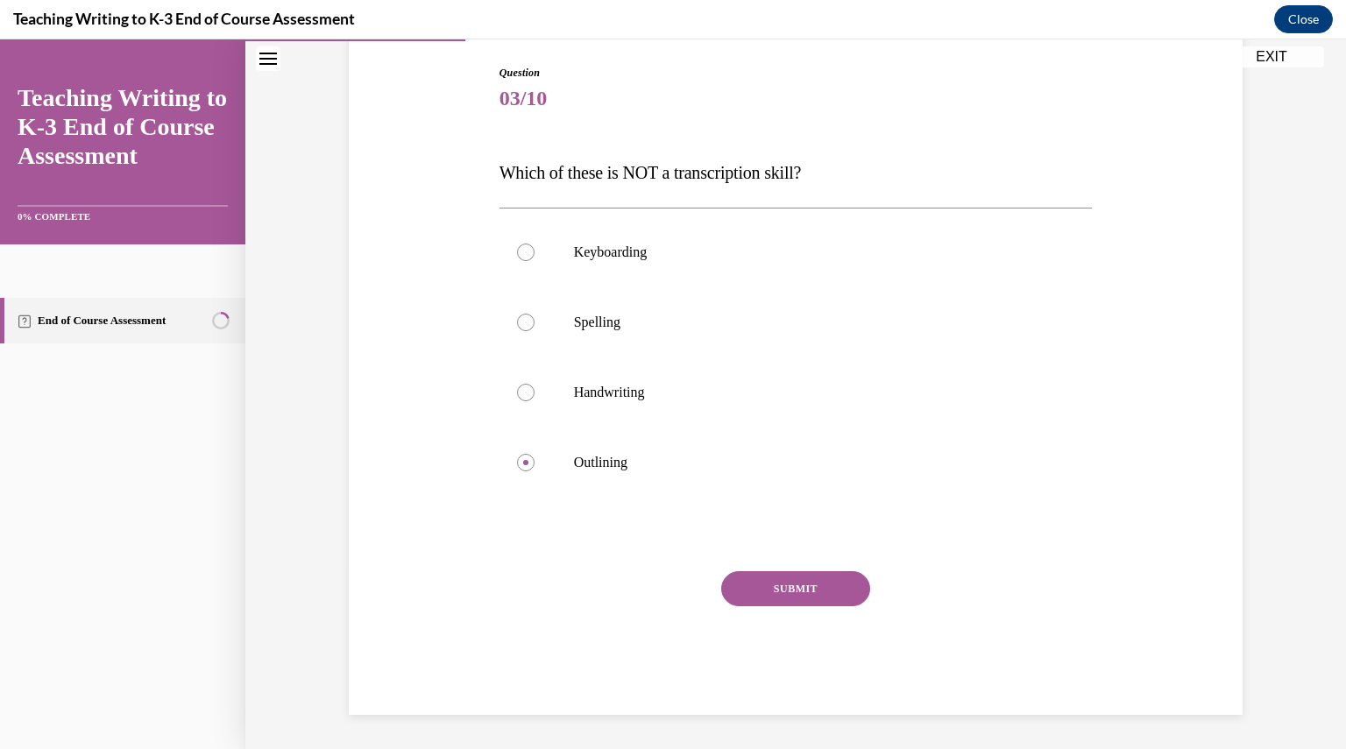
click at [766, 586] on button "SUBMIT" at bounding box center [795, 589] width 149 height 35
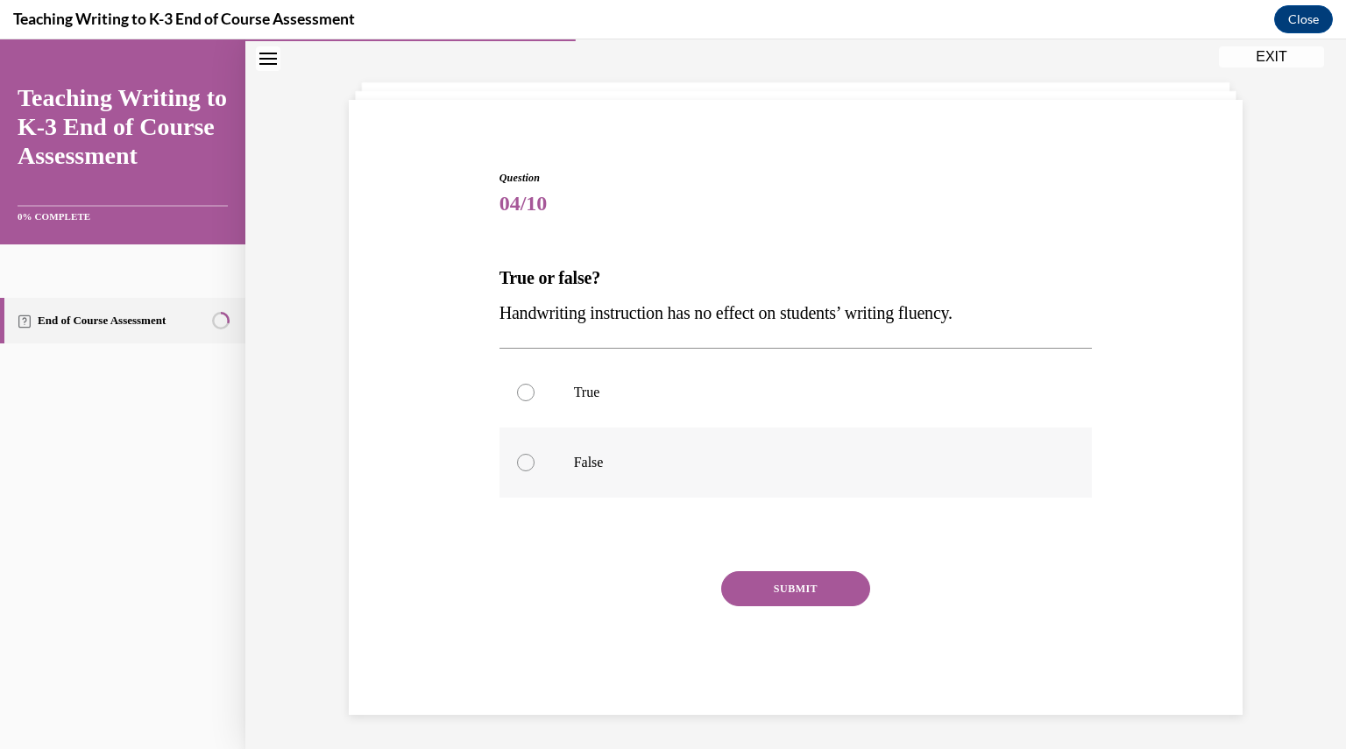
click at [517, 464] on div at bounding box center [526, 463] width 18 height 18
click at [517, 464] on input "False" at bounding box center [526, 463] width 18 height 18
radio input "true"
click at [783, 597] on button "SUBMIT" at bounding box center [795, 589] width 149 height 35
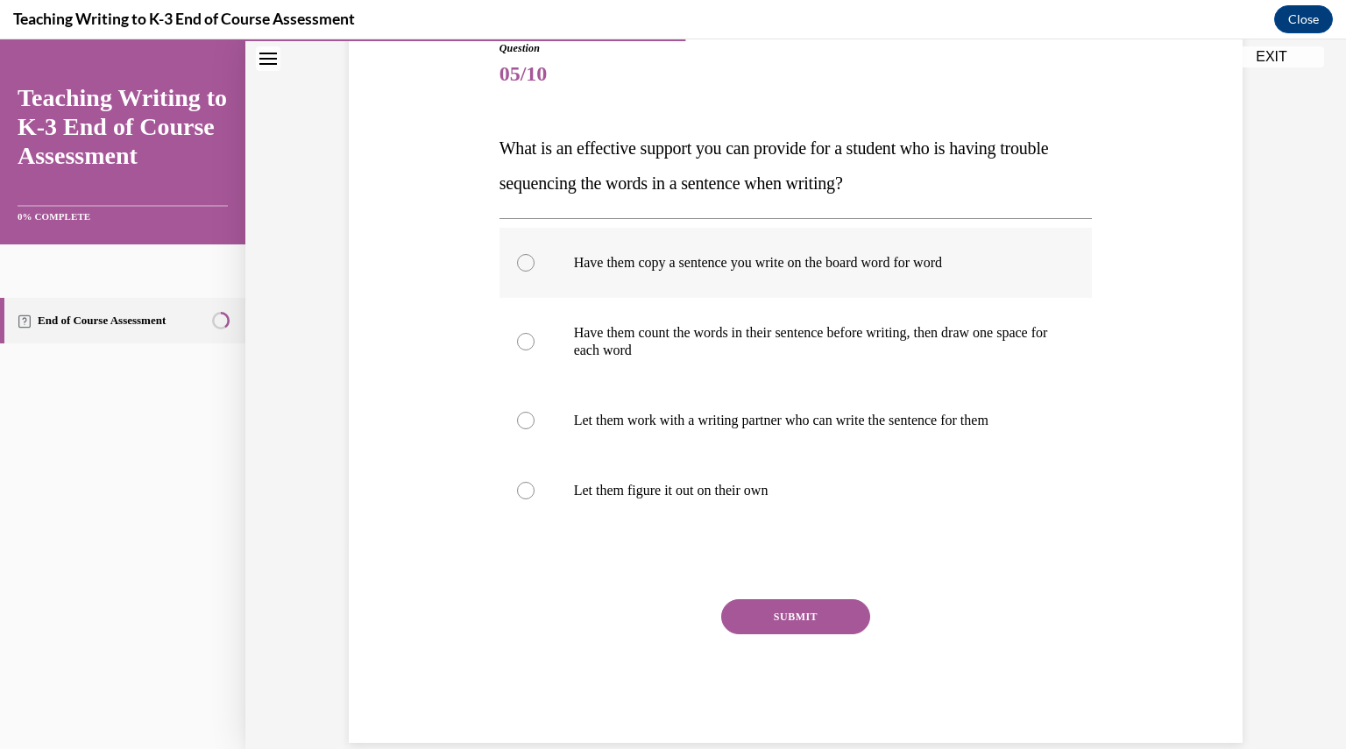
scroll to position [204, 0]
click at [519, 344] on div at bounding box center [526, 341] width 18 height 18
click at [519, 344] on input "Have them count the words in their sentence before writing, then draw one space…" at bounding box center [526, 341] width 18 height 18
radio input "true"
click at [778, 595] on div "Question 05/10 What is an effective support you can provide for a student who i…" at bounding box center [796, 390] width 593 height 703
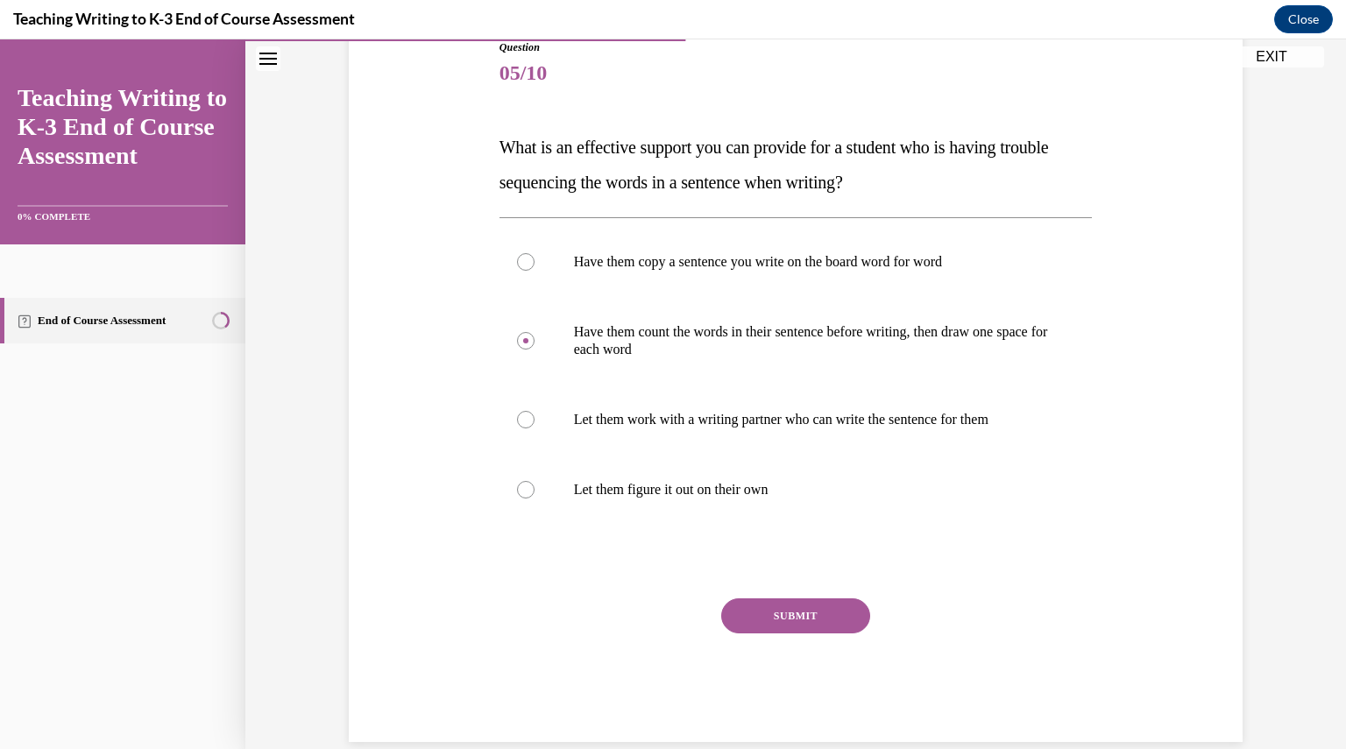
click at [785, 609] on button "SUBMIT" at bounding box center [795, 616] width 149 height 35
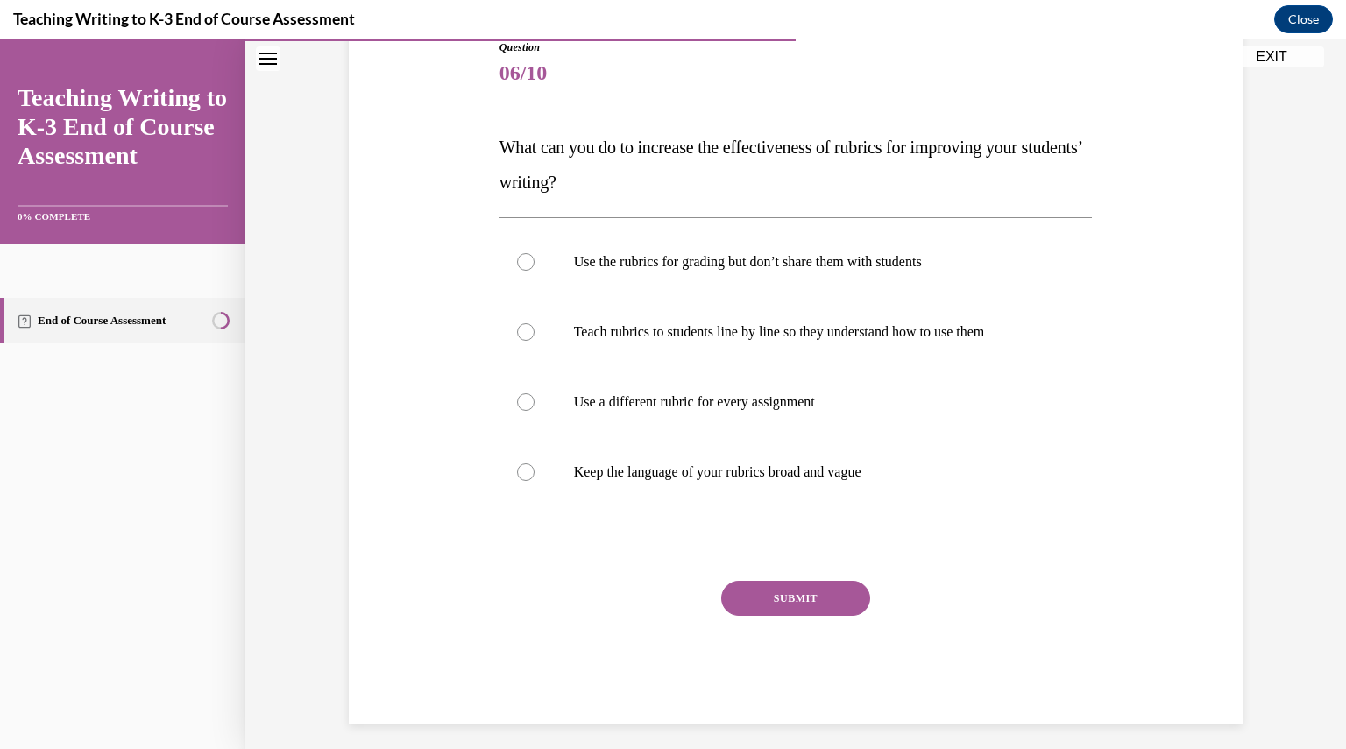
scroll to position [195, 0]
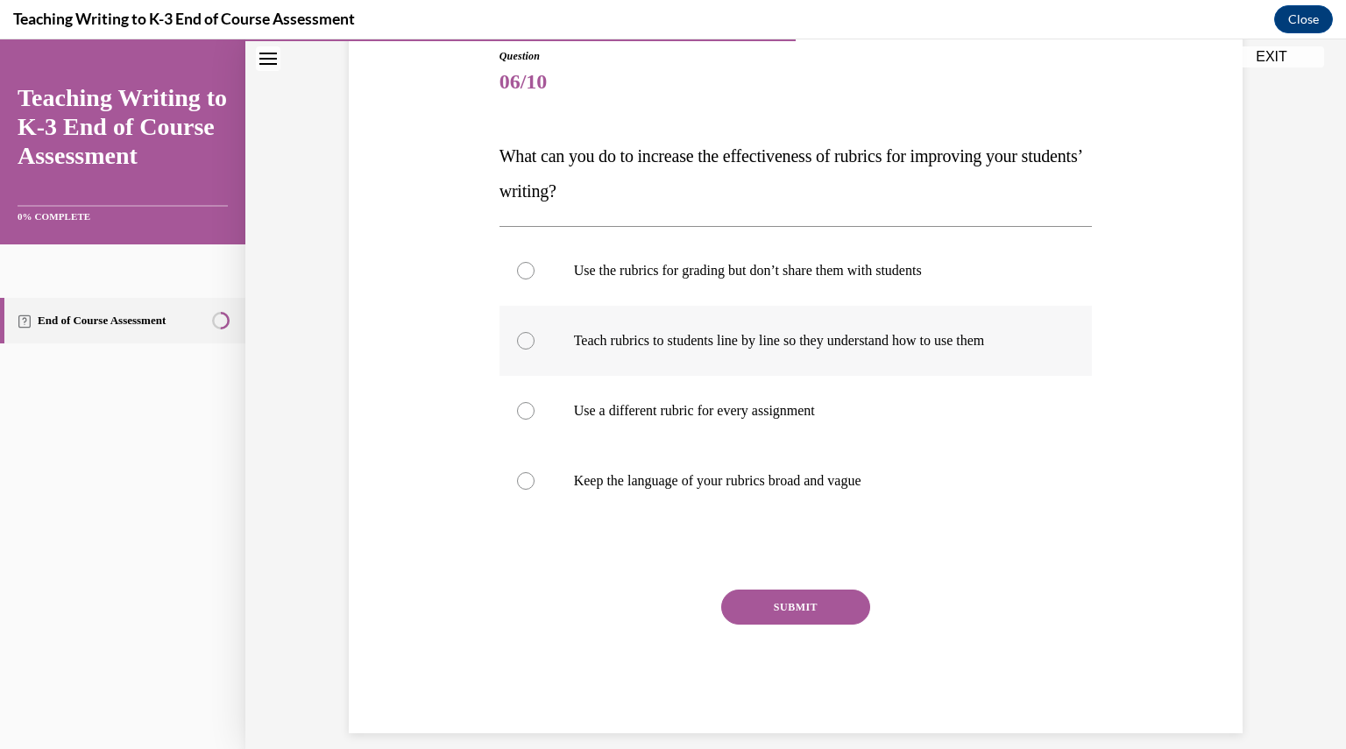
click at [517, 337] on div at bounding box center [526, 341] width 18 height 18
click at [517, 337] on input "Teach rubrics to students line by line so they understand how to use them" at bounding box center [526, 341] width 18 height 18
radio input "true"
click at [771, 614] on button "SUBMIT" at bounding box center [795, 607] width 149 height 35
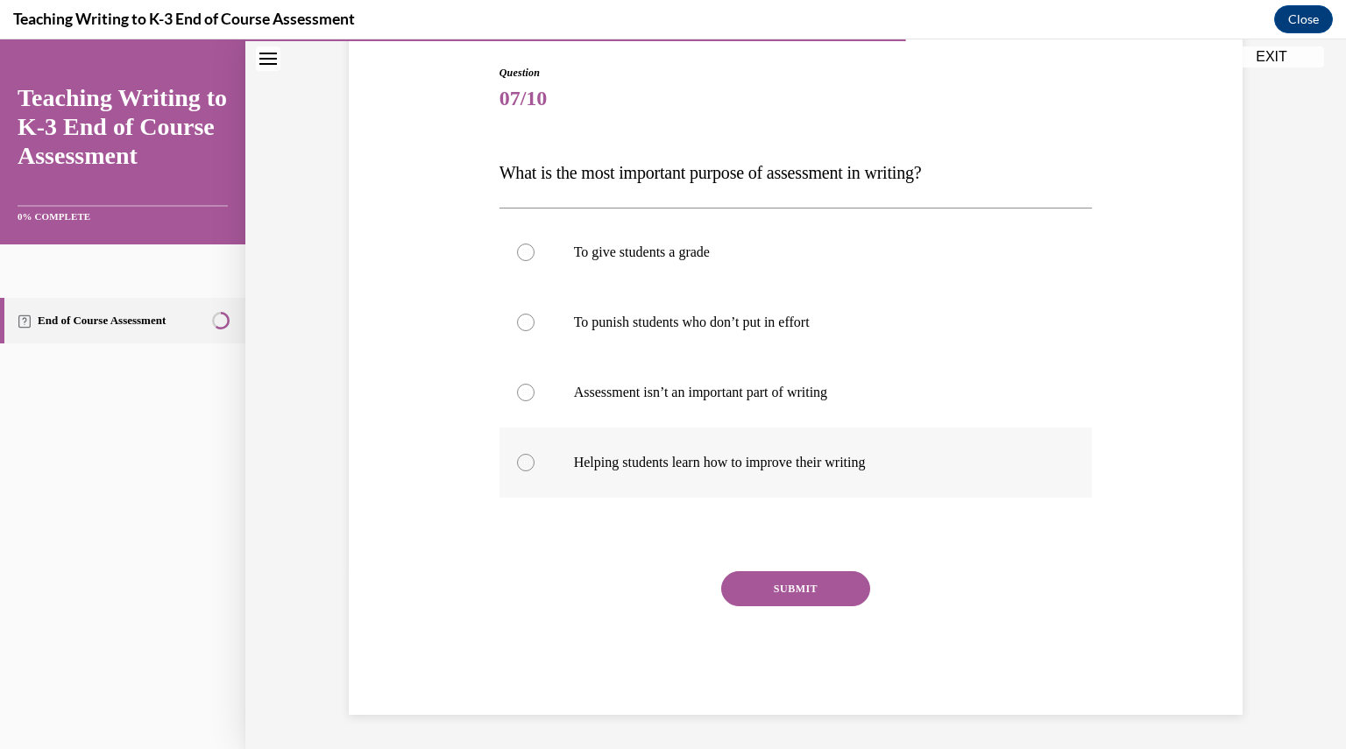
click at [519, 458] on div at bounding box center [526, 463] width 18 height 18
click at [519, 458] on input "Helping students learn how to improve their writing" at bounding box center [526, 463] width 18 height 18
radio input "true"
click at [794, 597] on button "SUBMIT" at bounding box center [795, 589] width 149 height 35
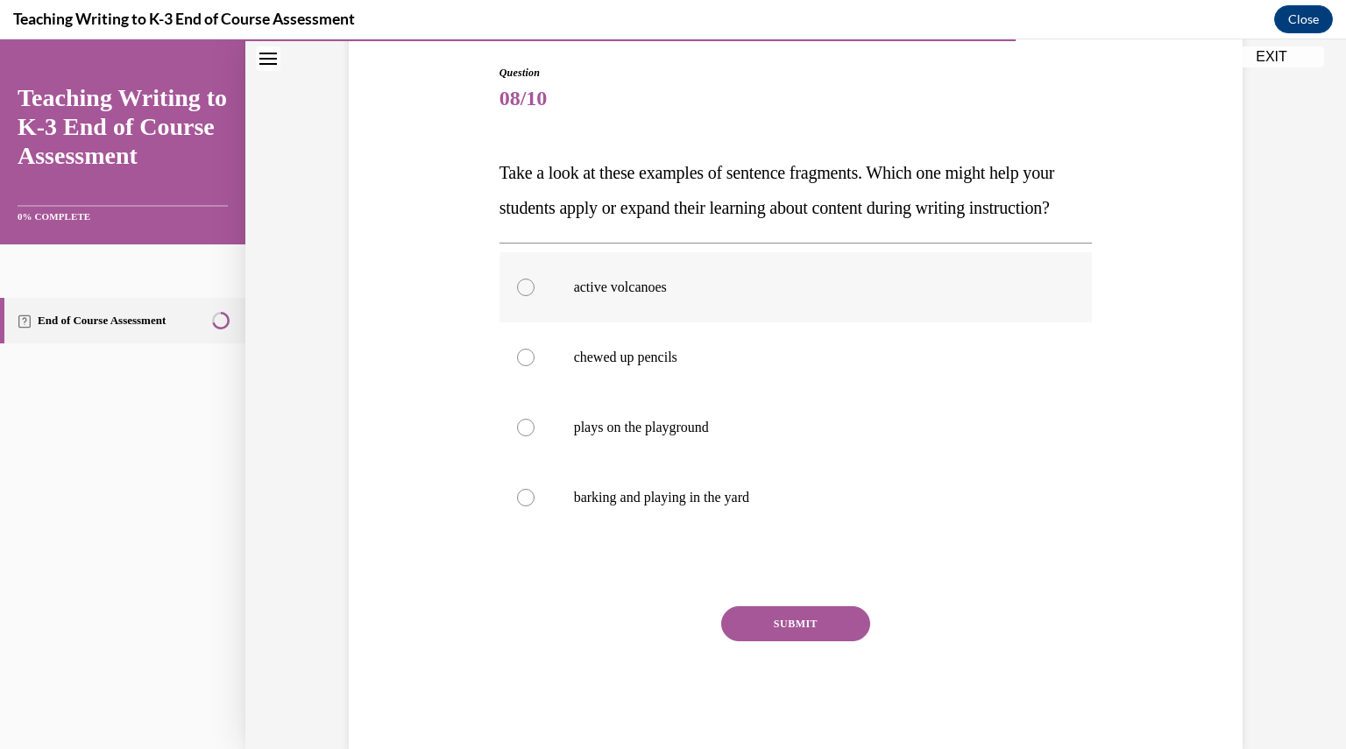
click at [521, 296] on div at bounding box center [526, 288] width 18 height 18
click at [521, 296] on input "active volcanoes" at bounding box center [526, 288] width 18 height 18
radio input "true"
click at [763, 642] on button "SUBMIT" at bounding box center [795, 624] width 149 height 35
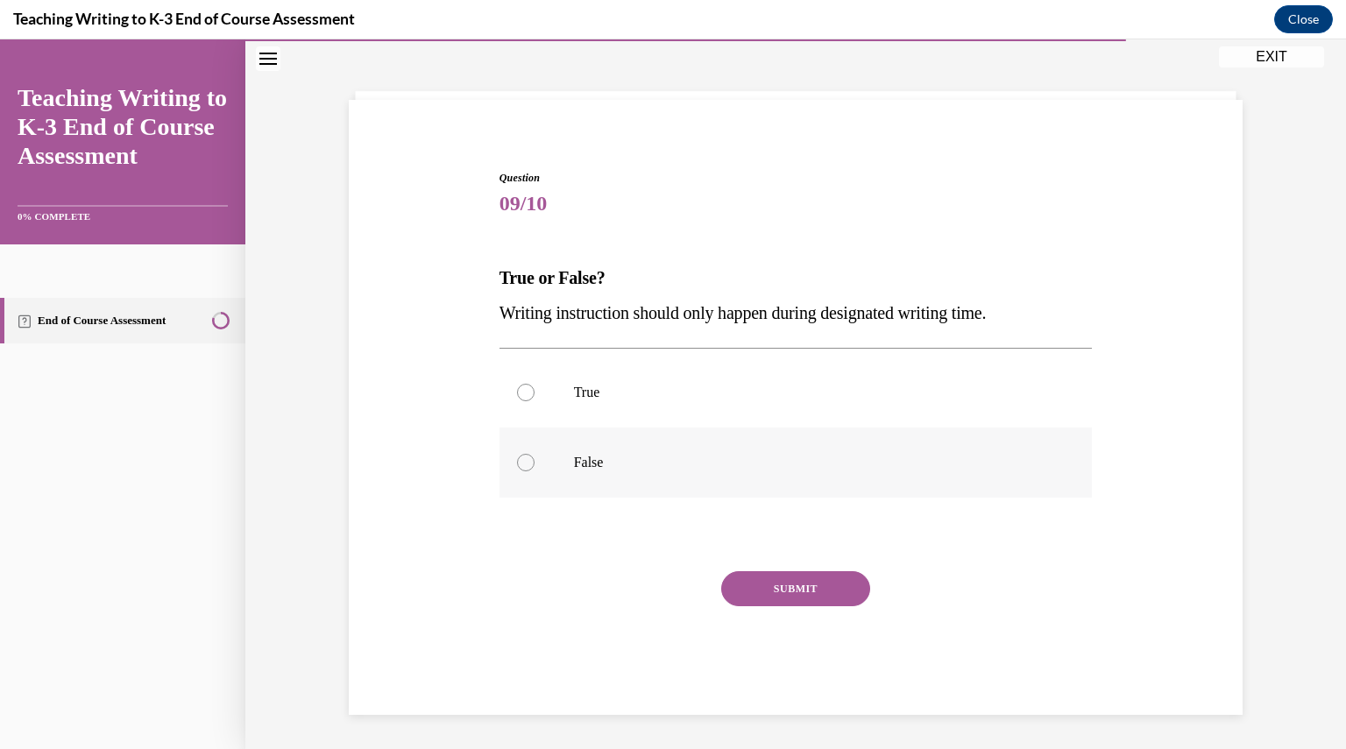
click at [522, 455] on div at bounding box center [526, 463] width 18 height 18
click at [522, 455] on input "False" at bounding box center [526, 463] width 18 height 18
radio input "true"
click at [723, 595] on button "SUBMIT" at bounding box center [795, 589] width 149 height 35
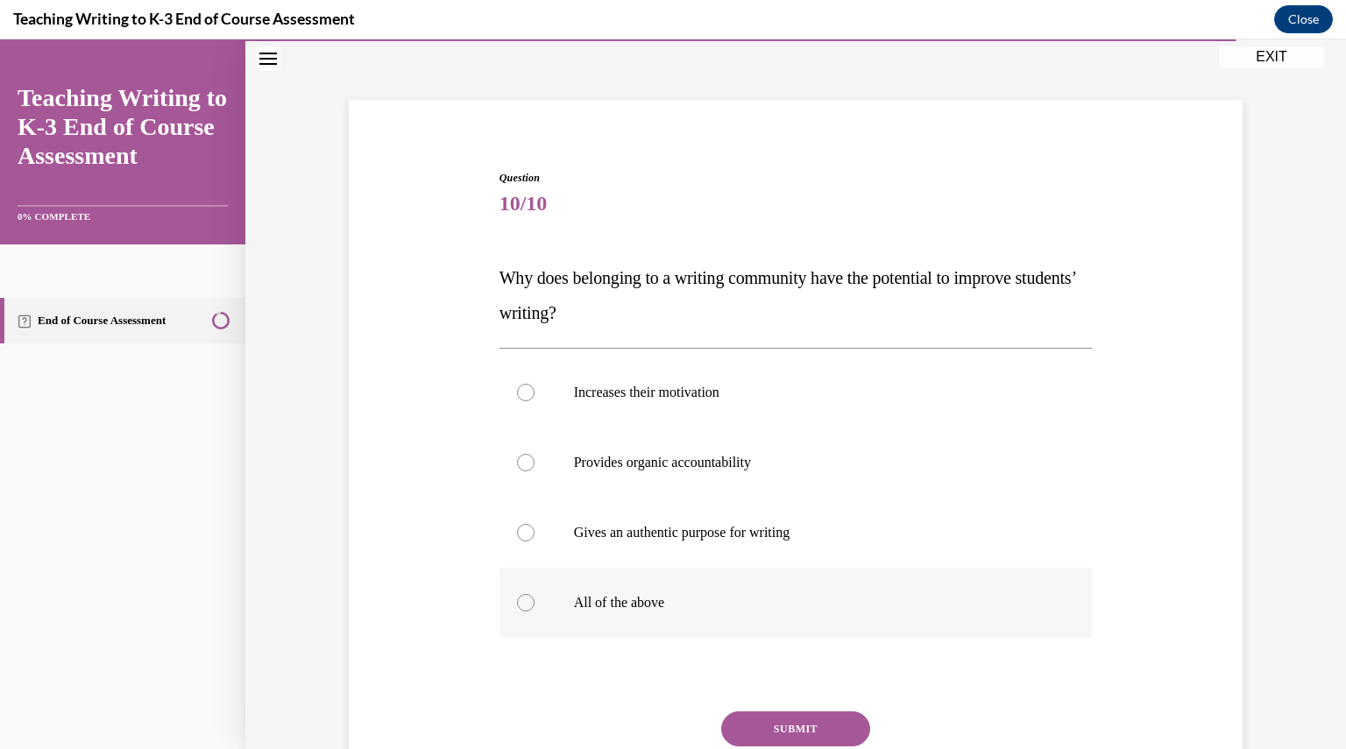
click at [517, 601] on div at bounding box center [526, 603] width 18 height 18
click at [517, 601] on input "All of the above" at bounding box center [526, 603] width 18 height 18
radio input "true"
click at [787, 727] on button "SUBMIT" at bounding box center [795, 729] width 149 height 35
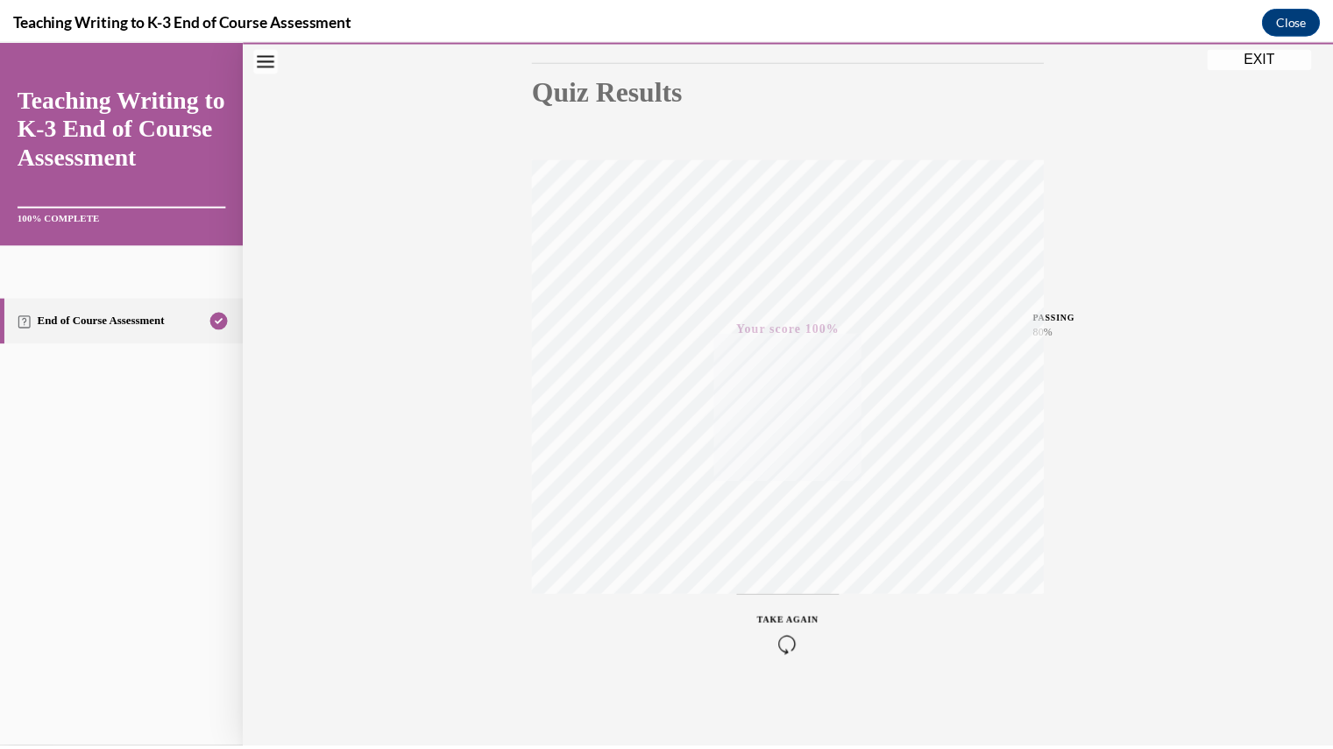
scroll to position [188, 0]
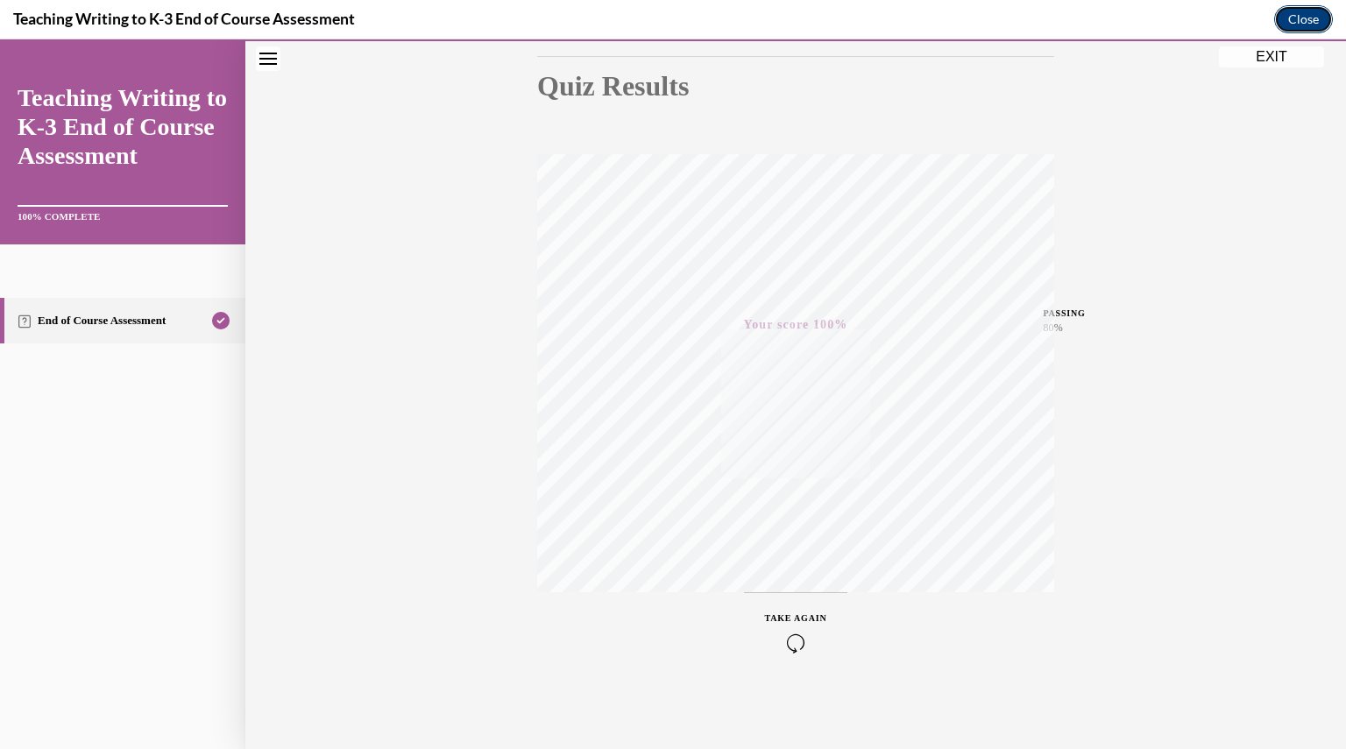
click at [1294, 23] on button "Close" at bounding box center [1304, 19] width 59 height 28
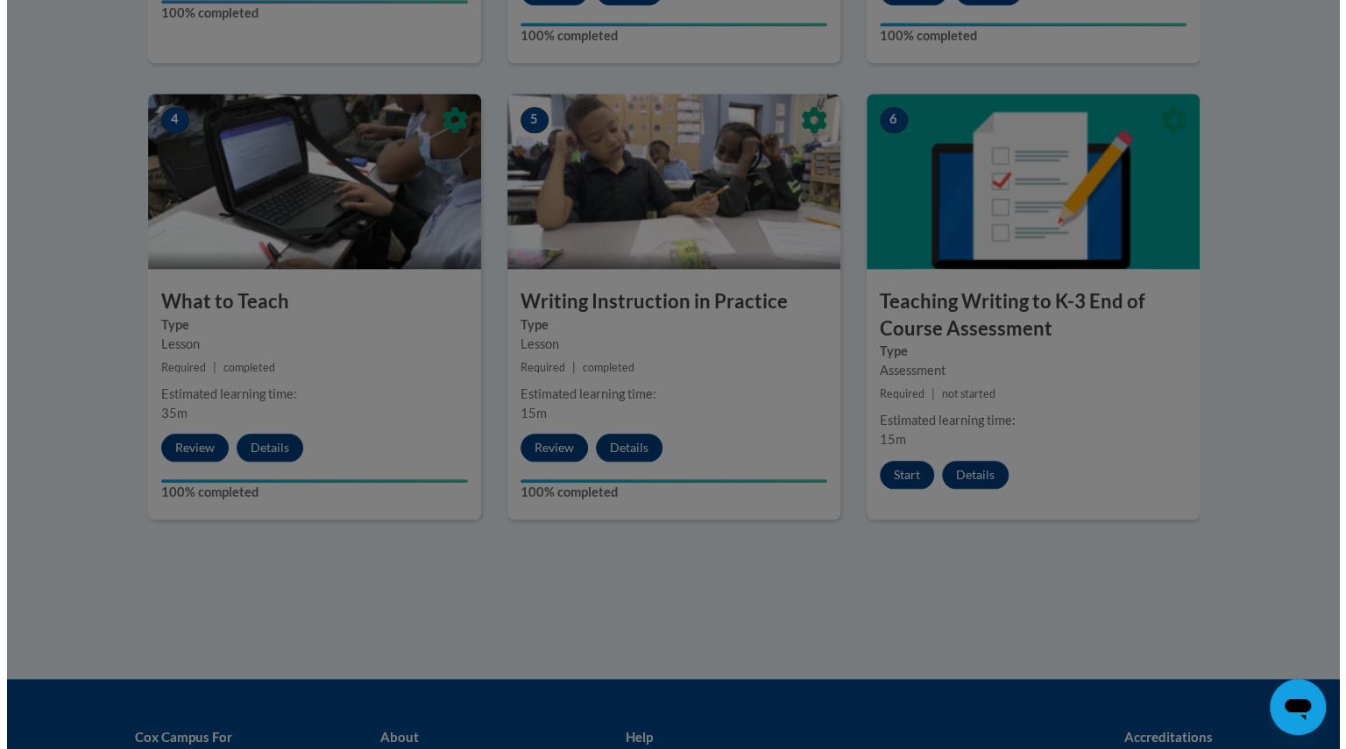
scroll to position [944, 0]
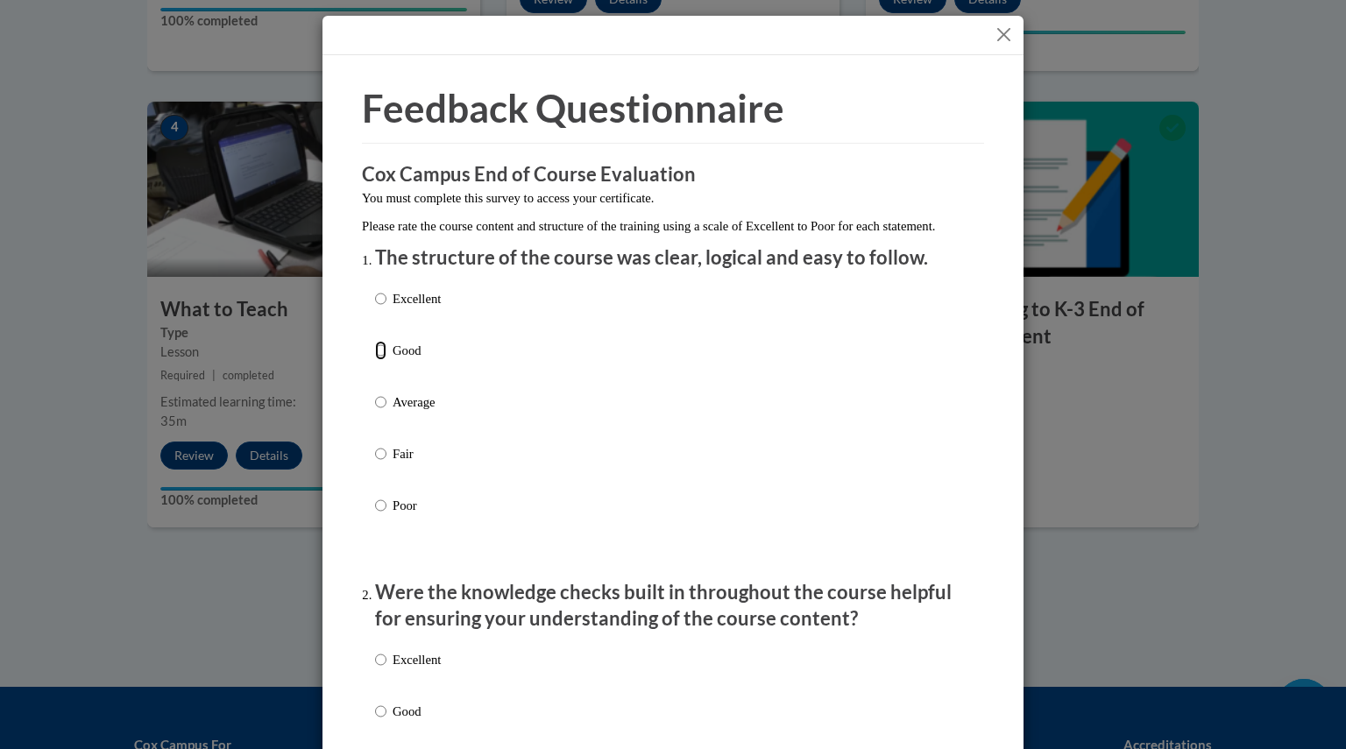
click at [379, 360] on input "Good" at bounding box center [380, 350] width 11 height 19
radio input "true"
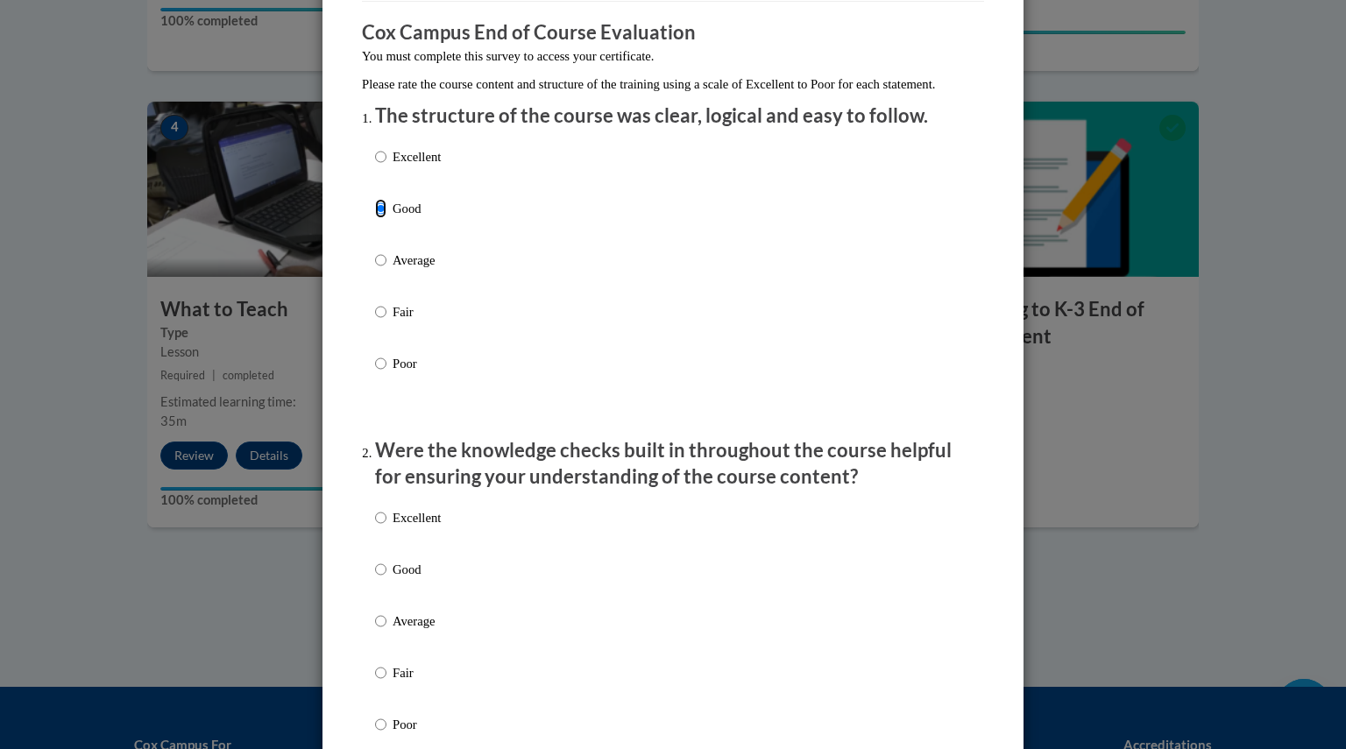
scroll to position [147, 0]
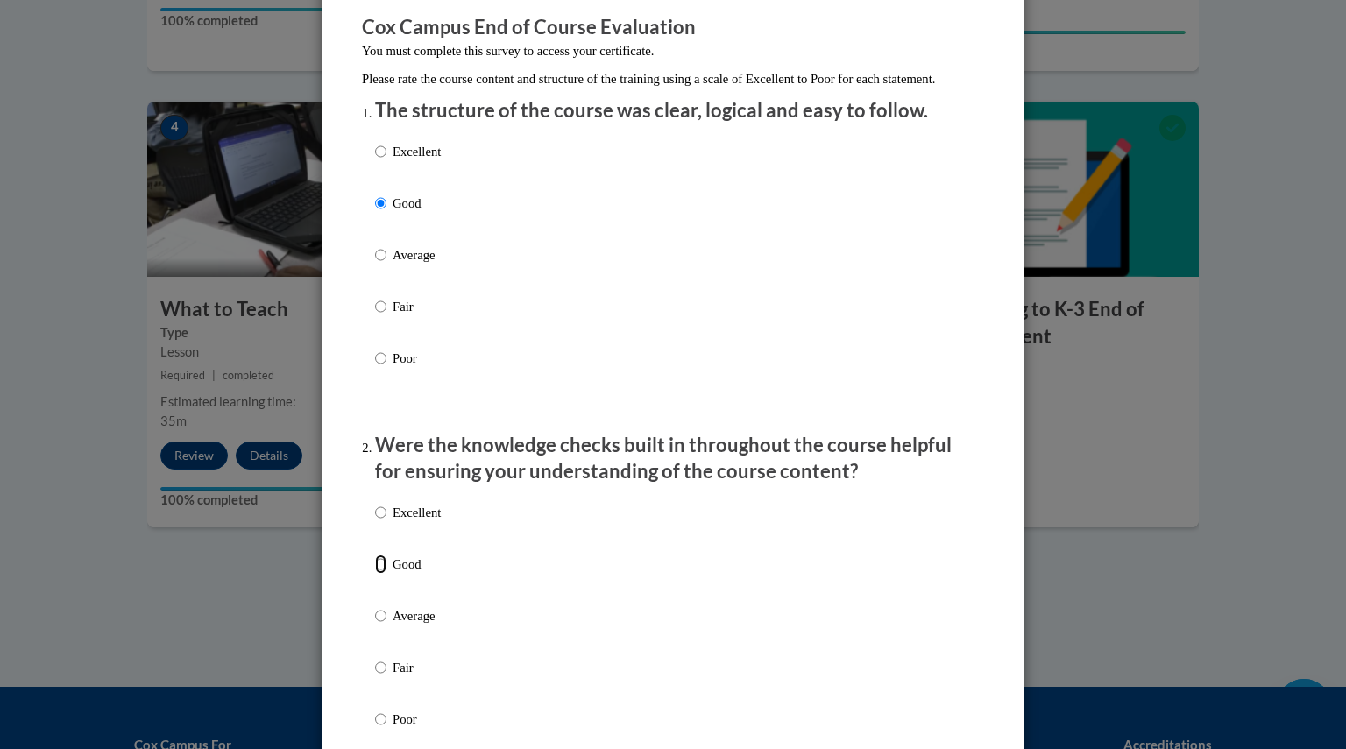
click at [377, 574] on input "Good" at bounding box center [380, 564] width 11 height 19
radio input "true"
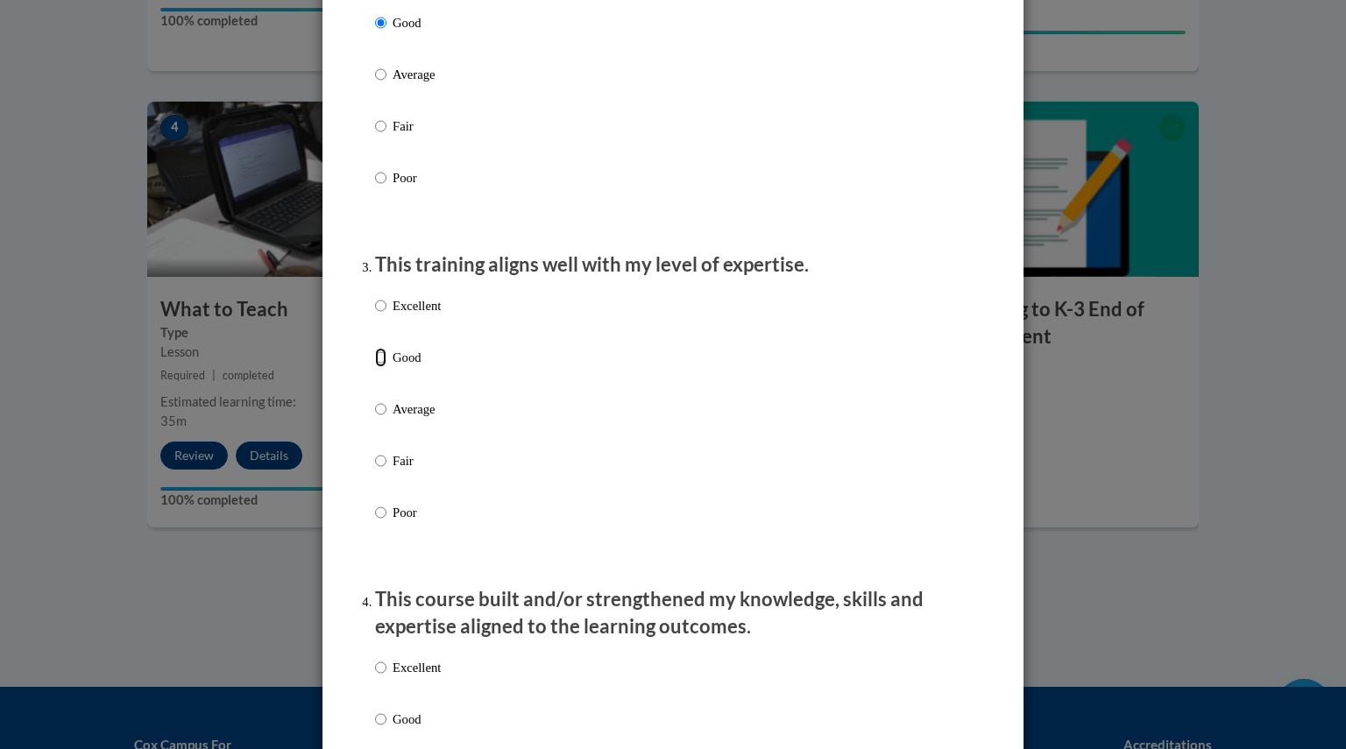
click at [375, 367] on input "Good" at bounding box center [380, 357] width 11 height 19
radio input "true"
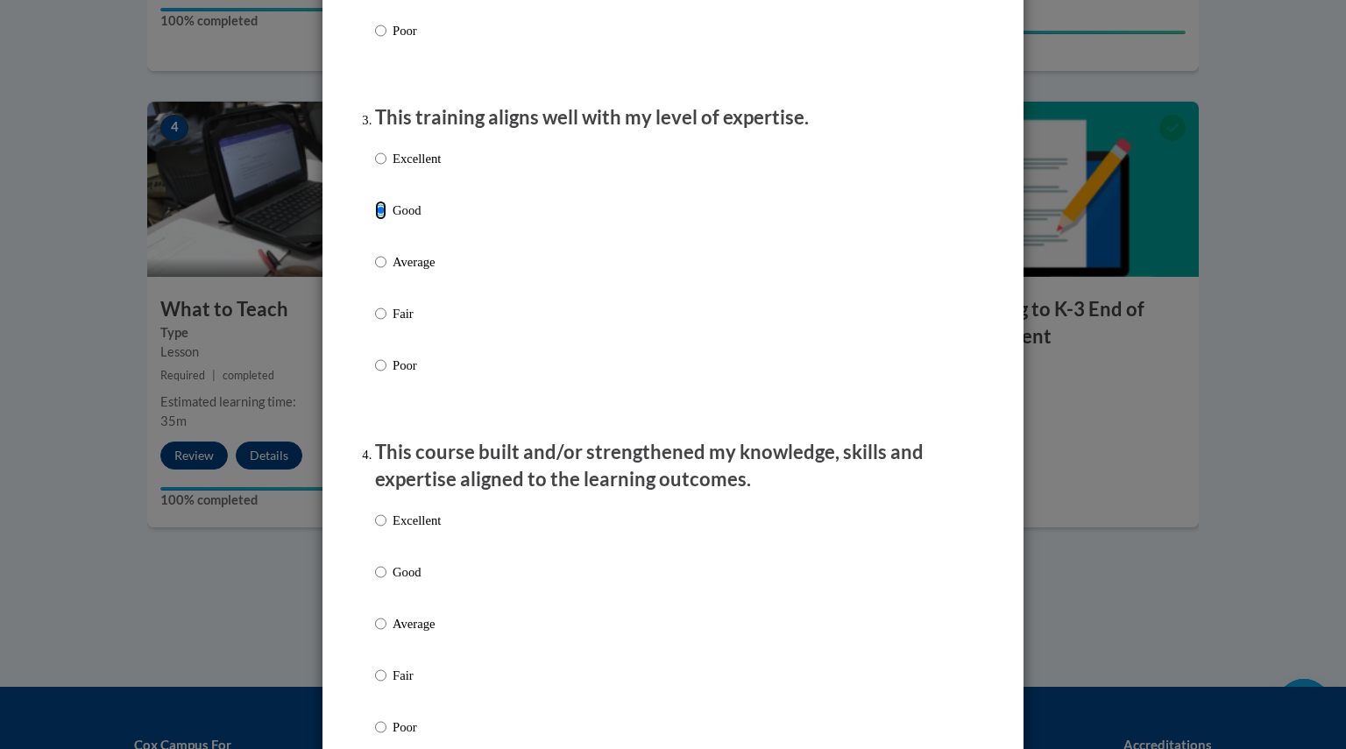
scroll to position [838, 0]
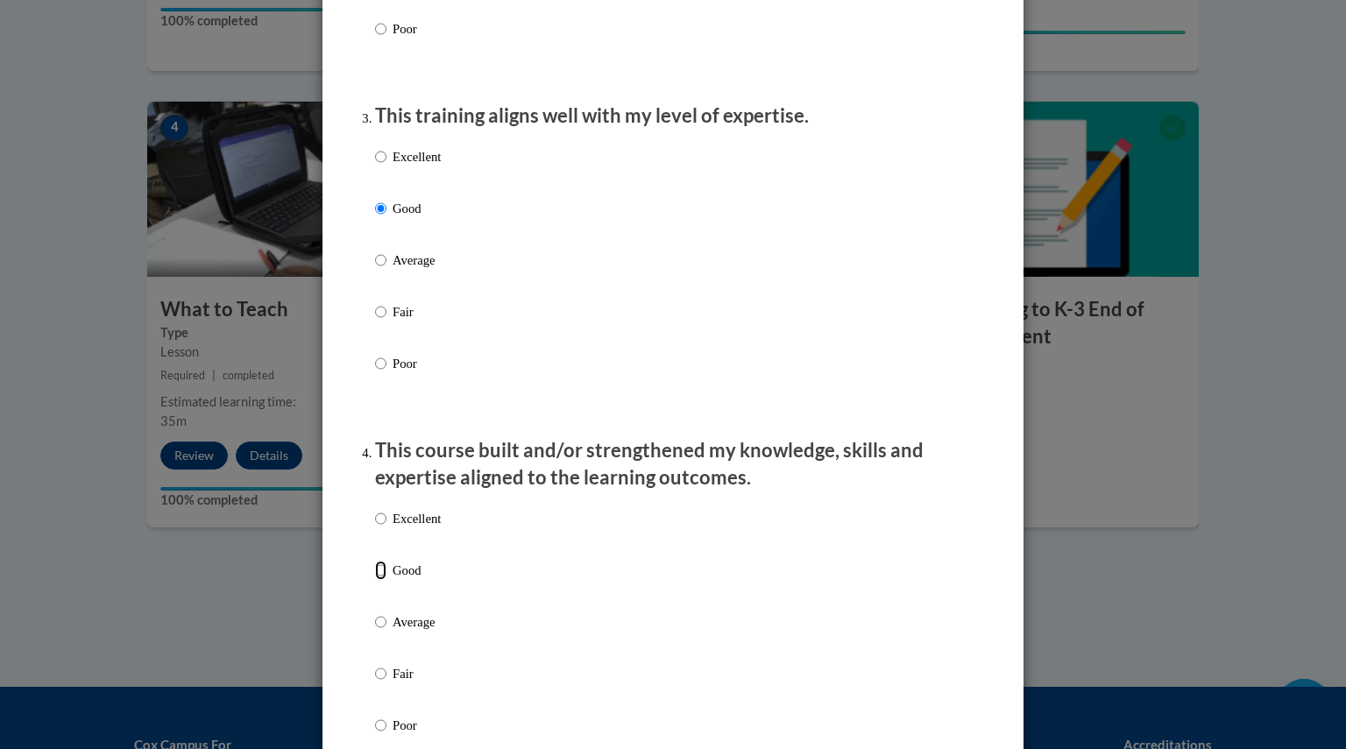
click at [377, 580] on input "Good" at bounding box center [380, 570] width 11 height 19
radio input "true"
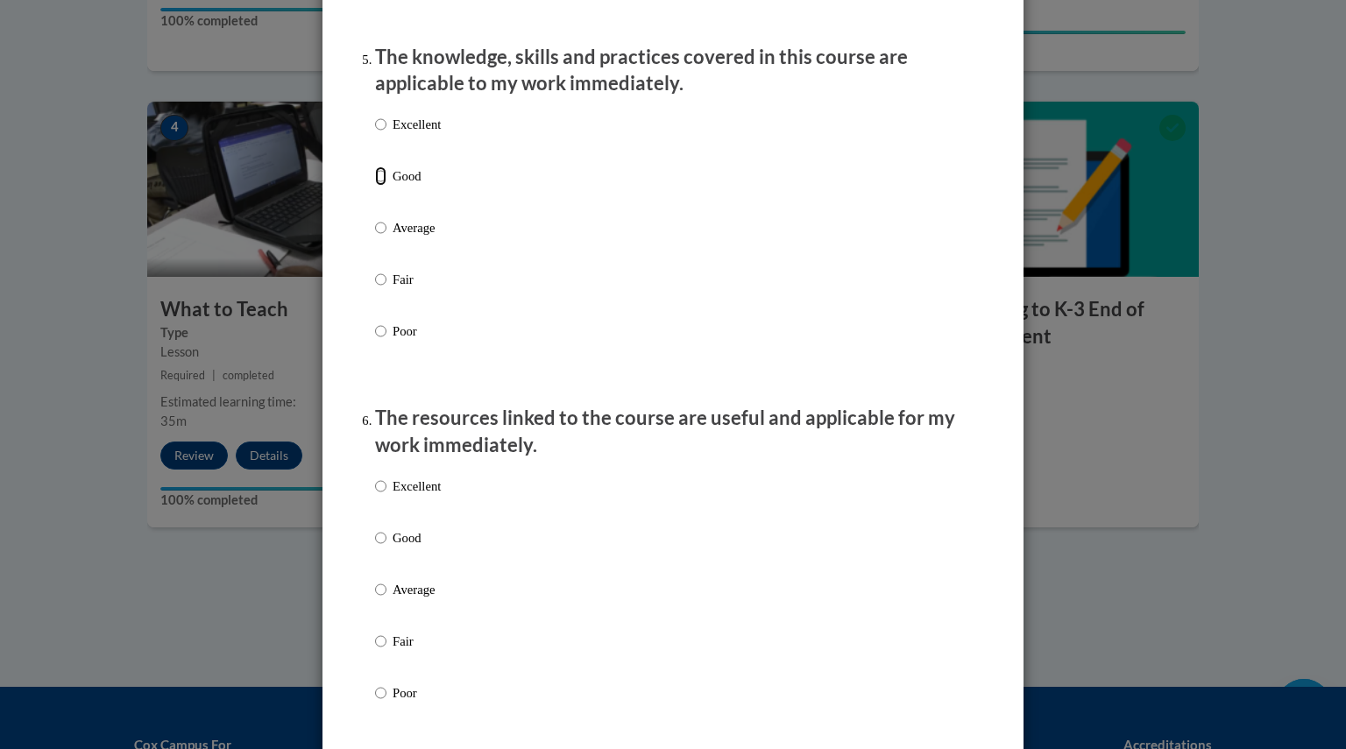
click at [375, 186] on input "Good" at bounding box center [380, 176] width 11 height 19
radio input "true"
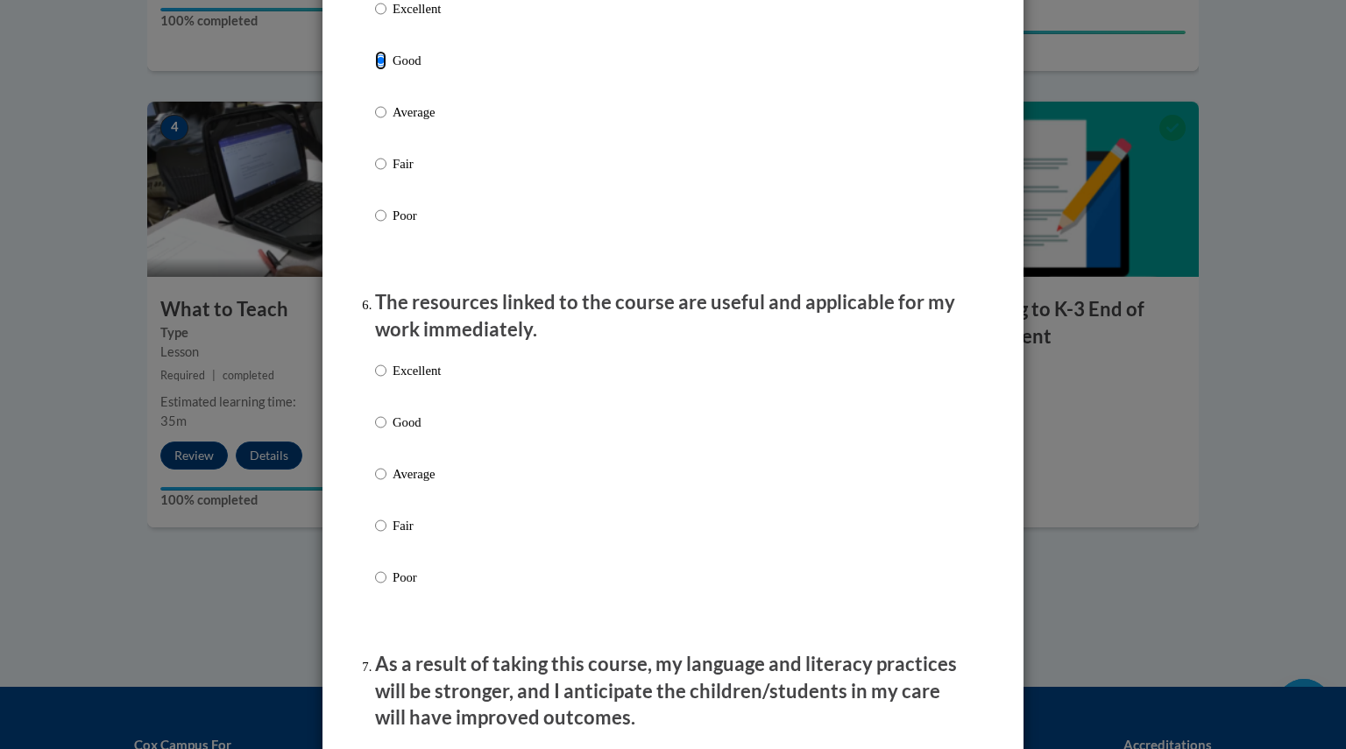
scroll to position [1715, 0]
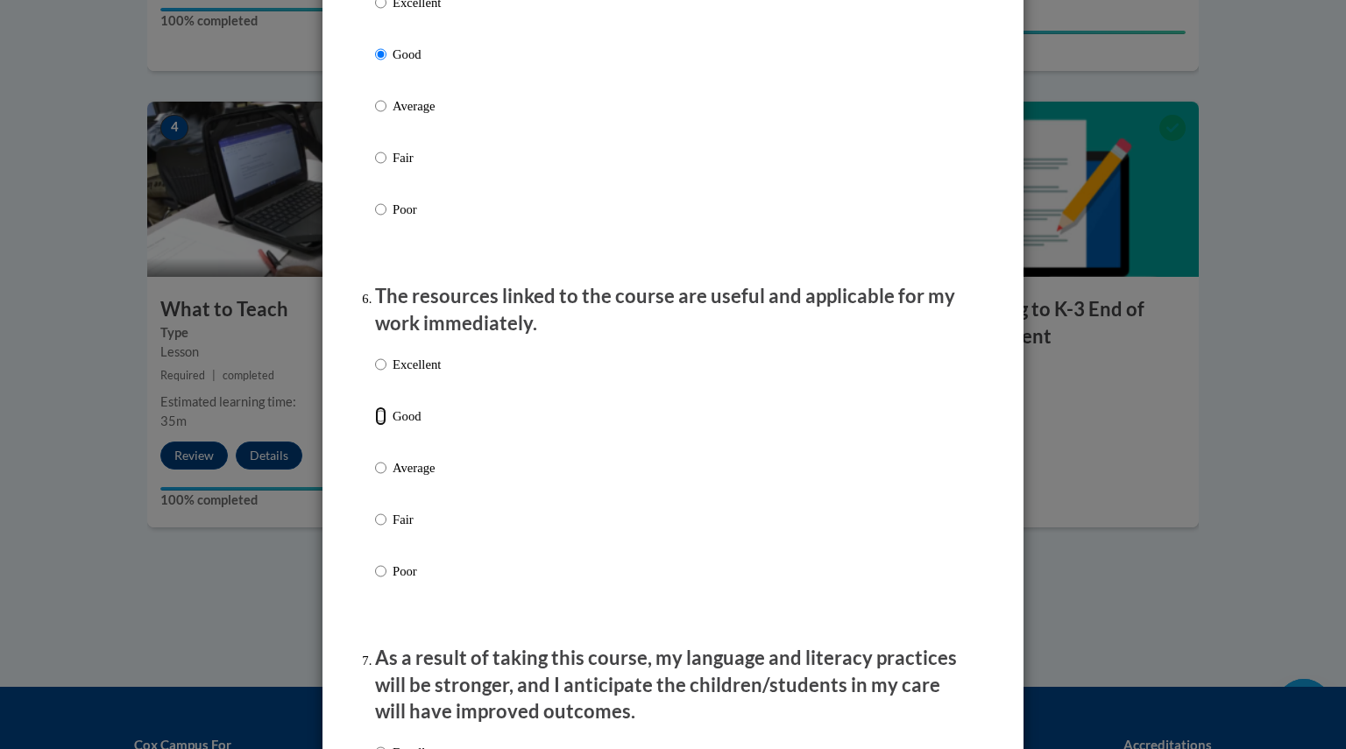
click at [375, 426] on input "Good" at bounding box center [380, 416] width 11 height 19
radio input "true"
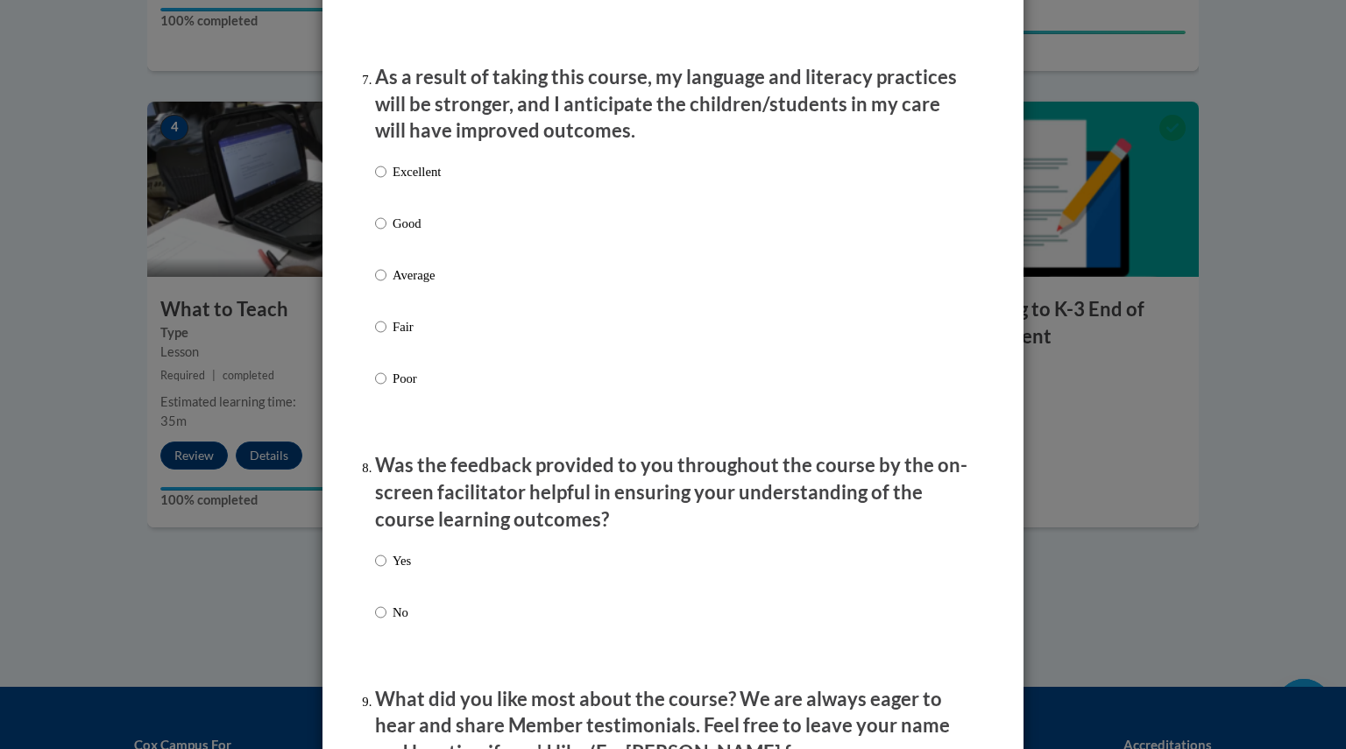
scroll to position [2298, 0]
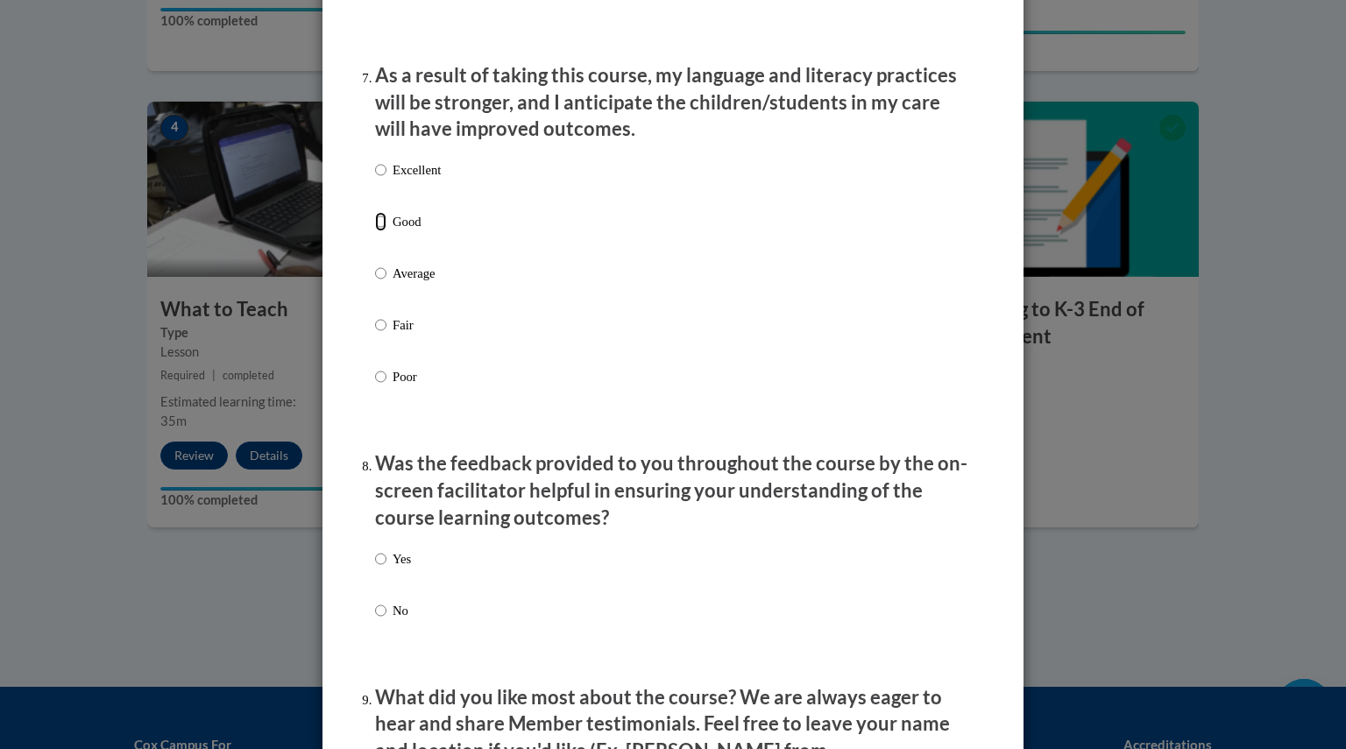
click at [377, 231] on input "Good" at bounding box center [380, 221] width 11 height 19
radio input "true"
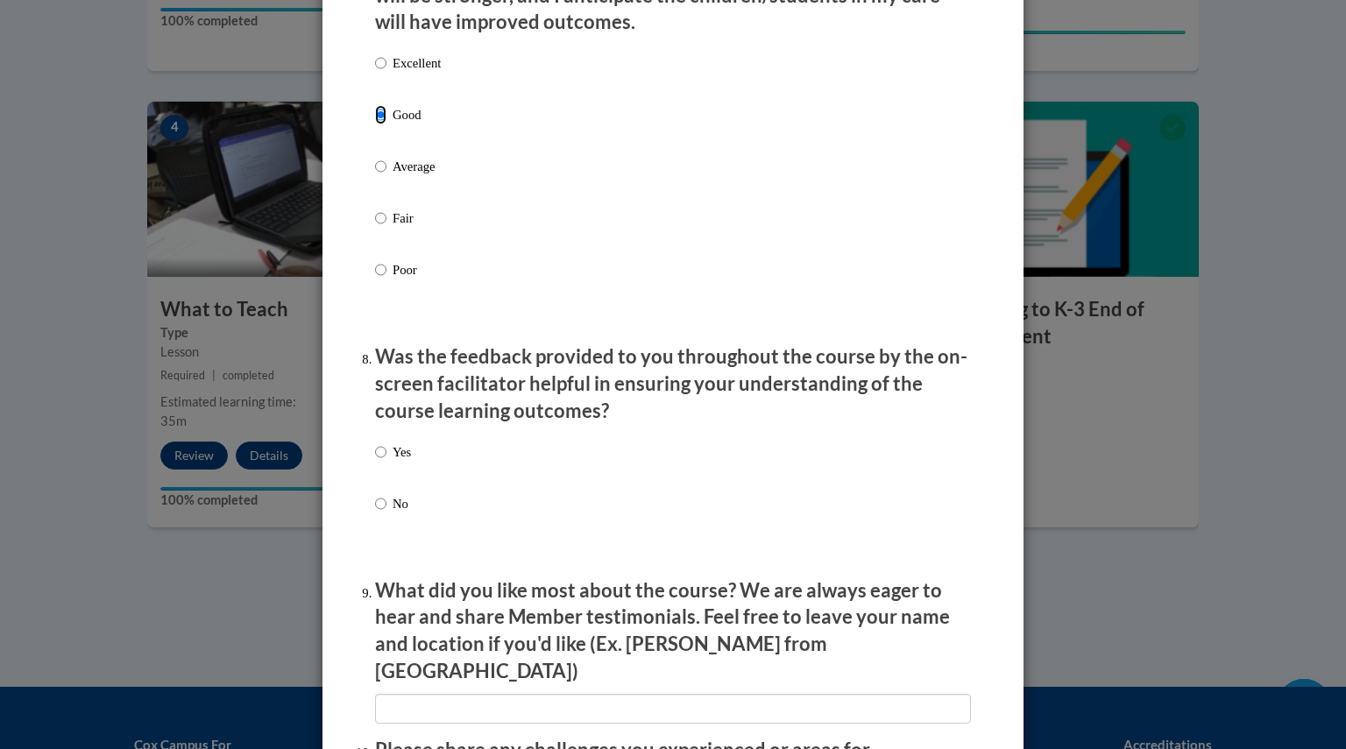
scroll to position [2419, 0]
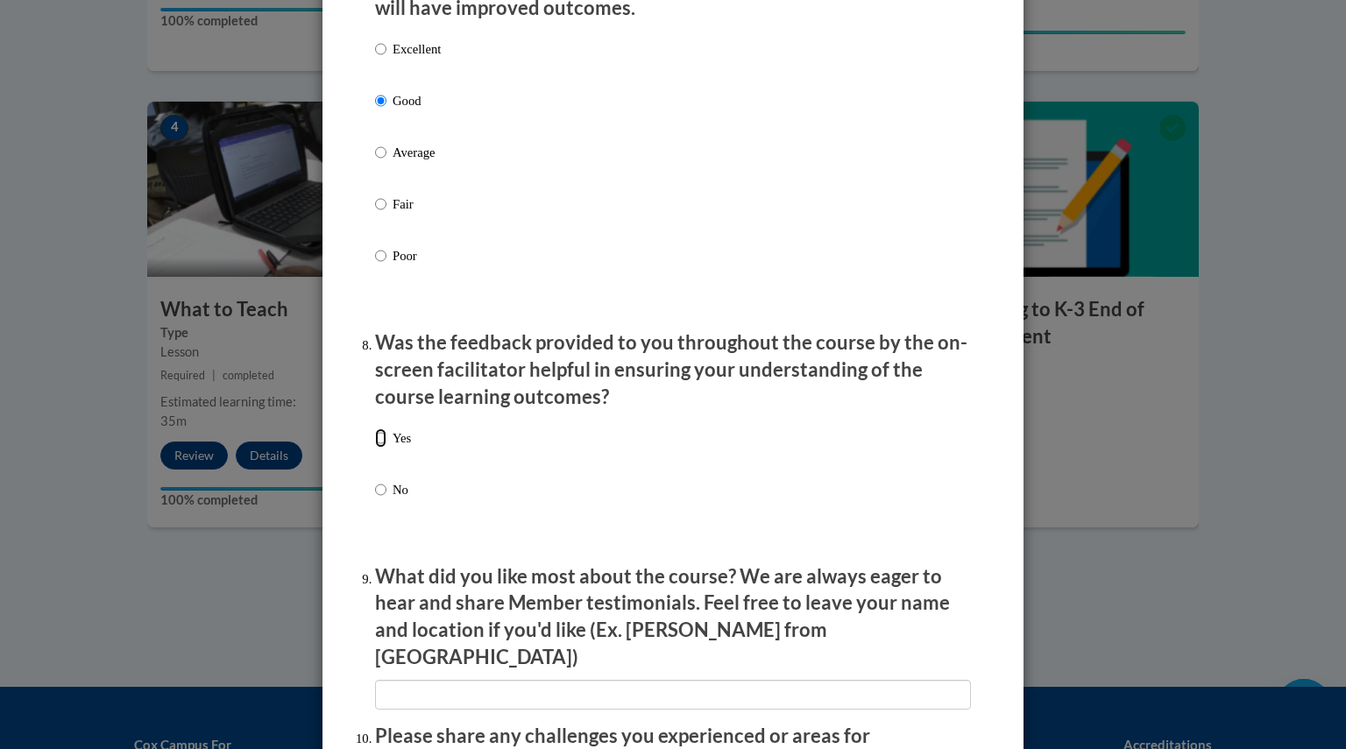
click at [375, 448] on input "Yes" at bounding box center [380, 438] width 11 height 19
radio input "true"
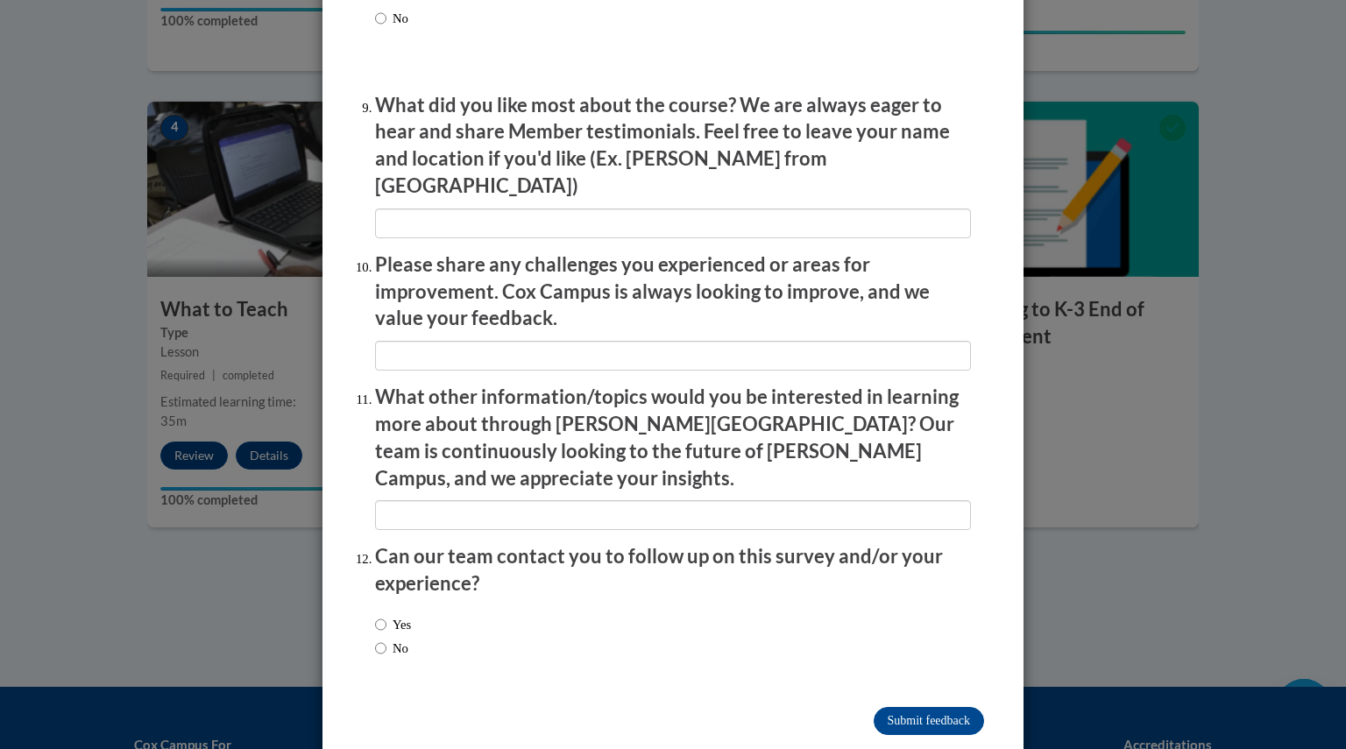
scroll to position [2895, 0]
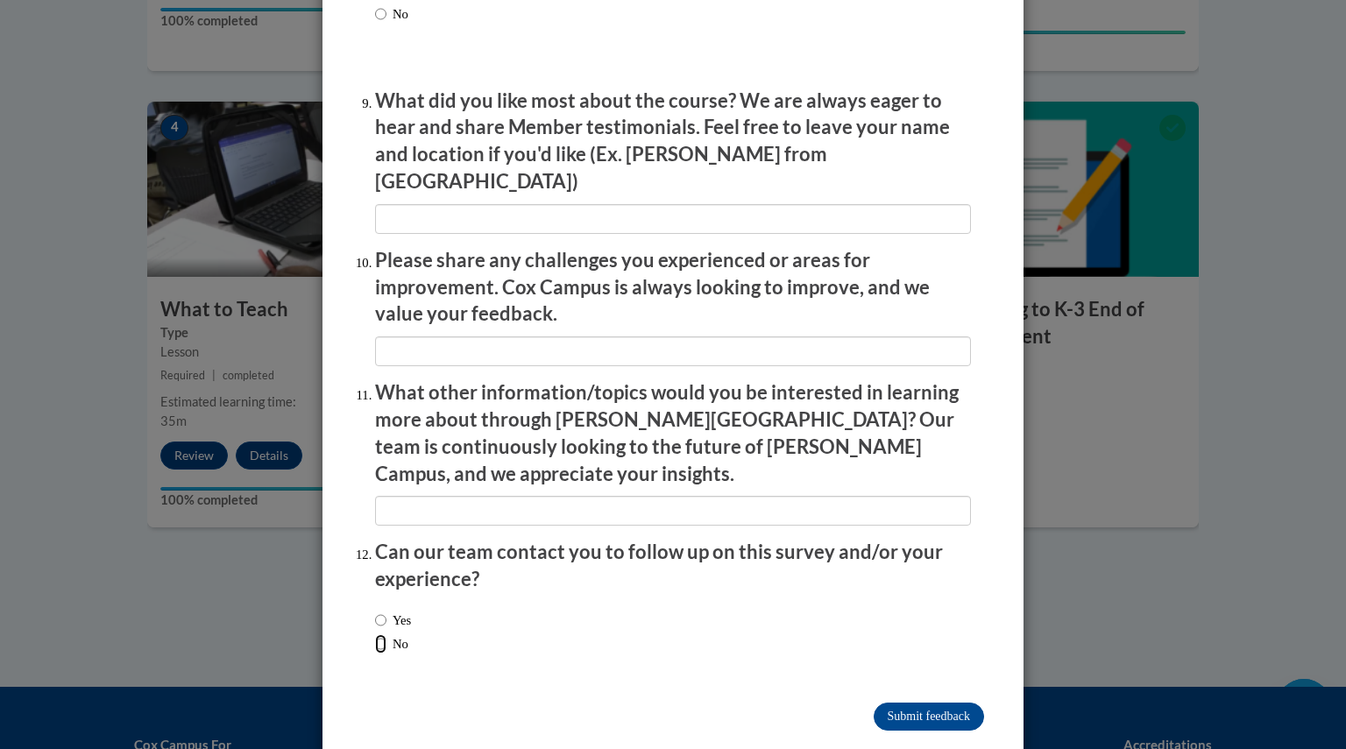
click at [375, 635] on input "No" at bounding box center [380, 644] width 11 height 19
radio input "true"
click at [923, 703] on input "Submit feedback" at bounding box center [929, 717] width 110 height 28
